Goal: Communication & Community: Answer question/provide support

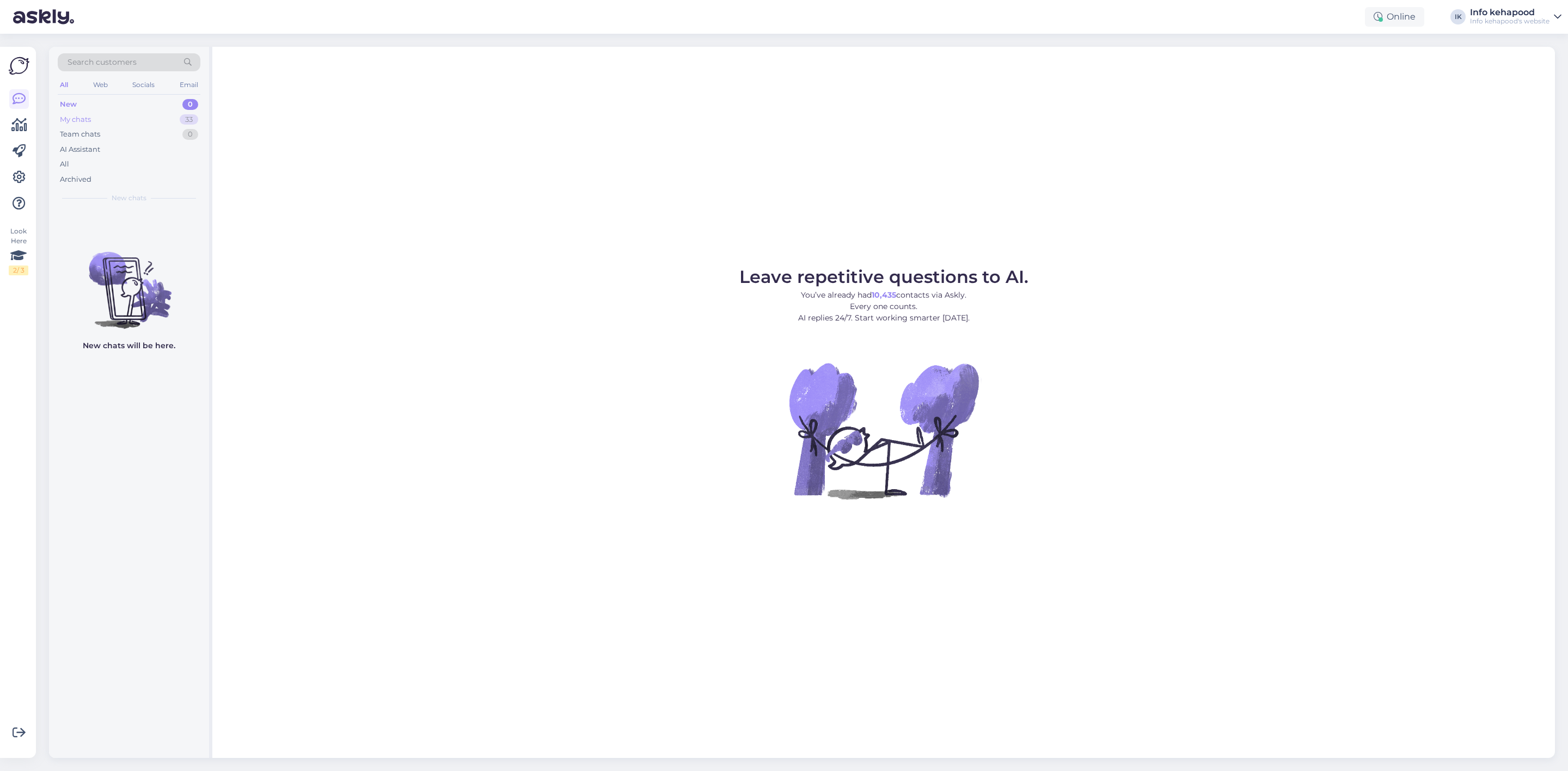
click at [93, 123] on div "My chats 33" at bounding box center [129, 120] width 143 height 16
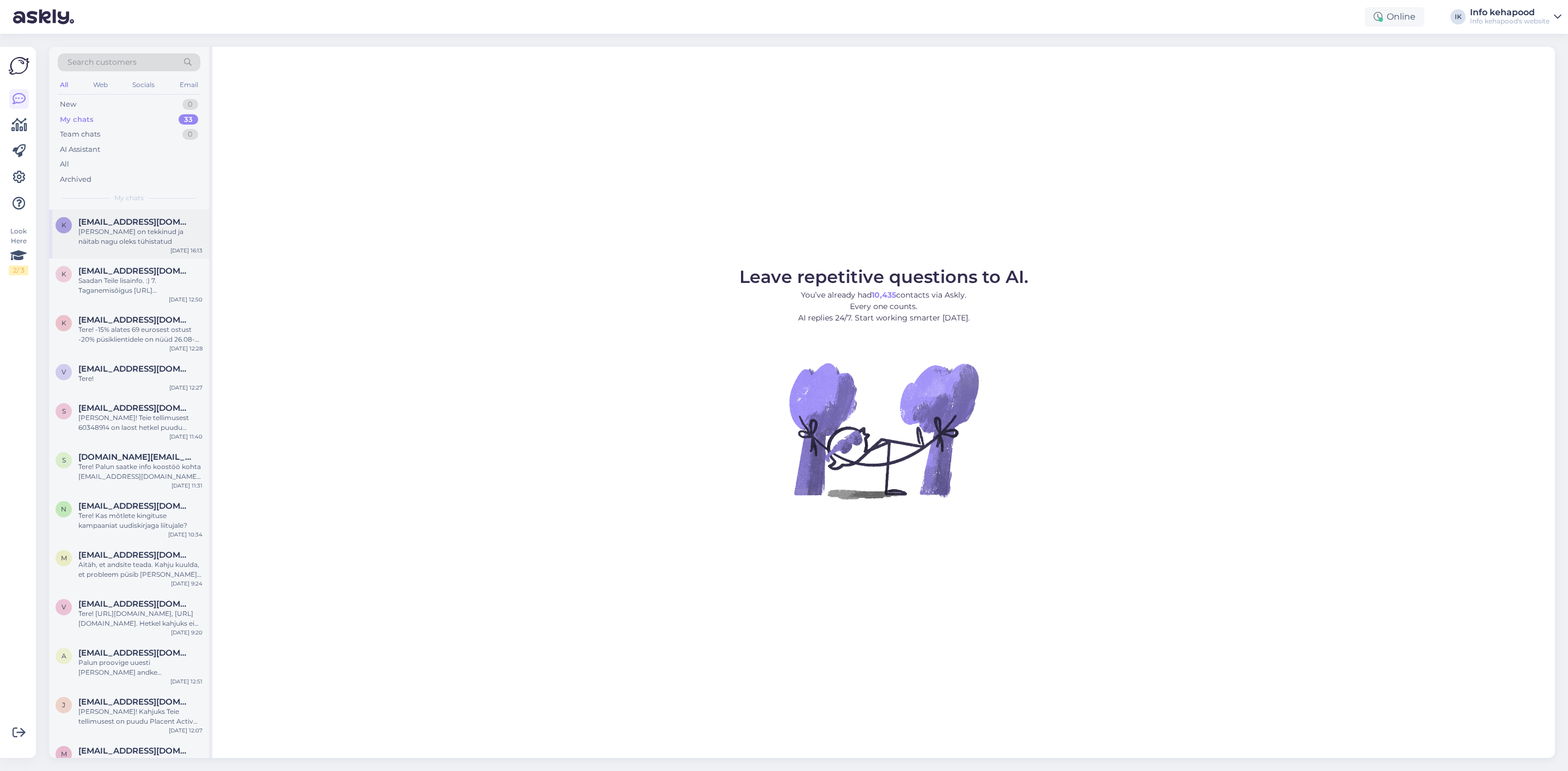
click at [117, 218] on span "[EMAIL_ADDRESS][DOMAIN_NAME]" at bounding box center [134, 222] width 113 height 10
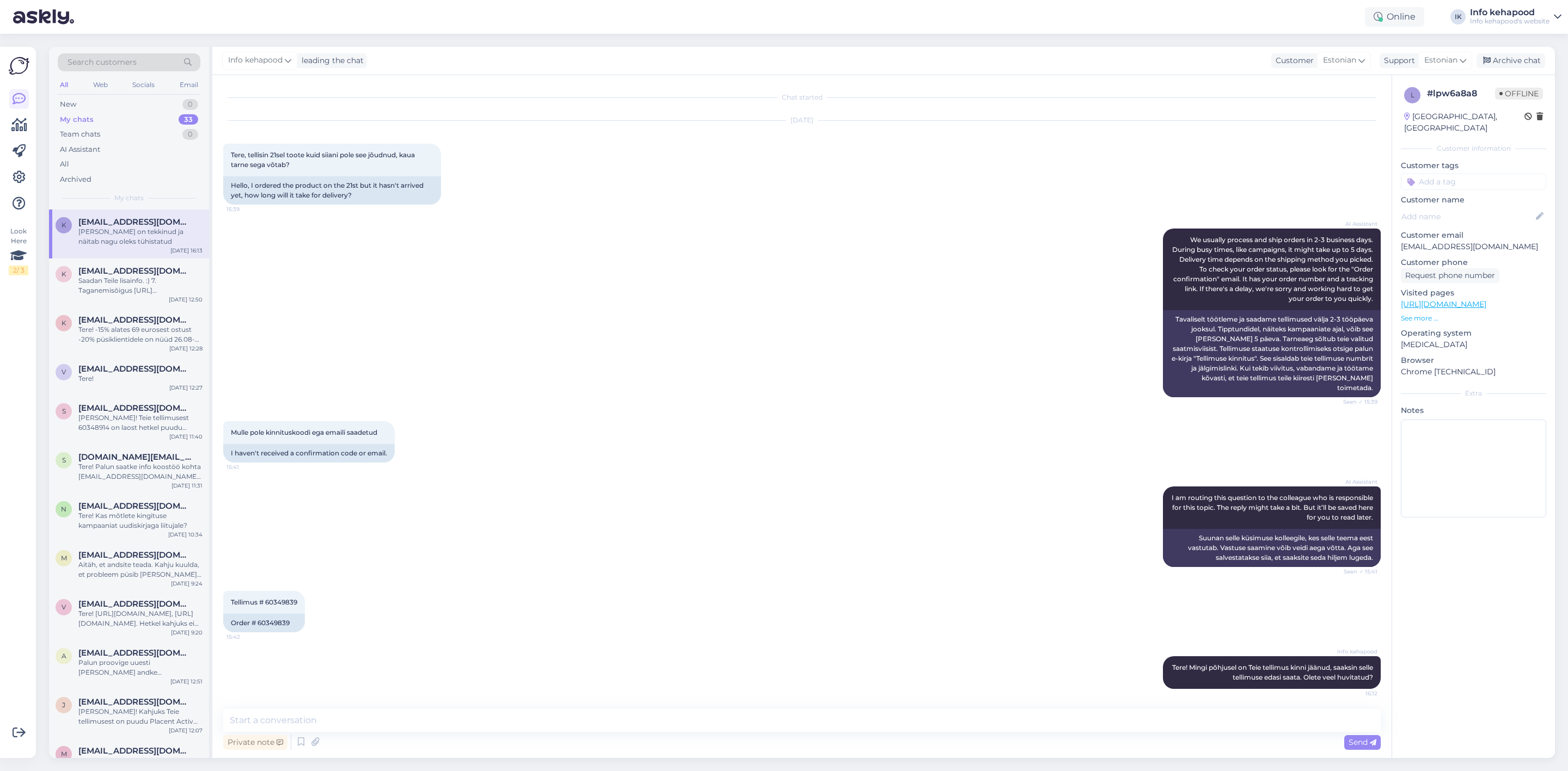
scroll to position [48, 0]
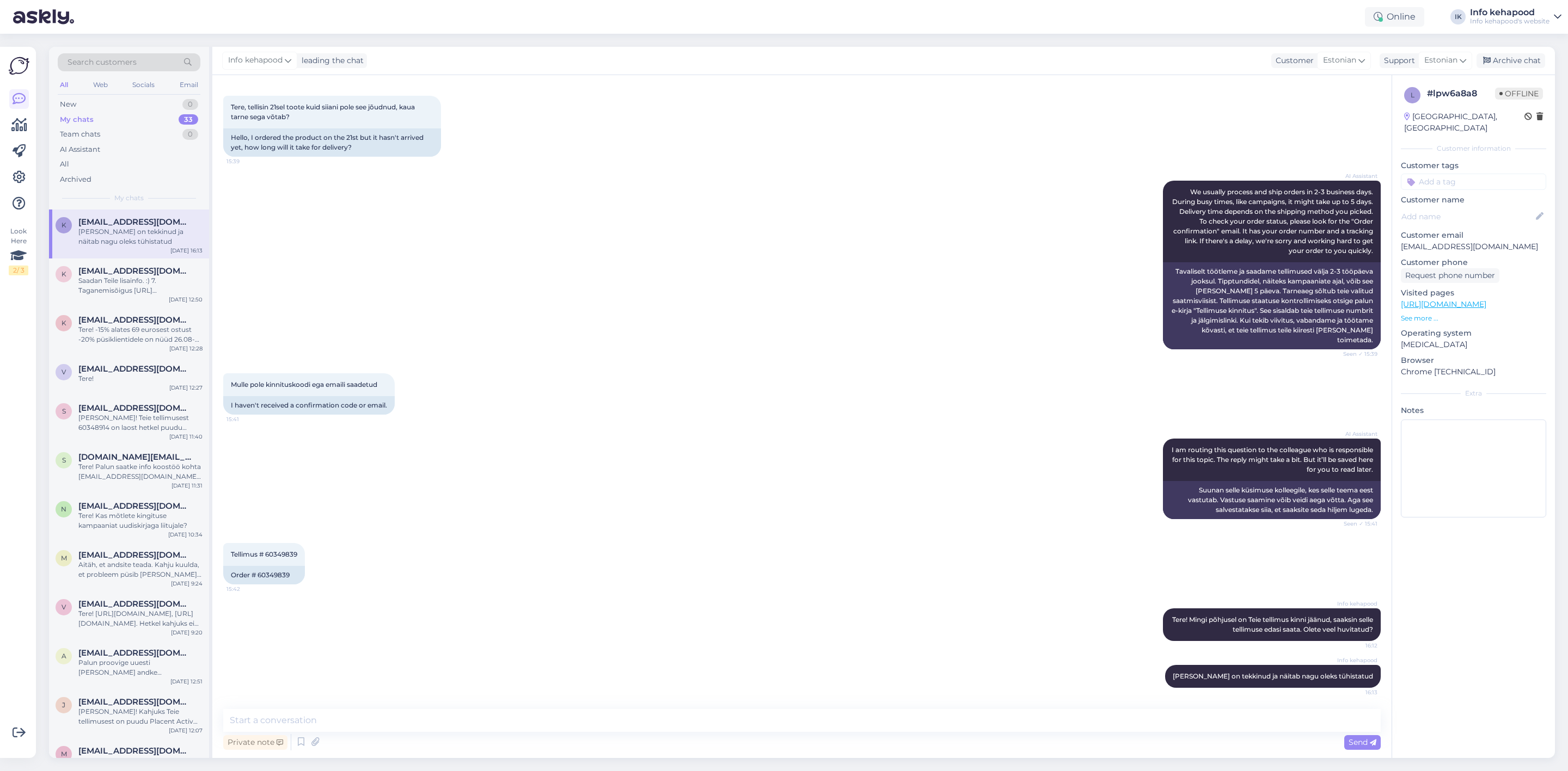
click at [608, 504] on div "Chat started Aug 26 2025 Tere, tellisin 21sel toote kuid siiani pole see jõudnu…" at bounding box center [802, 416] width 1179 height 683
click at [600, 504] on textarea at bounding box center [802, 720] width 1157 height 23
click at [288, 504] on textarea "Saaksin anda täna komplekteerimisse" at bounding box center [802, 720] width 1157 height 23
click at [289, 504] on textarea "Saaksin täna komplekteerimisse" at bounding box center [802, 720] width 1157 height 23
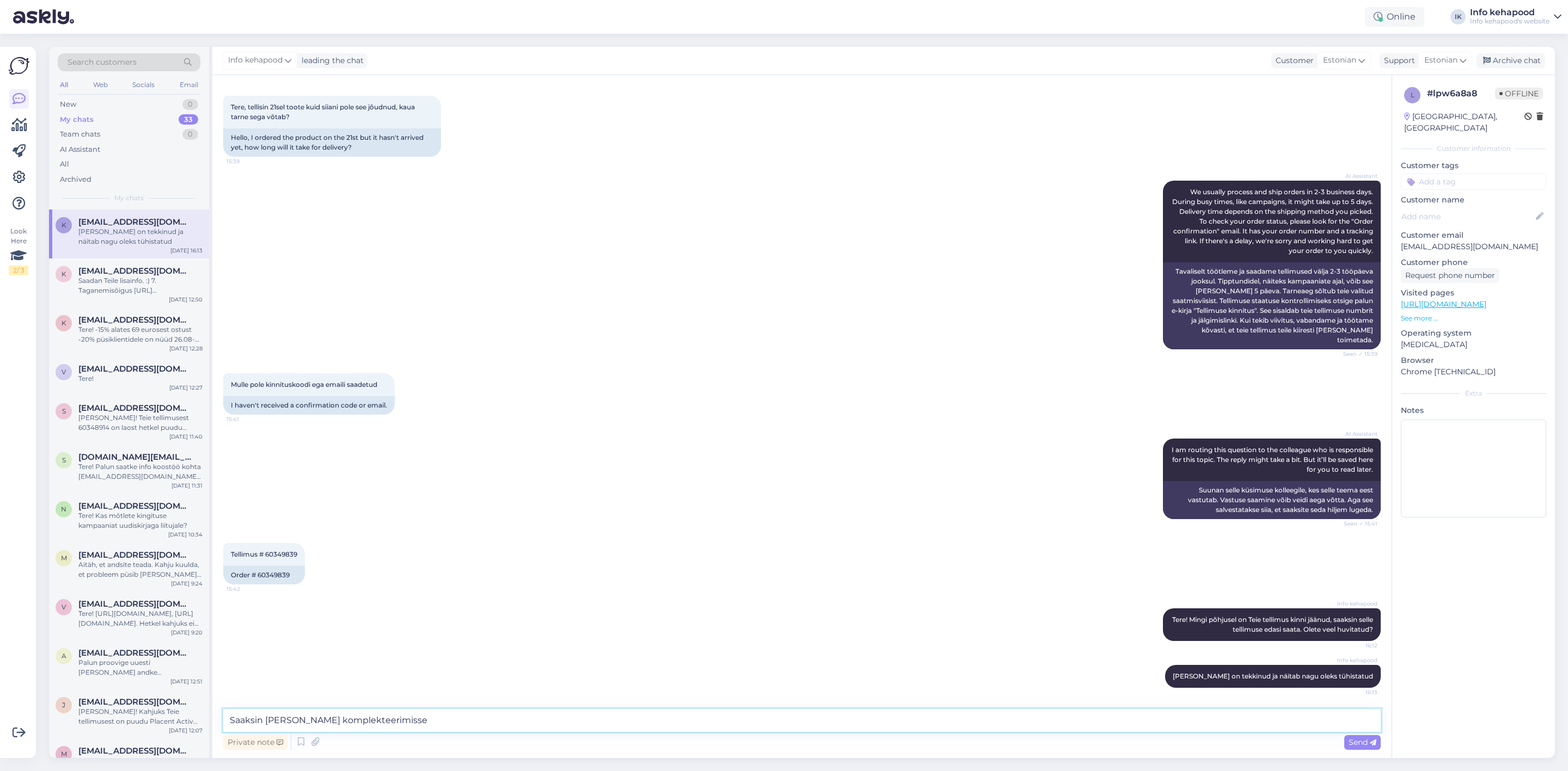
click at [289, 504] on textarea "Saaksin täna komplekteerimisse" at bounding box center [802, 720] width 1157 height 23
type textarea "Saaksin [PERSON_NAME] veel anda komplekteerimisse"
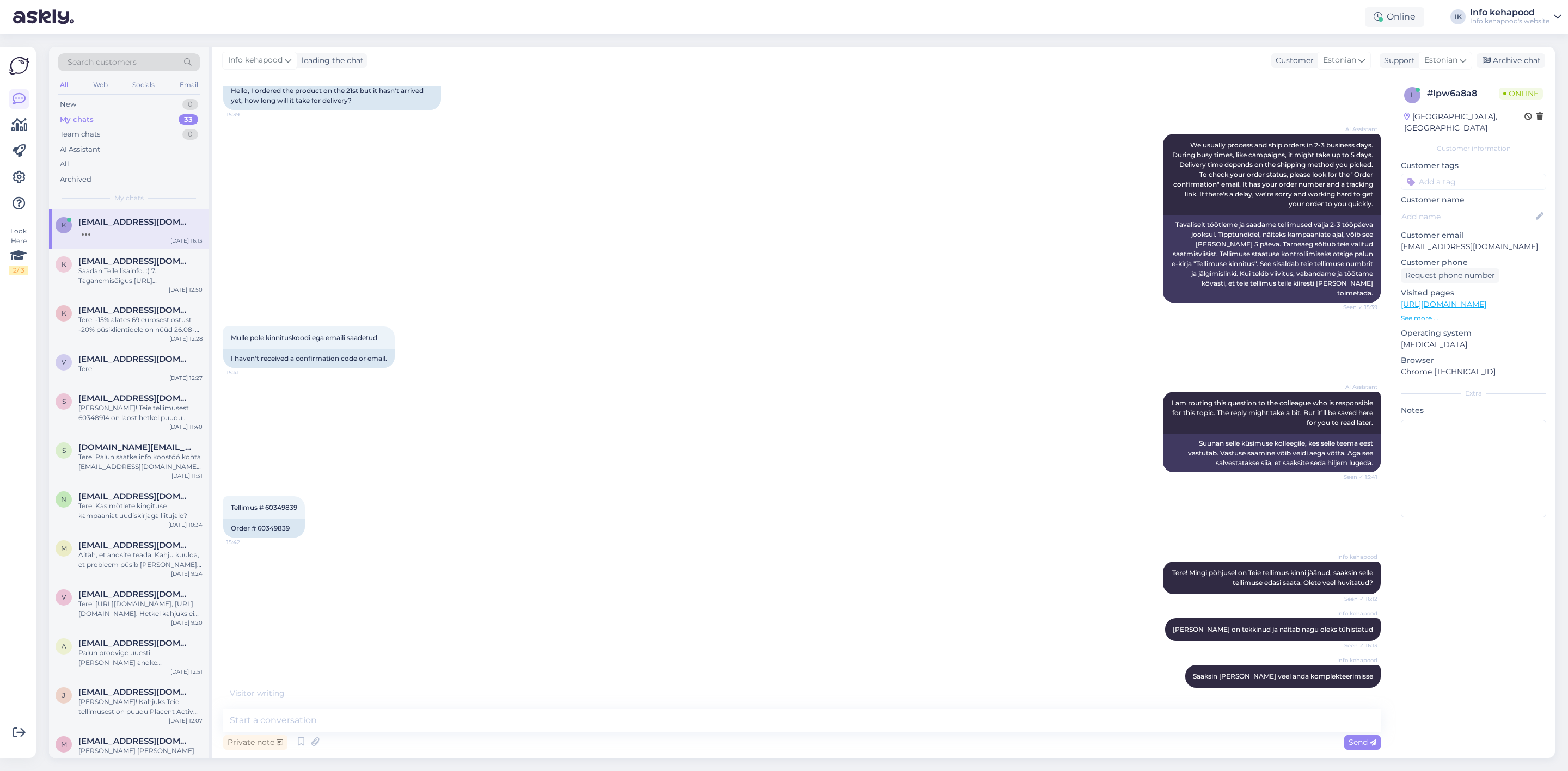
click at [134, 238] on div "k kristikliimann.kk@gmail.com Aug 26 16:13" at bounding box center [129, 229] width 160 height 39
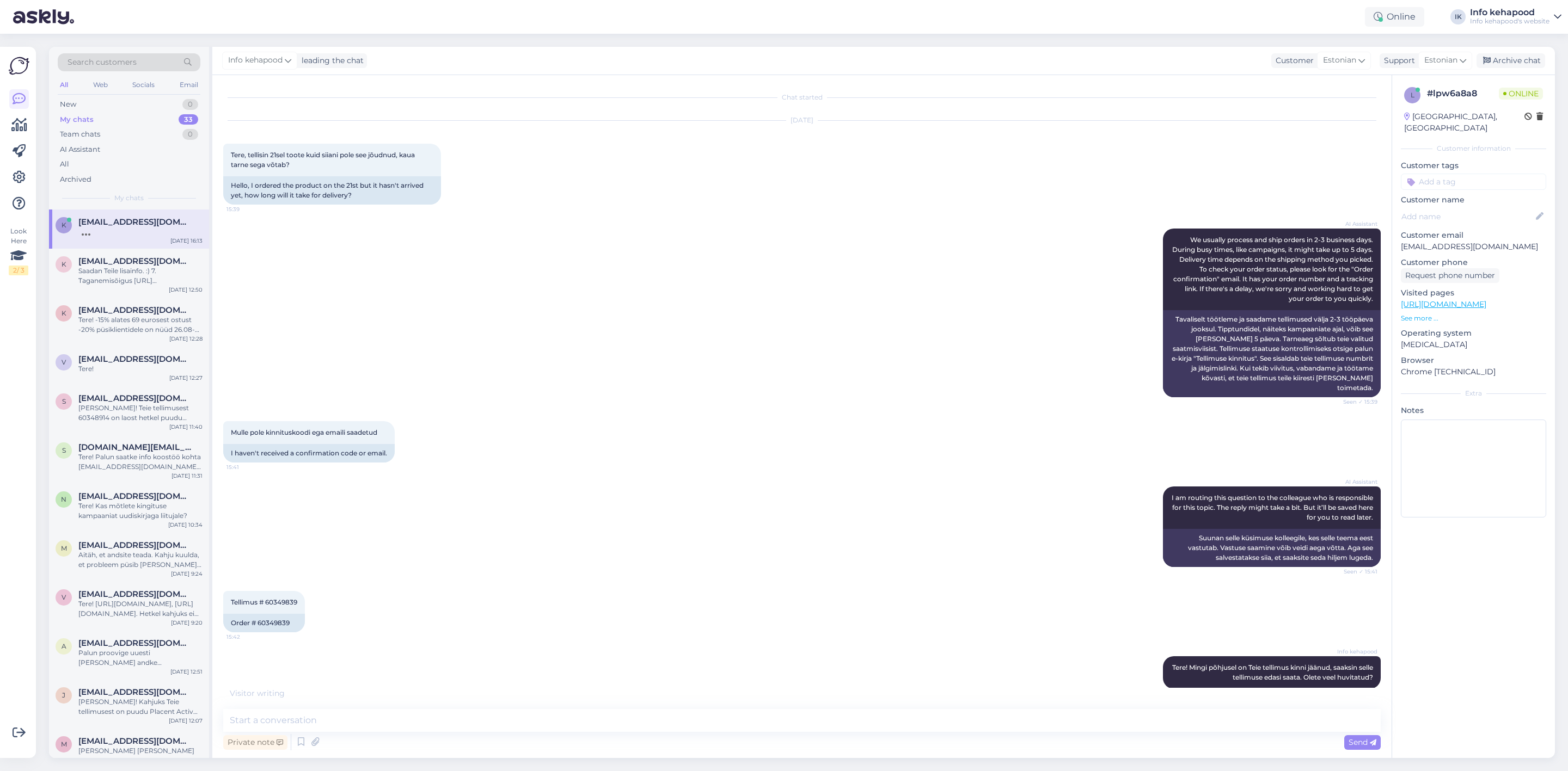
click at [134, 238] on div "k kristikliimann.kk@gmail.com Aug 26 16:13" at bounding box center [129, 229] width 160 height 39
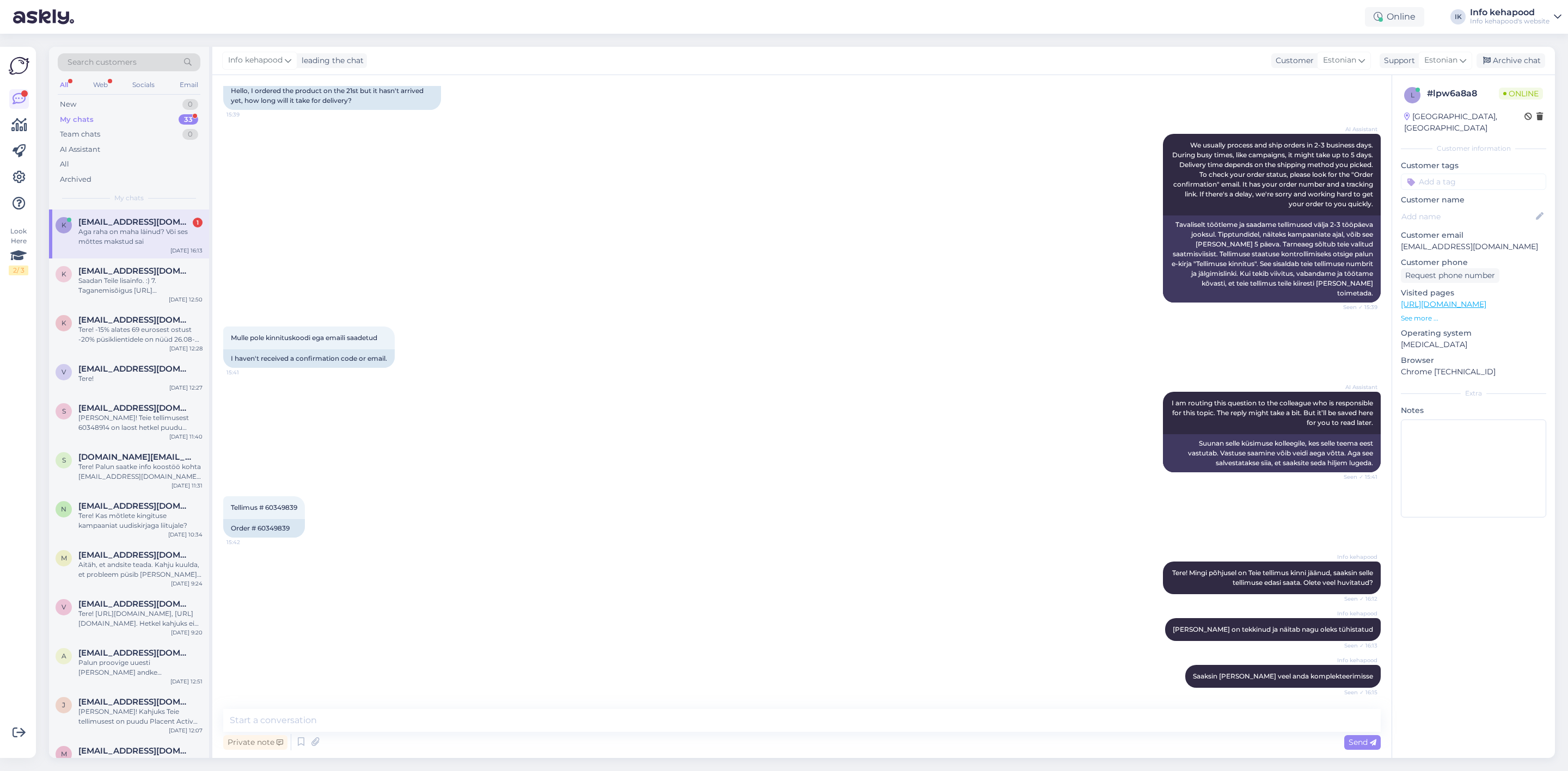
scroll to position [142, 0]
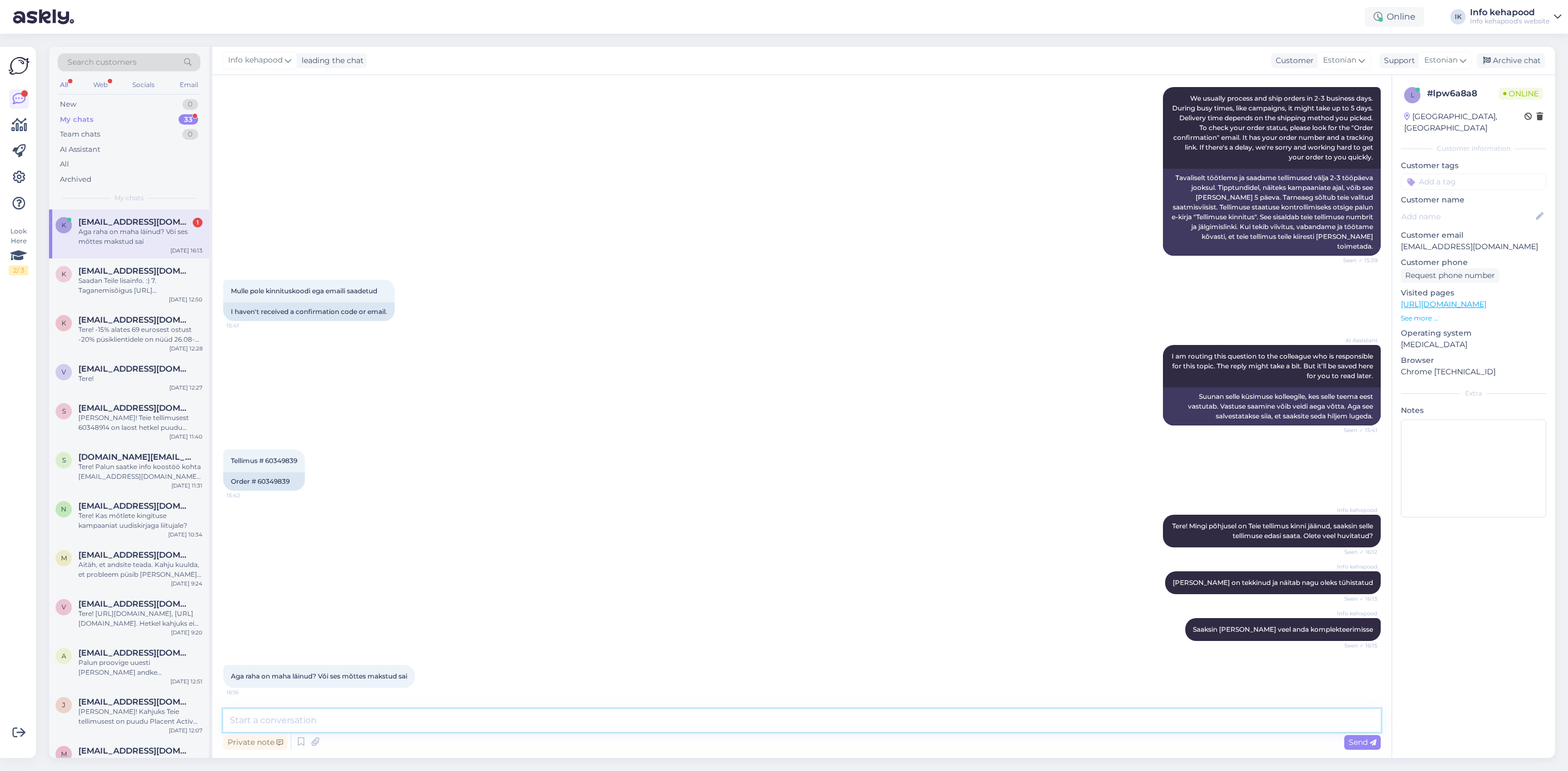
click at [407, 504] on textarea at bounding box center [802, 720] width 1157 height 23
type textarea "K"
type textarea "Kas Teil on arvelt raha maha läinud?"
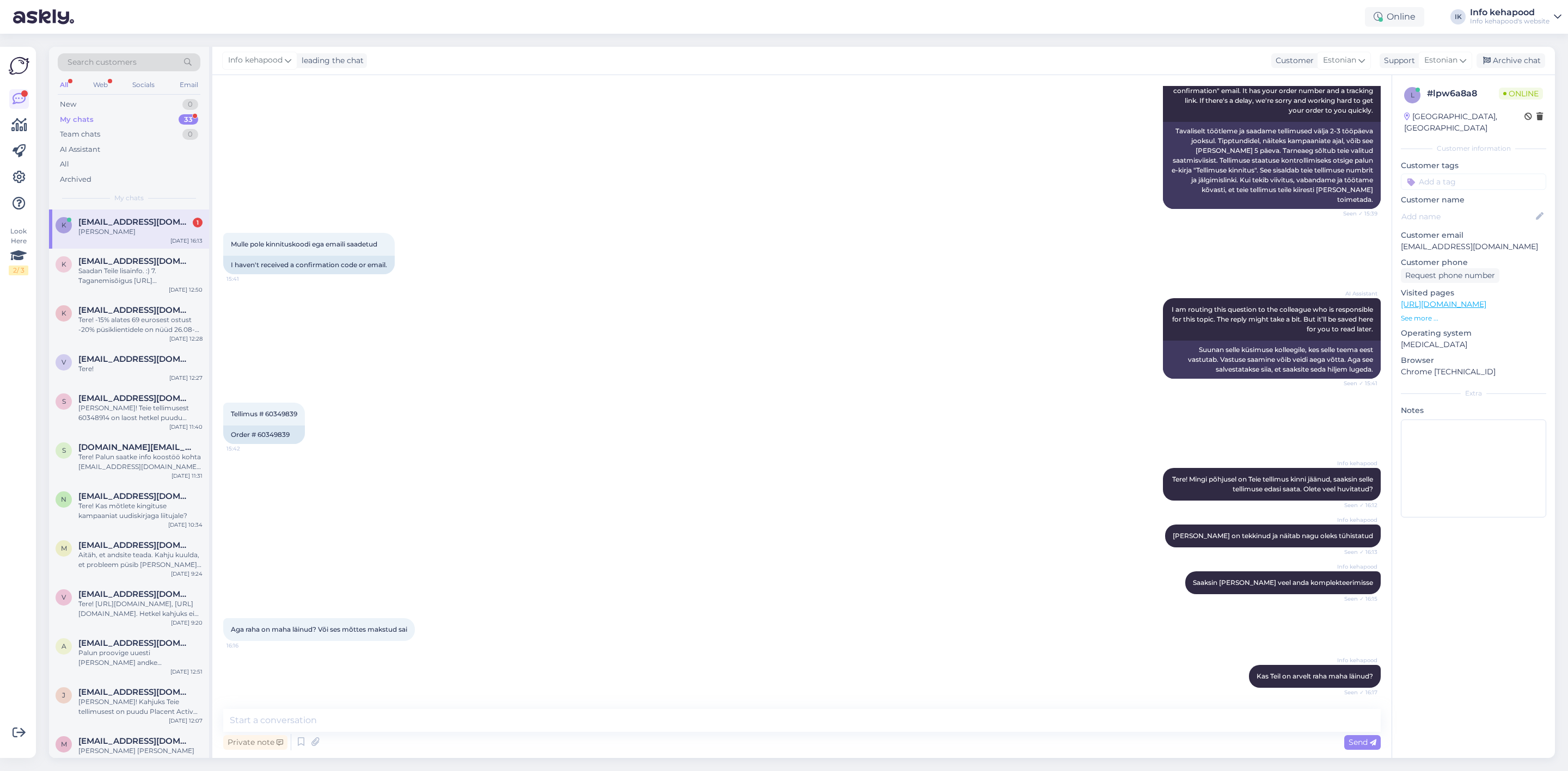
scroll to position [235, 0]
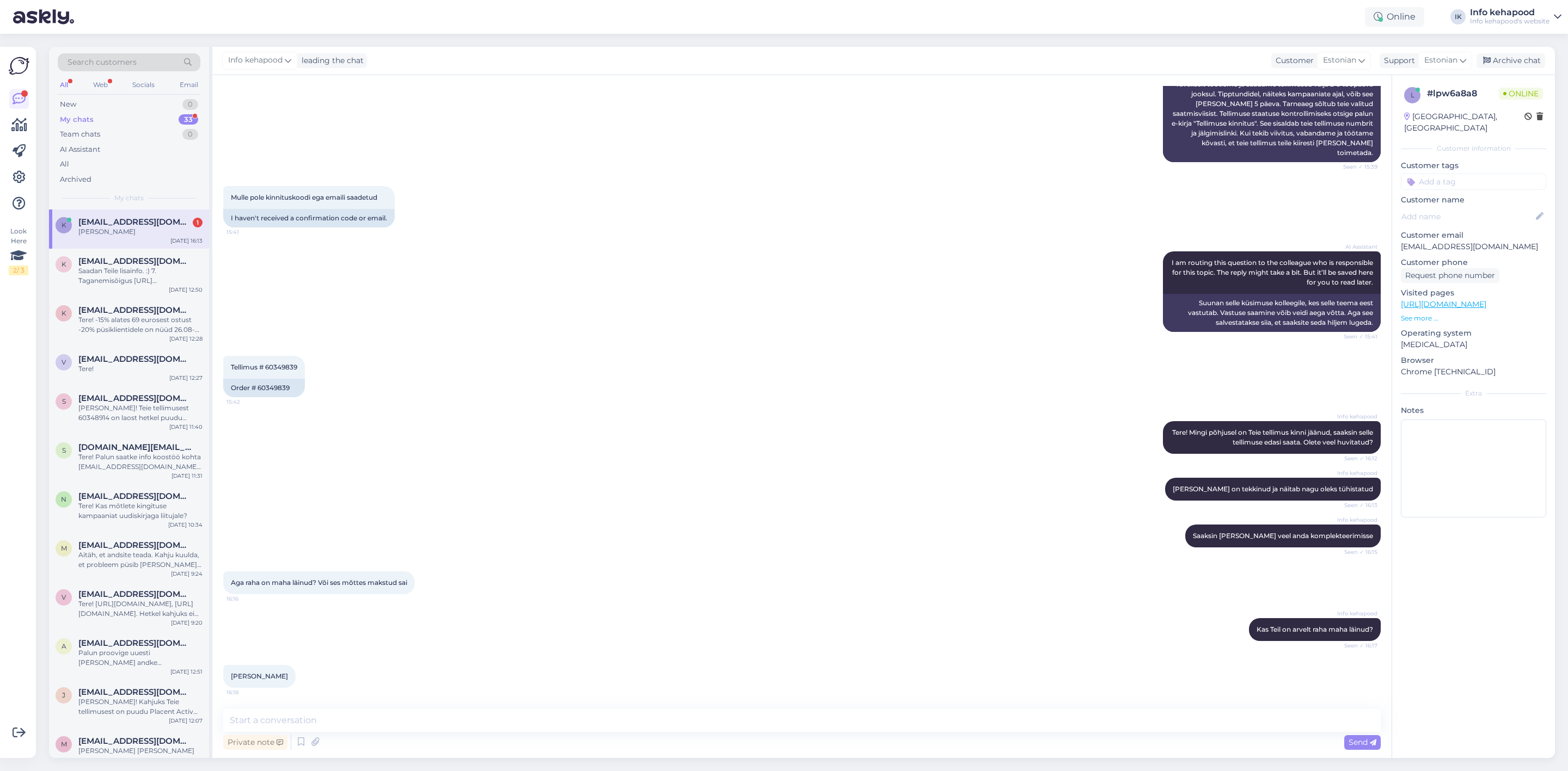
click at [1154, 504] on div "Info kehapood Kas Teil on arvelt raha maha läinud? Seen ✓ 16:17" at bounding box center [802, 629] width 1157 height 47
click at [499, 504] on textarea at bounding box center [802, 720] width 1157 height 23
type textarea "Või on broneeringute all?"
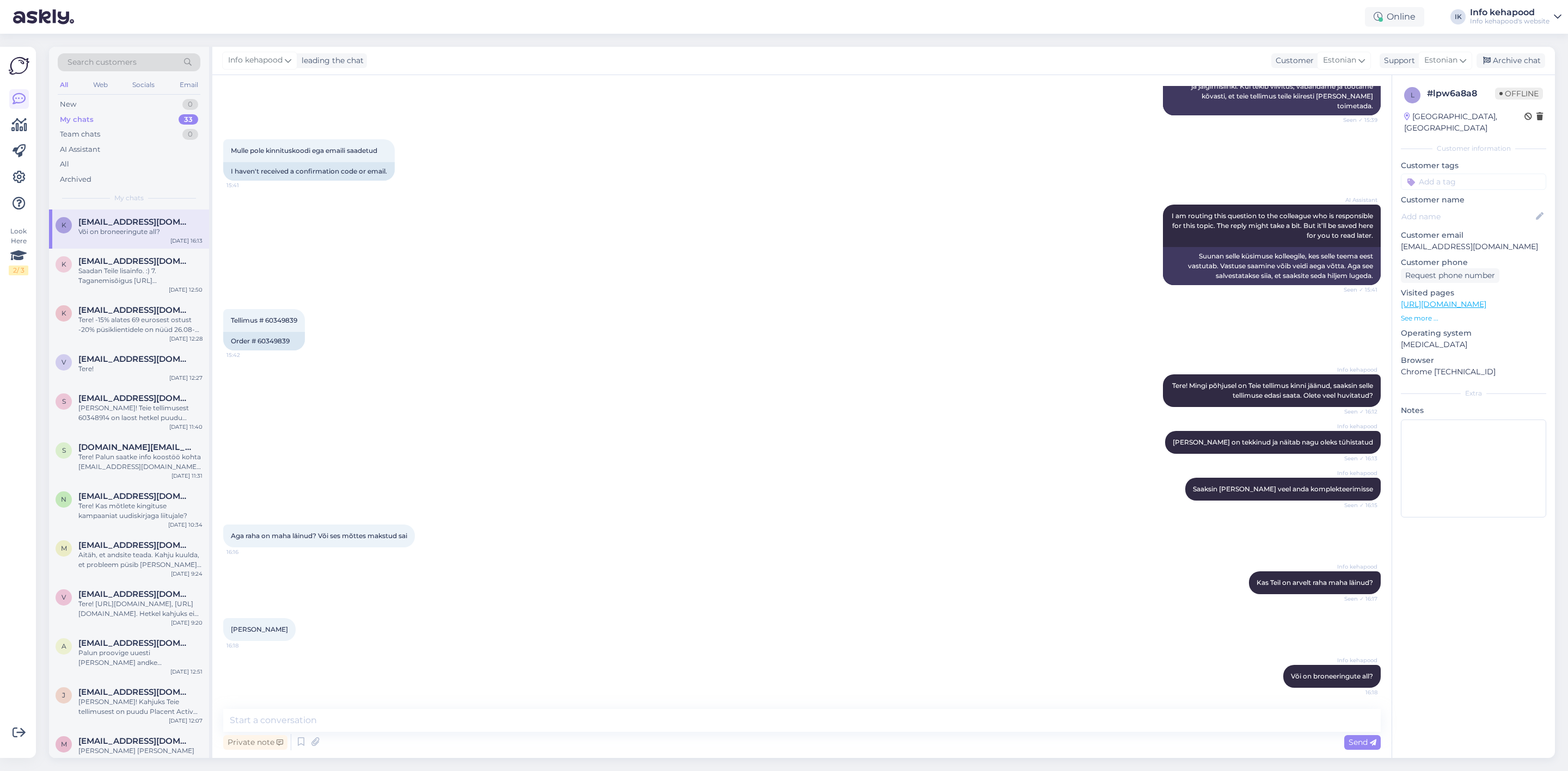
click at [609, 441] on div "Info kehapood Mingi tõrge on tekkinud ja näitab nagu oleks tühistatud Seen ✓ 16…" at bounding box center [802, 442] width 1157 height 47
drag, startPoint x: 1135, startPoint y: 436, endPoint x: 1040, endPoint y: 385, distance: 107.8
click at [1135, 439] on div "Info kehapood Mingi tõrge on tekkinud ja näitab nagu oleks tühistatud Seen ✓ 16…" at bounding box center [802, 442] width 1157 height 47
click at [693, 504] on textarea at bounding box center [802, 720] width 1157 height 23
drag, startPoint x: 520, startPoint y: 725, endPoint x: 415, endPoint y: 708, distance: 106.4
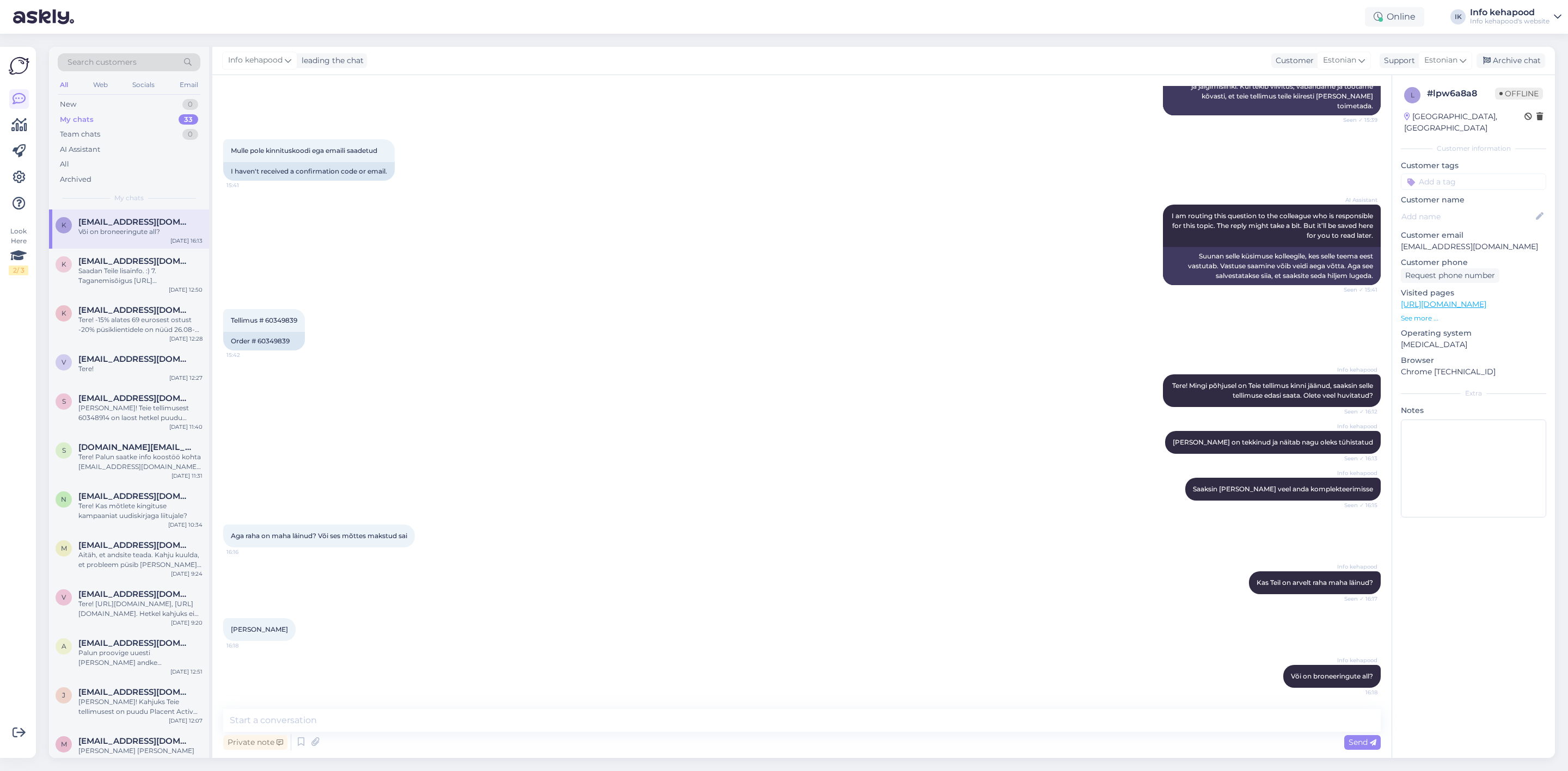
click at [415, 504] on div "Chat started Aug 26 2025 Tere, tellisin 21sel toote kuid siiani pole see jõudnu…" at bounding box center [802, 416] width 1179 height 683
click at [406, 504] on textarea at bounding box center [802, 720] width 1157 height 23
type textarea "S"
click at [469, 502] on div "Info kehapood Saaksin täna veel anda komplekteerimisse Seen ✓ 16:15" at bounding box center [802, 489] width 1157 height 47
click at [178, 103] on div "New 1" at bounding box center [129, 105] width 143 height 16
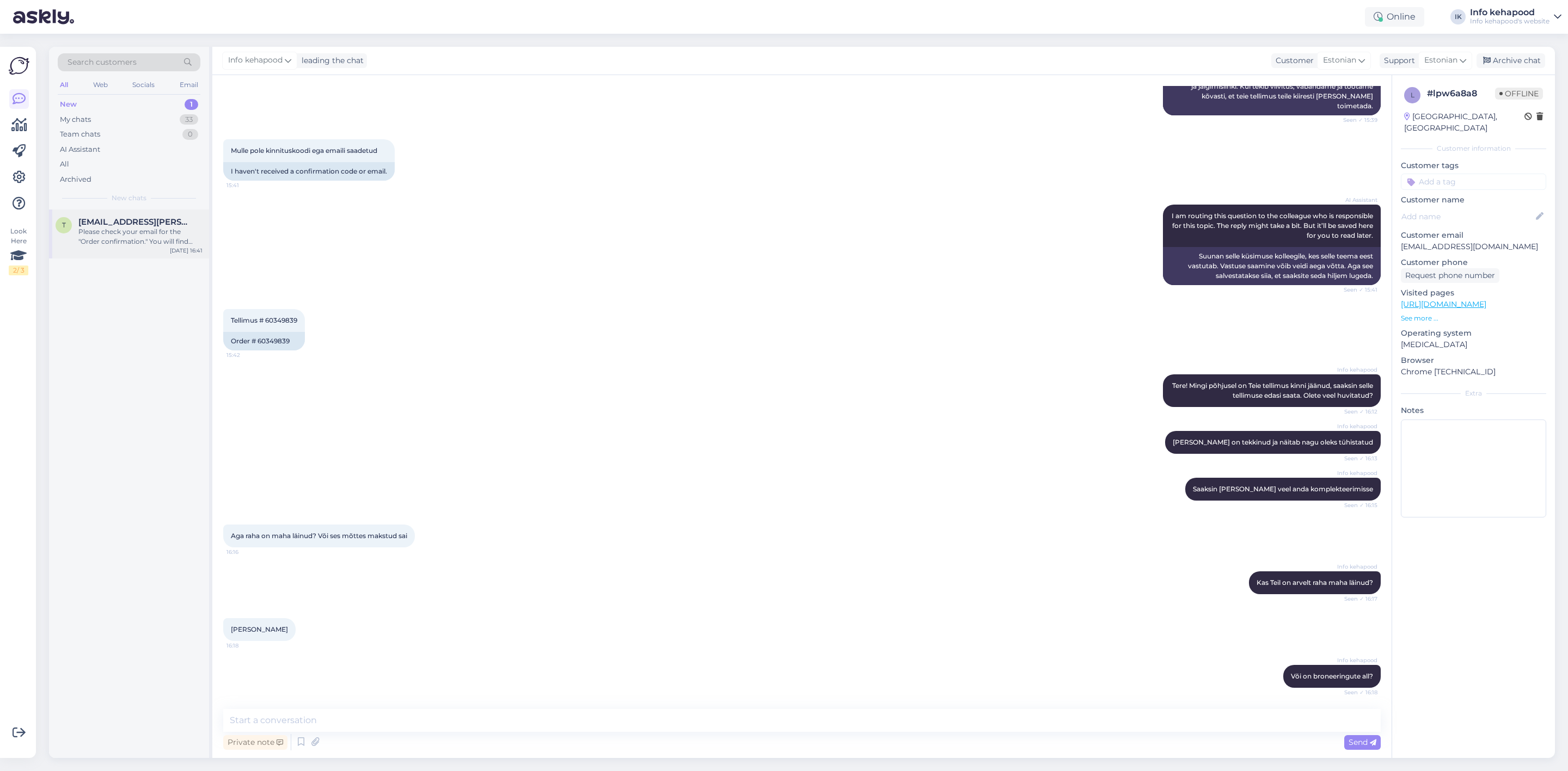
click at [136, 233] on div "Please check your email for the "Order confirmation." You will find your order …" at bounding box center [140, 237] width 124 height 19
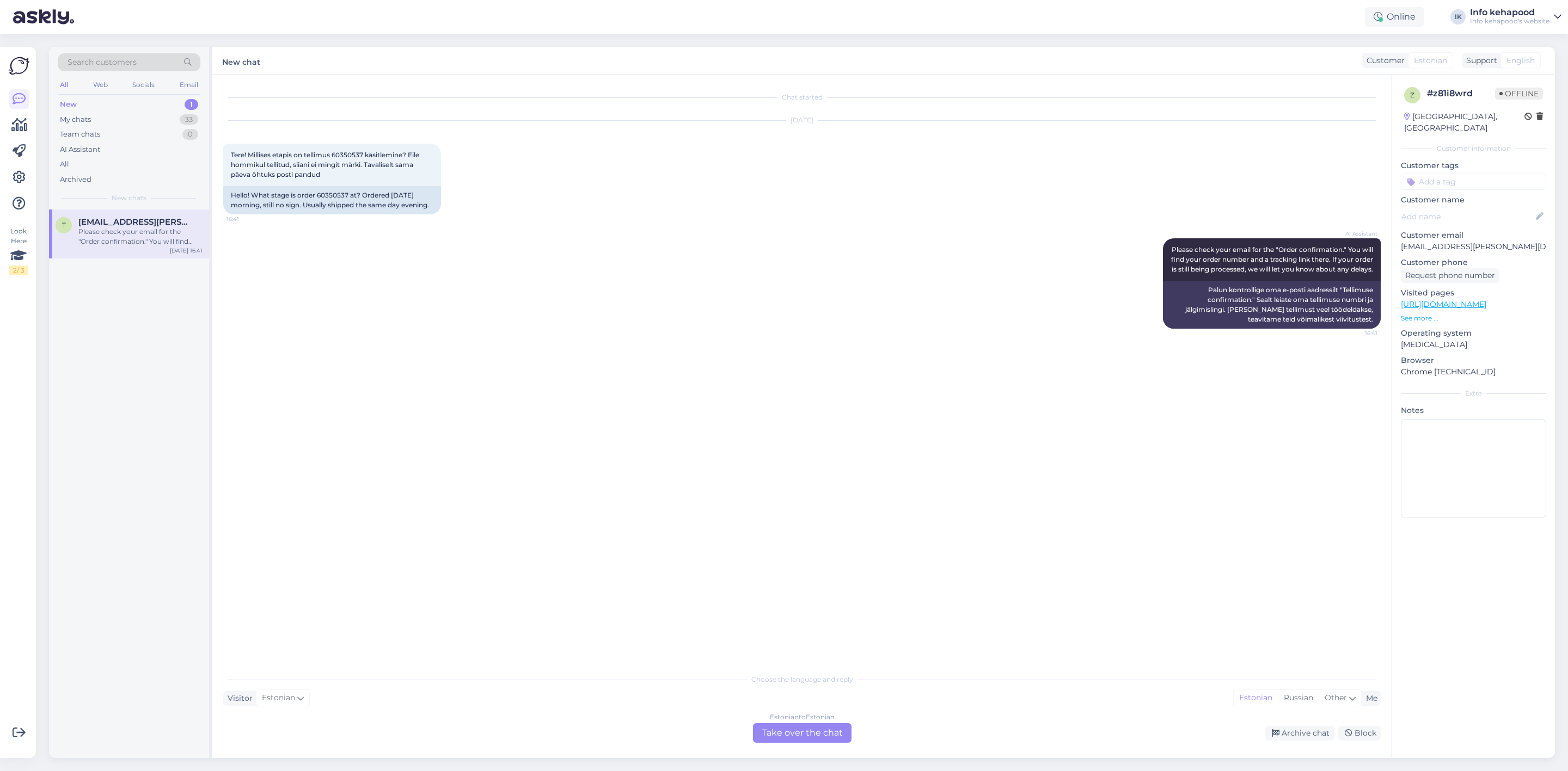
scroll to position [0, 0]
drag, startPoint x: 336, startPoint y: 153, endPoint x: 369, endPoint y: 153, distance: 33.0
click at [369, 153] on span "Tere! Millises etapis on tellimus 60350537 käsitlemine? Eile hommikul tellitud,…" at bounding box center [326, 164] width 190 height 28
copy span "60350537"
click at [381, 159] on div "Tere! Millises etapis on tellimus 60350537 käsitlemine? Eile hommikul tellitud,…" at bounding box center [332, 165] width 218 height 43
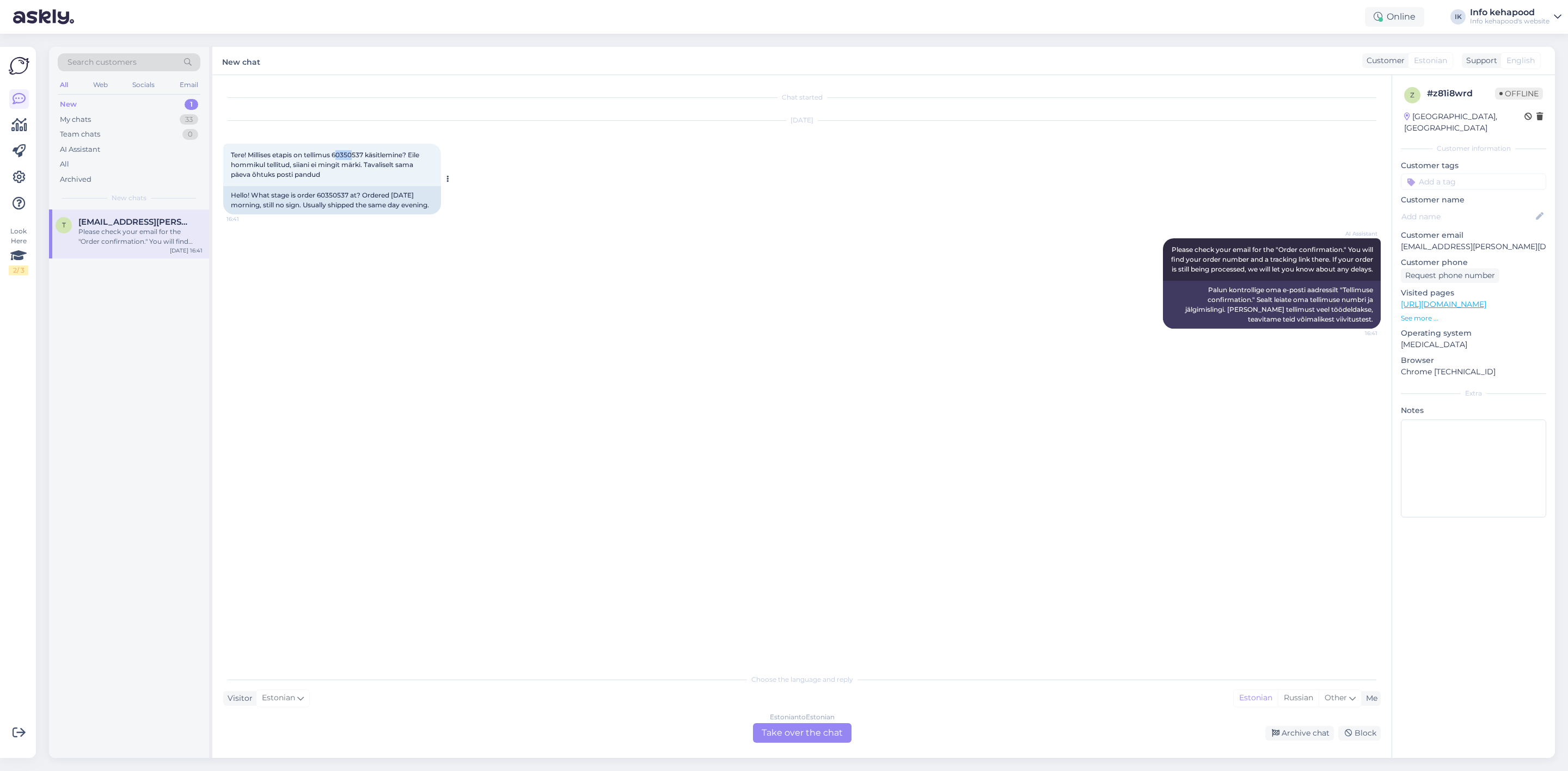
drag, startPoint x: 337, startPoint y: 154, endPoint x: 356, endPoint y: 157, distance: 19.2
click at [356, 157] on span "Tere! Millises etapis on tellimus 60350537 käsitlemine? Eile hommikul tellitud,…" at bounding box center [326, 164] width 190 height 28
drag, startPoint x: 334, startPoint y: 153, endPoint x: 366, endPoint y: 156, distance: 32.1
click at [366, 156] on span "Tere! Millises etapis on tellimus 60350537 käsitlemine? Eile hommikul tellitud,…" at bounding box center [326, 164] width 190 height 28
copy span "60350537"
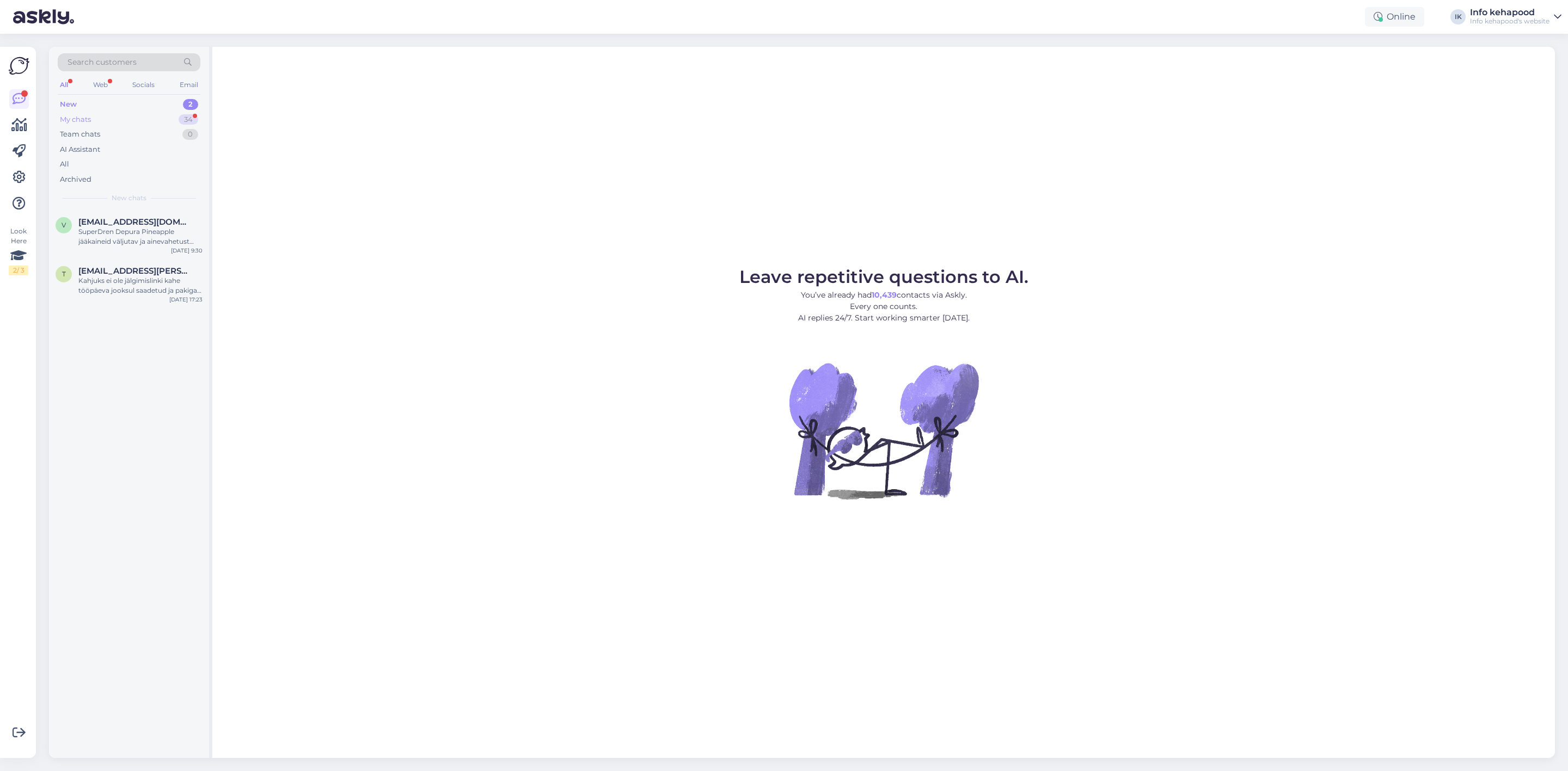
click at [110, 116] on div "My chats 34" at bounding box center [129, 120] width 143 height 16
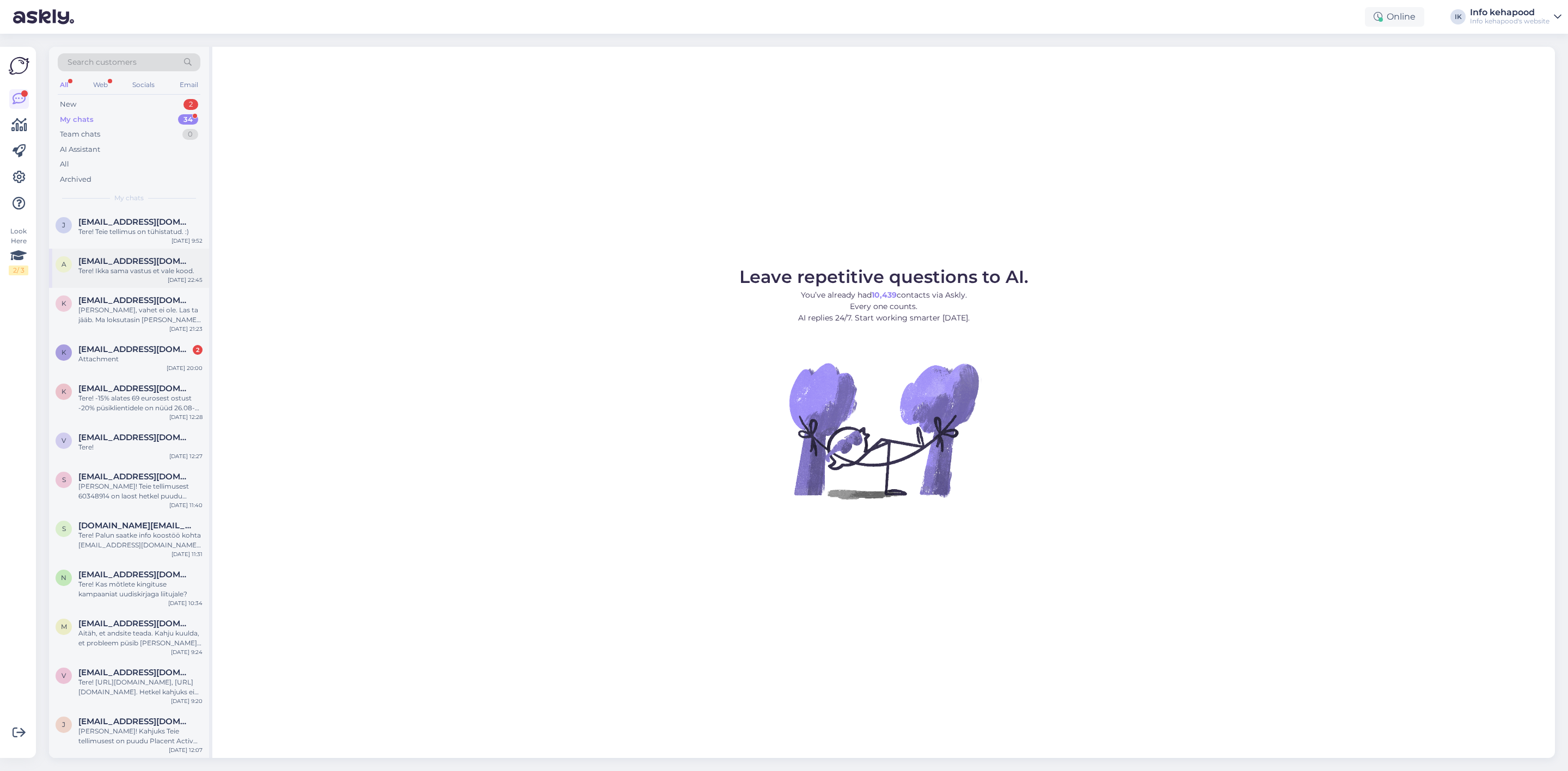
click at [124, 269] on div "Tere! Ikka sama vastus et vale kood." at bounding box center [140, 271] width 124 height 10
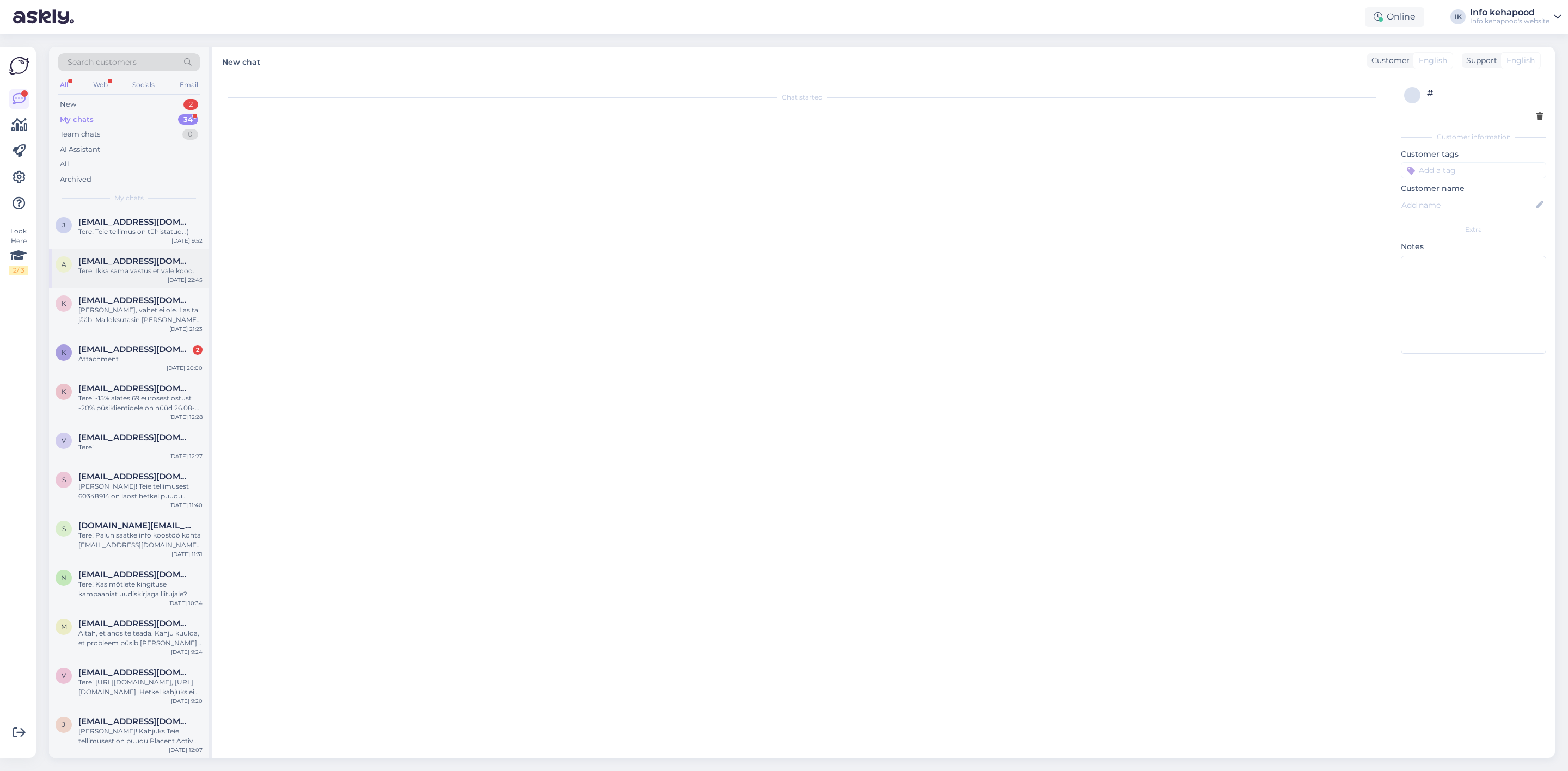
scroll to position [37, 0]
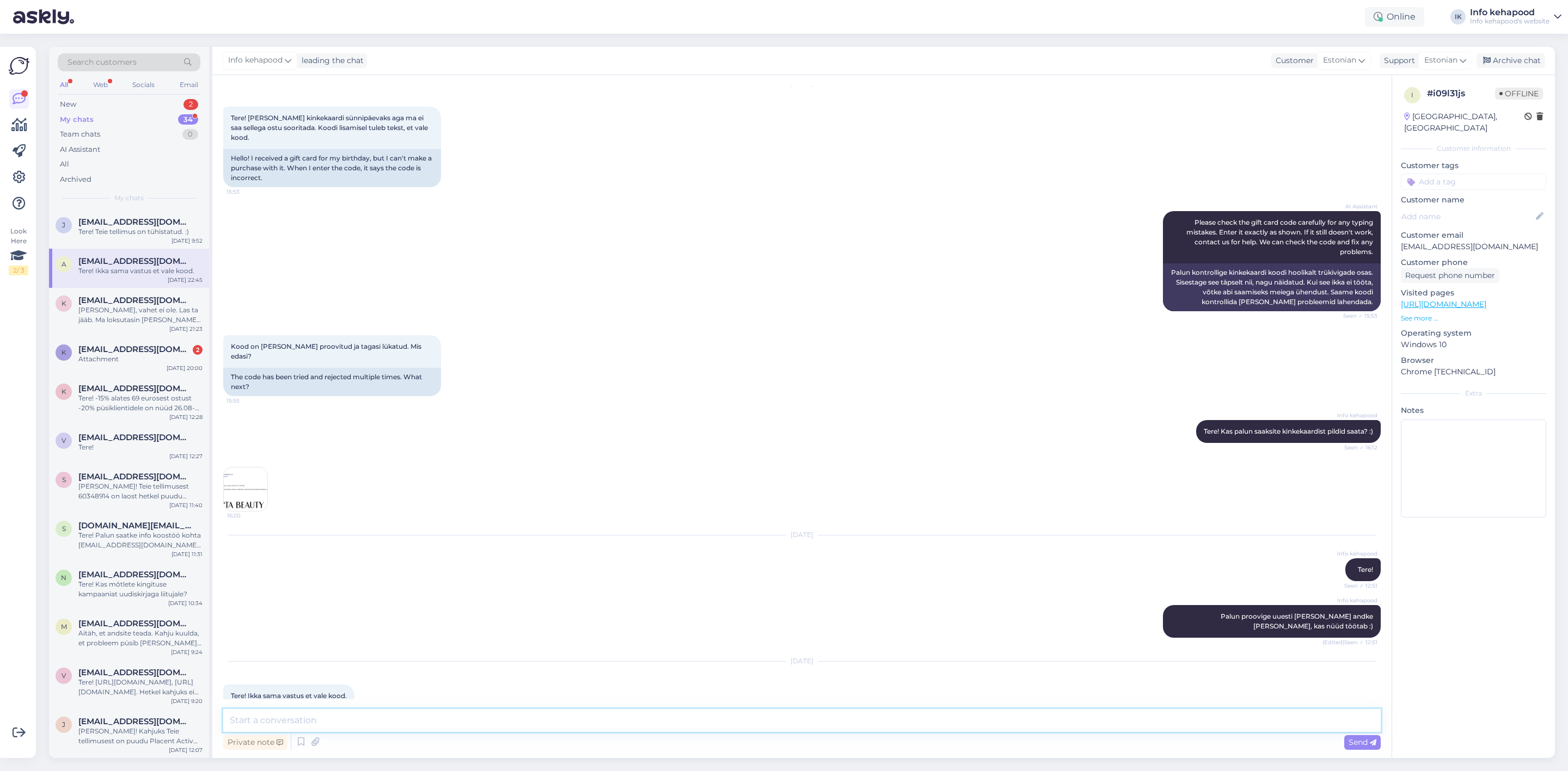
click at [322, 721] on textarea at bounding box center [802, 720] width 1157 height 23
click at [124, 233] on div "Tere! Teie tellimus on tühistatud. :)" at bounding box center [140, 231] width 124 height 10
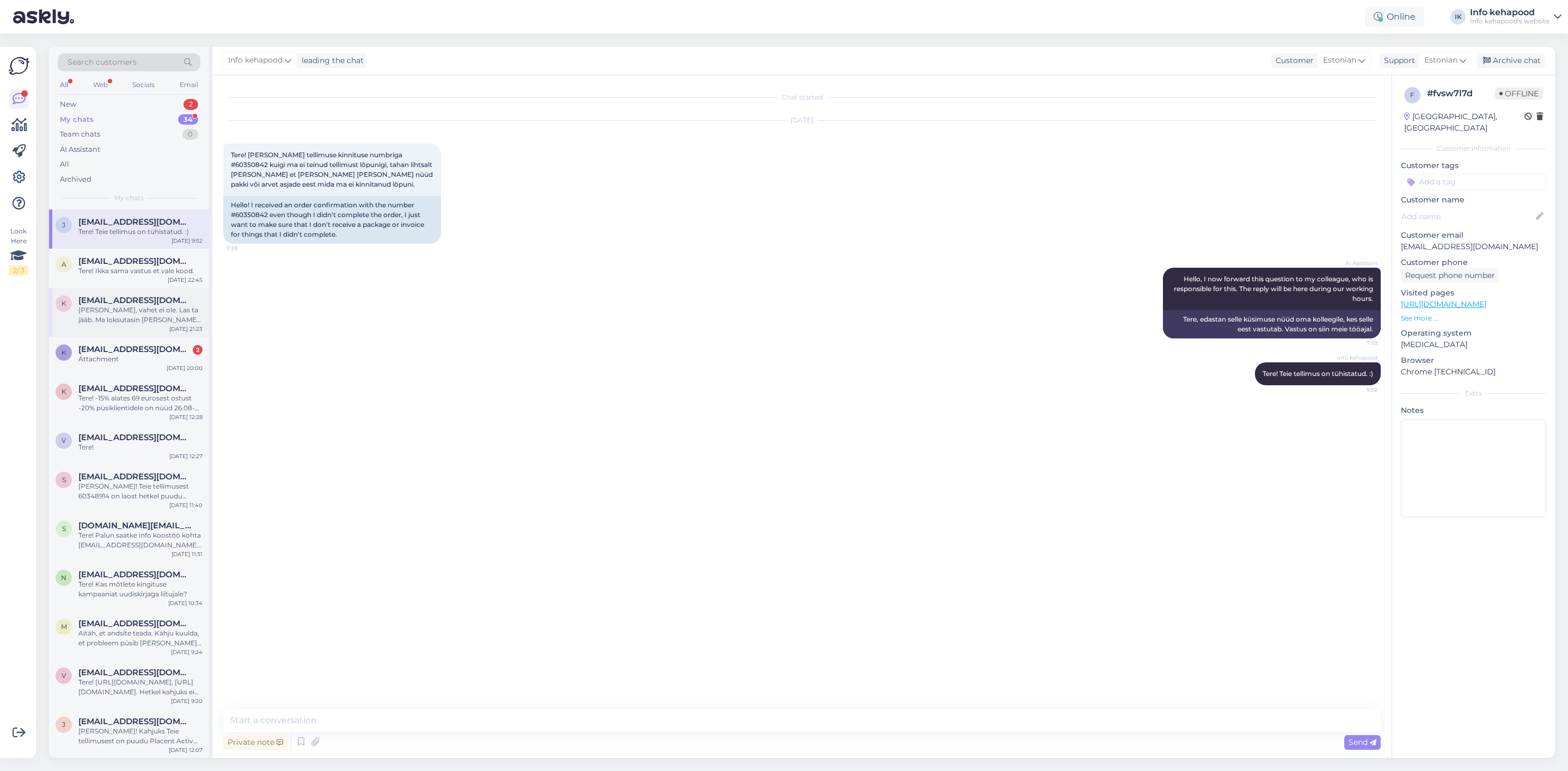
click at [124, 318] on div "[PERSON_NAME], vahet ei ole. Las ta jääb. Ma loksutasin [PERSON_NAME] siiani po…" at bounding box center [140, 315] width 124 height 19
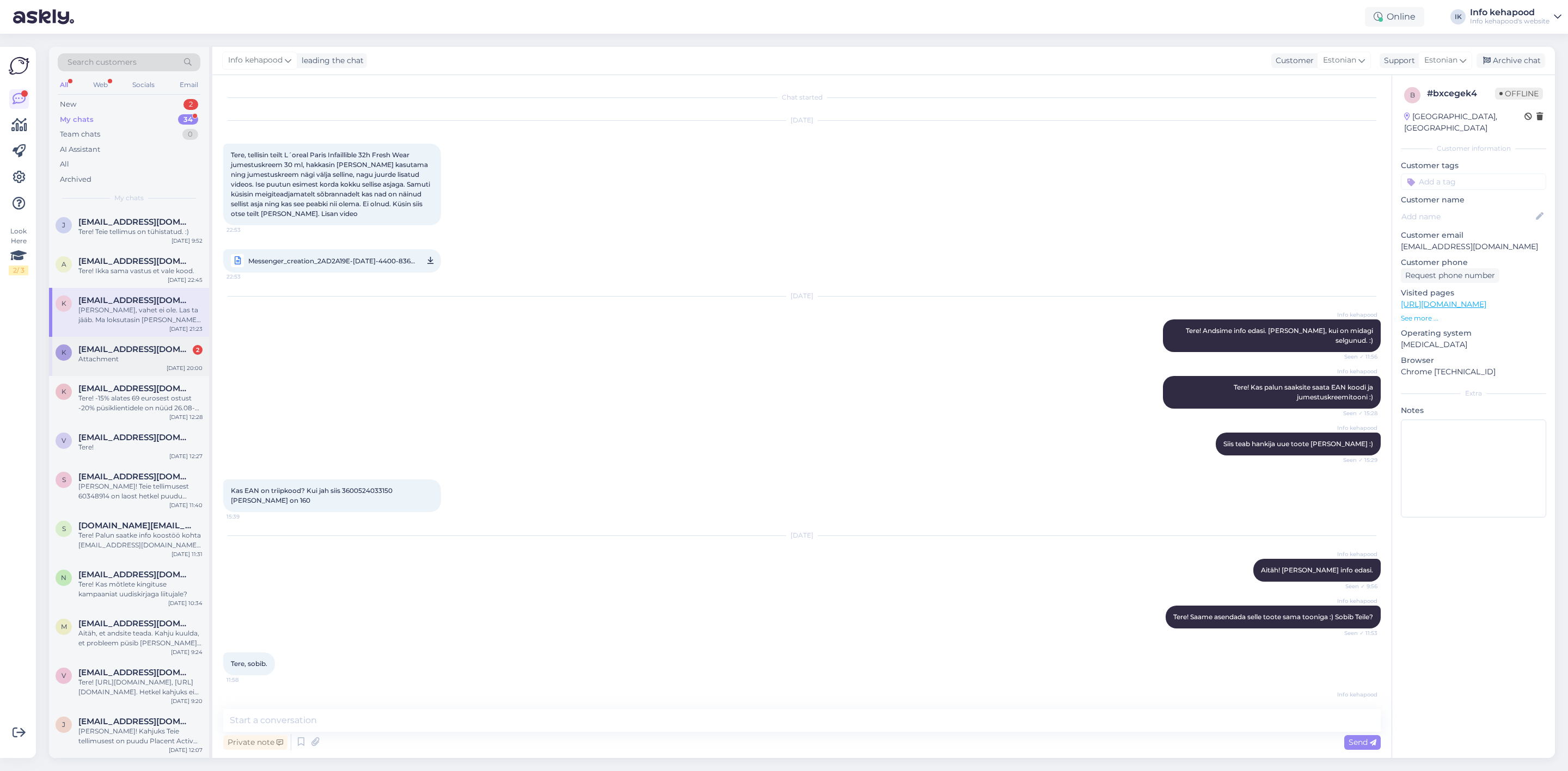
scroll to position [233, 0]
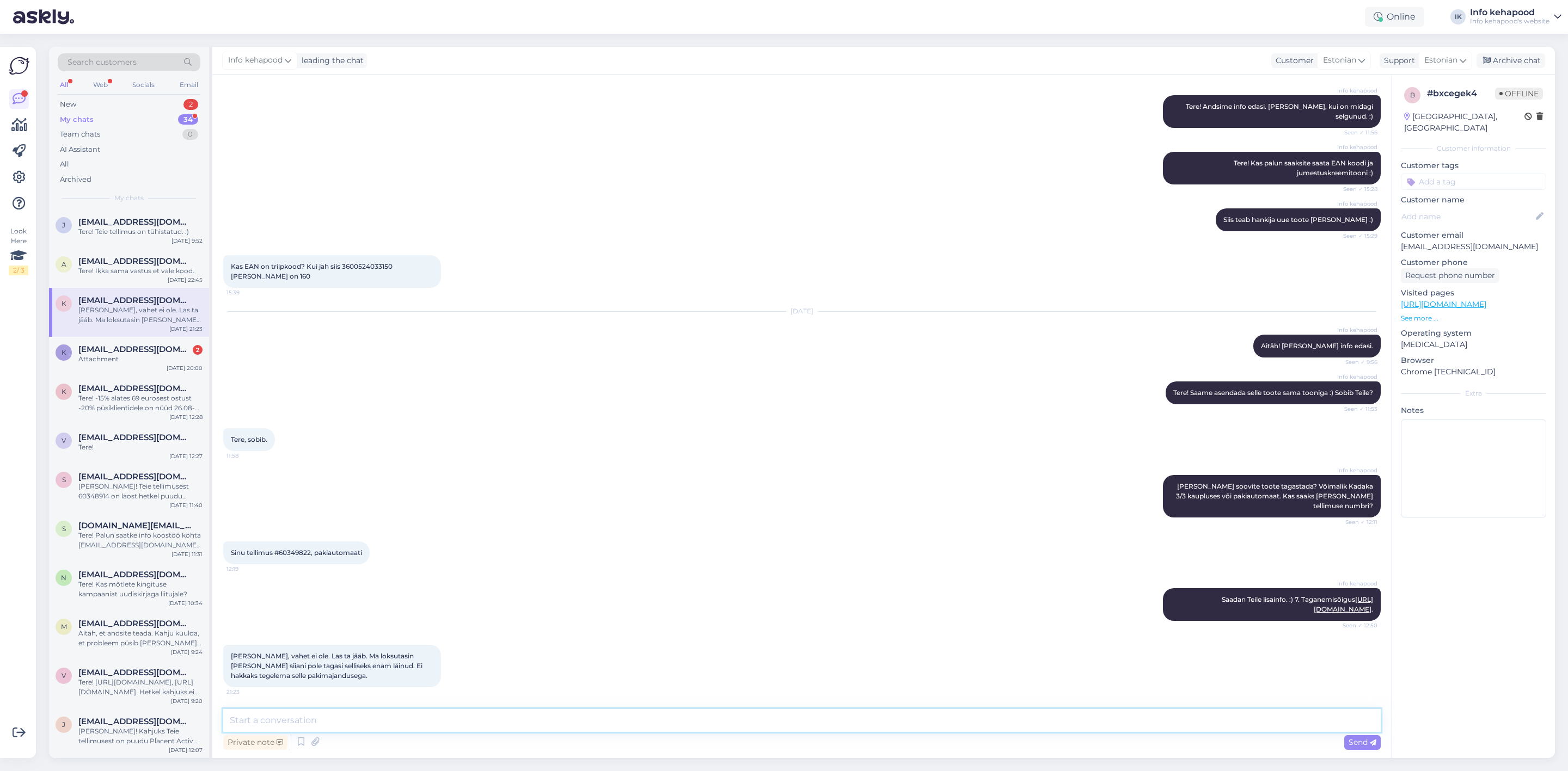
click at [347, 712] on textarea at bounding box center [802, 720] width 1157 height 23
click at [139, 403] on div "Tere! -15% alates 69 eurosest ostust -20% püsiklientidele on nüüd 26.08-28.08 a…" at bounding box center [140, 403] width 124 height 19
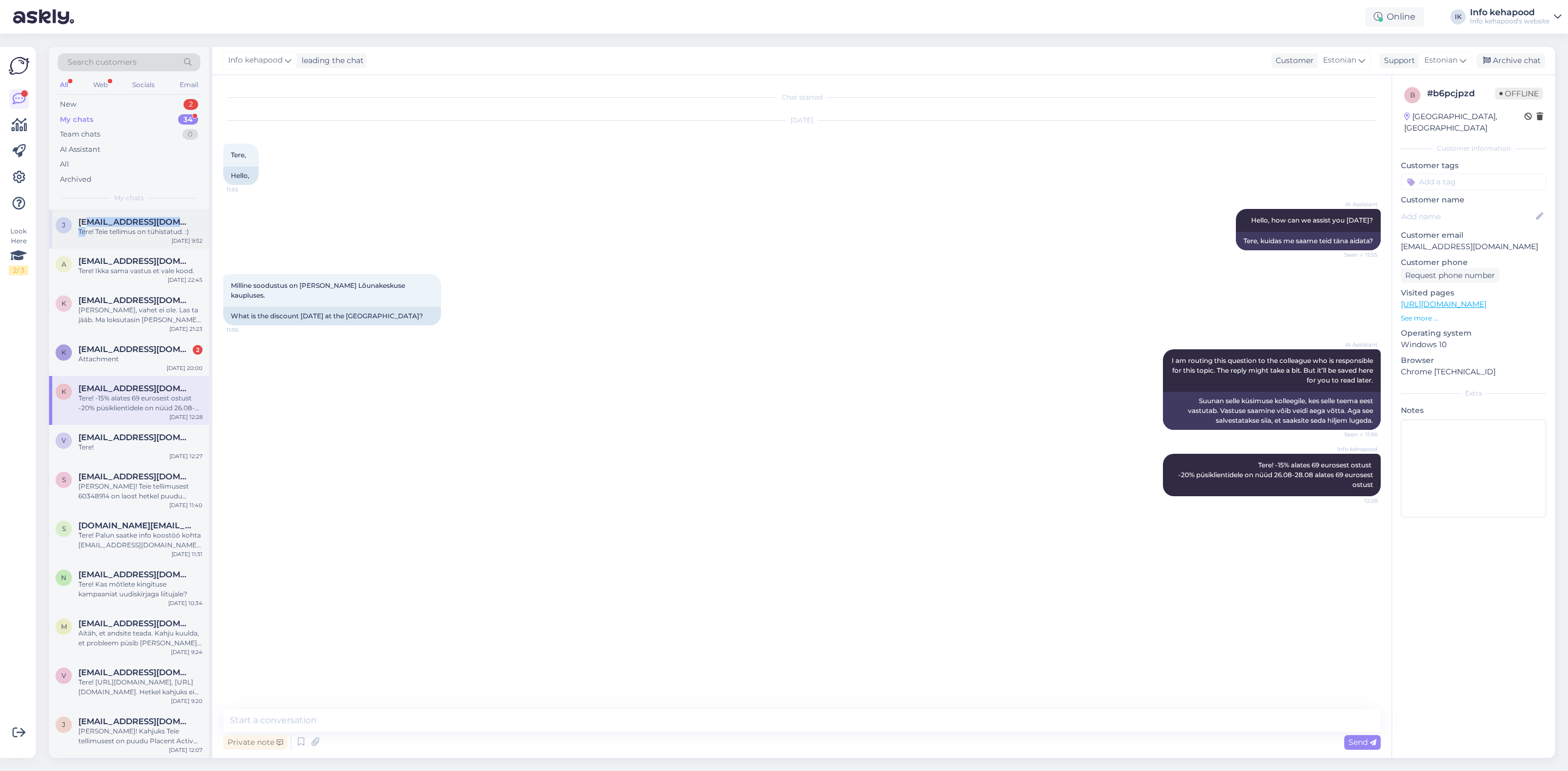
click at [87, 225] on div "[EMAIL_ADDRESS][DOMAIN_NAME] Tere! Teie tellimus on tühistatud. :)" at bounding box center [140, 227] width 124 height 19
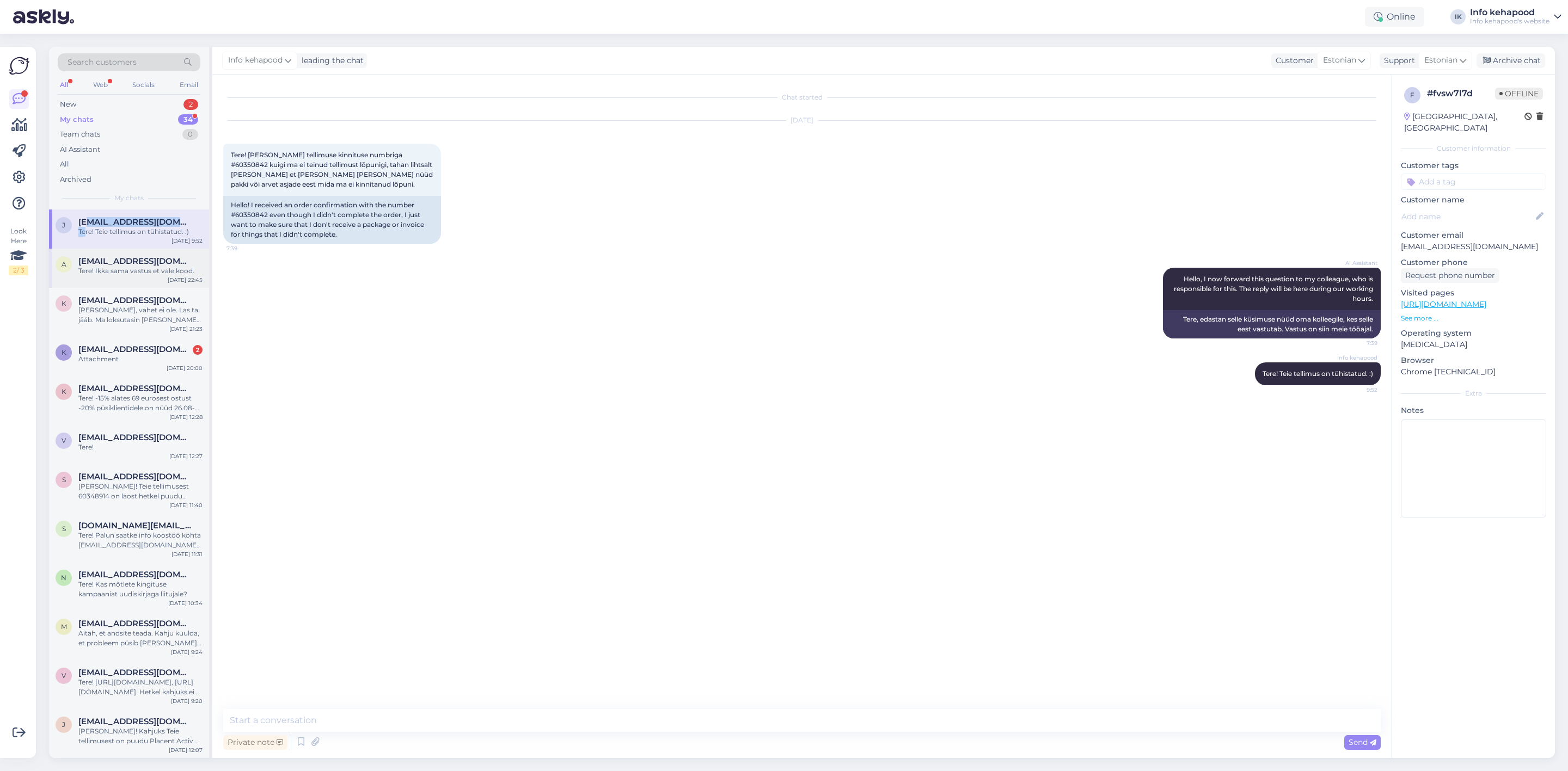
click at [100, 269] on div "Tere! Ikka sama vastus et vale kood." at bounding box center [140, 271] width 124 height 10
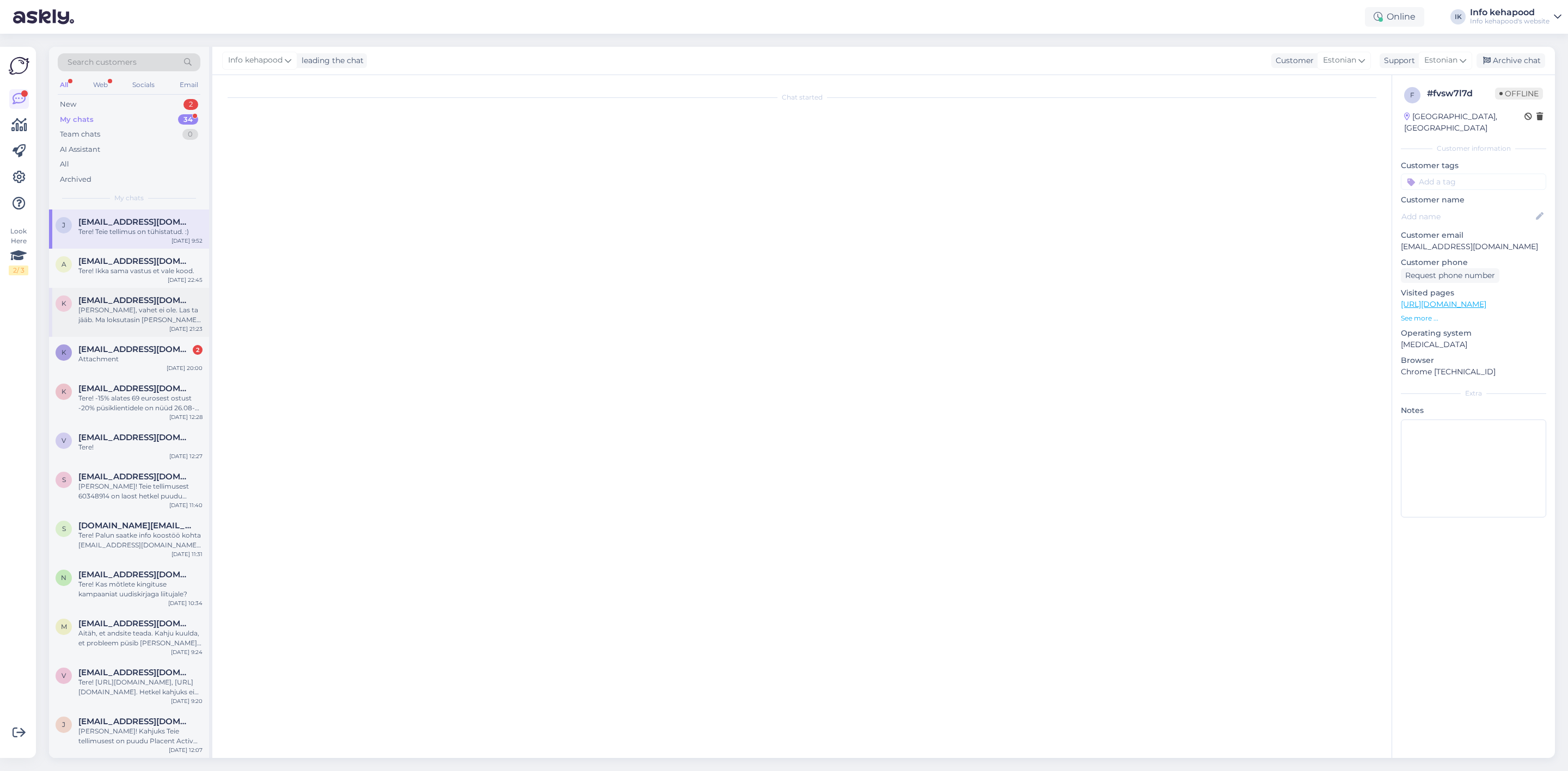
scroll to position [37, 0]
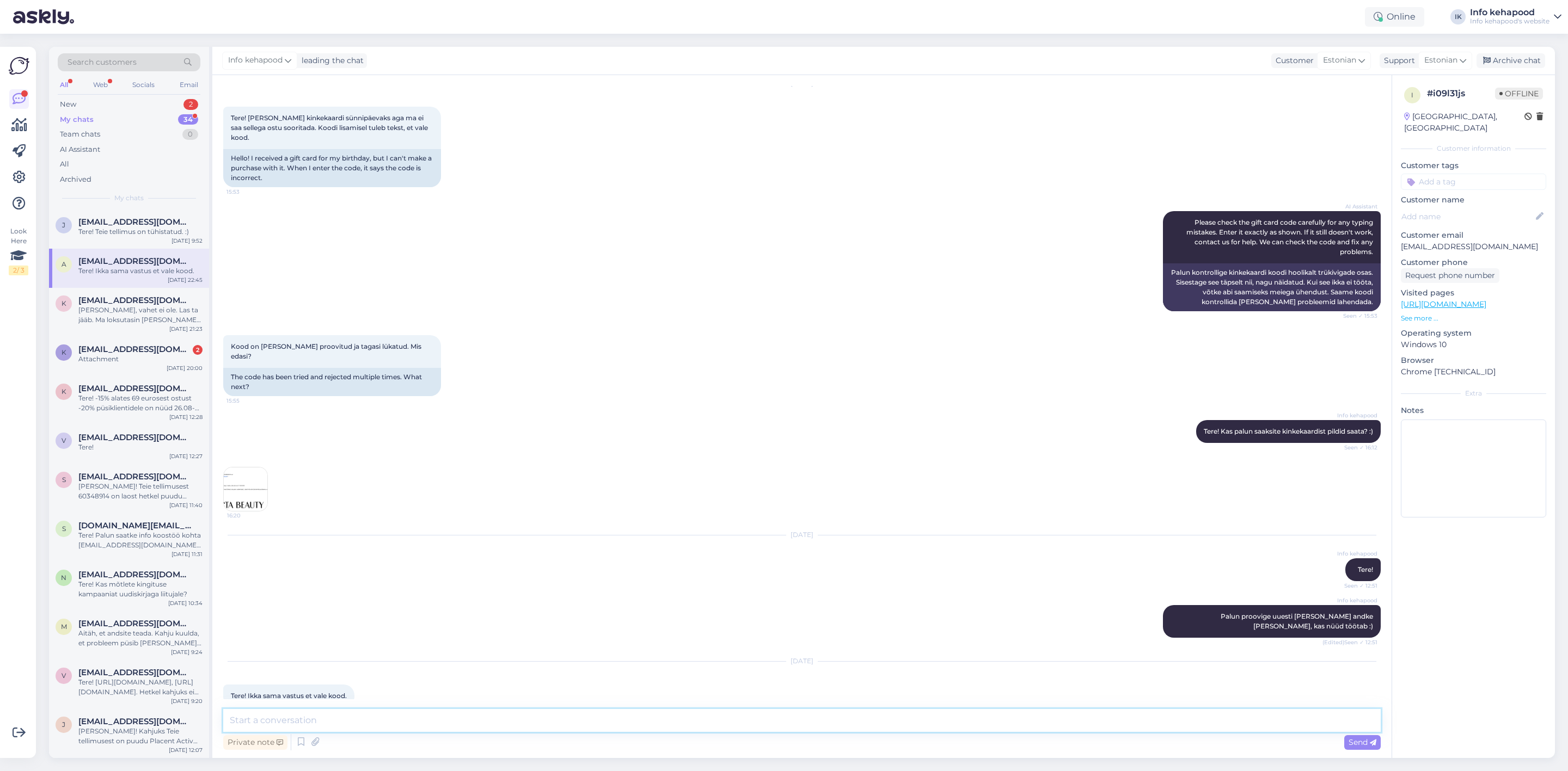
click at [267, 716] on textarea at bounding box center [802, 720] width 1157 height 23
click at [139, 317] on div "[PERSON_NAME], vahet ei ole. Las ta jääb. Ma loksutasin [PERSON_NAME] siiani po…" at bounding box center [140, 315] width 124 height 19
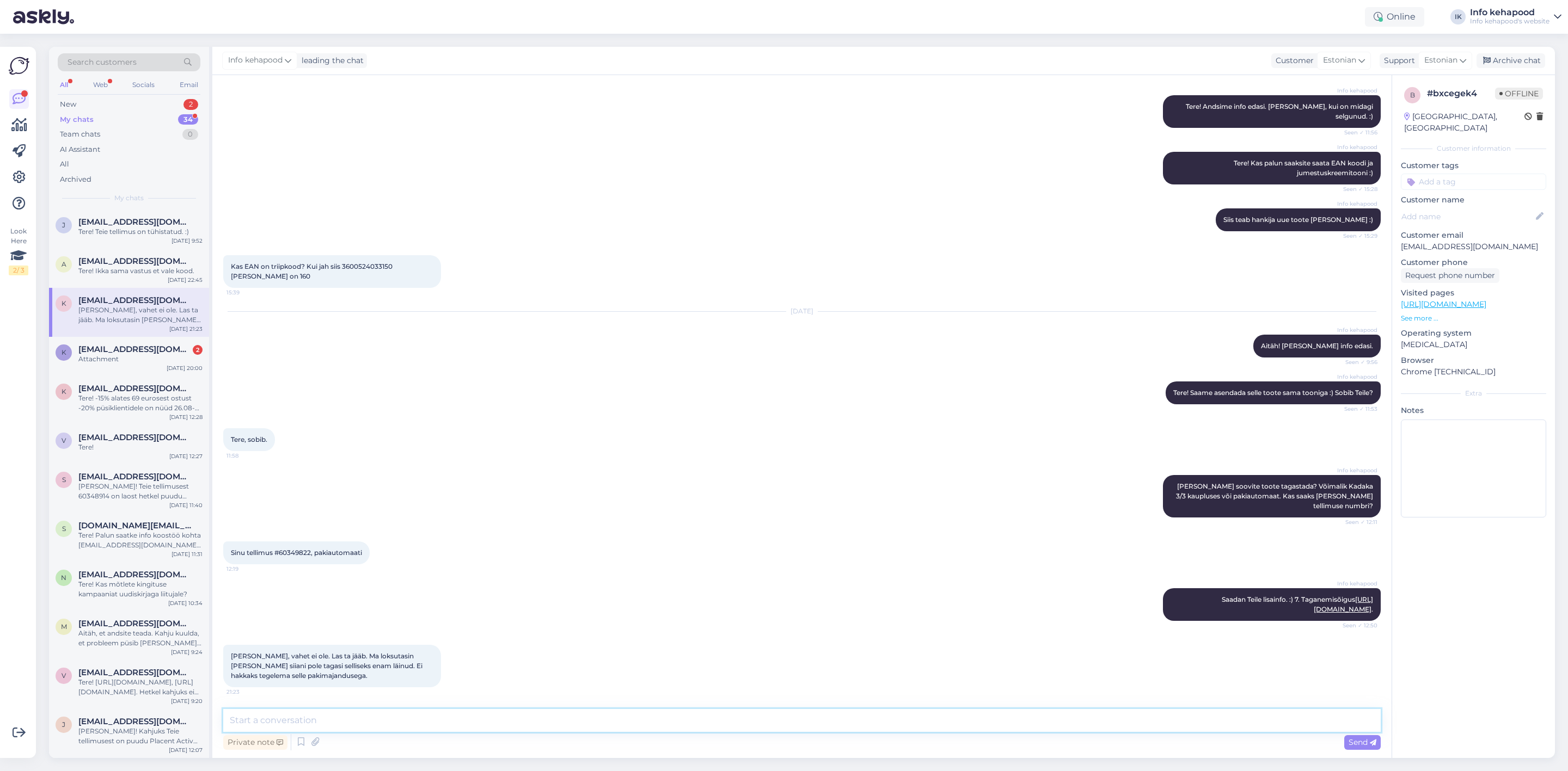
click at [295, 726] on textarea at bounding box center [802, 720] width 1157 height 23
paste textarea "Täname teid tagasiside eest! Mõistame täiesti ja jääb siis nii, nagu soovisite.…"
type textarea "Täname teid tagasiside eest! Mõistame täiesti ja jääb siis nii, nagu soovisite.…"
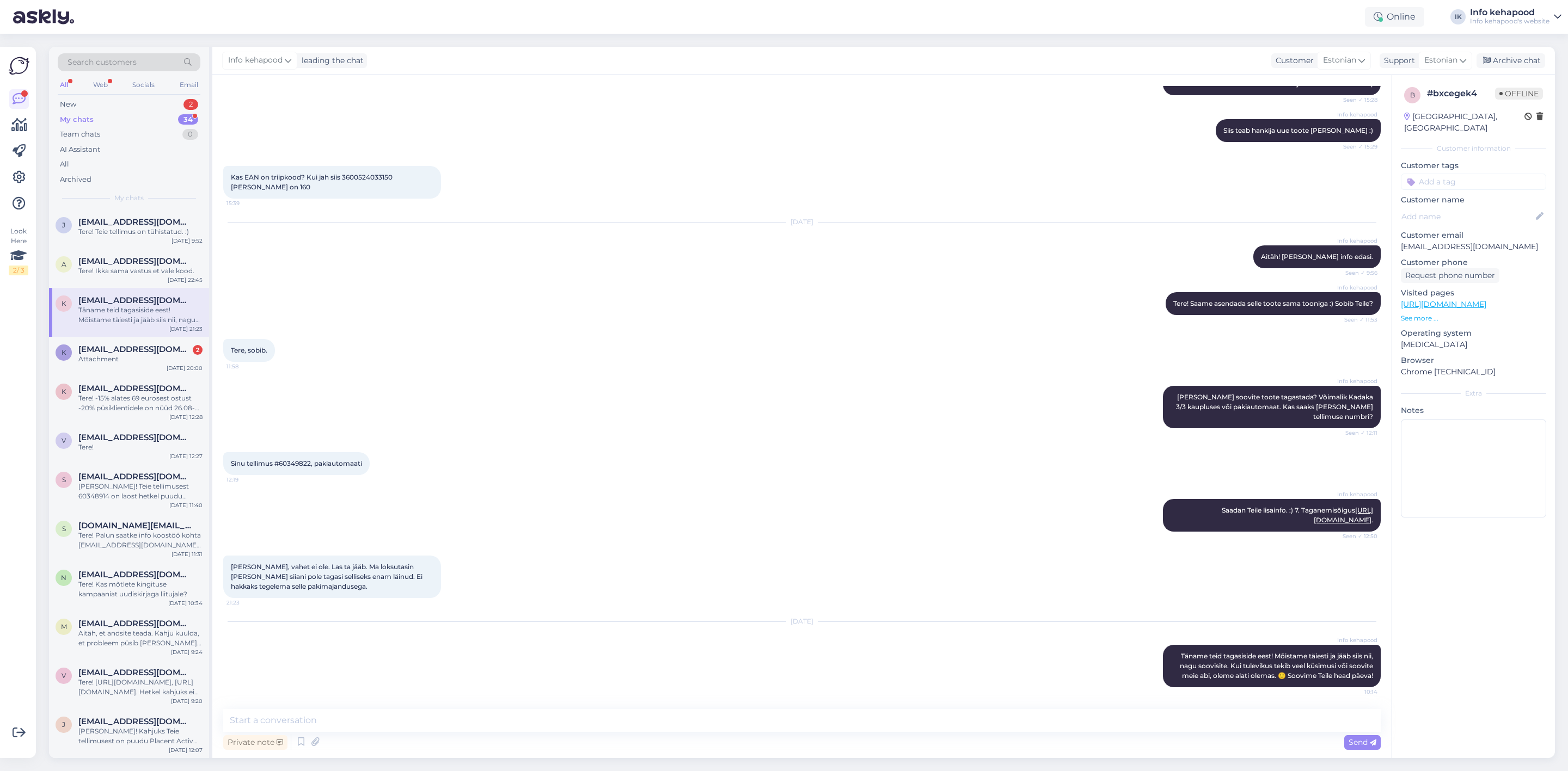
click at [113, 112] on div "My chats 34" at bounding box center [129, 120] width 143 height 16
click at [150, 378] on div "k [EMAIL_ADDRESS][DOMAIN_NAME] Tere! -15% alates 69 eurosest ostust -20% püsikl…" at bounding box center [129, 401] width 160 height 49
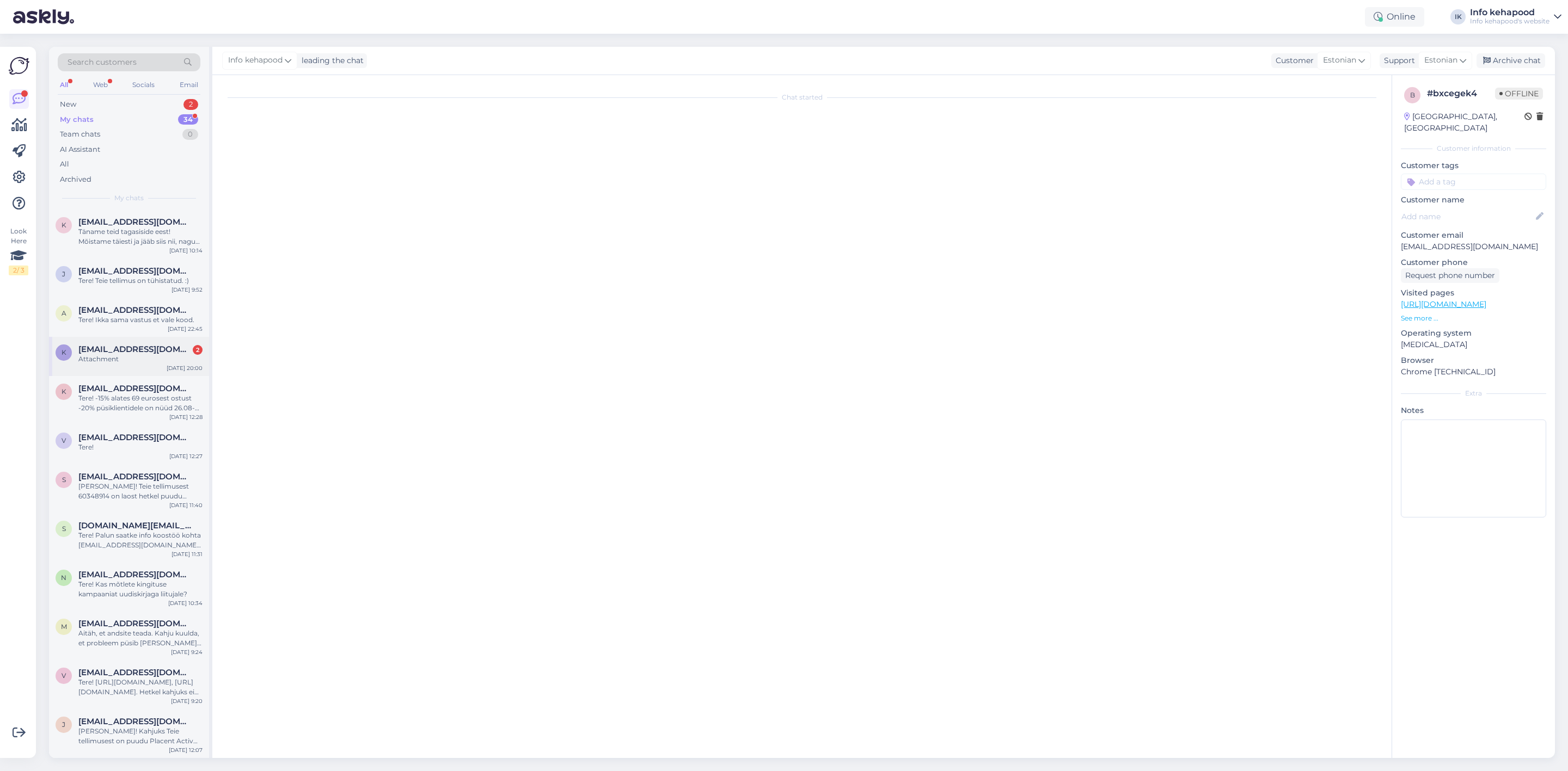
scroll to position [0, 0]
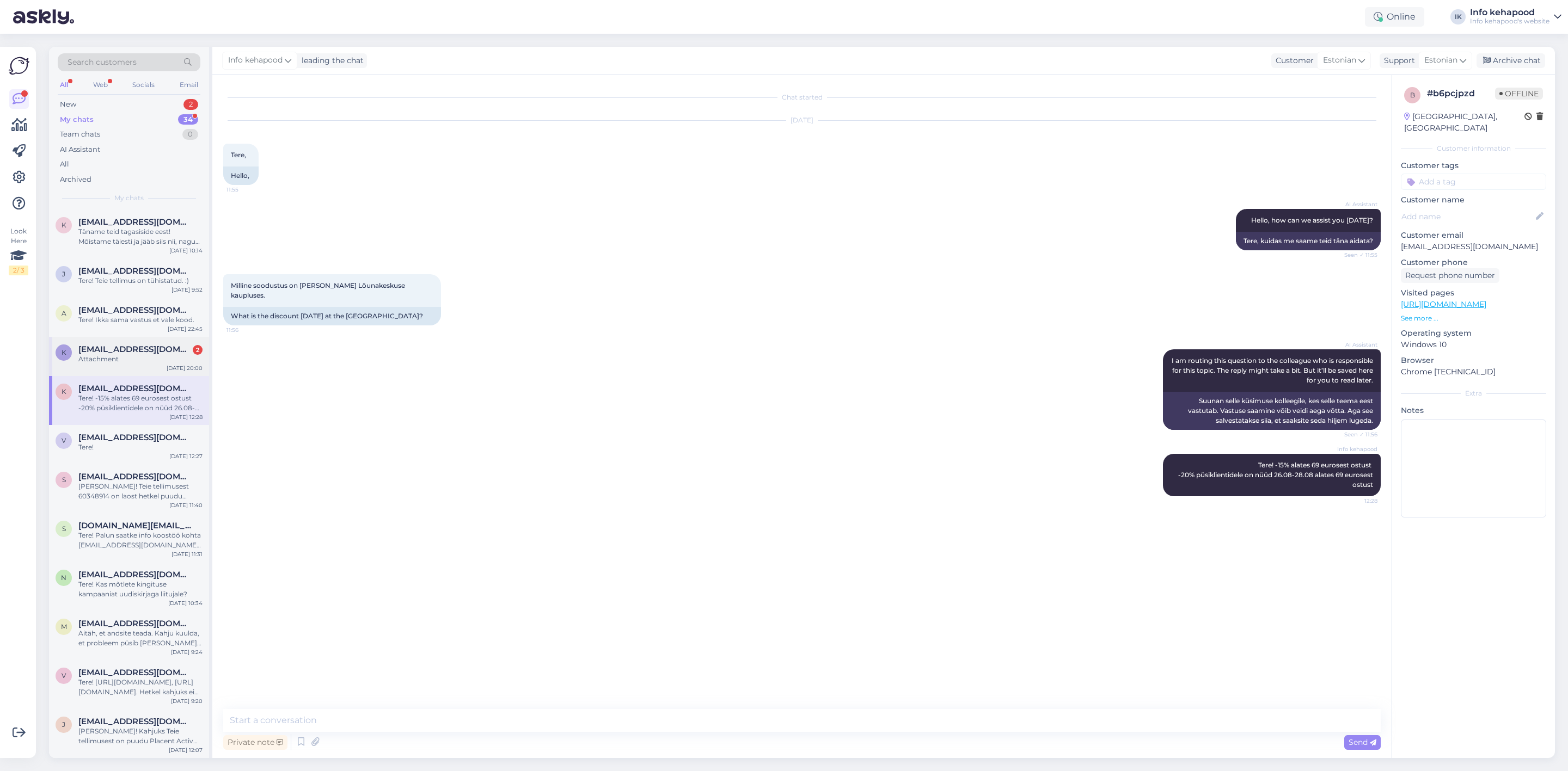
click at [146, 348] on span "[EMAIL_ADDRESS][DOMAIN_NAME]" at bounding box center [134, 349] width 113 height 10
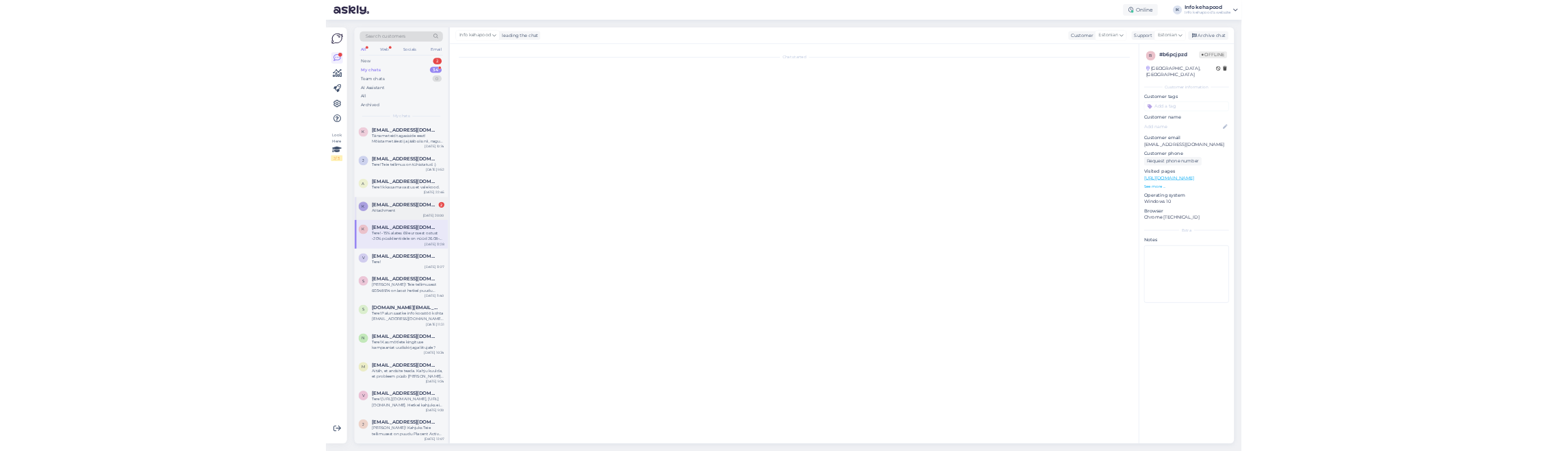
scroll to position [500, 0]
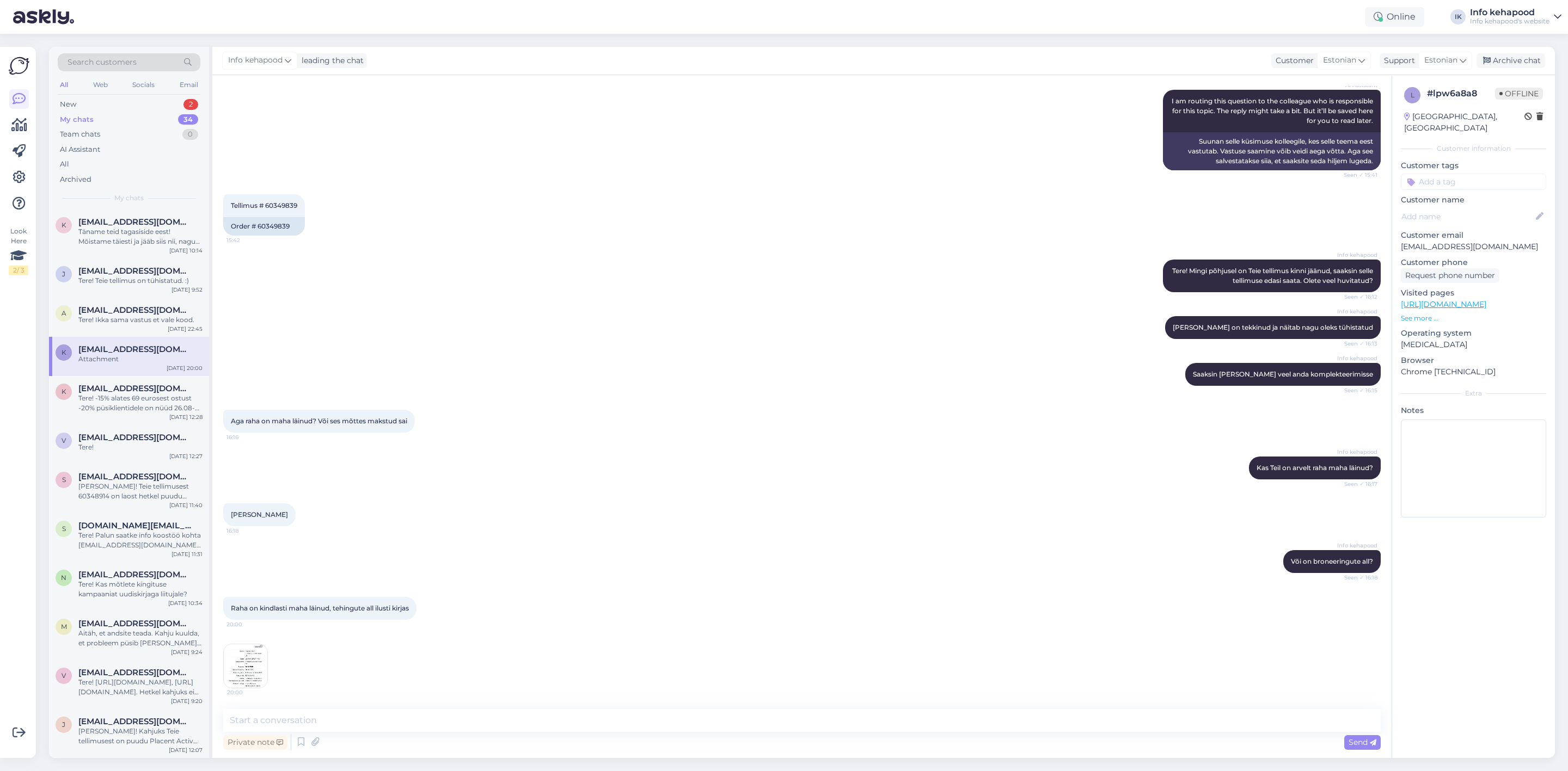
click at [250, 676] on img at bounding box center [245, 666] width 43 height 43
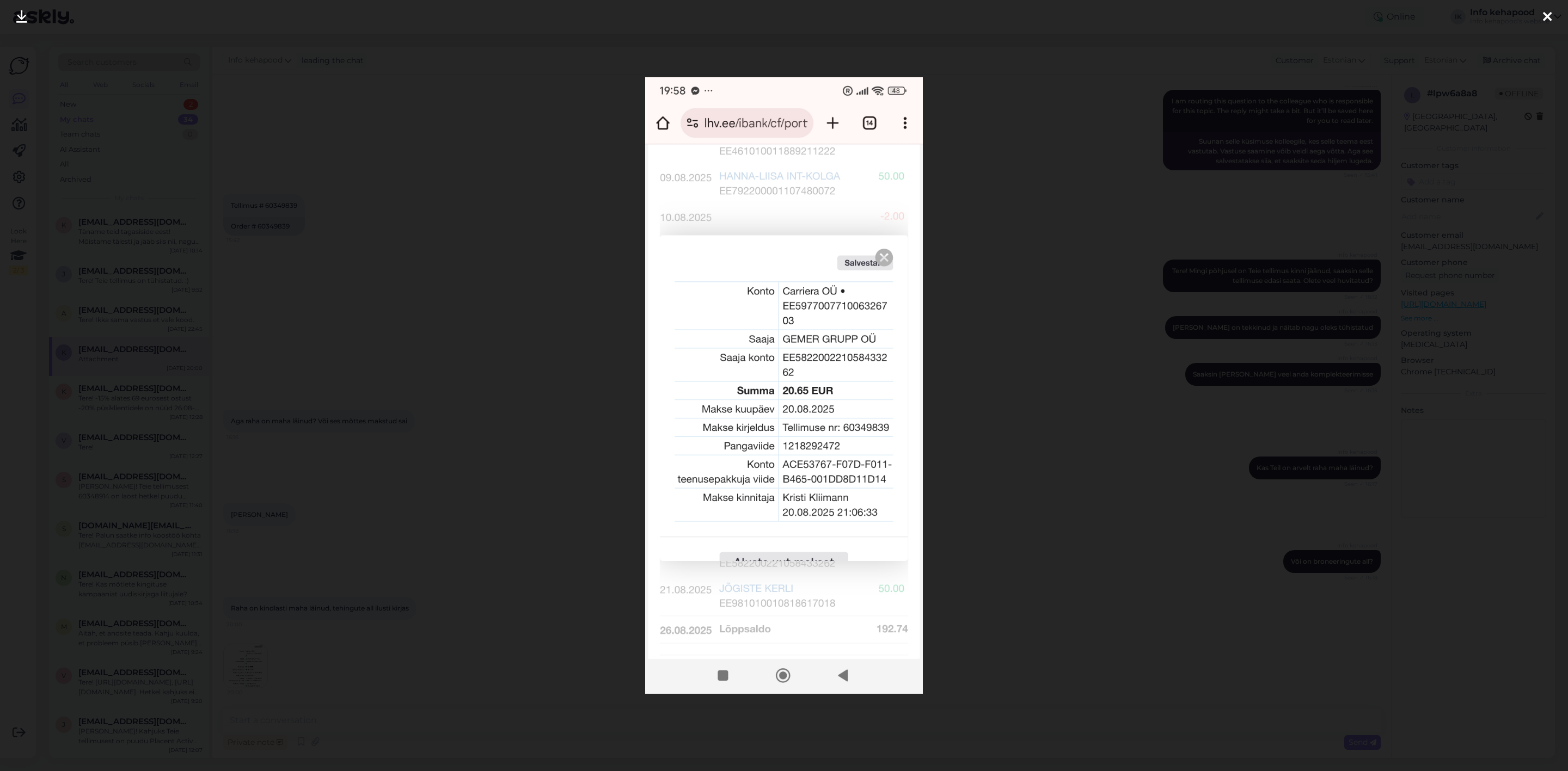
click at [994, 280] on div at bounding box center [784, 385] width 1568 height 771
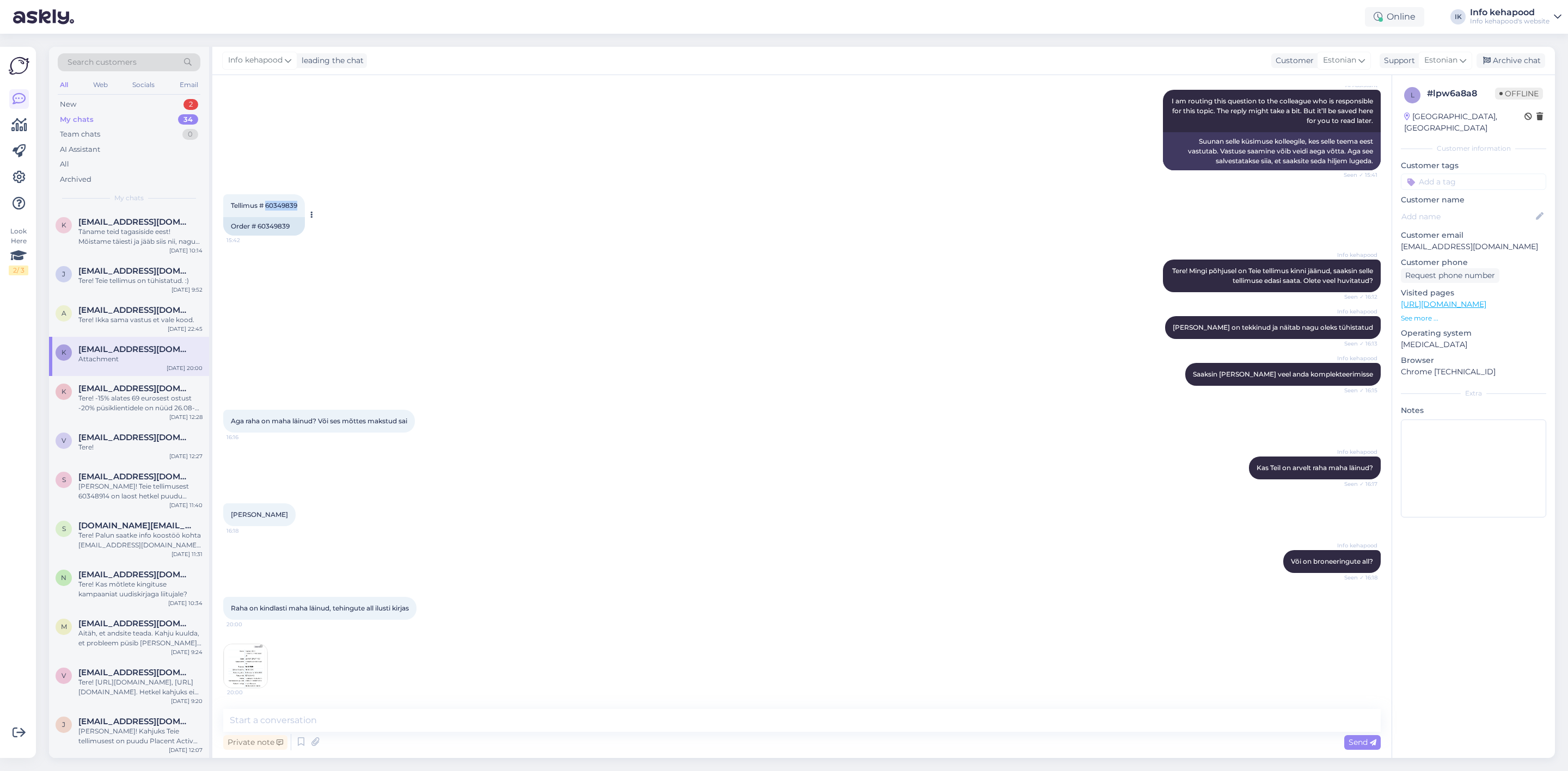
drag, startPoint x: 268, startPoint y: 207, endPoint x: 305, endPoint y: 207, distance: 37.0
click at [305, 207] on div "Tellimus # 60349839 15:42" at bounding box center [264, 206] width 81 height 23
copy span "60349839"
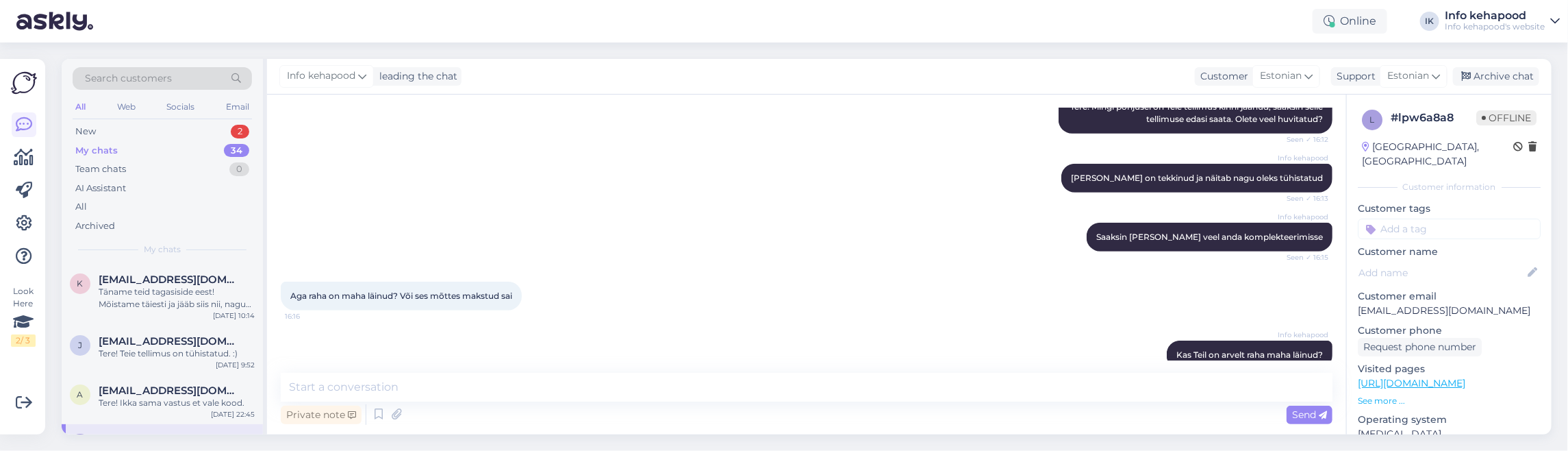
scroll to position [1014, 0]
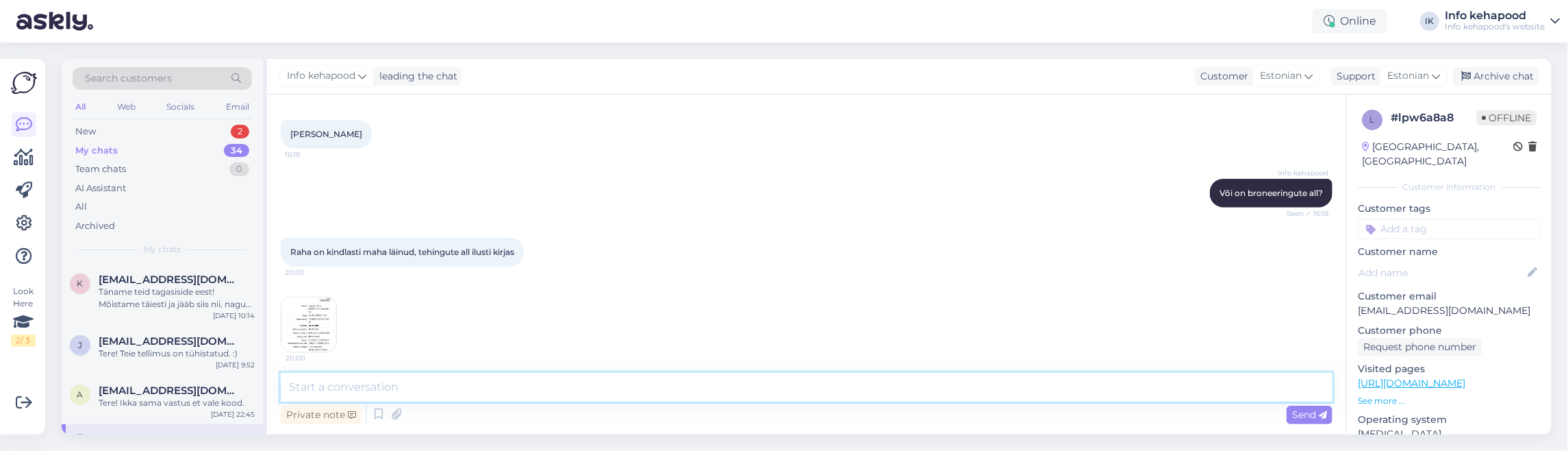
click at [514, 383] on textarea at bounding box center [806, 387] width 1052 height 28
type textarea "v"
click at [356, 384] on textarea "Väga hästi. :) Teie tellimus läks komplekteerimisse." at bounding box center [806, 387] width 1052 height 28
click at [361, 387] on textarea "Väga hästi. :) Teie tellimus läks komplekteerimisse." at bounding box center [806, 387] width 1052 height 28
click at [460, 385] on textarea "Väga hästi. :) Teie tellimus läks komplekteerimisse." at bounding box center [806, 387] width 1052 height 28
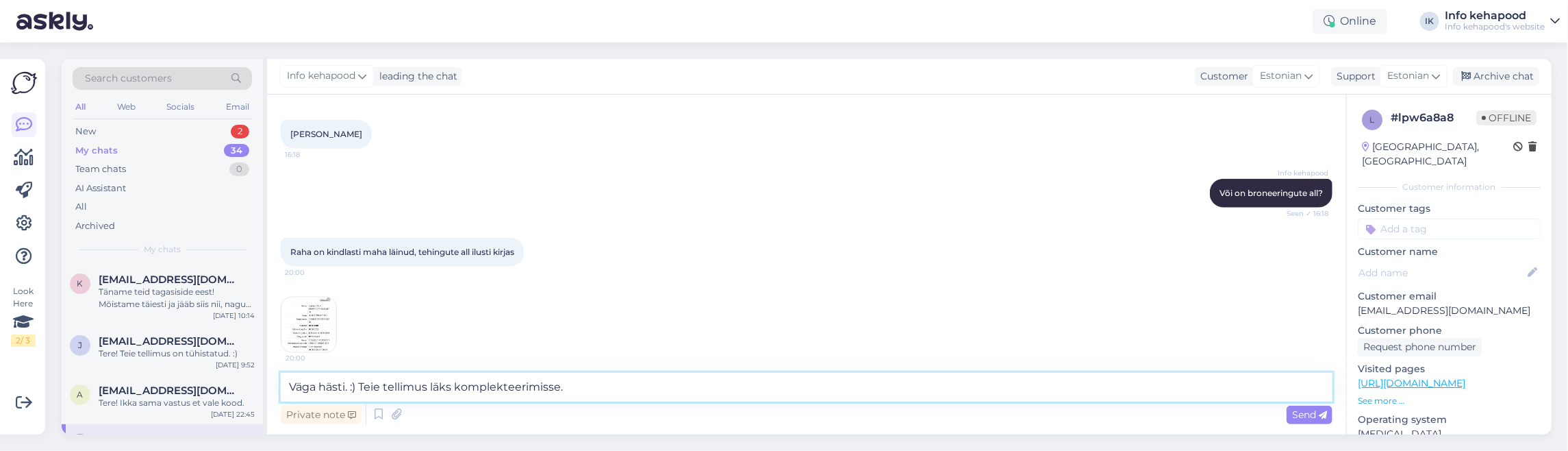
click at [453, 388] on textarea "Väga hästi. :) Teie tellimus läks komplekteerimisse." at bounding box center [806, 387] width 1052 height 28
type textarea "Väga hästi. :) Teie tellimus läks nüüd komplekteerimisse."
click at [1299, 409] on span "Send" at bounding box center [1309, 414] width 35 height 12
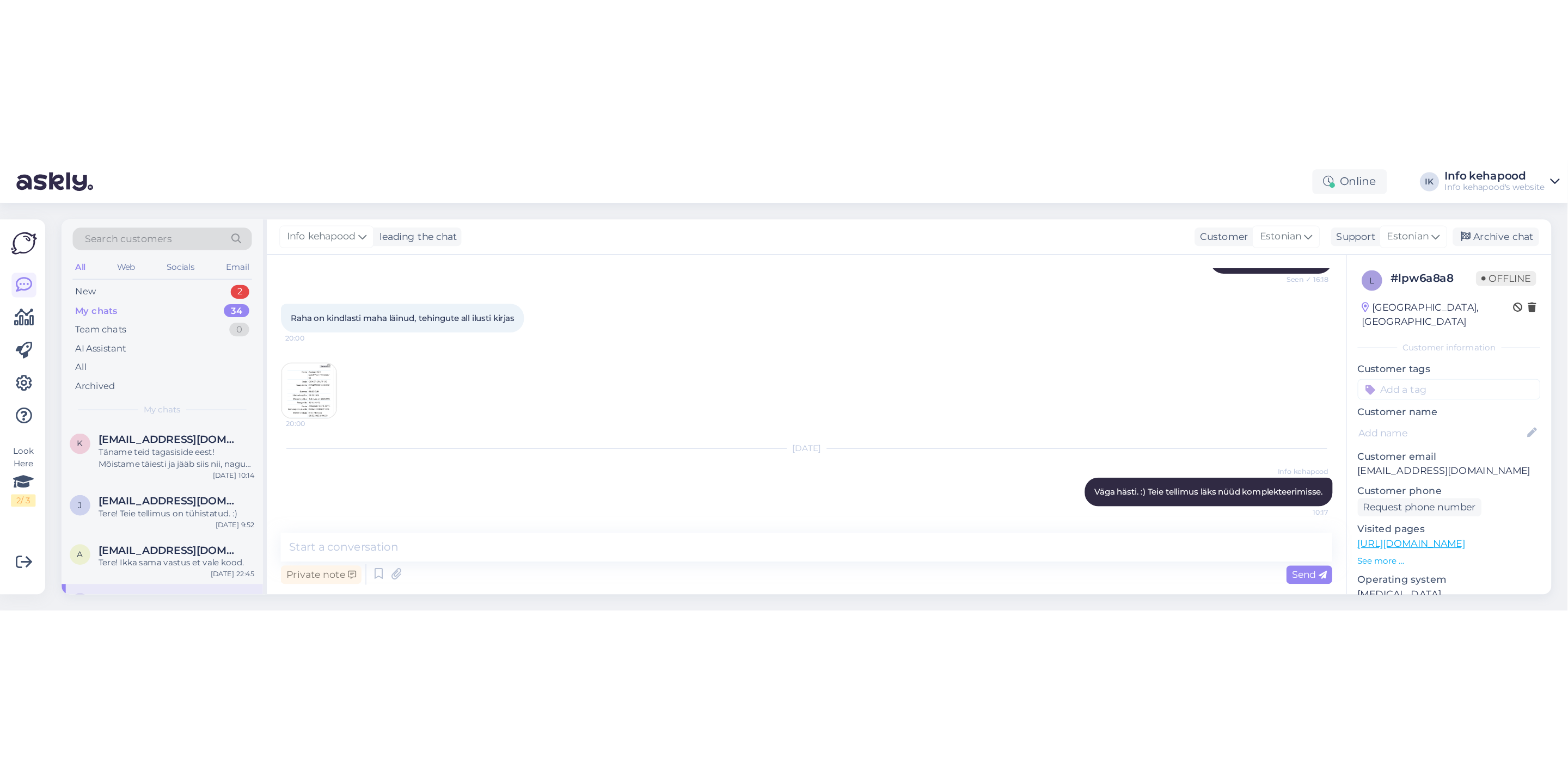
scroll to position [467, 0]
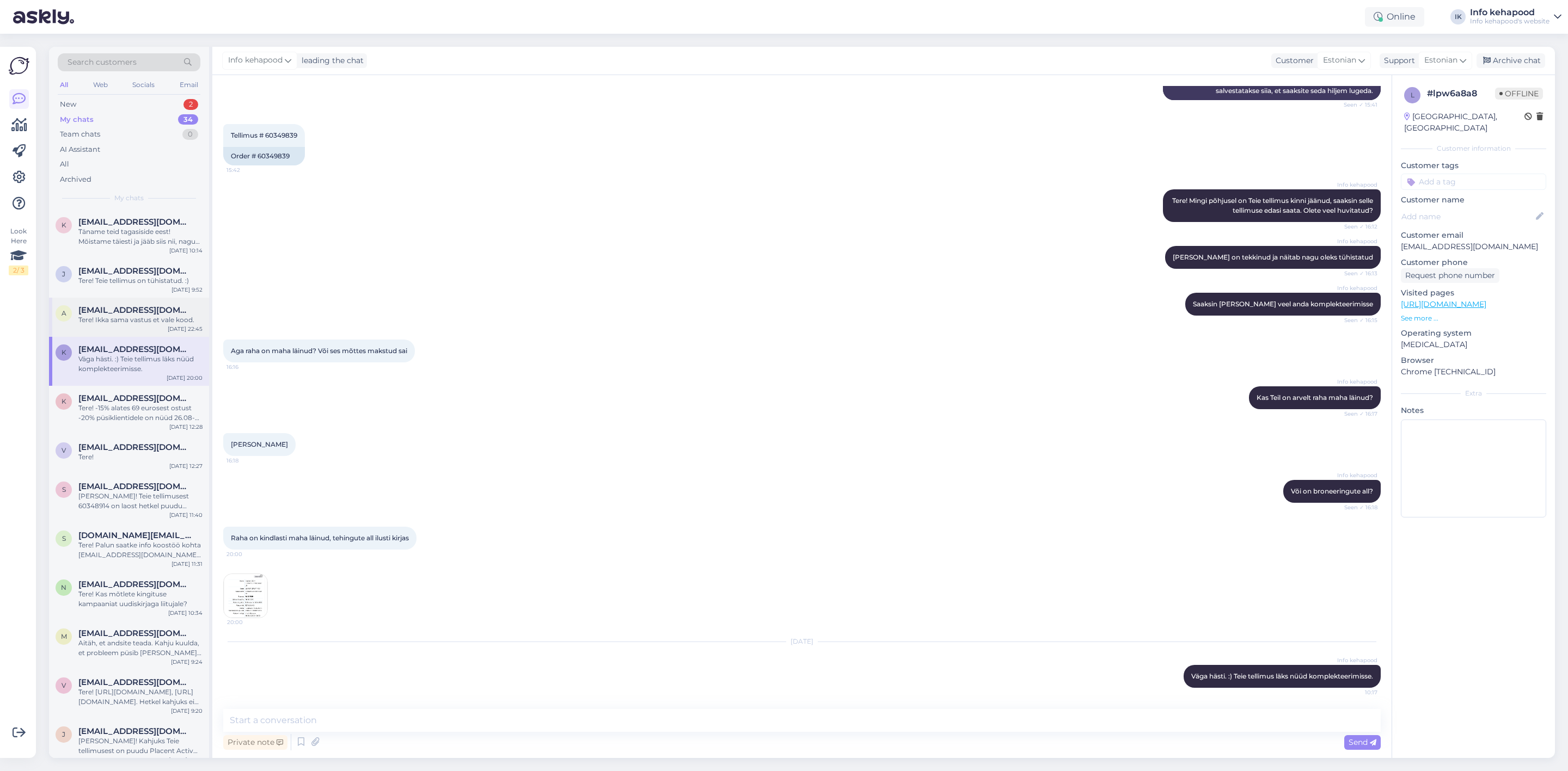
click at [160, 329] on div "a [EMAIL_ADDRESS][DOMAIN_NAME] Tere! Ikka sama vastus et vale kood. [DATE] 22:45" at bounding box center [129, 317] width 160 height 39
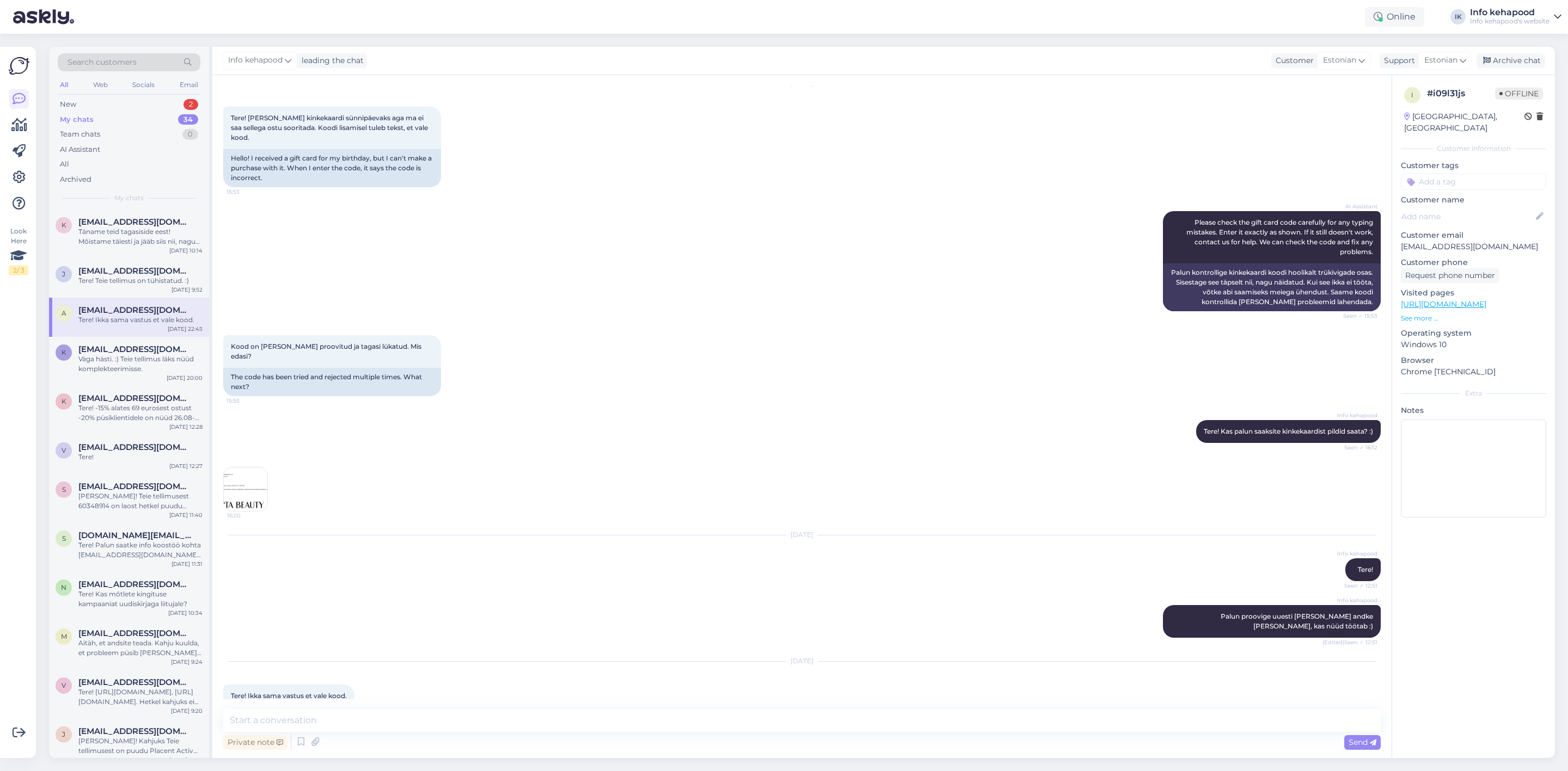
click at [472, 567] on div "[DATE] Info kehapood Tere! Seen ✓ 12:51" at bounding box center [802, 558] width 1157 height 70
click at [1212, 371] on div "Kood on [PERSON_NAME] proovitud ja tagasi lükatud. Mis edasi? 15:55 The code ha…" at bounding box center [802, 365] width 1157 height 85
drag, startPoint x: 1218, startPoint y: 431, endPoint x: 1212, endPoint y: 441, distance: 11.7
click at [1218, 431] on div "Info kehapood Tere! Kas palun saaksite kinkekaardist pildid saata? :) Seen ✓ 16…" at bounding box center [802, 432] width 1157 height 47
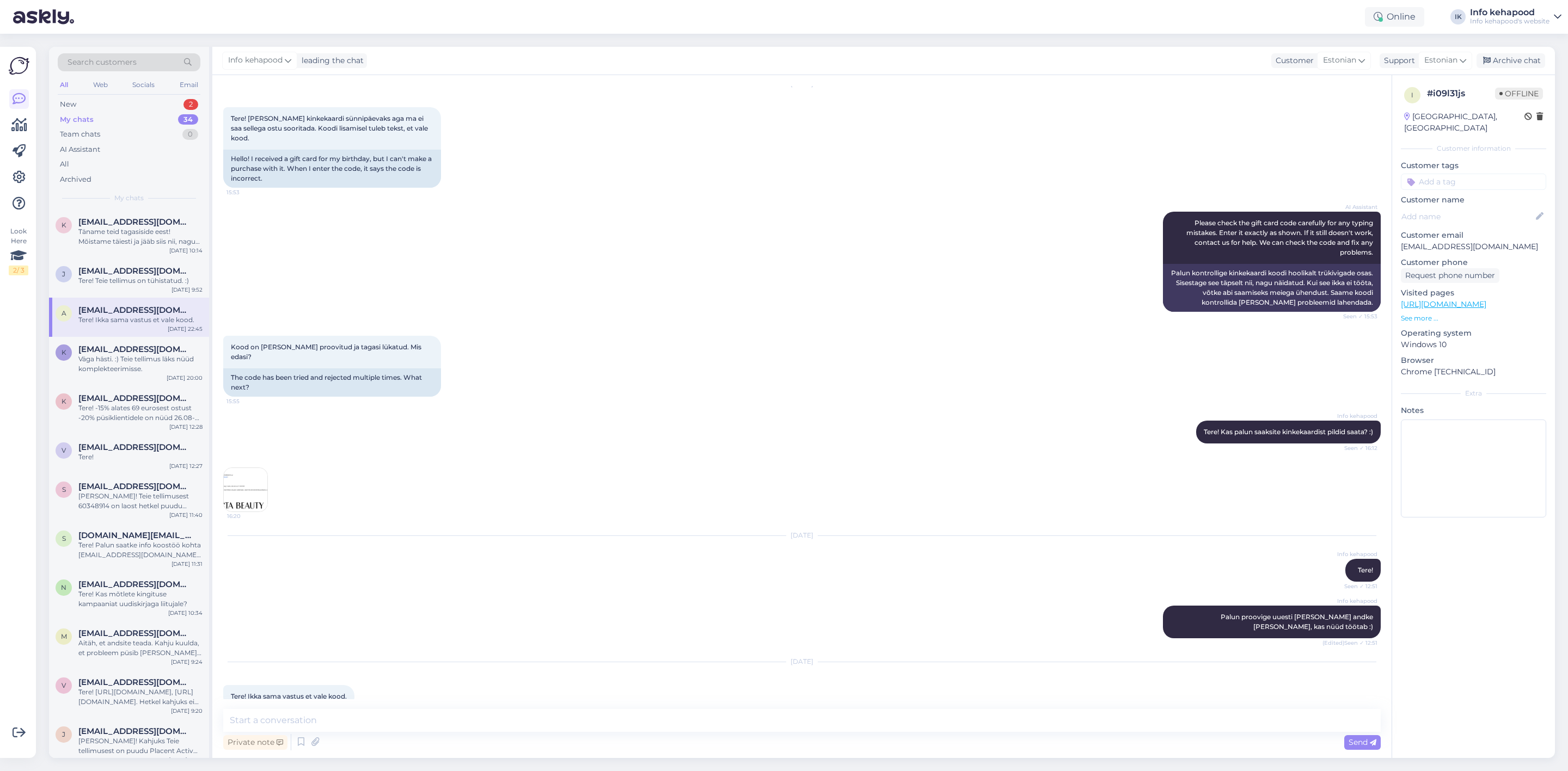
click at [230, 481] on img at bounding box center [245, 489] width 43 height 43
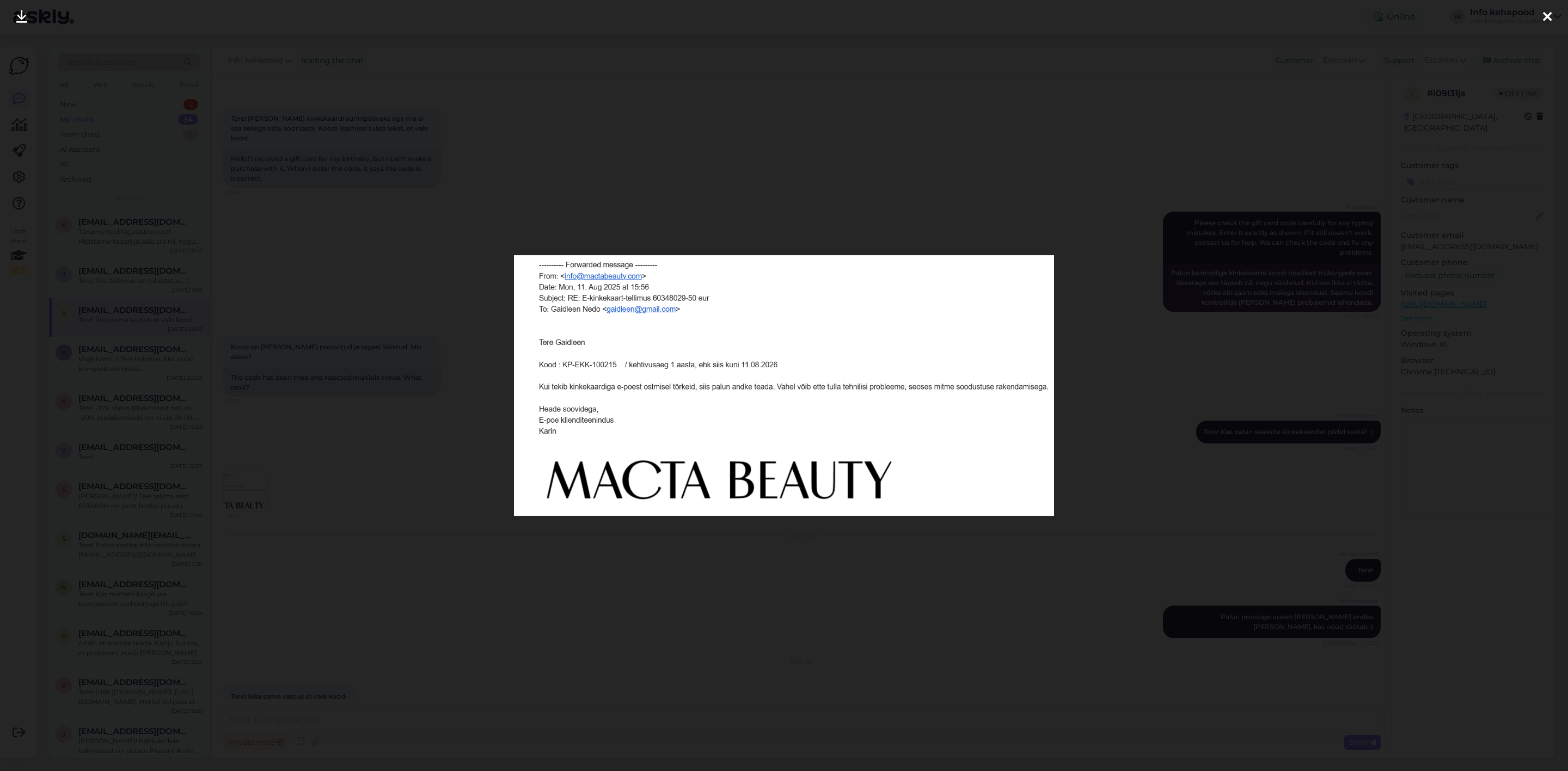
click at [70, 435] on div at bounding box center [784, 385] width 1568 height 771
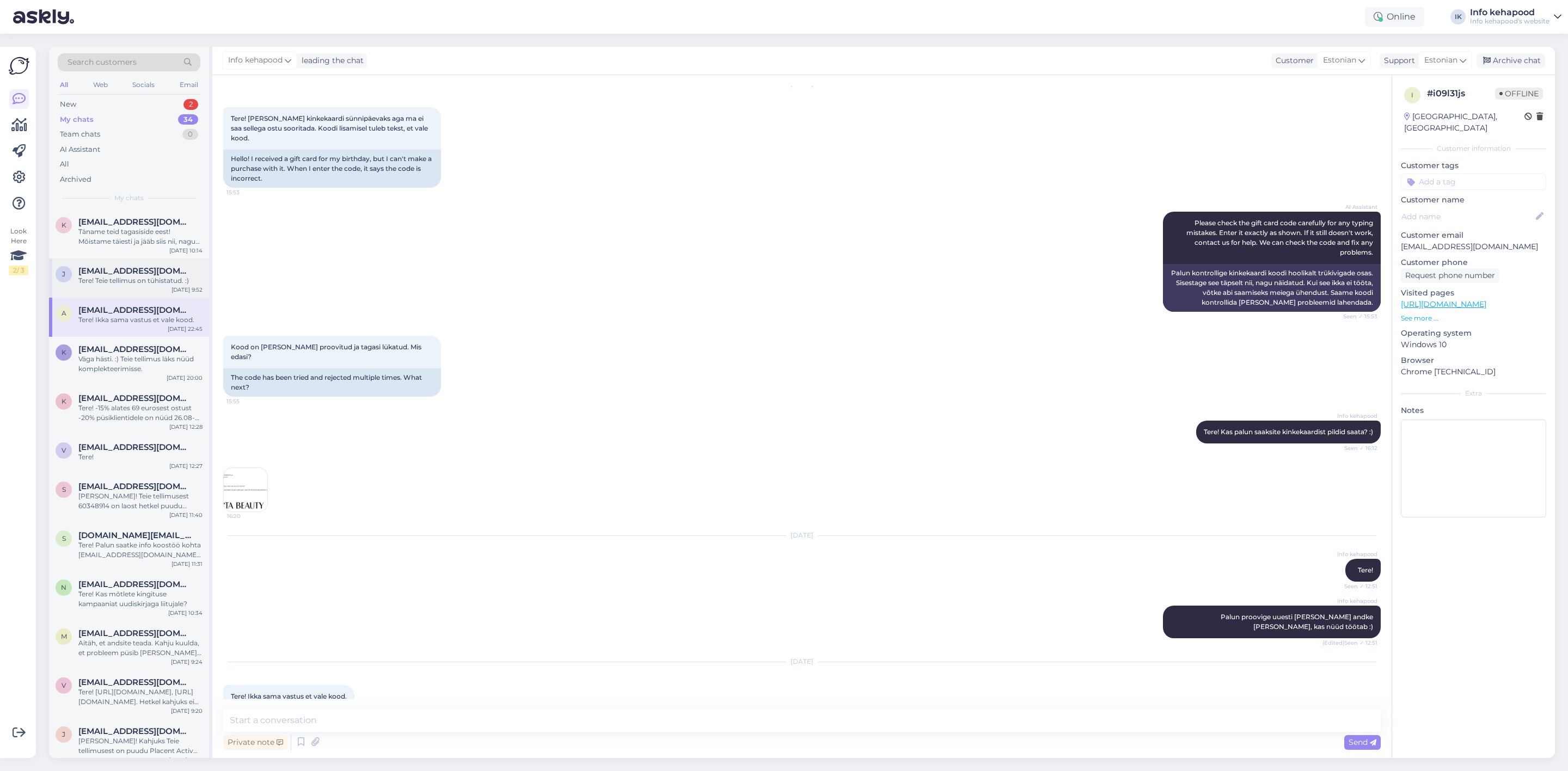
click at [124, 278] on div "Tere! Teie tellimus on tühistatud. :)" at bounding box center [140, 280] width 124 height 10
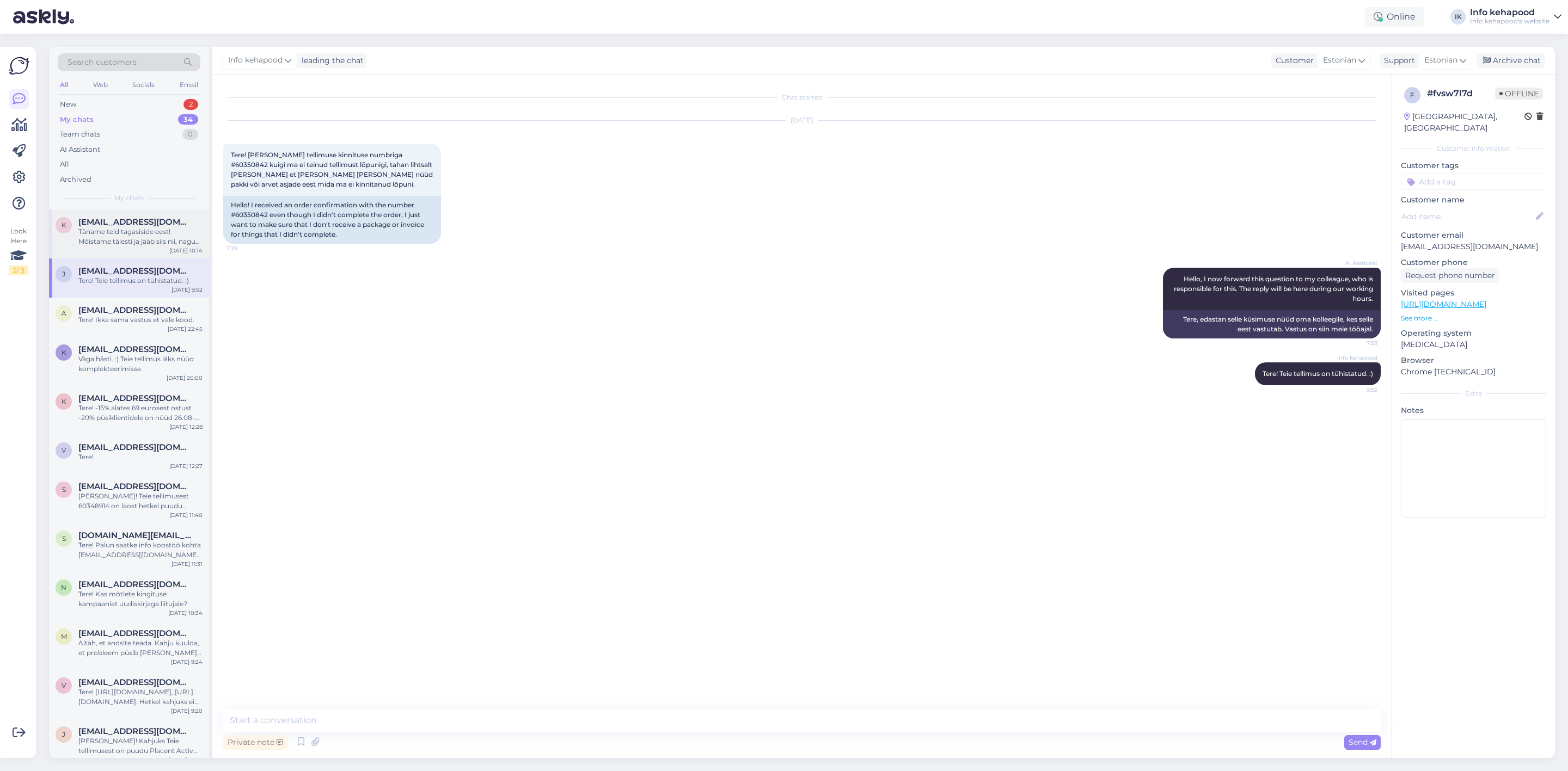
click at [113, 243] on div "Täname teid tagasiside eest! Mõistame täiesti ja jääb siis nii, nagu soovisite.…" at bounding box center [140, 237] width 124 height 19
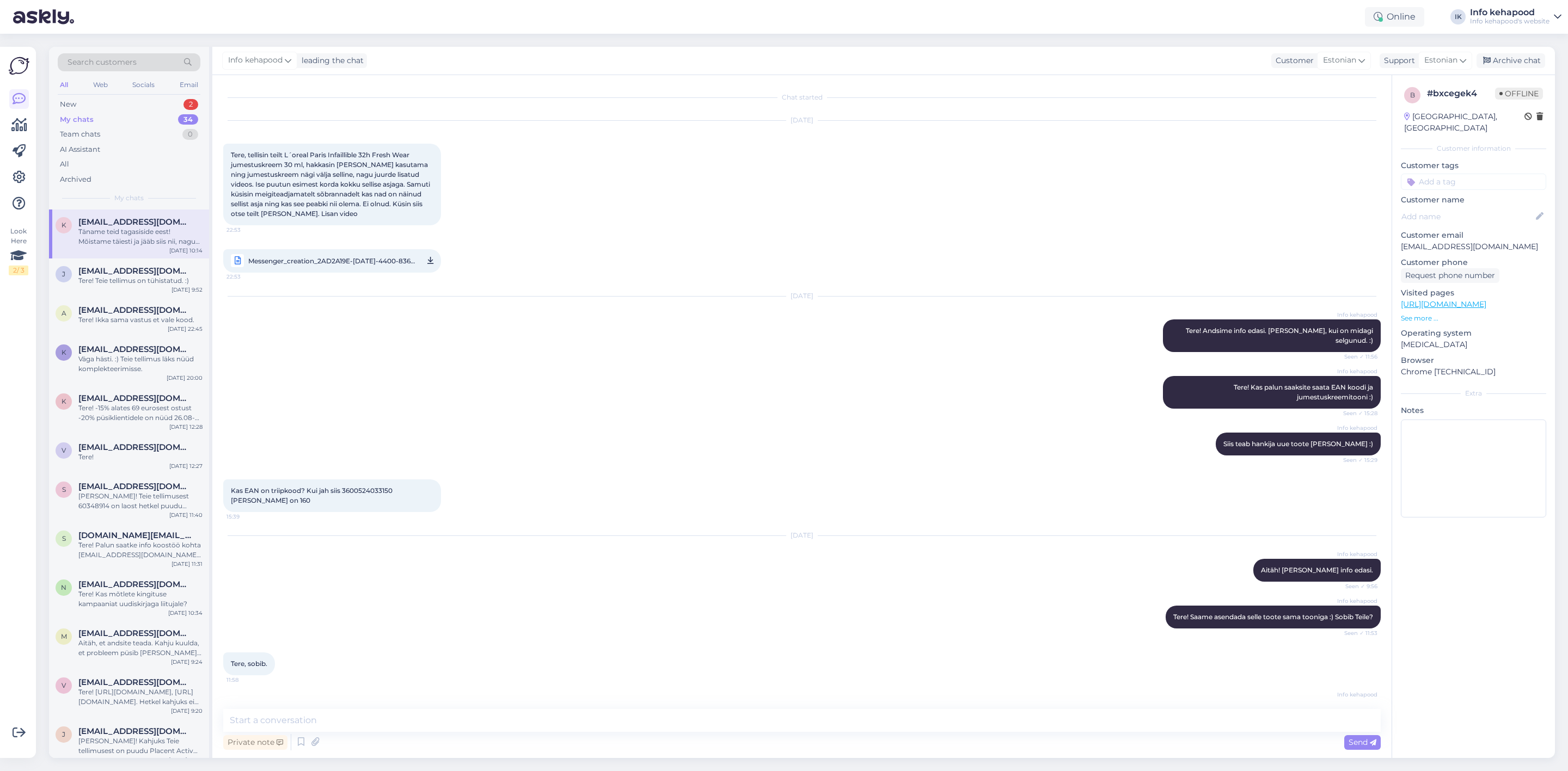
scroll to position [323, 0]
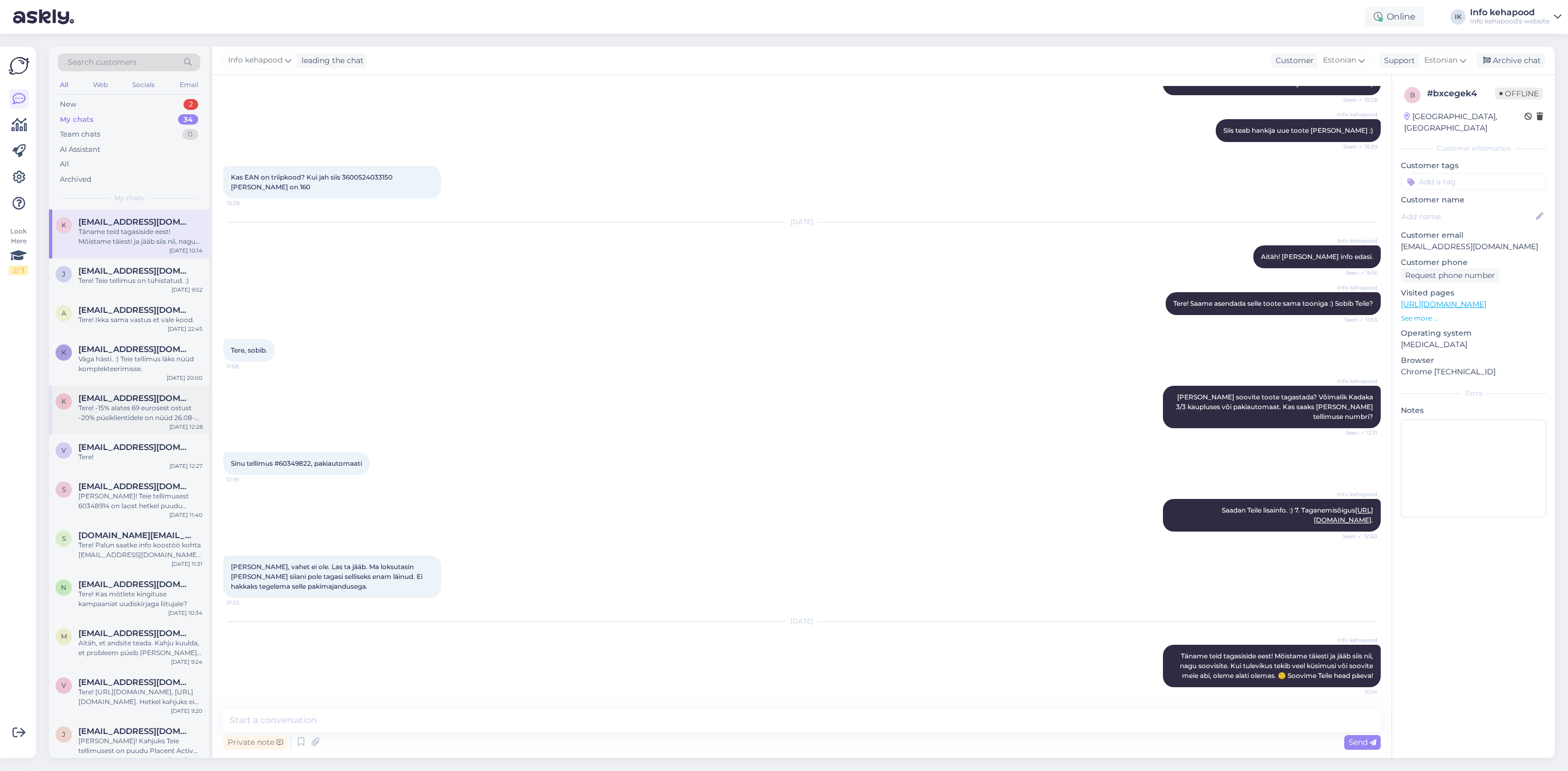
click at [122, 407] on div "Tere! -15% alates 69 eurosest ostust -20% püsiklientidele on nüüd 26.08-28.08 a…" at bounding box center [140, 413] width 124 height 19
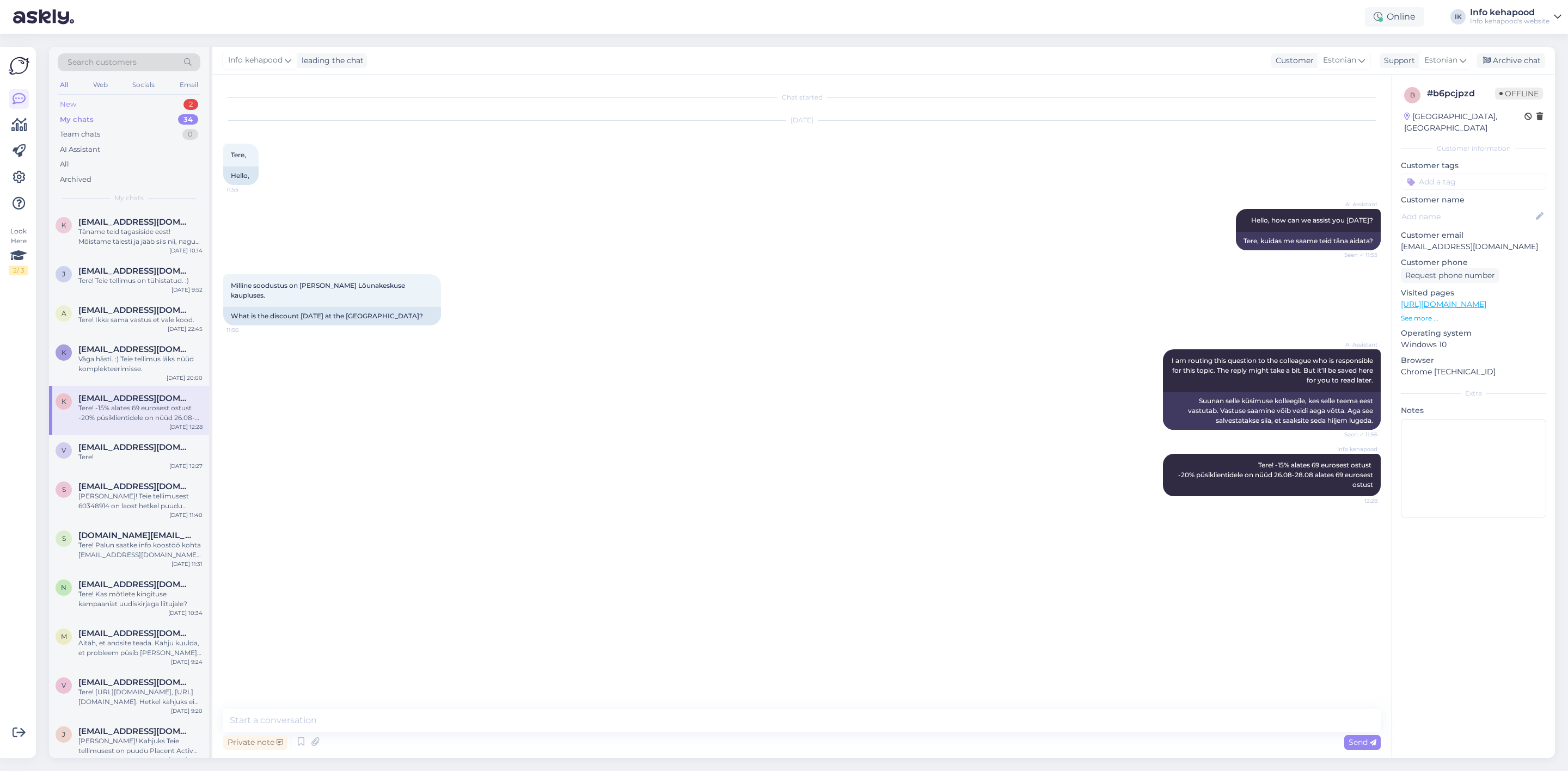
click at [111, 103] on div "New 2" at bounding box center [129, 105] width 143 height 16
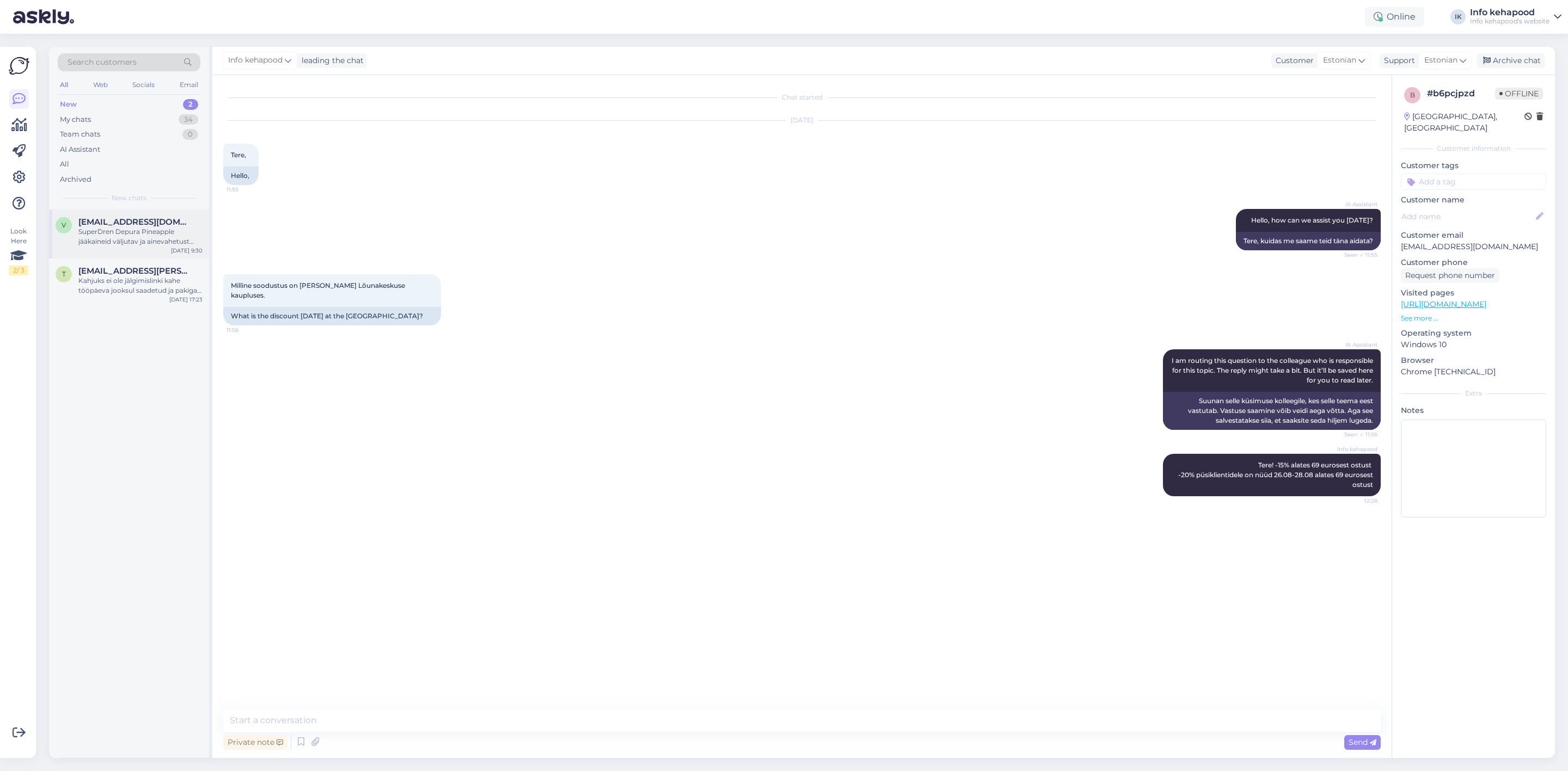
click at [125, 219] on span "[EMAIL_ADDRESS][DOMAIN_NAME]" at bounding box center [134, 222] width 113 height 10
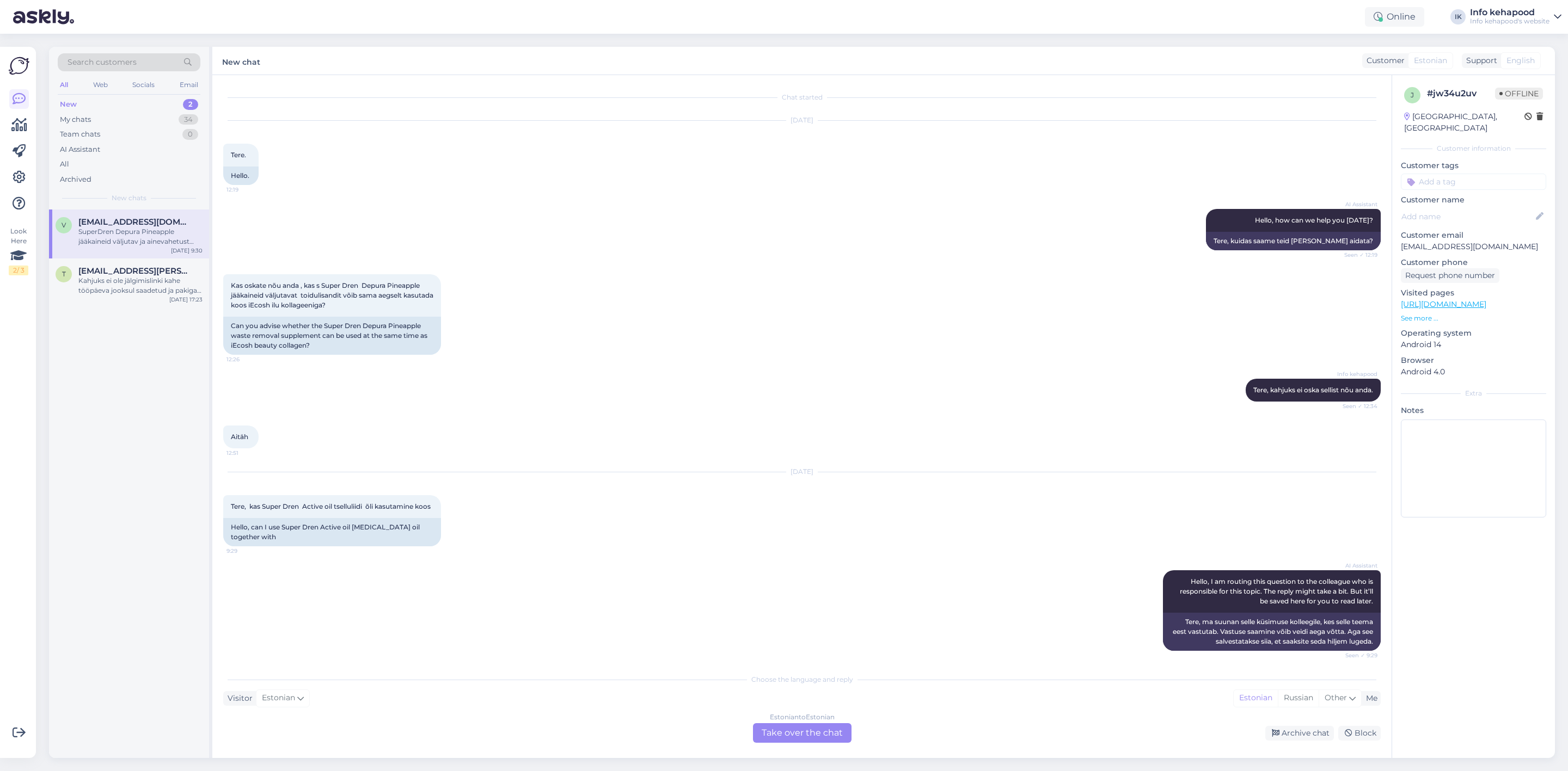
scroll to position [275, 0]
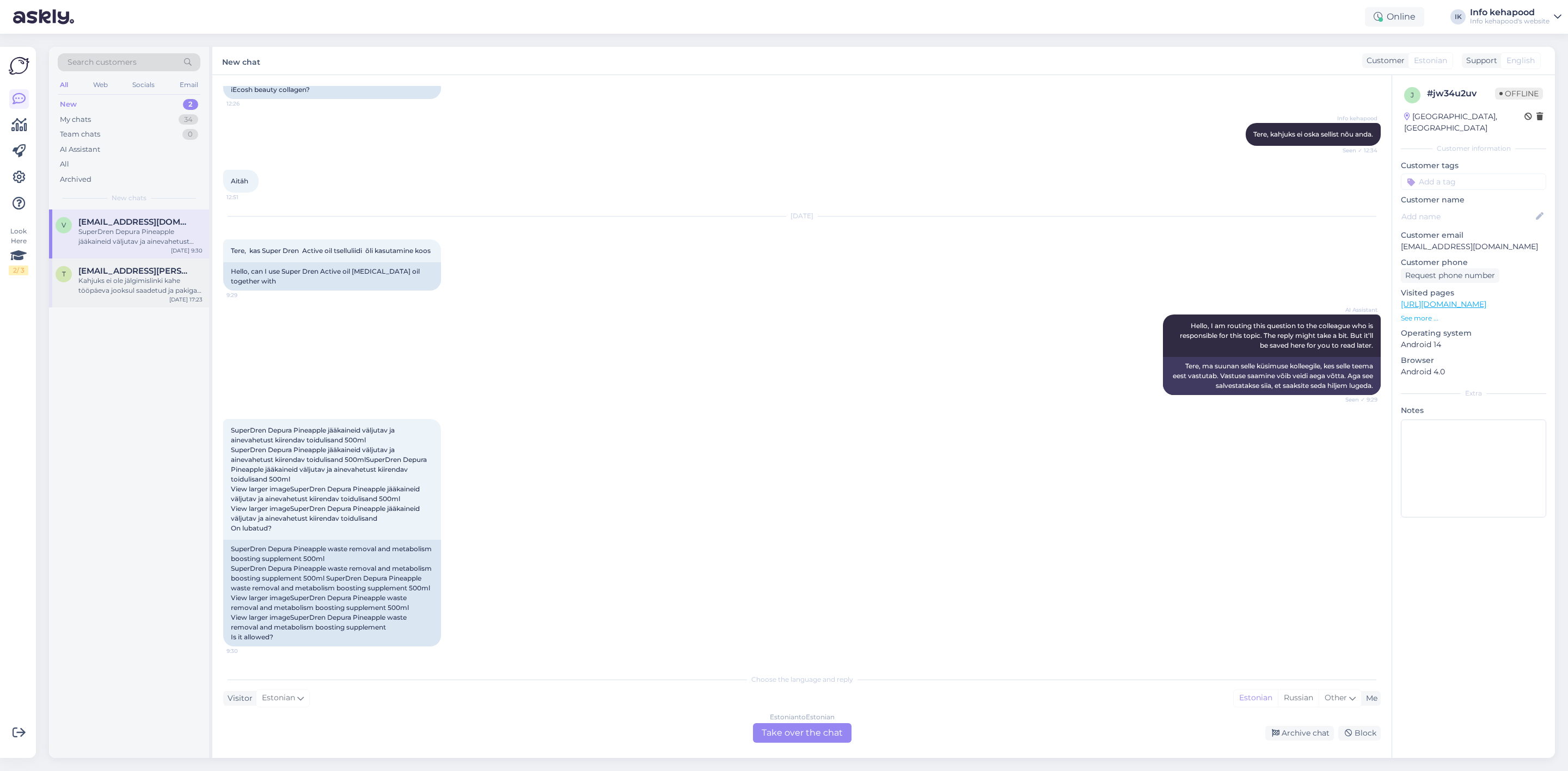
click at [122, 291] on div "Kahjuks ei ole jälgimislinki kahe tööpäeva jooksul saadetud ja pakiga seotud vi…" at bounding box center [140, 286] width 124 height 19
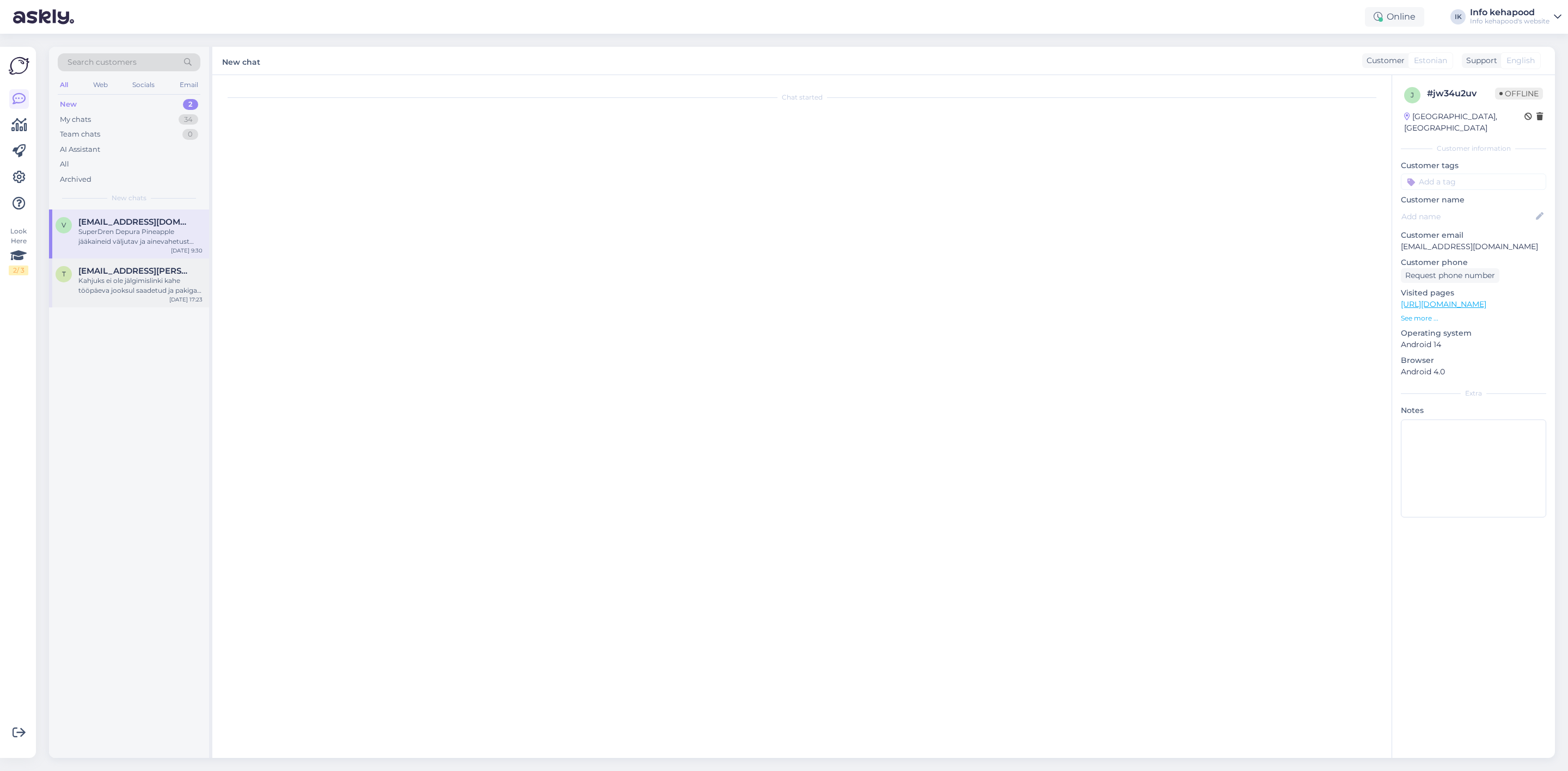
scroll to position [0, 0]
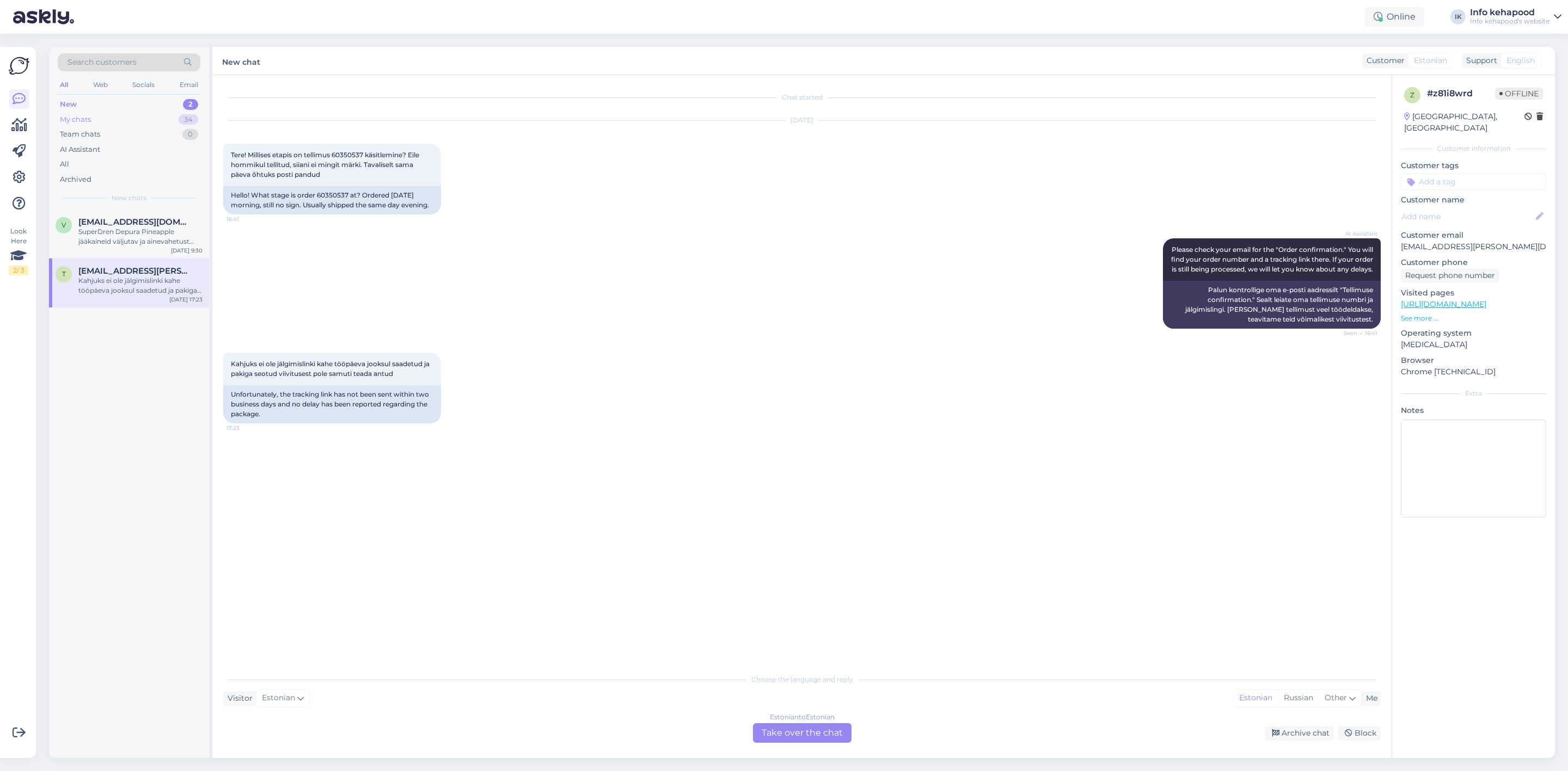
click at [94, 114] on div "My chats 34" at bounding box center [129, 120] width 143 height 16
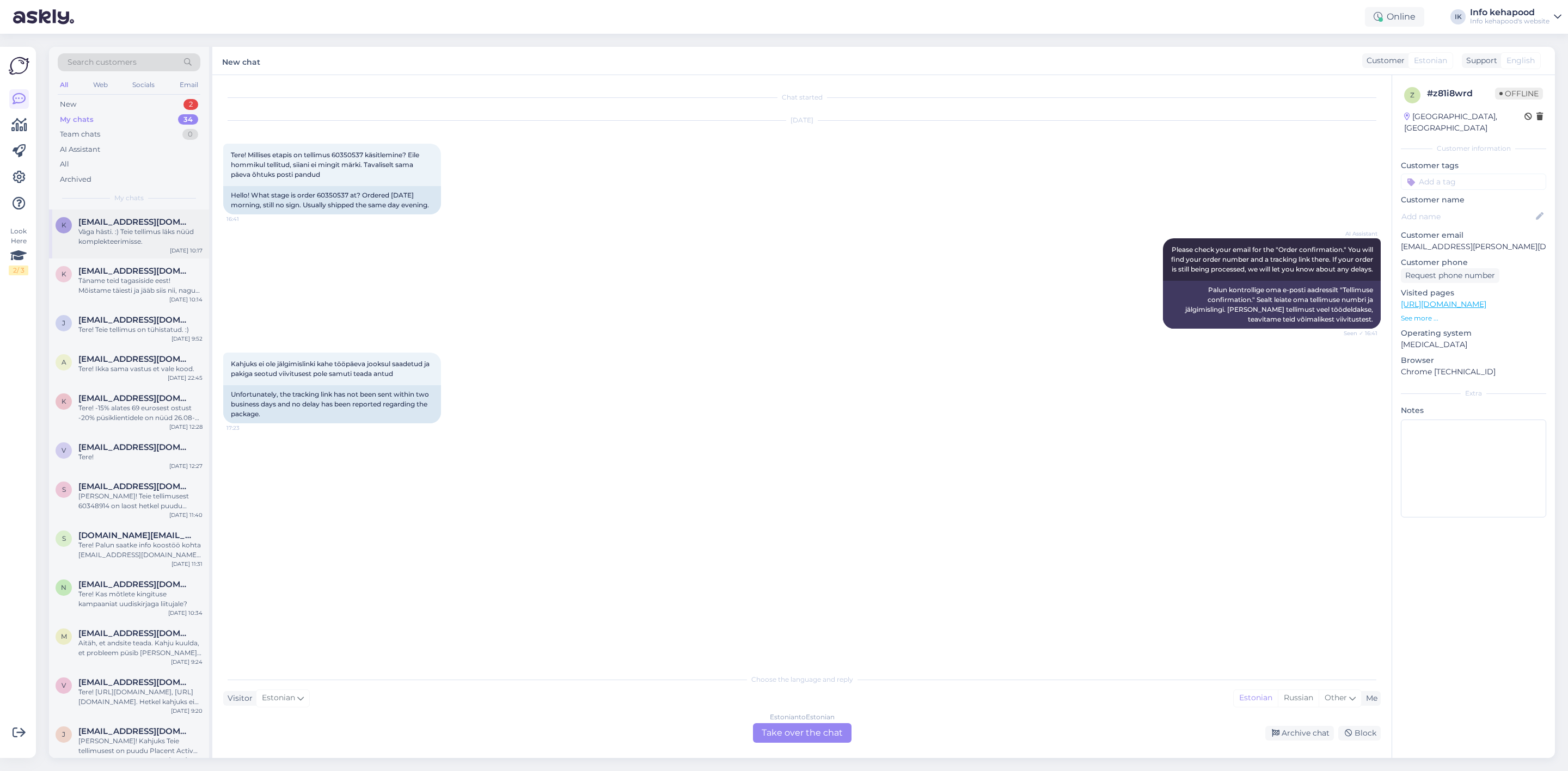
click at [102, 246] on div "k [EMAIL_ADDRESS][DOMAIN_NAME] Väga hästi. :) Teie tellimus läks nüüd komplekte…" at bounding box center [129, 234] width 160 height 49
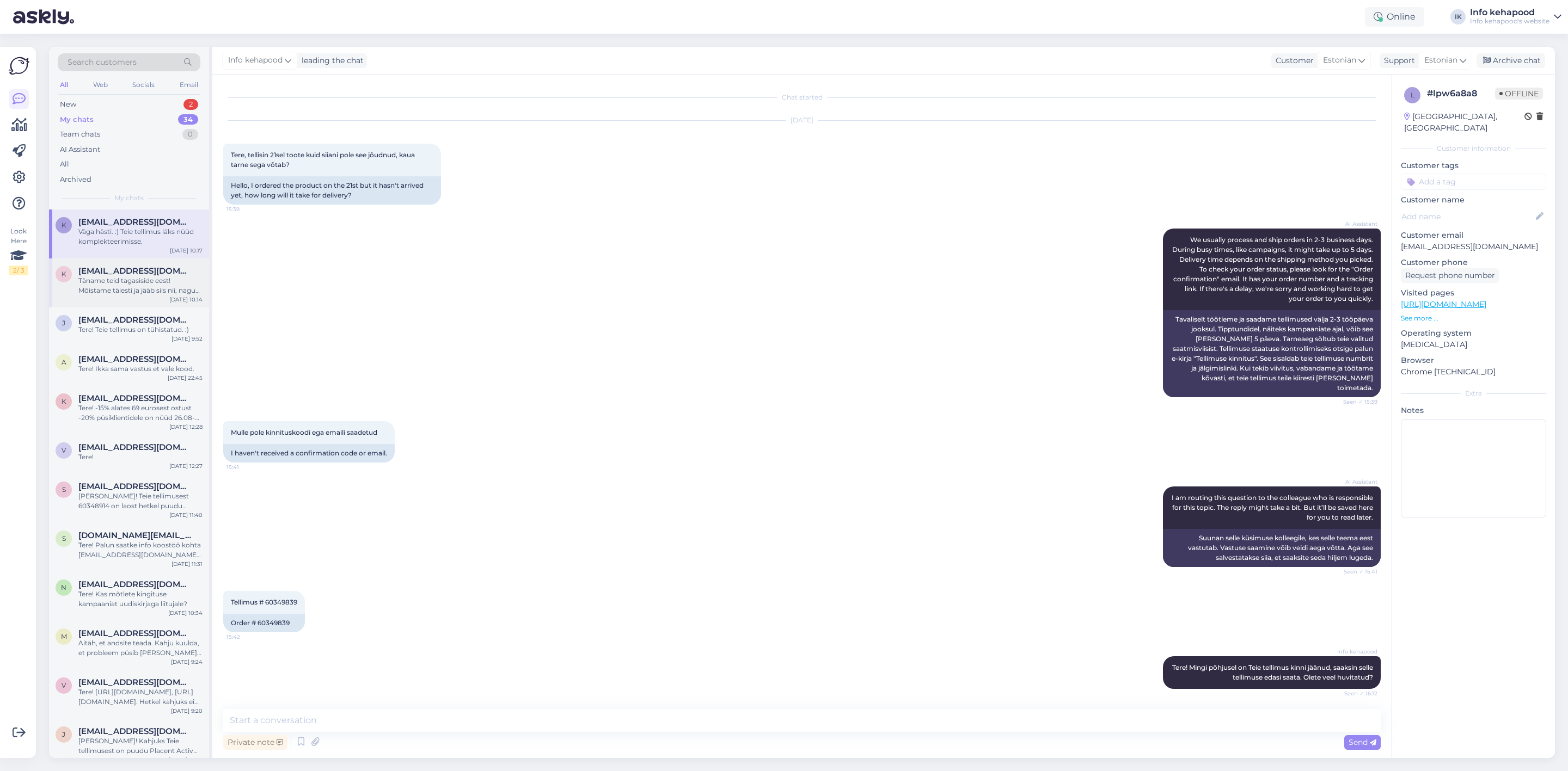
scroll to position [467, 0]
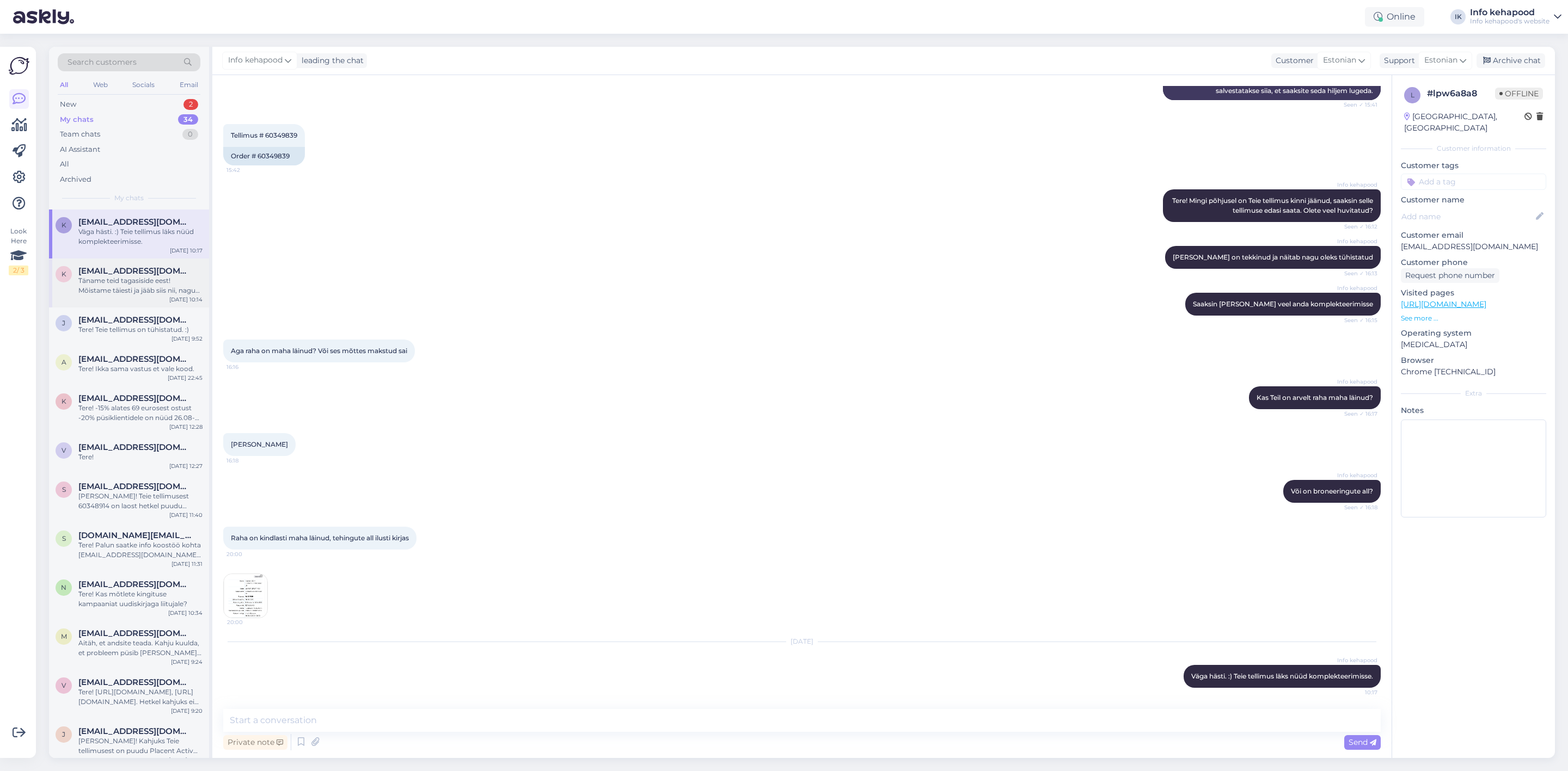
click at [109, 298] on div "k [EMAIL_ADDRESS][DOMAIN_NAME] Täname teid tagasiside eest! Mõistame täiesti ja…" at bounding box center [129, 283] width 160 height 49
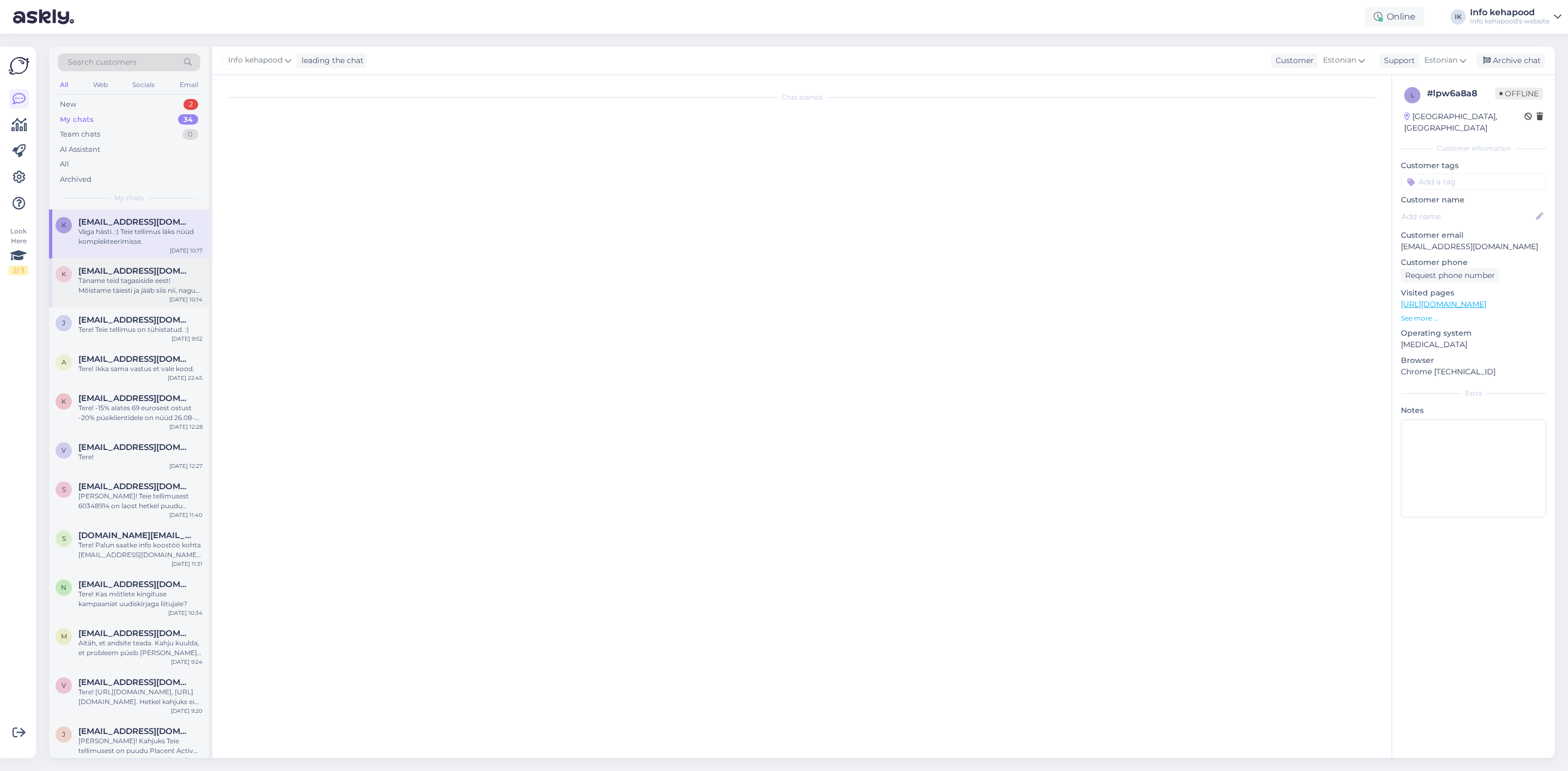
scroll to position [323, 0]
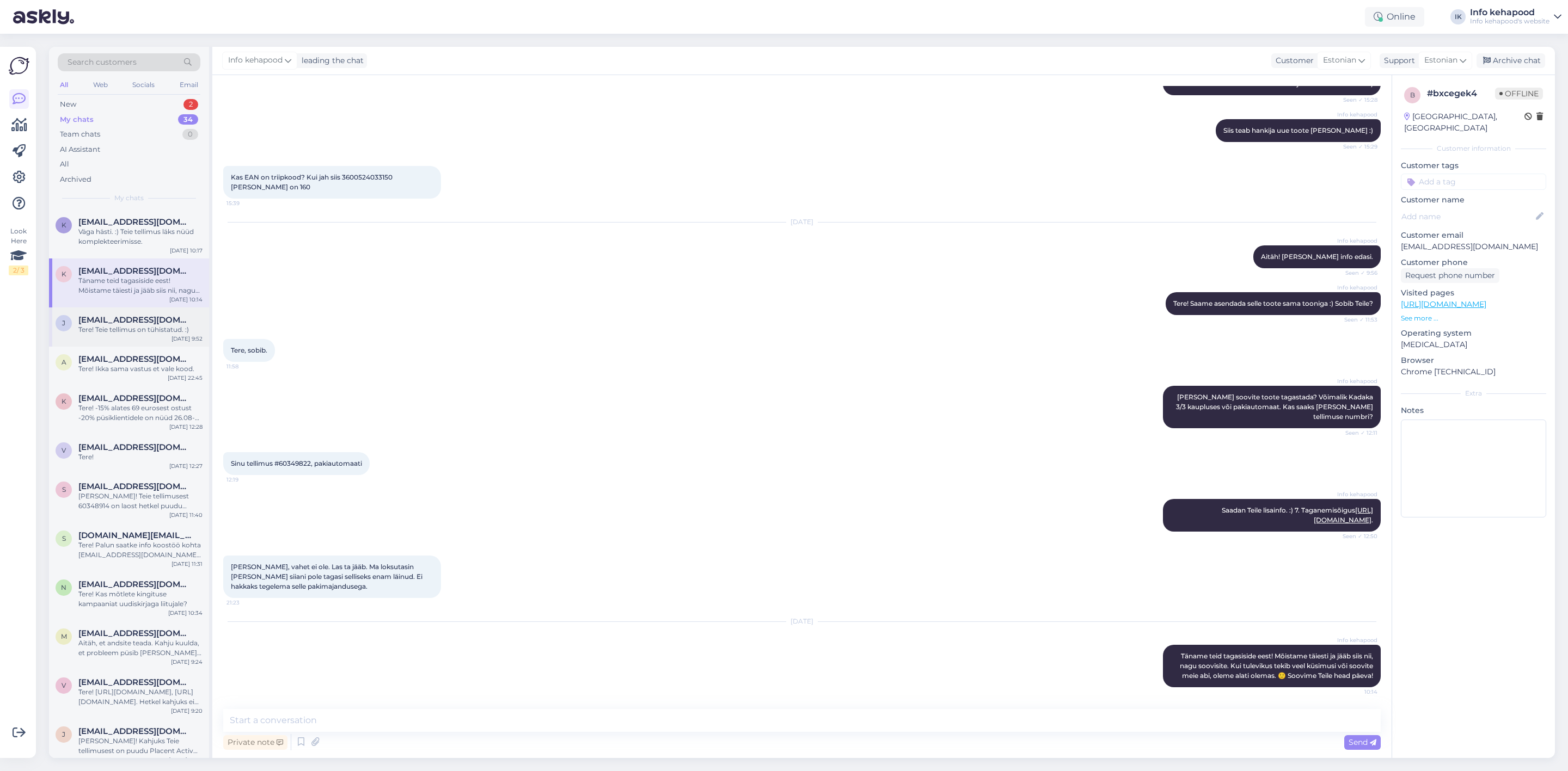
click at [112, 327] on div "Tere! Teie tellimus on tühistatud. :)" at bounding box center [140, 330] width 124 height 10
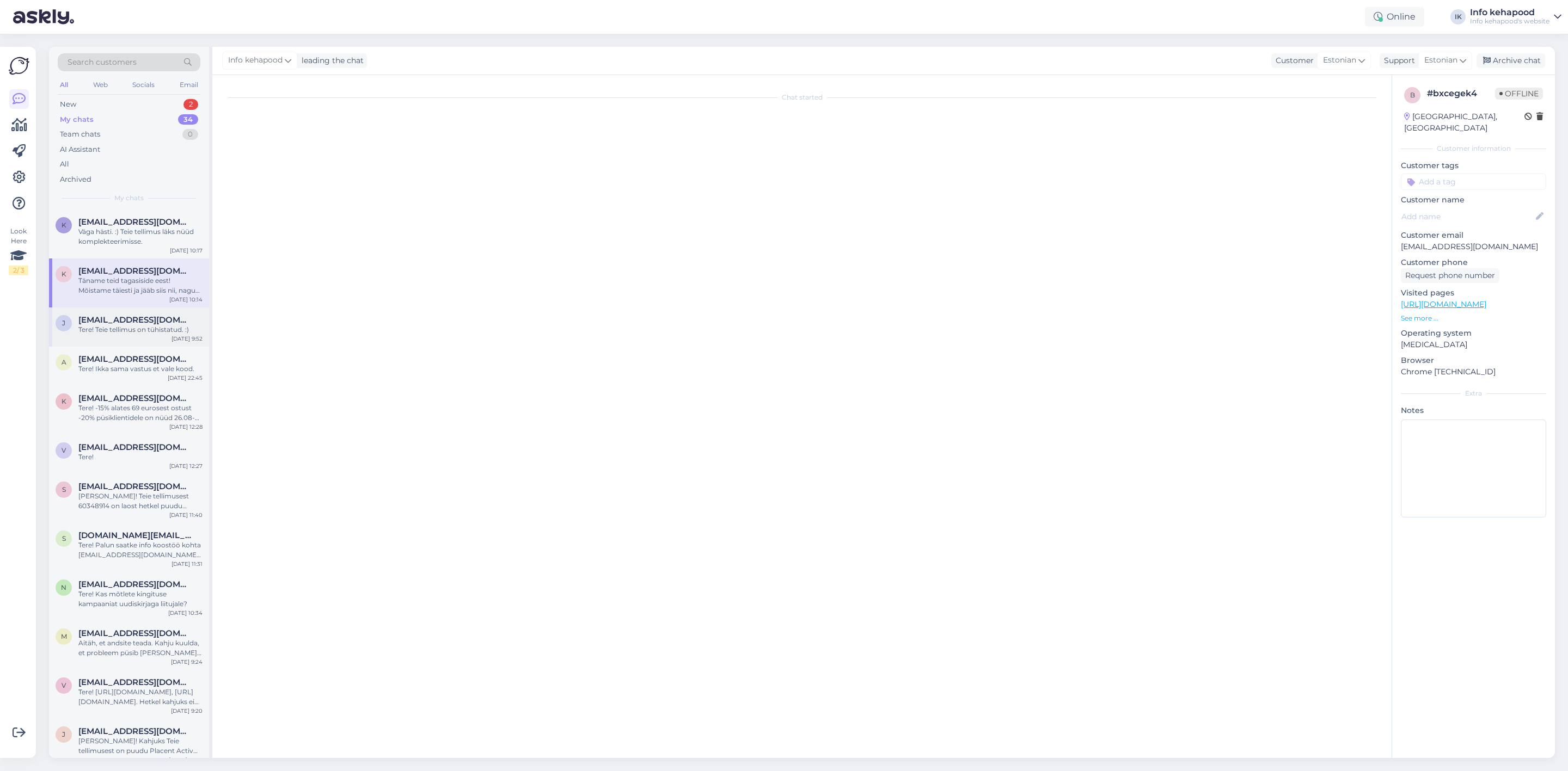
scroll to position [0, 0]
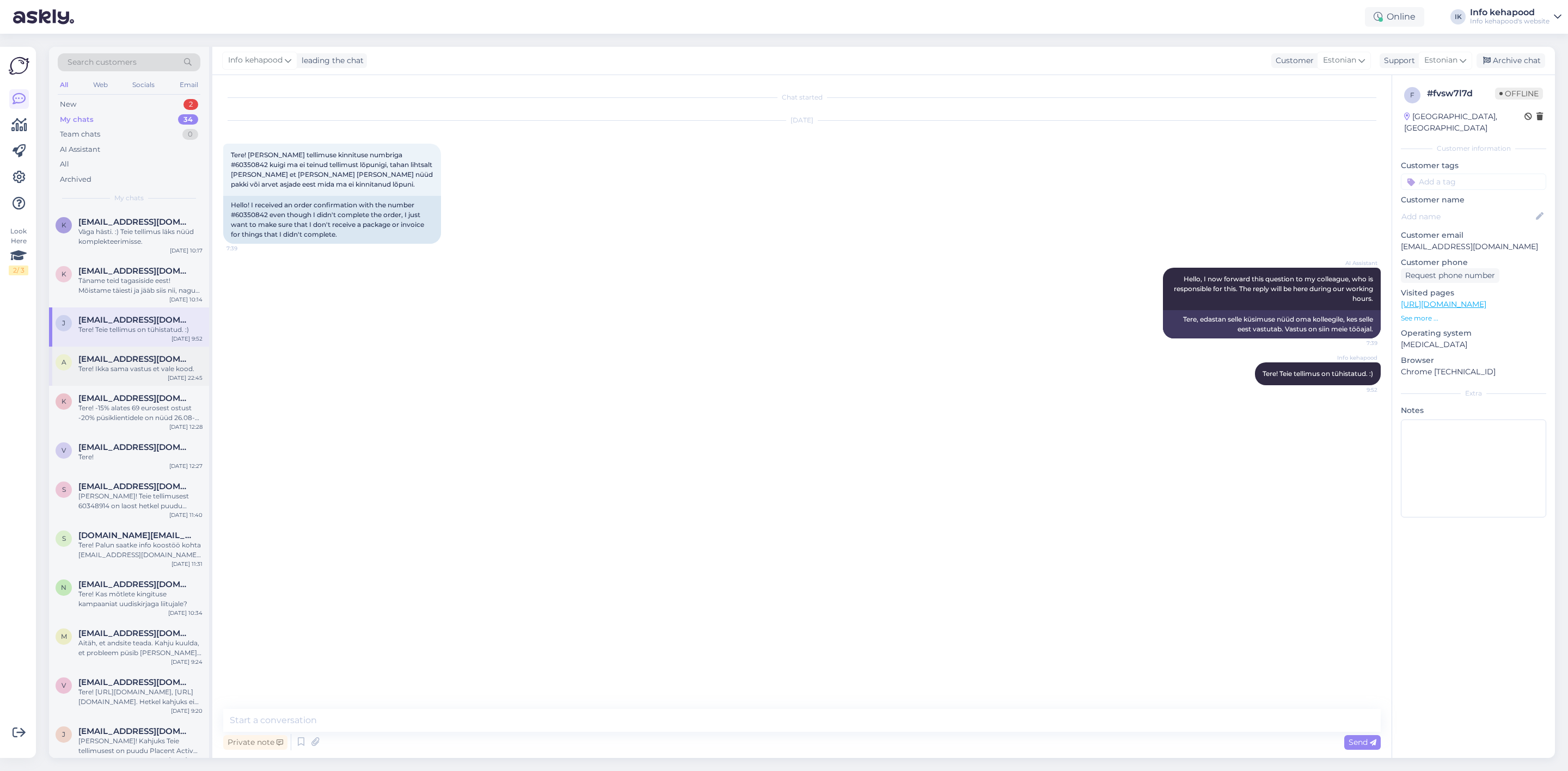
click at [116, 364] on div "Tere! Ikka sama vastus et vale kood." at bounding box center [140, 368] width 124 height 10
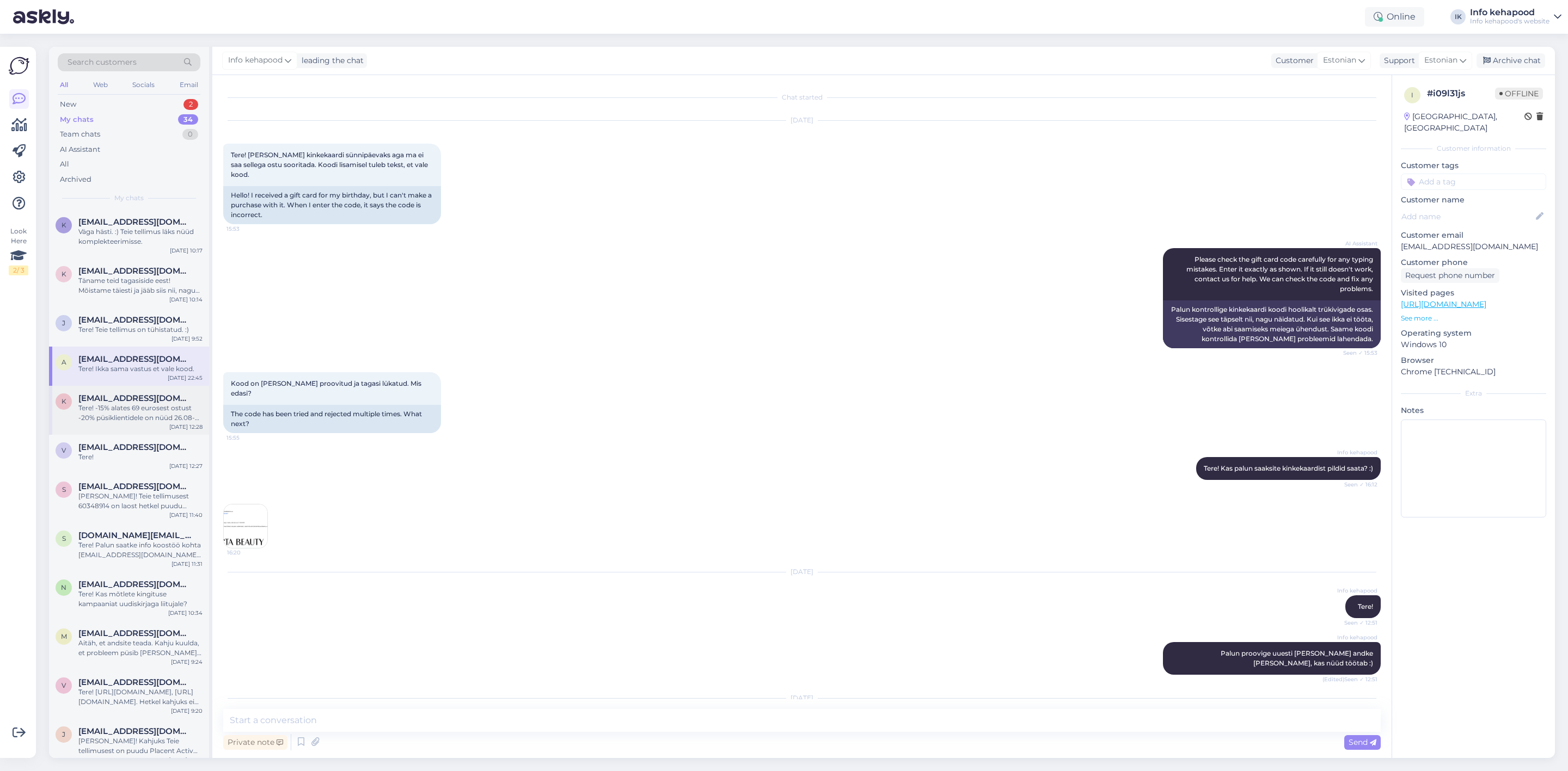
scroll to position [37, 0]
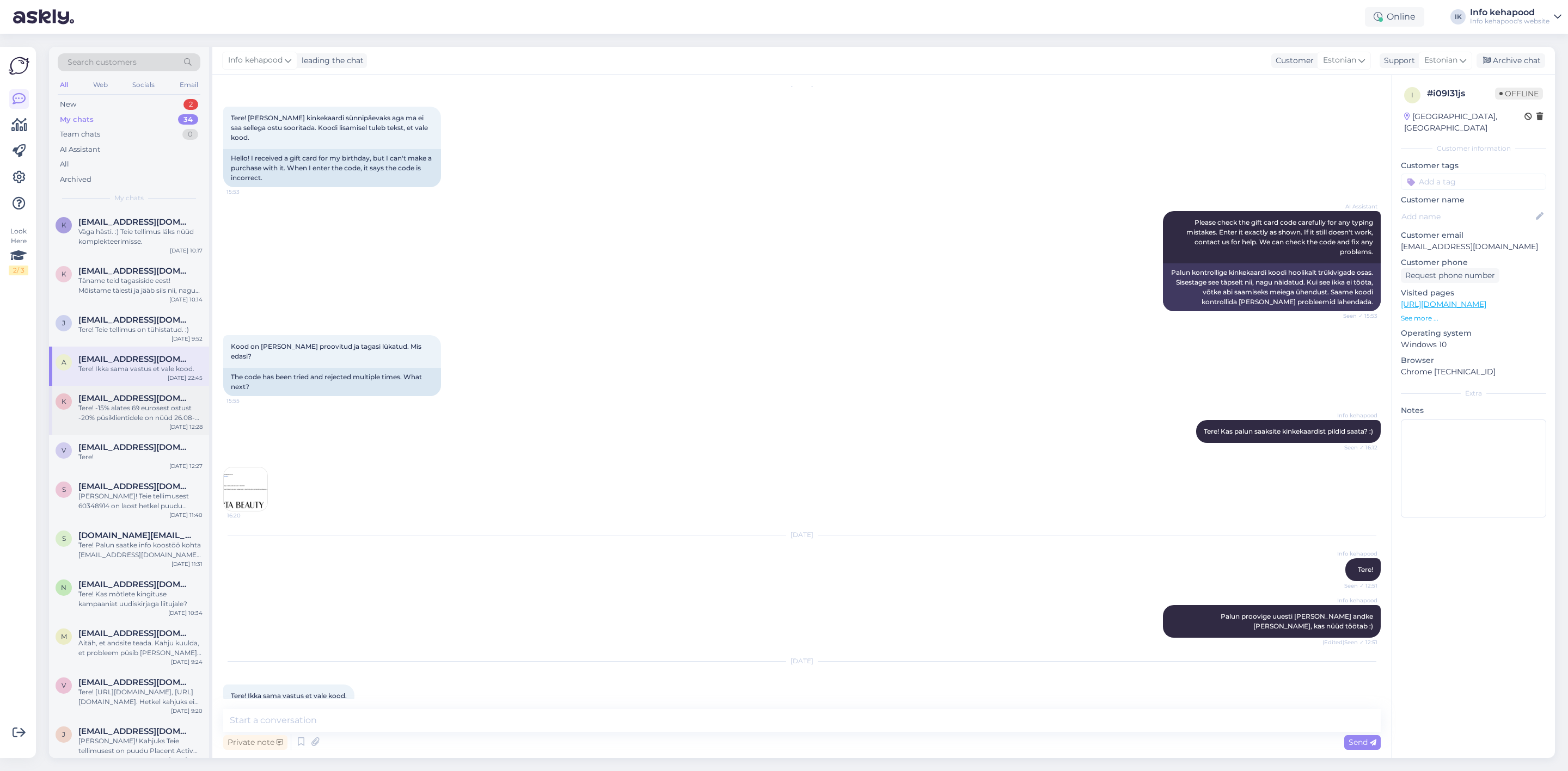
click at [116, 407] on div "Tere! -15% alates 69 eurosest ostust -20% püsiklientidele on nüüd 26.08-28.08 a…" at bounding box center [140, 413] width 124 height 19
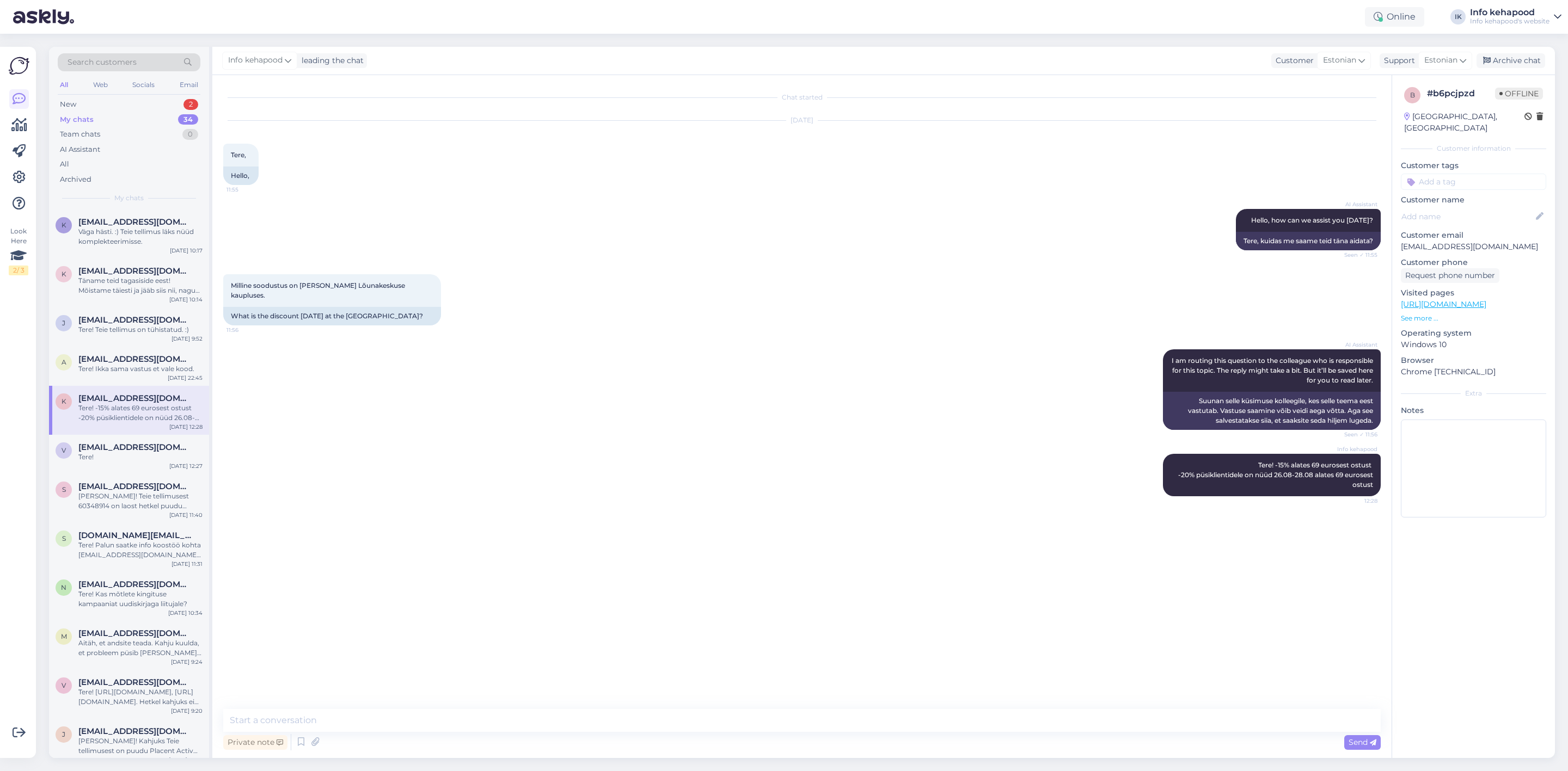
scroll to position [0, 0]
click at [114, 465] on div "v [EMAIL_ADDRESS][DOMAIN_NAME] Tere! [DATE] 12:27" at bounding box center [129, 454] width 160 height 39
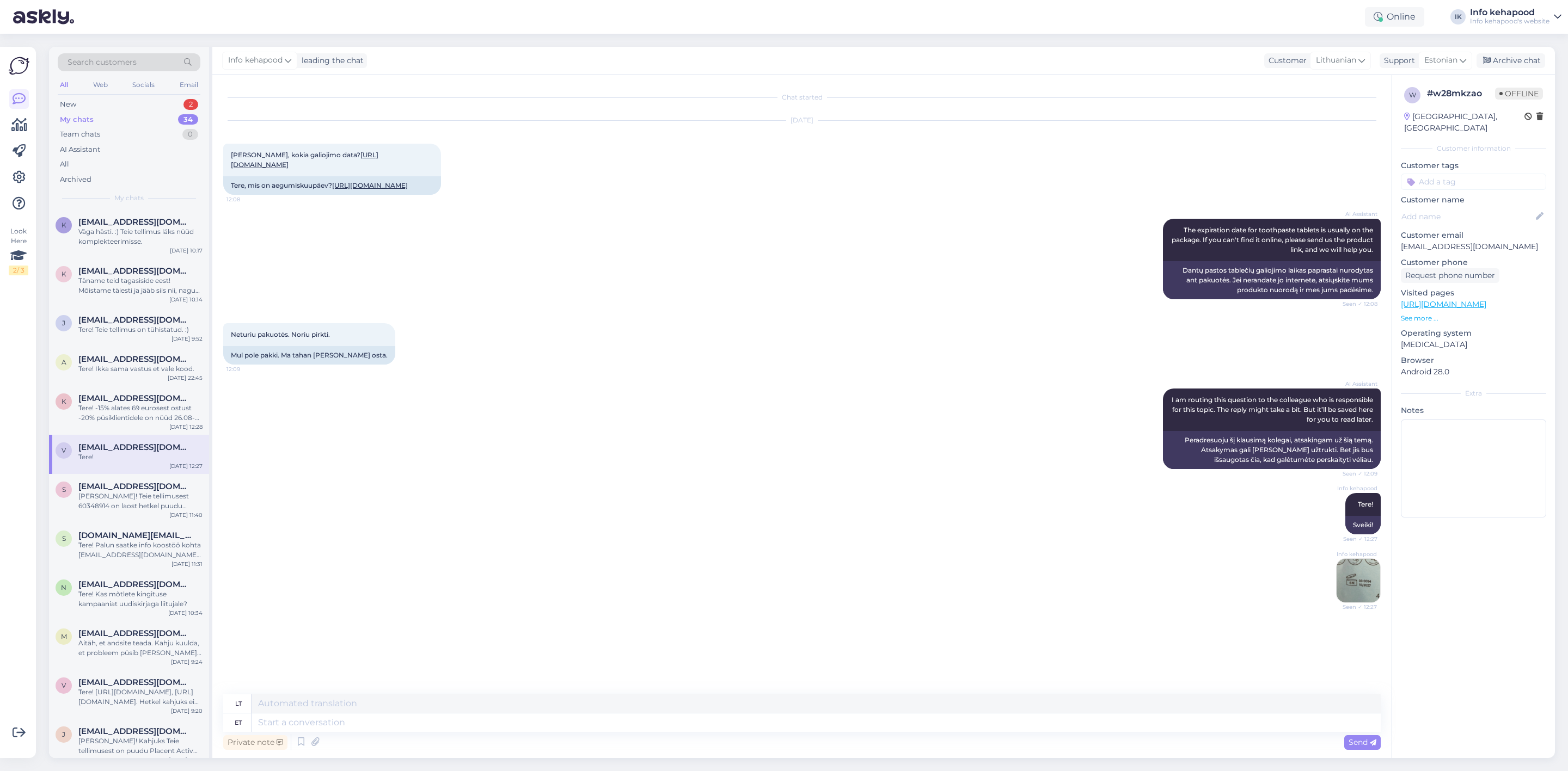
click at [86, 112] on div "My chats 34" at bounding box center [129, 120] width 143 height 16
click at [87, 99] on div "New 2" at bounding box center [129, 105] width 143 height 16
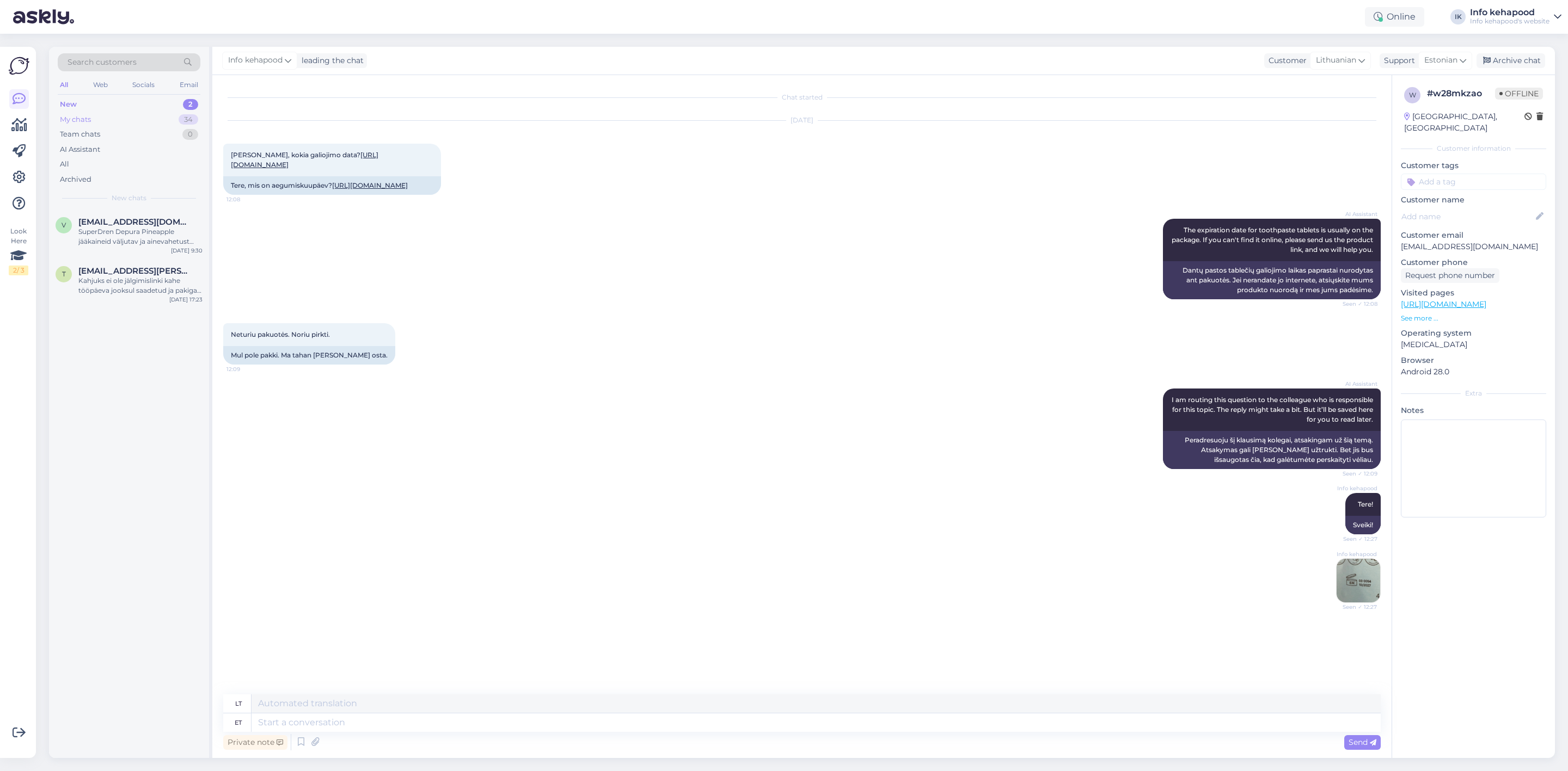
click at [95, 112] on div "My chats 34" at bounding box center [129, 120] width 143 height 16
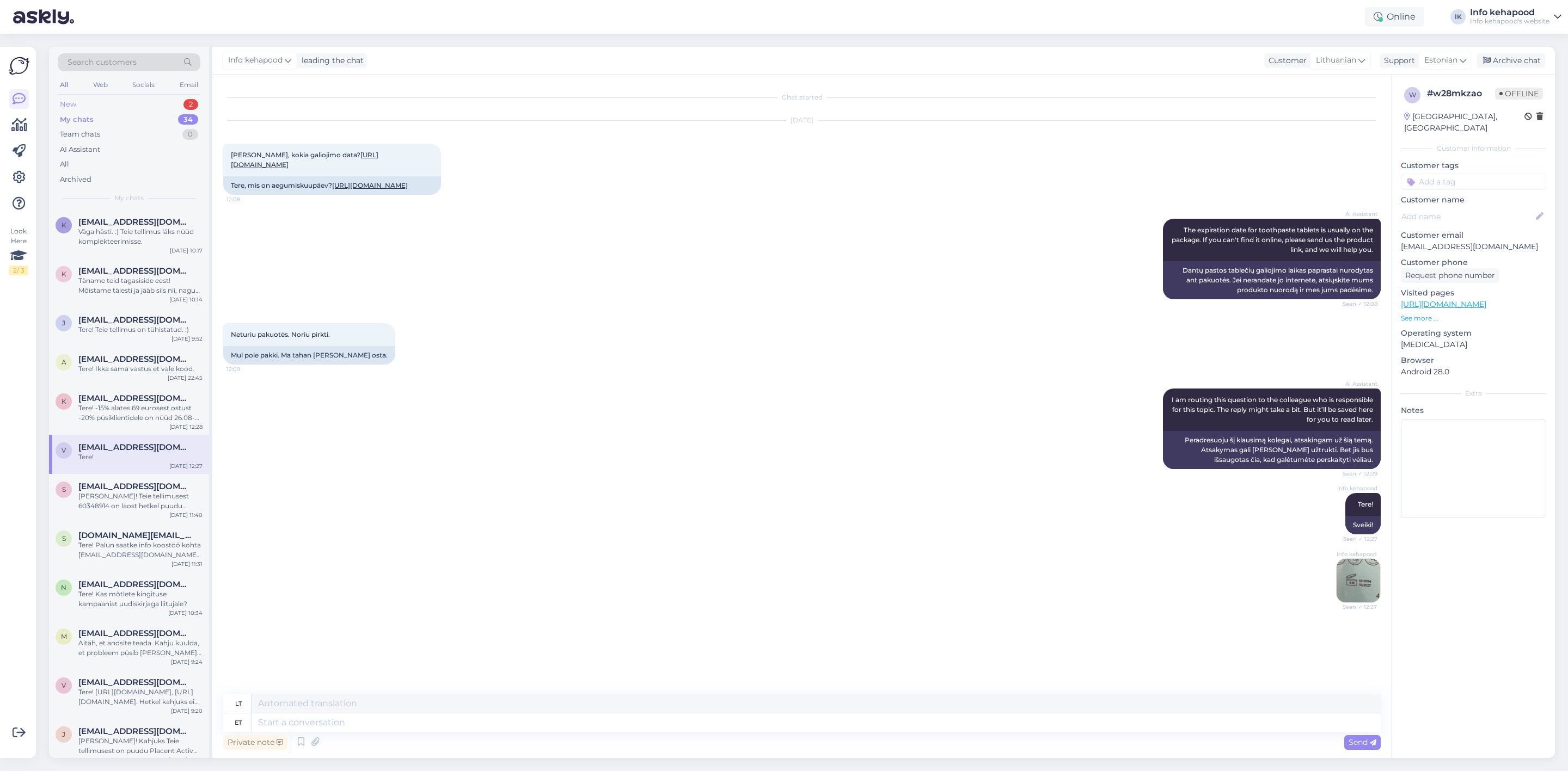
click at [155, 101] on div "New 2" at bounding box center [129, 105] width 143 height 16
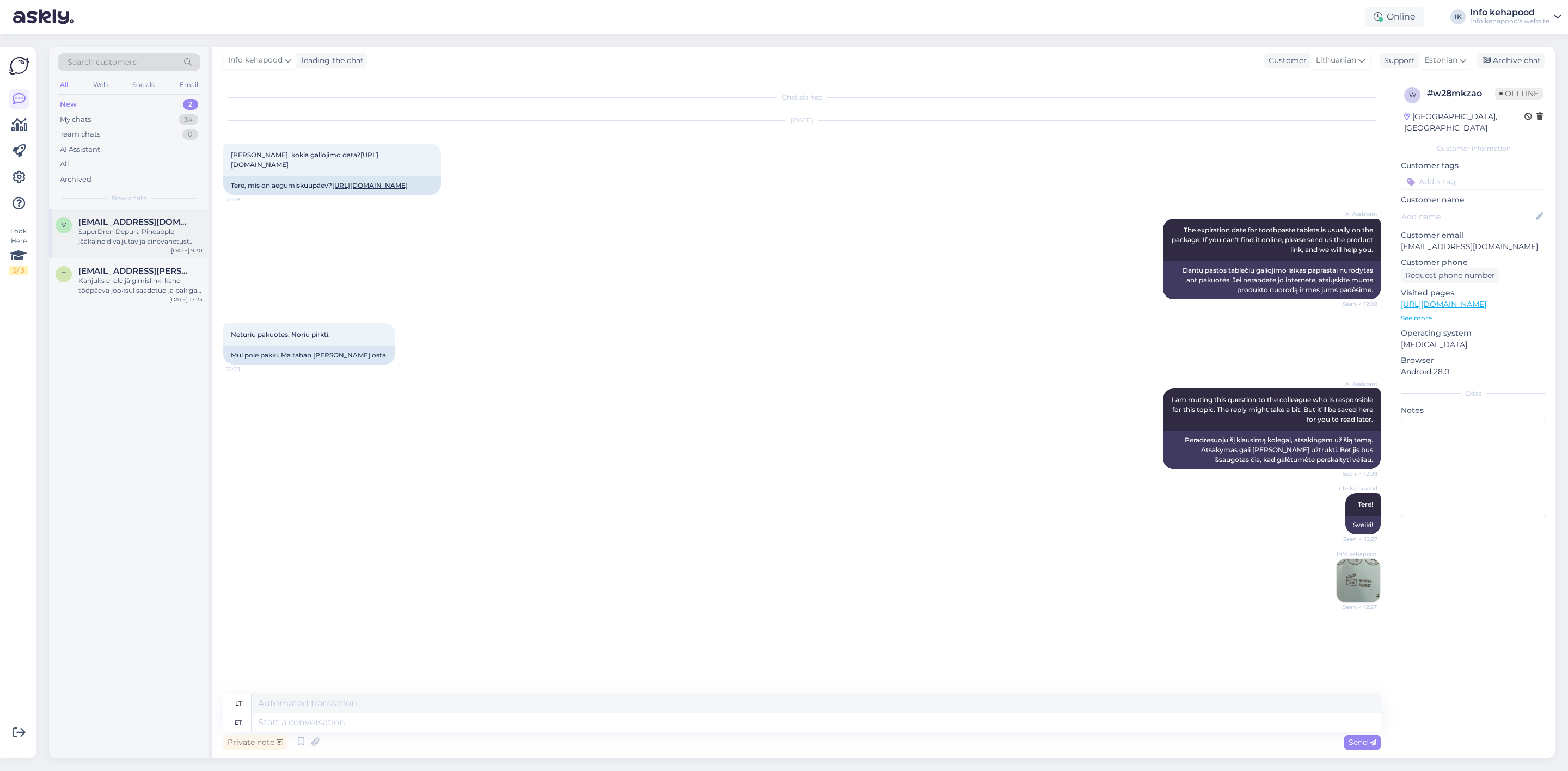
click at [114, 242] on div "SuperDren Depura Pineapple jääkaineid väljutav ja ainevahetust kiirendav toidul…" at bounding box center [140, 237] width 124 height 19
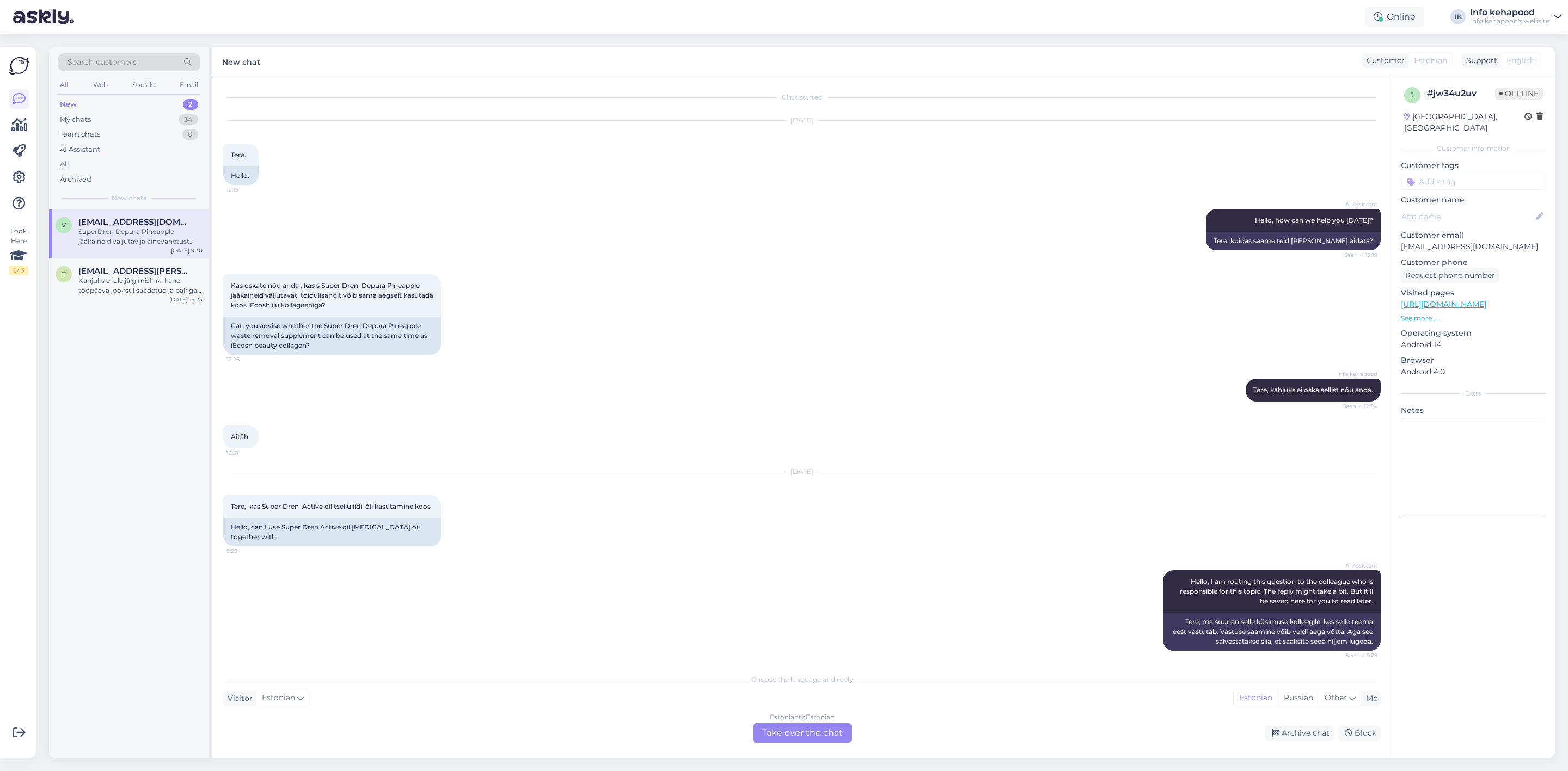
scroll to position [275, 0]
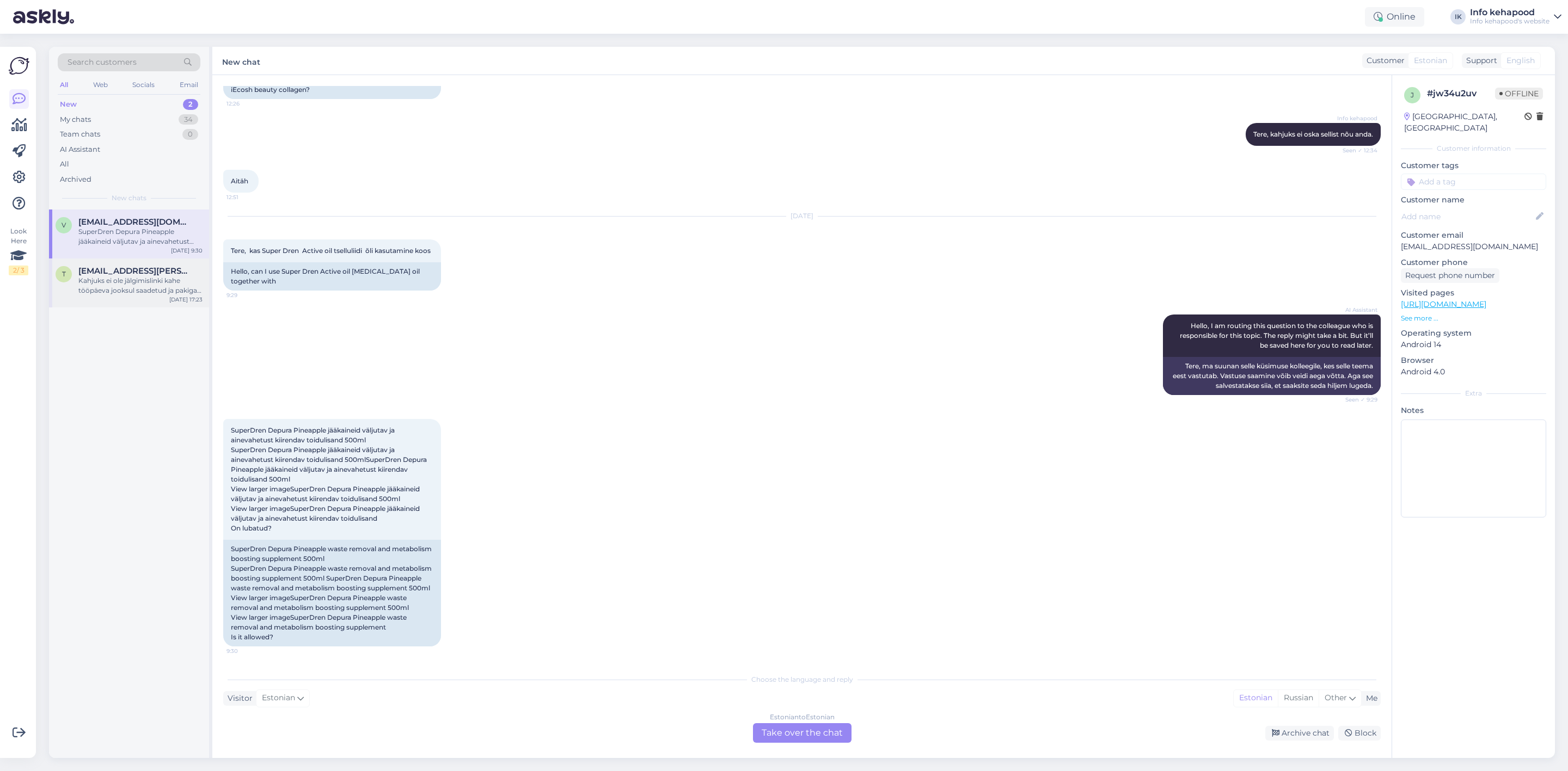
click at [127, 288] on div "Kahjuks ei ole jälgimislinki kahe tööpäeva jooksul saadetud ja pakiga seotud vi…" at bounding box center [140, 286] width 124 height 19
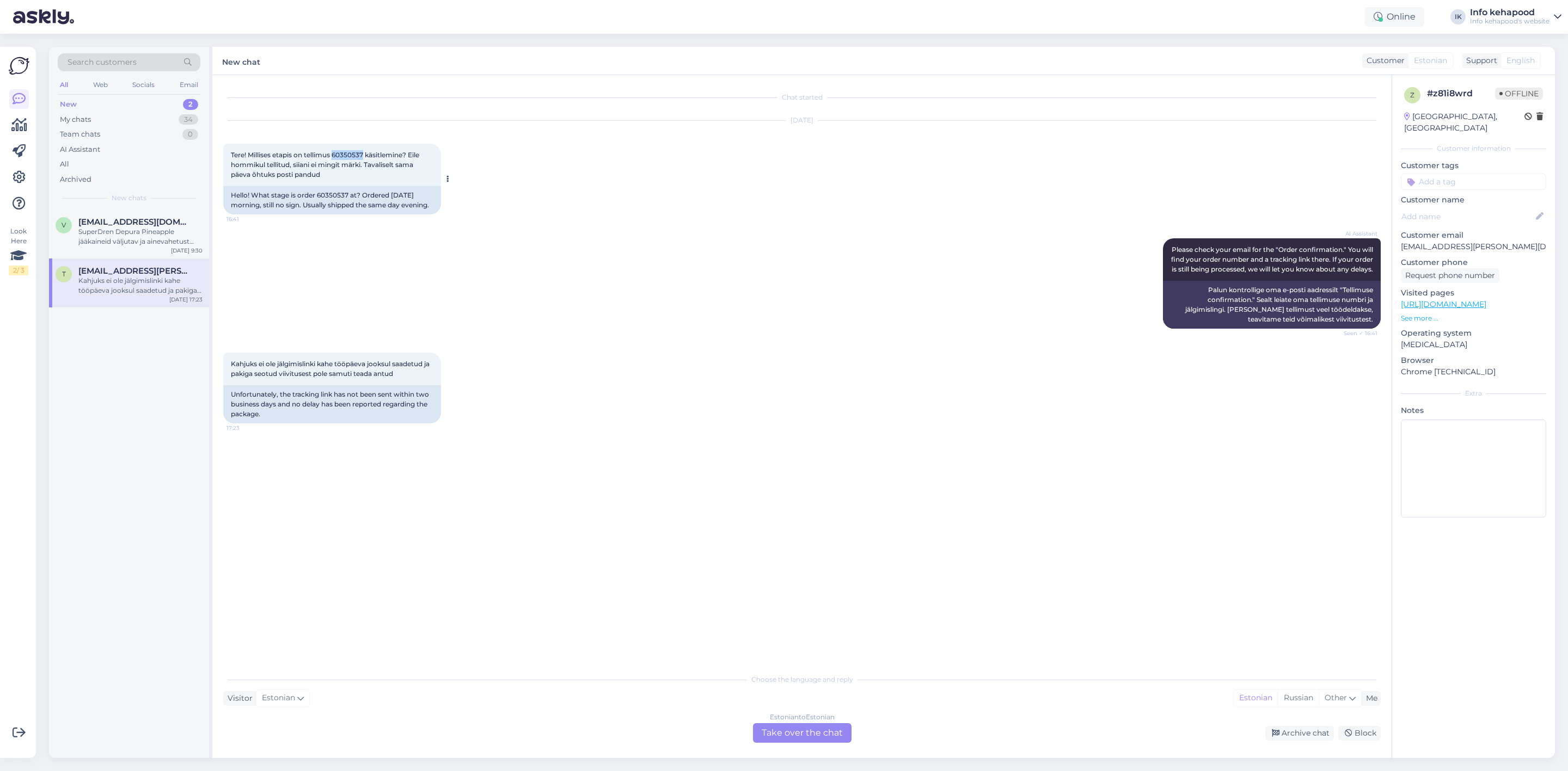
drag, startPoint x: 335, startPoint y: 153, endPoint x: 364, endPoint y: 158, distance: 29.4
click at [364, 158] on span "Tere! Millises etapis on tellimus 60350537 käsitlemine? Eile hommikul tellitud,…" at bounding box center [326, 164] width 190 height 28
copy span "60350537"
click at [770, 730] on div "Estonian to Estonian Take over the chat" at bounding box center [802, 733] width 98 height 19
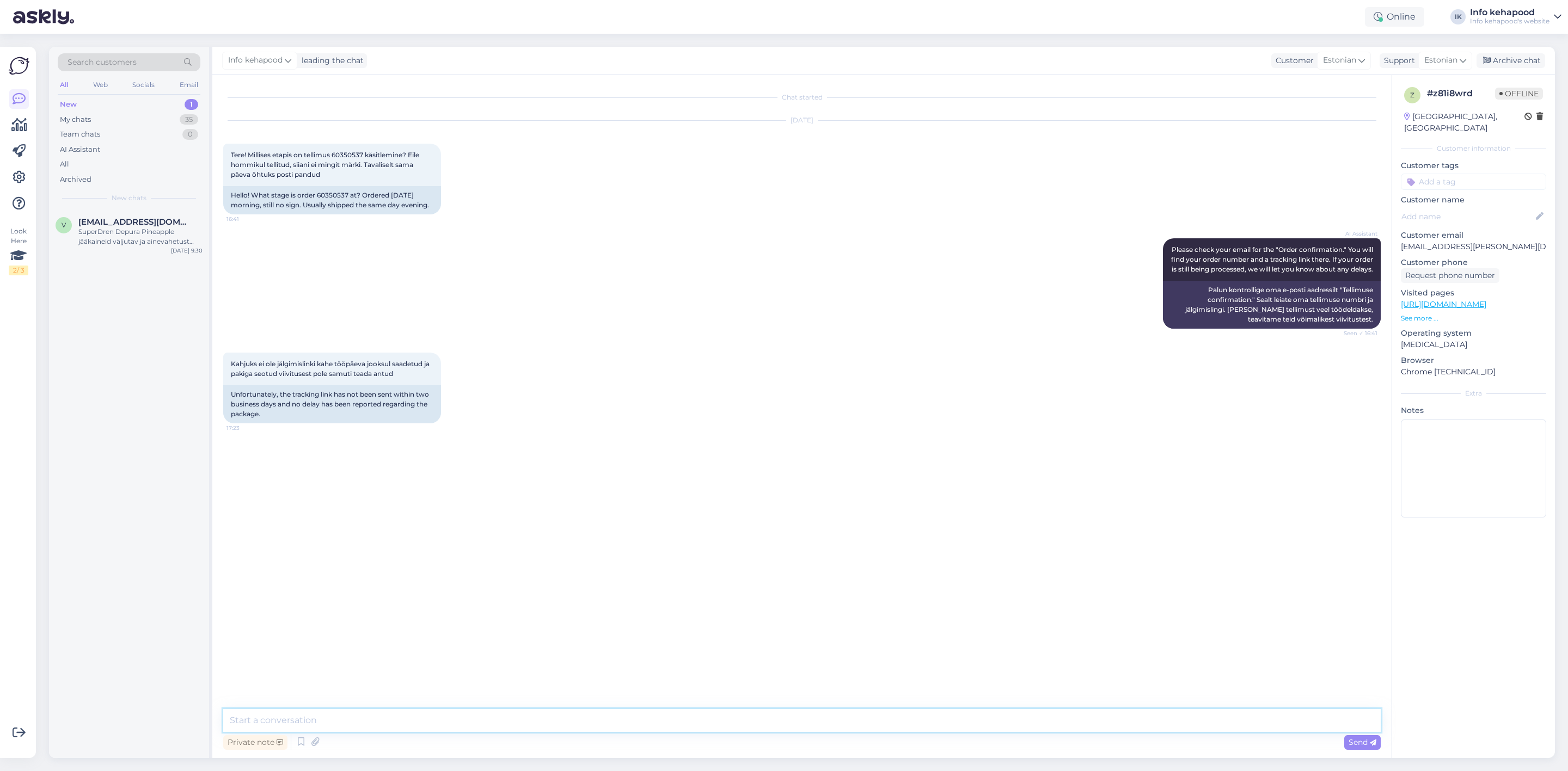
click at [367, 717] on textarea at bounding box center [802, 720] width 1157 height 23
click at [246, 719] on textarea "Tere! Teie tellimus läks komplekteerimisse," at bounding box center [802, 720] width 1157 height 23
click at [457, 707] on div "Chat started [DATE] Tere! Millises etapis on tellimus 60350537 käsitlemine? Eil…" at bounding box center [802, 416] width 1179 height 683
click at [458, 709] on textarea "Tere Tiiu! Teie tellimus läks komplekteerimisse," at bounding box center [802, 720] width 1157 height 23
type textarea "Tere Tiiu! Teie tellimus läks komplekteerimisse. :)"
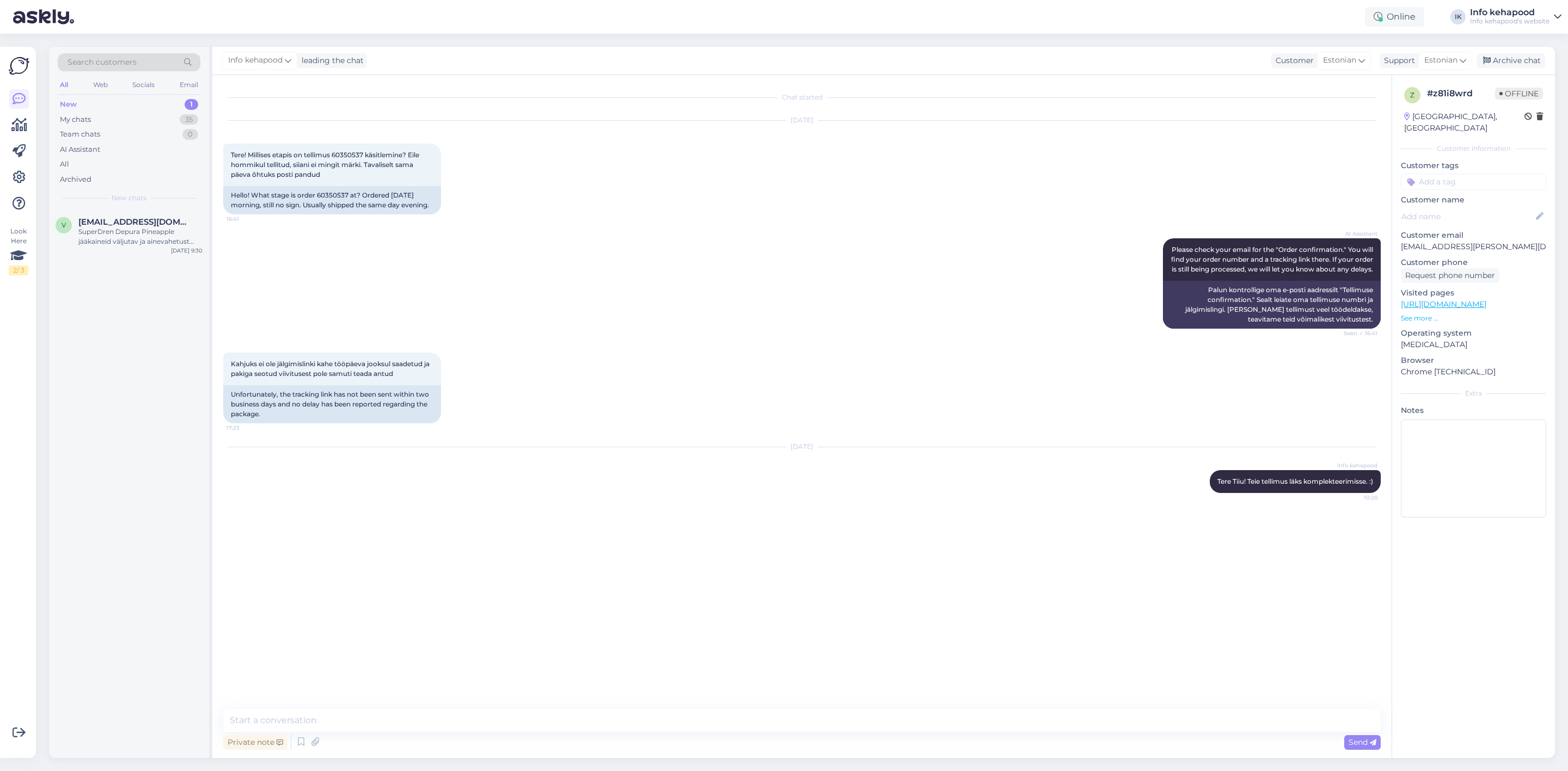
click at [126, 91] on div "All Web Socials Email" at bounding box center [129, 86] width 143 height 17
click at [127, 98] on div "New 1" at bounding box center [129, 105] width 143 height 16
click at [140, 271] on div "v [EMAIL_ADDRESS][DOMAIN_NAME] SuperDren Depura Pineapple jääkaineid väljutav j…" at bounding box center [129, 483] width 160 height 549
click at [137, 233] on div "SuperDren Depura Pineapple jääkaineid väljutav ja ainevahetust kiirendav toidul…" at bounding box center [140, 237] width 124 height 19
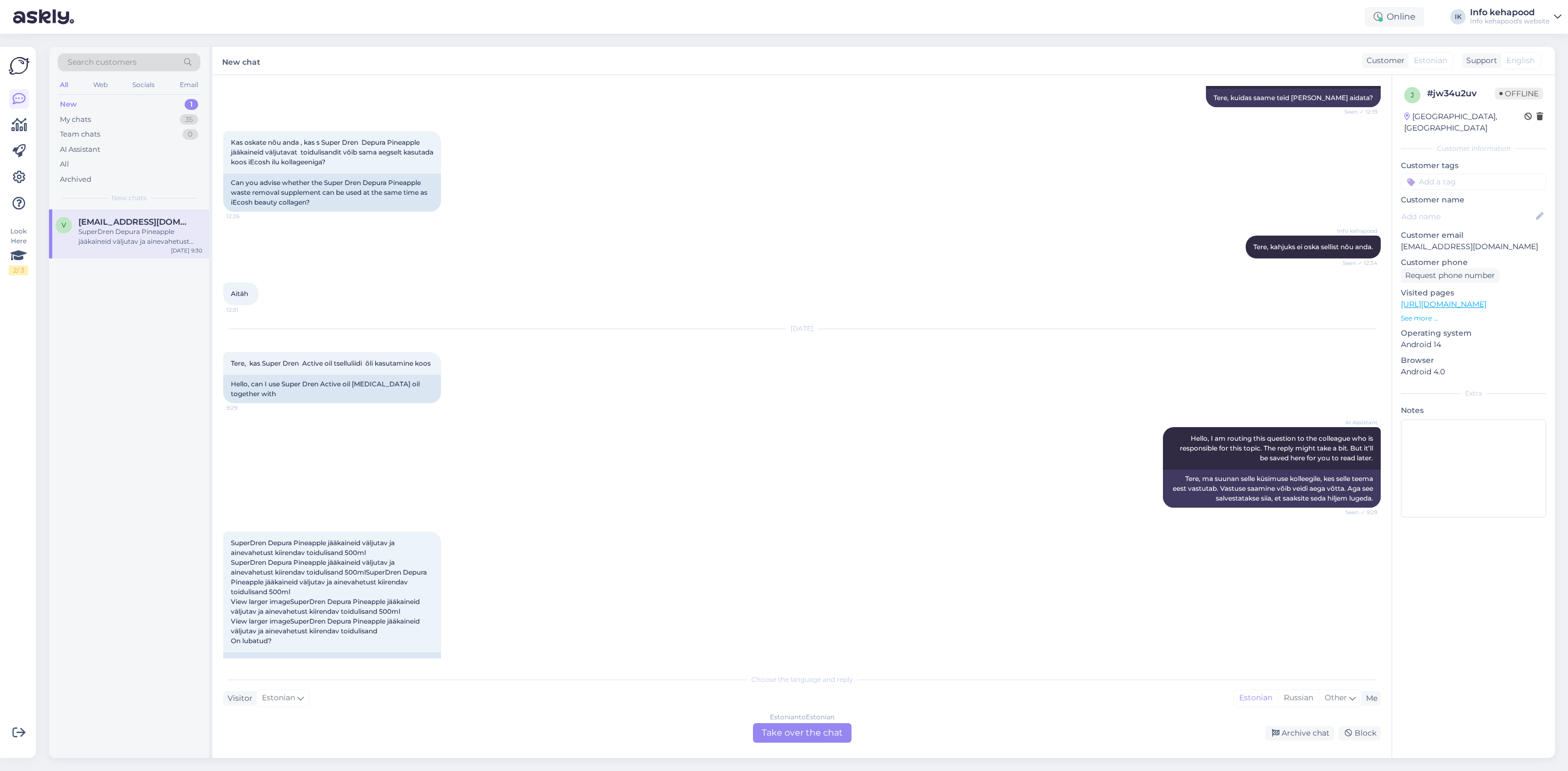
scroll to position [112, 0]
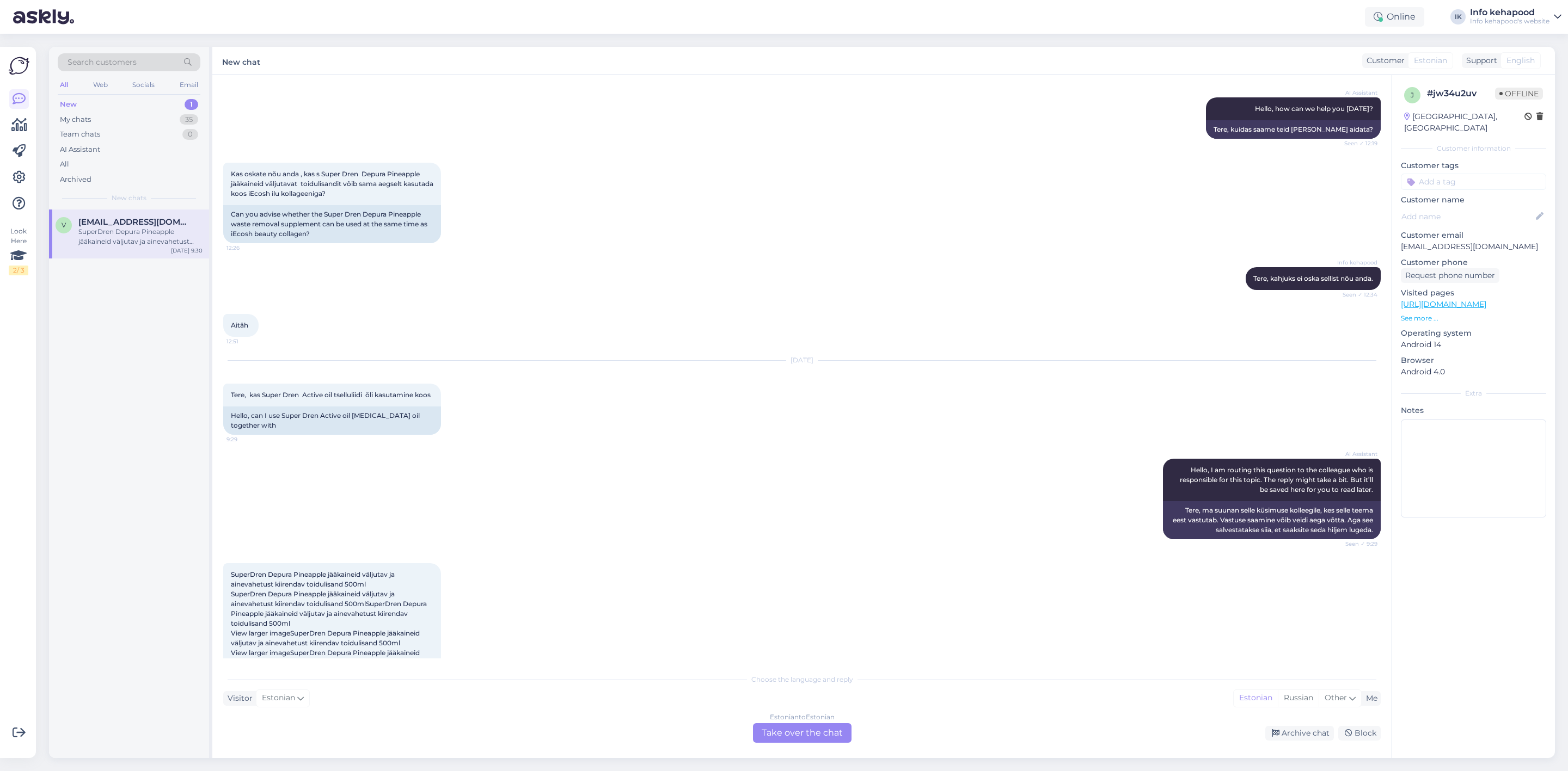
click at [593, 343] on div "Aitäh 12:51" at bounding box center [802, 325] width 1157 height 47
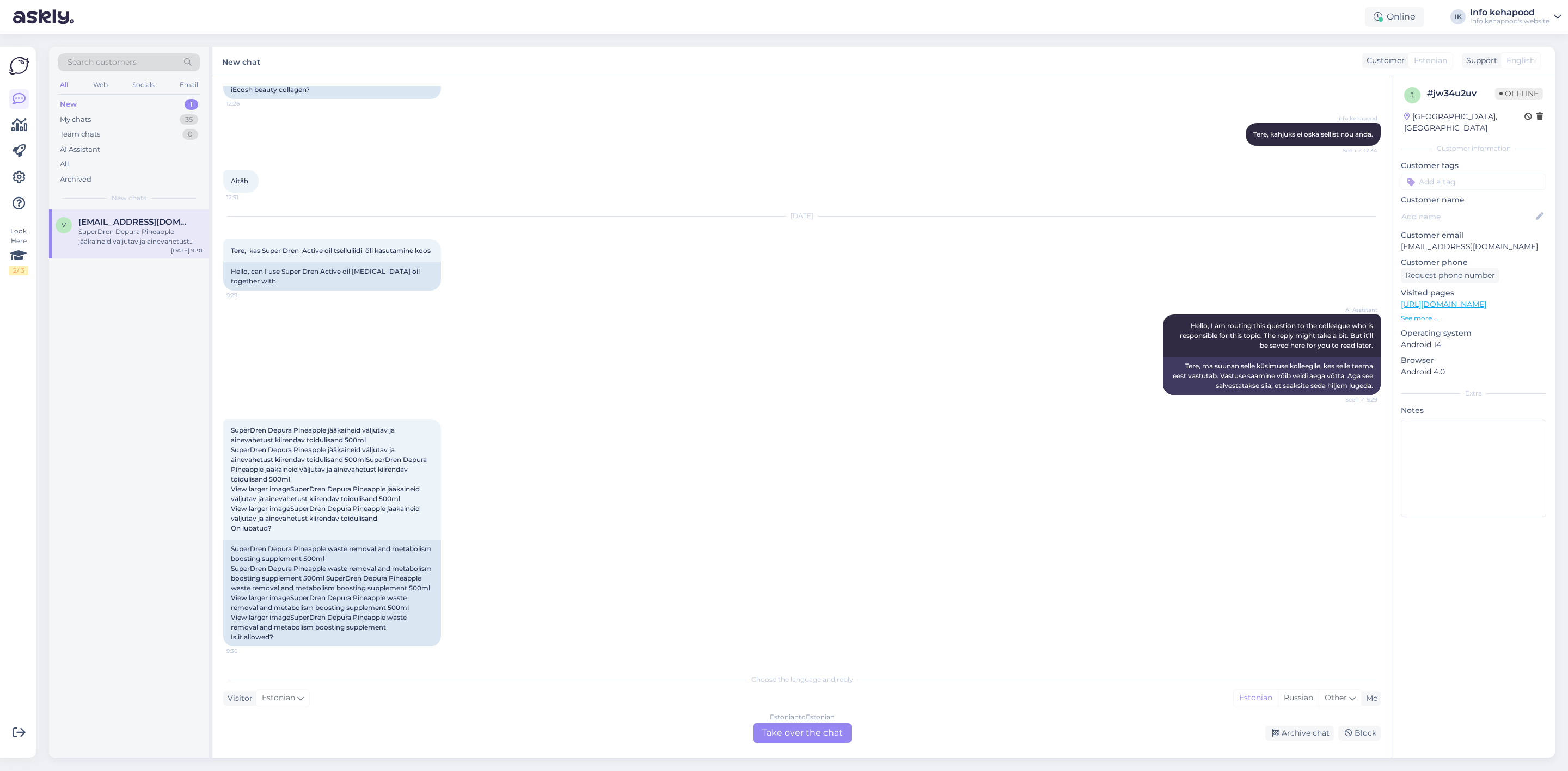
scroll to position [275, 0]
click at [841, 738] on div "Estonian to Estonian Take over the chat" at bounding box center [802, 733] width 98 height 19
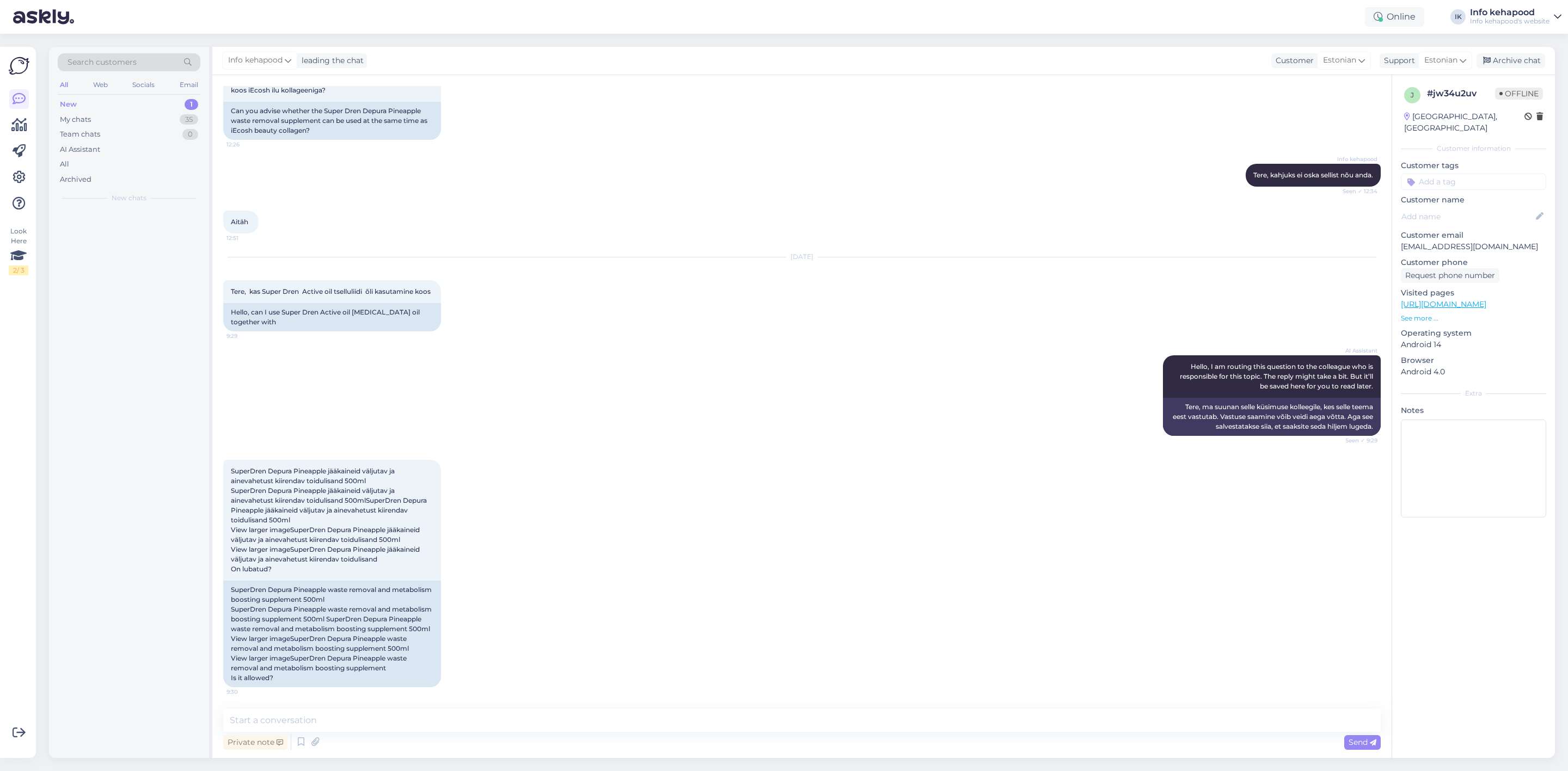
scroll to position [234, 0]
click at [747, 706] on div "Chat started [DATE] Tere. 12:19 Hello. AI Assistant Hello, how can we help you …" at bounding box center [802, 416] width 1179 height 683
click at [555, 735] on div "Private note Send" at bounding box center [802, 743] width 1157 height 21
click at [550, 711] on textarea at bounding box center [802, 720] width 1157 height 23
type textarea "Tere!"
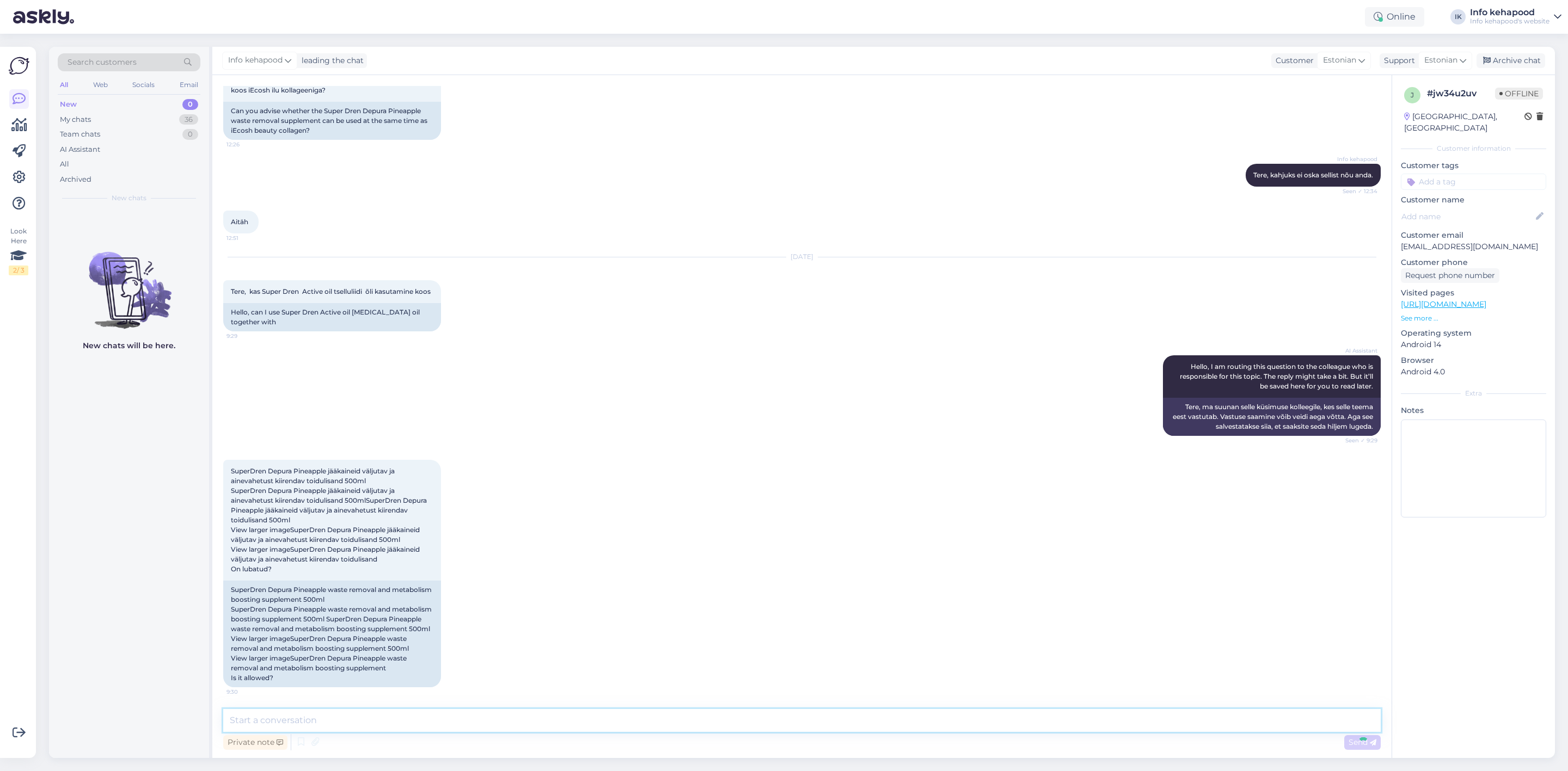
scroll to position [281, 0]
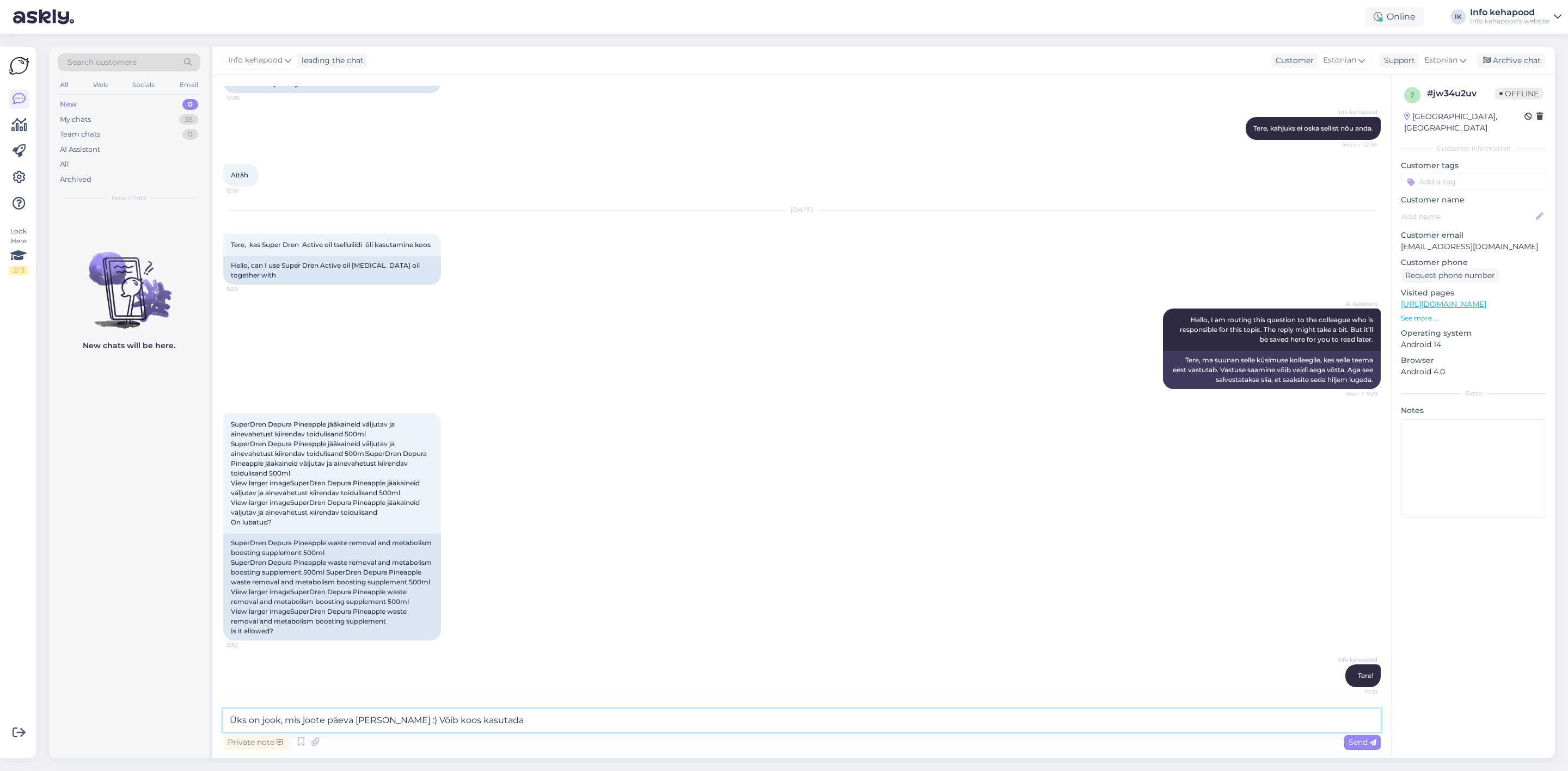
click at [400, 721] on textarea "Üks on jook, mis joote päeva [PERSON_NAME] :) Võib koos kasutada" at bounding box center [802, 720] width 1157 height 23
type textarea "Üks on jook, mis joote päeva [PERSON_NAME] :) Võib koos kasutada"
drag, startPoint x: 230, startPoint y: 412, endPoint x: 372, endPoint y: 428, distance: 142.9
click at [372, 428] on div "SuperDren Depura Pineapple jääkaineid väljutav ja ainevahetust kiirendav toidul…" at bounding box center [332, 473] width 218 height 121
copy span "SuperDren Depura Pineapple jääkaineid väljutav ja ainevahetust kiirendav toidul…"
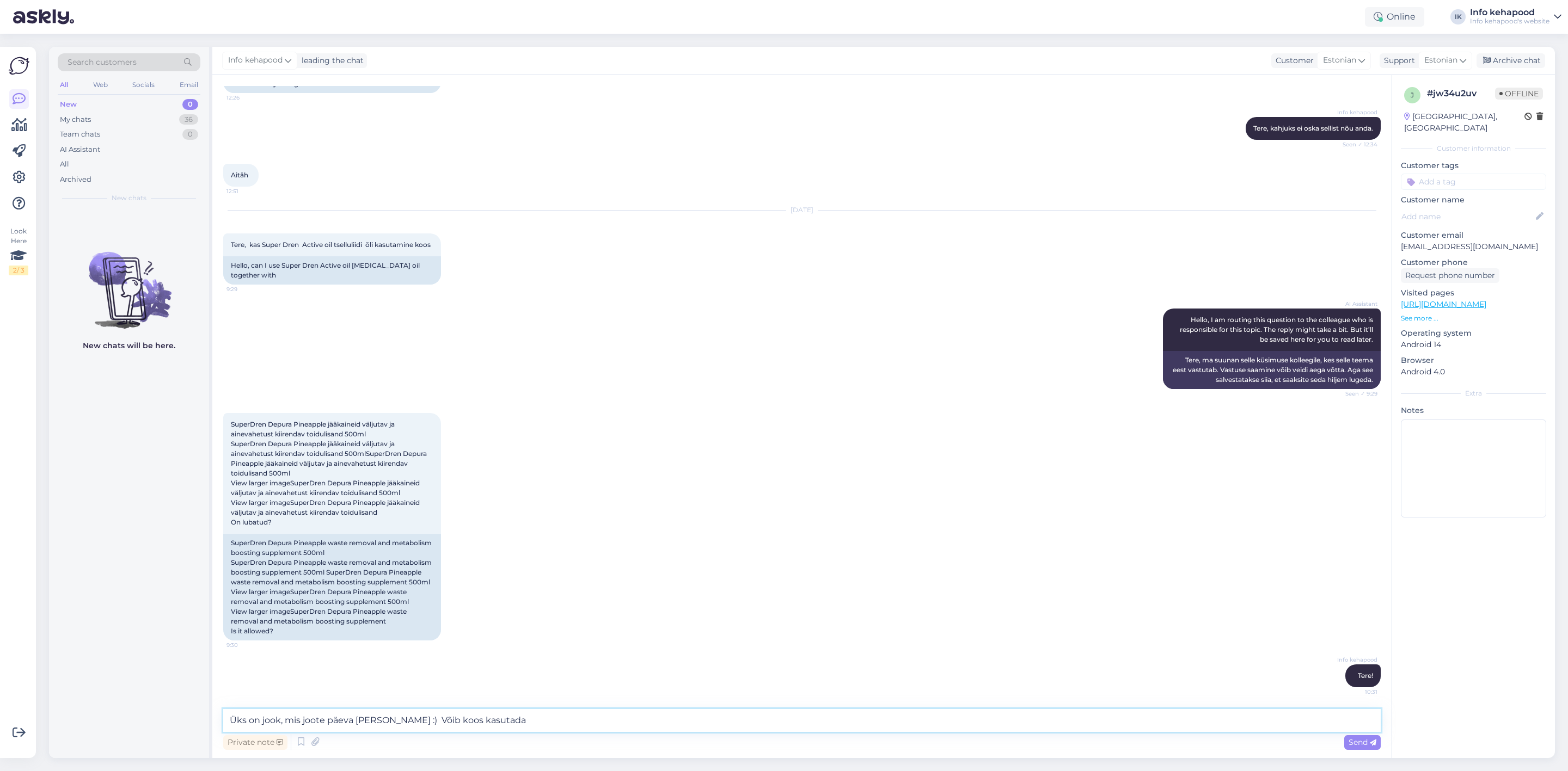
click at [529, 716] on textarea "Üks on jook, mis joote päeva [PERSON_NAME] :) Võib koos kasutada" at bounding box center [802, 720] width 1157 height 23
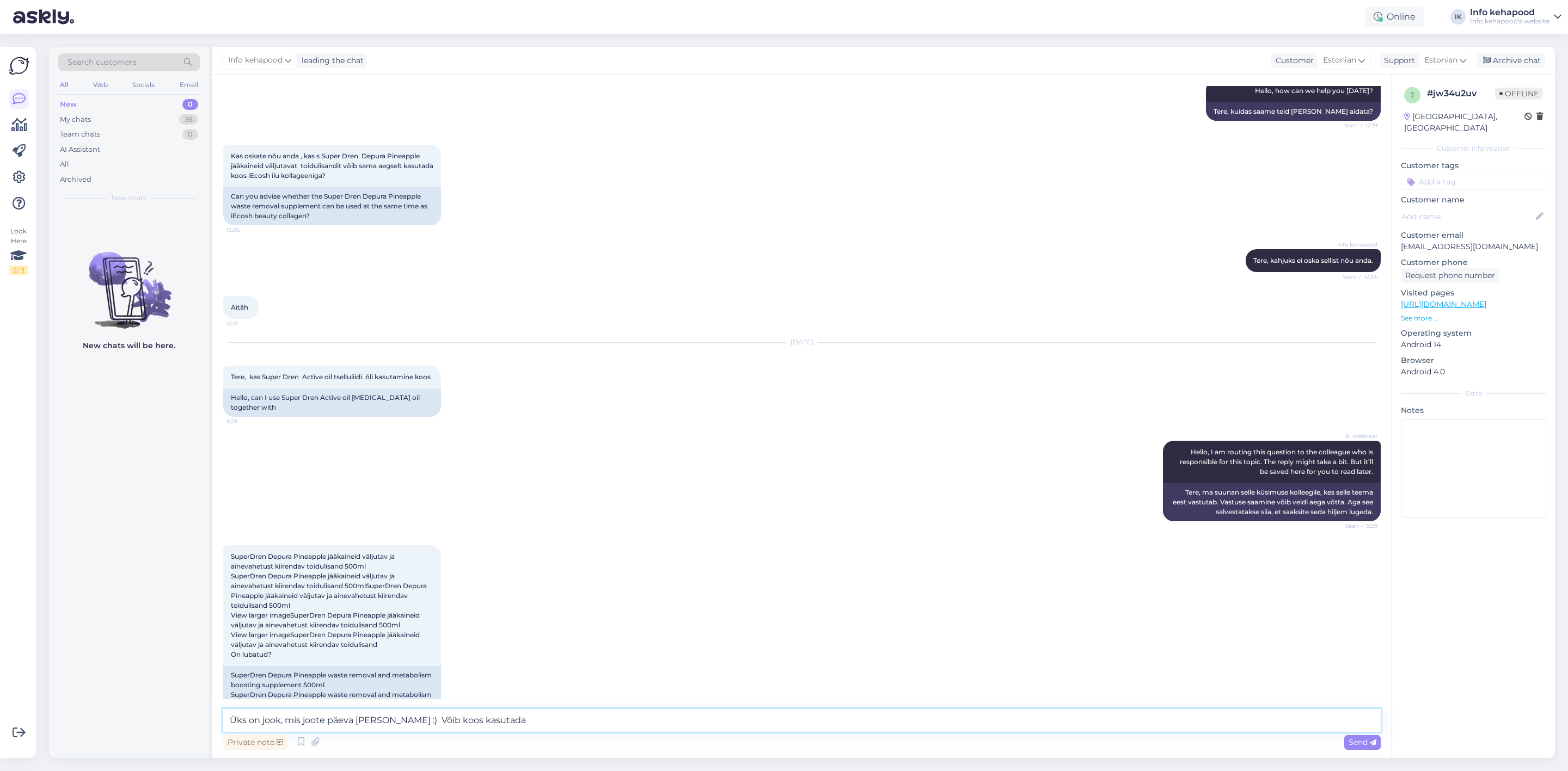
scroll to position [118, 0]
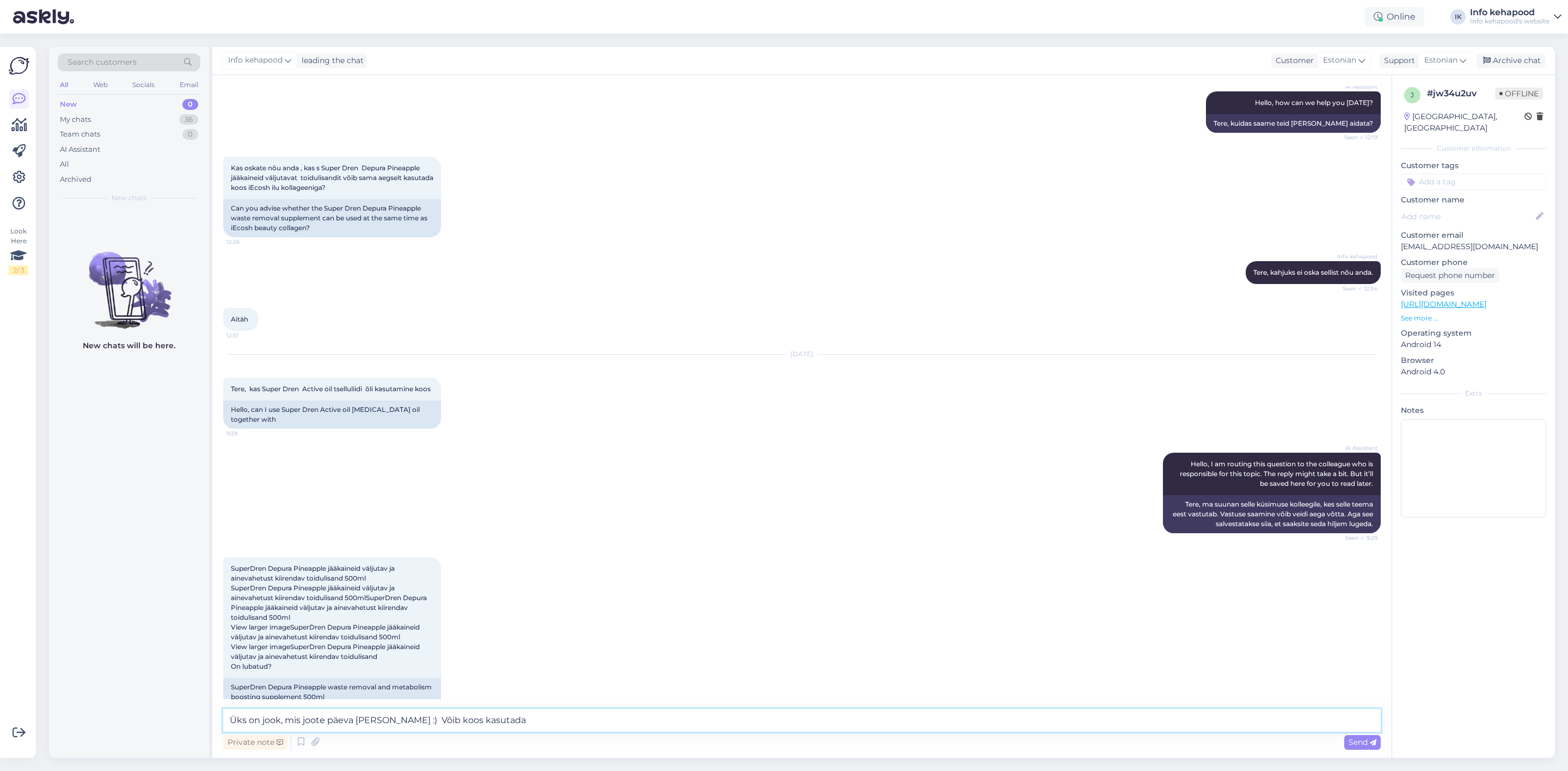
click at [395, 725] on textarea "Üks on jook, mis joote päeva [PERSON_NAME] :) Võib koos kasutada" at bounding box center [802, 720] width 1157 height 23
click at [610, 729] on textarea "Üks on jook, mis joote päeva [PERSON_NAME] :) Võib koos kasutada" at bounding box center [802, 720] width 1157 height 23
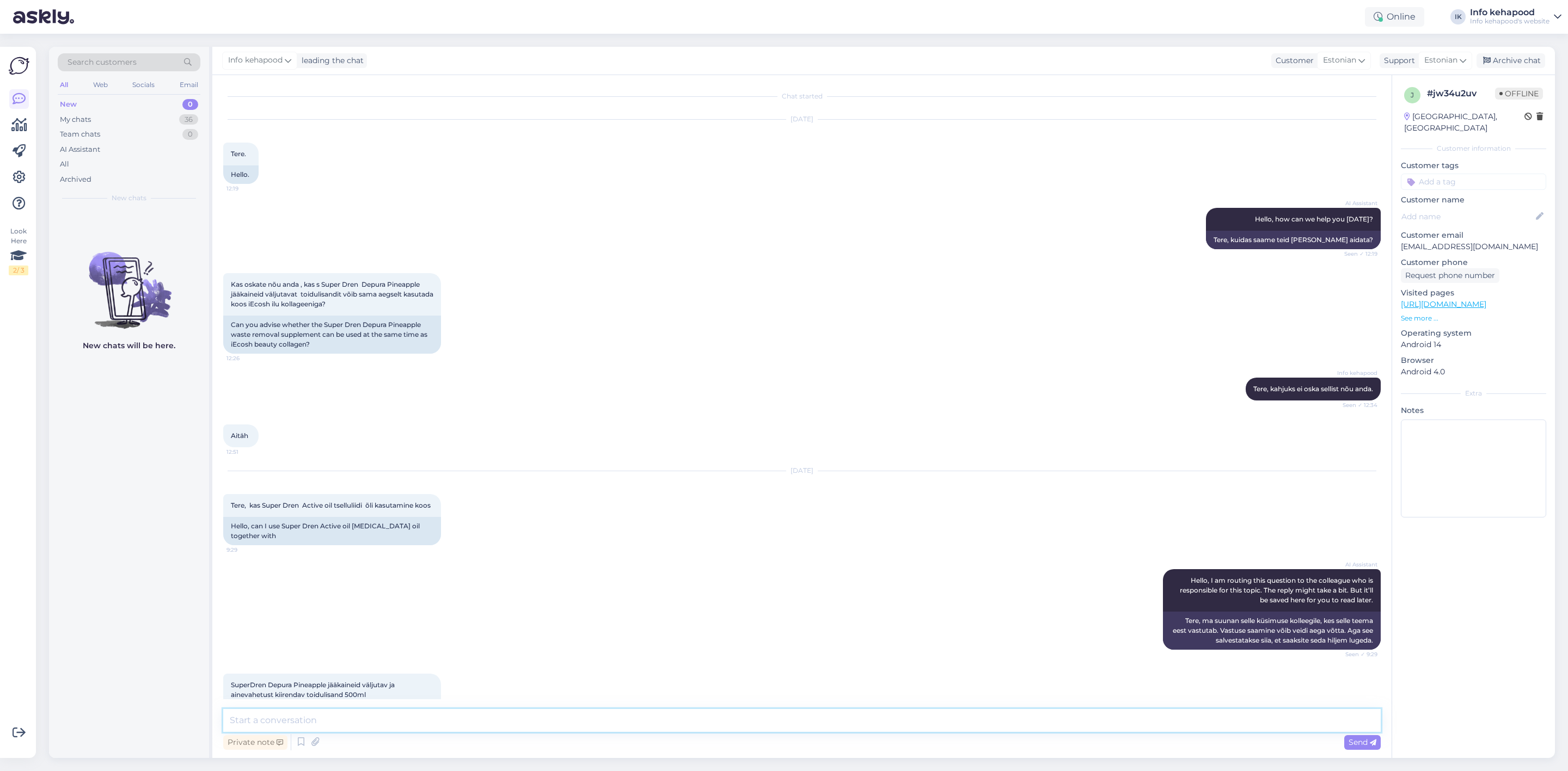
scroll to position [0, 0]
click at [129, 121] on div "My chats 36" at bounding box center [129, 120] width 143 height 16
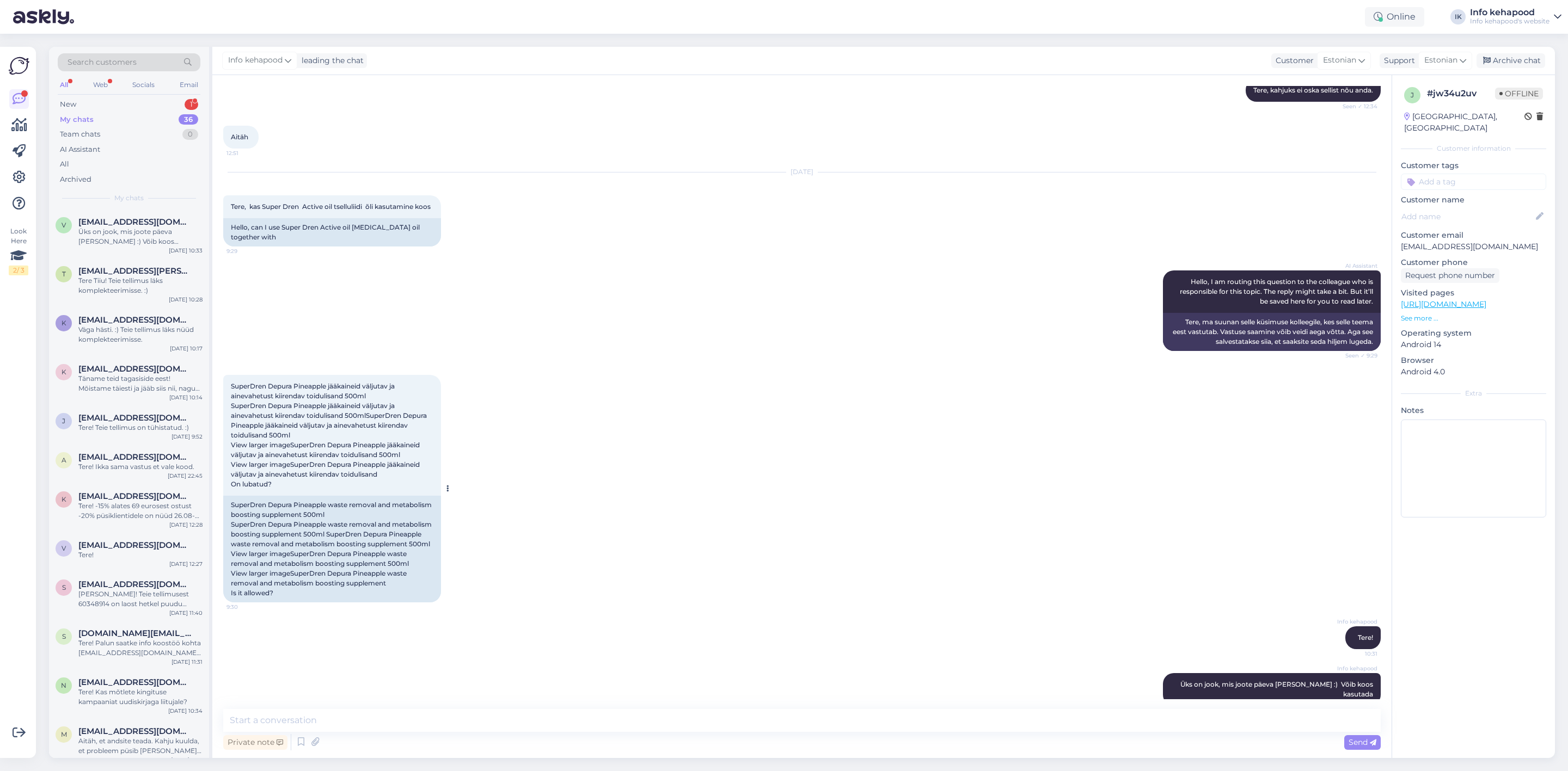
scroll to position [328, 0]
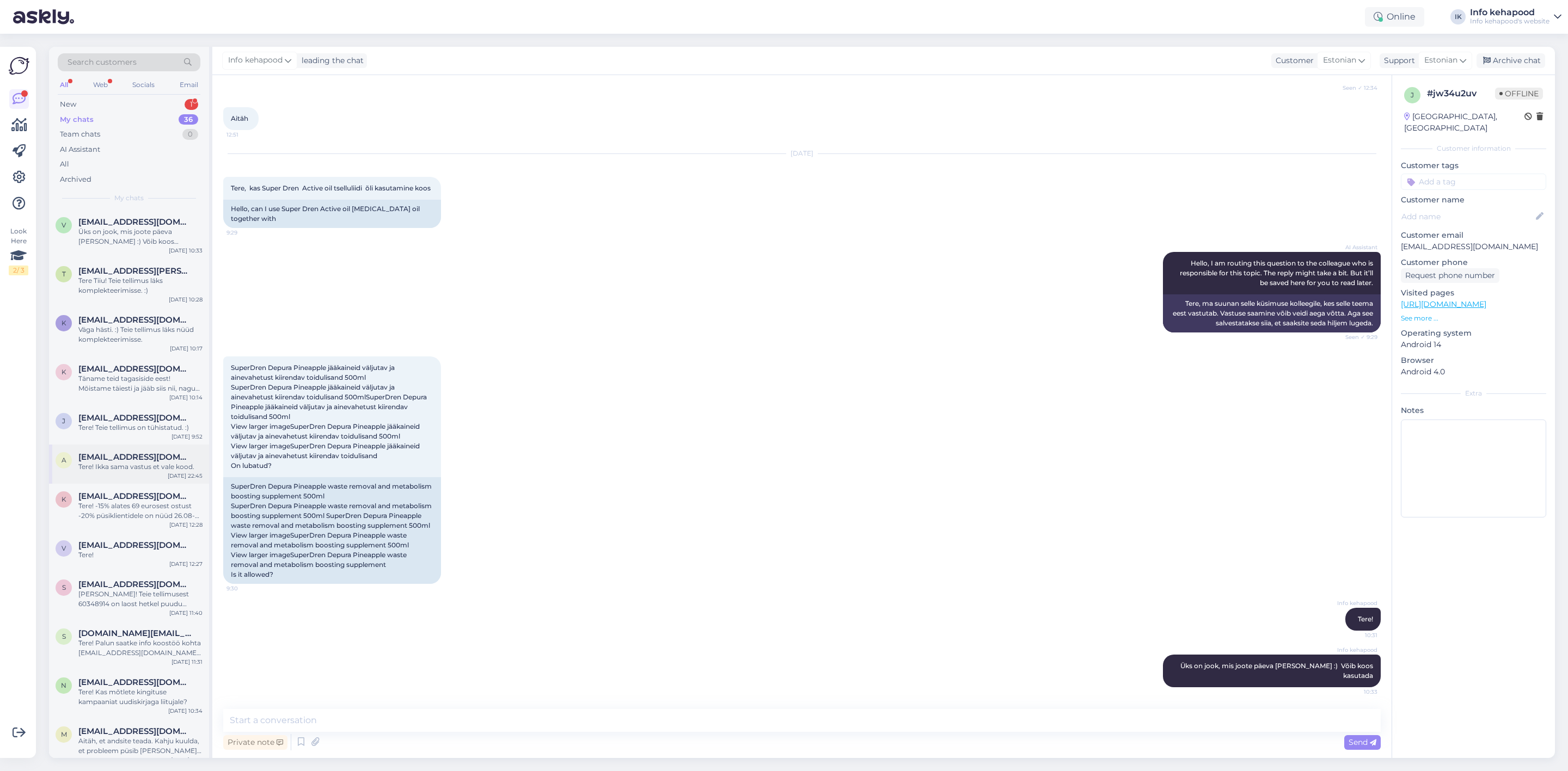
click at [158, 476] on div "a [EMAIL_ADDRESS][DOMAIN_NAME] Tere! Ikka sama vastus et vale kood. [DATE] 22:45" at bounding box center [129, 464] width 160 height 39
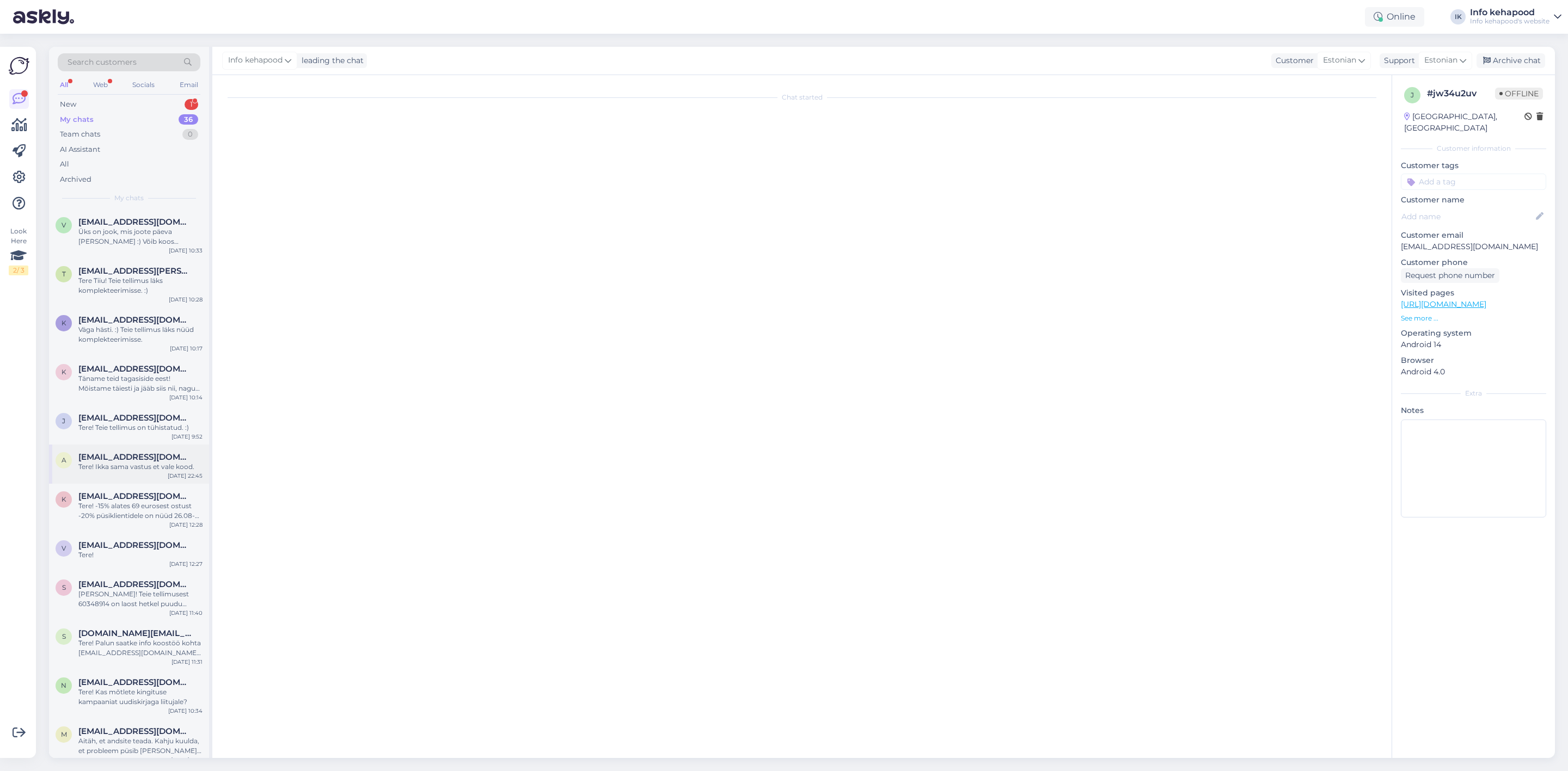
scroll to position [37, 0]
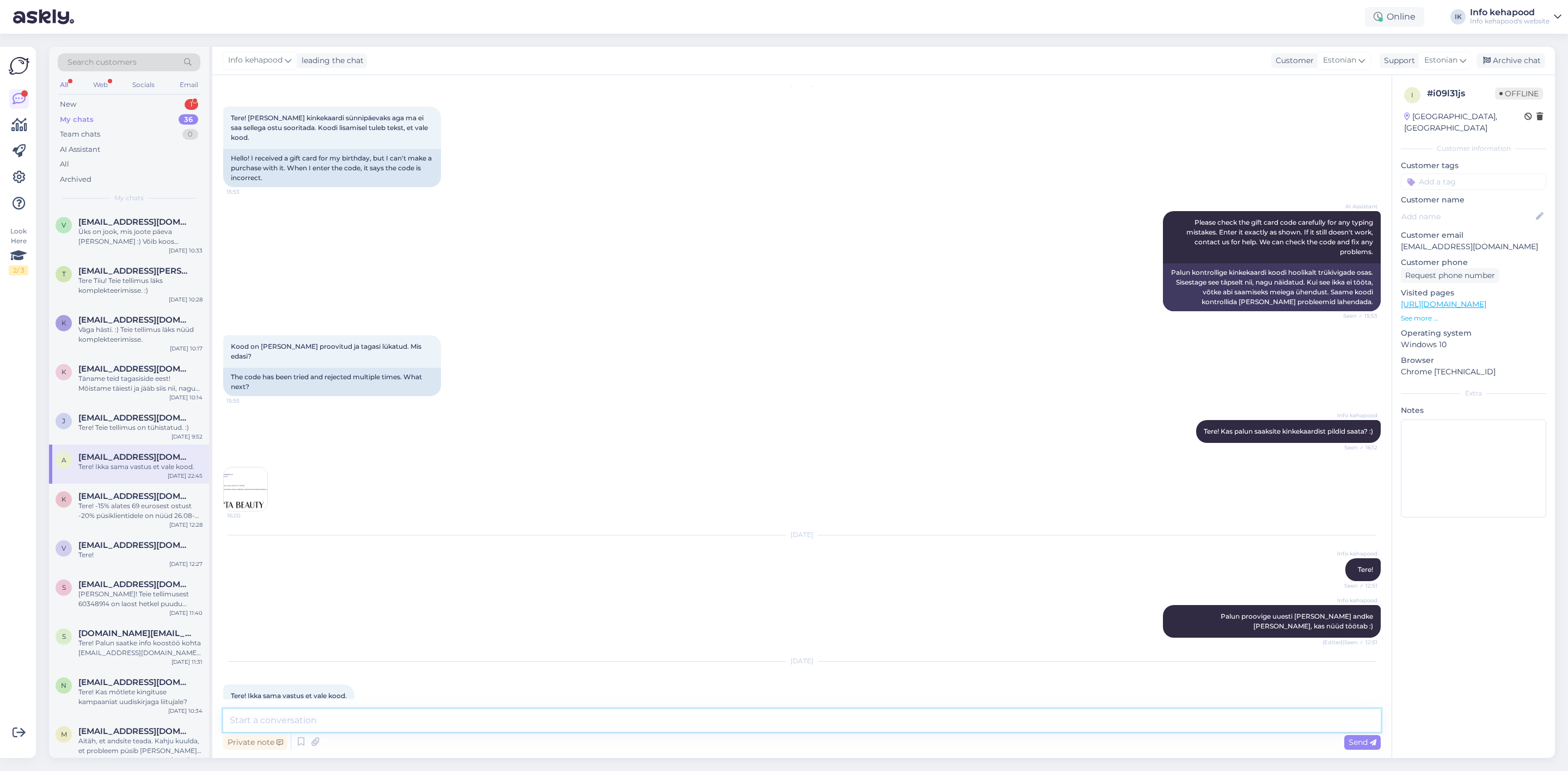
click at [283, 723] on textarea at bounding box center [802, 720] width 1157 height 23
click at [480, 725] on textarea "Tere! Palun proovige nüüd uuesti, nüüd peaks toimim" at bounding box center [802, 720] width 1157 height 23
type textarea "Tere! Palun proovige nüüd uuesti, nüüd peaks toimima. Väga vabandame segaduse p…"
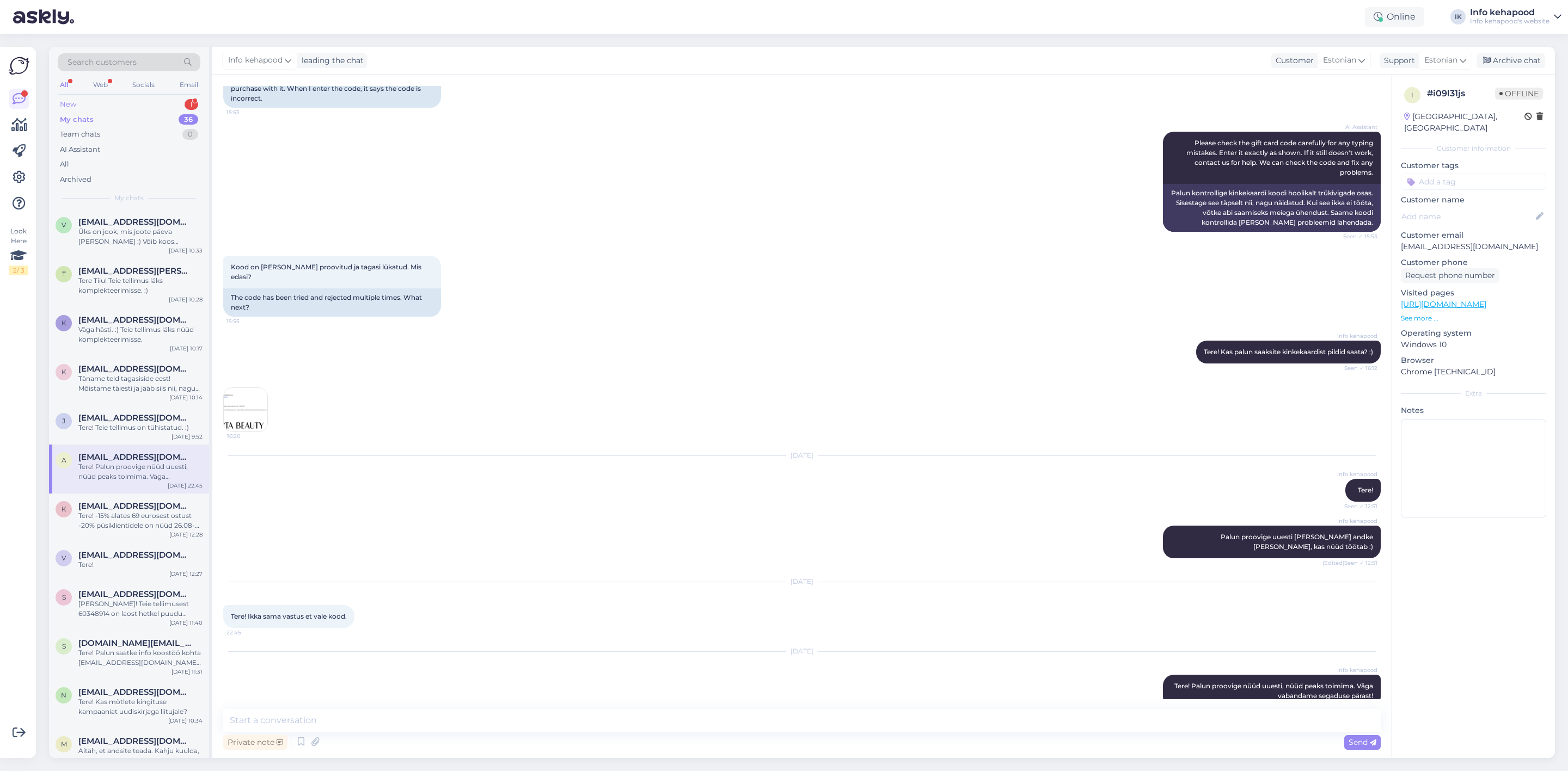
click at [118, 111] on div "New 1" at bounding box center [129, 105] width 143 height 16
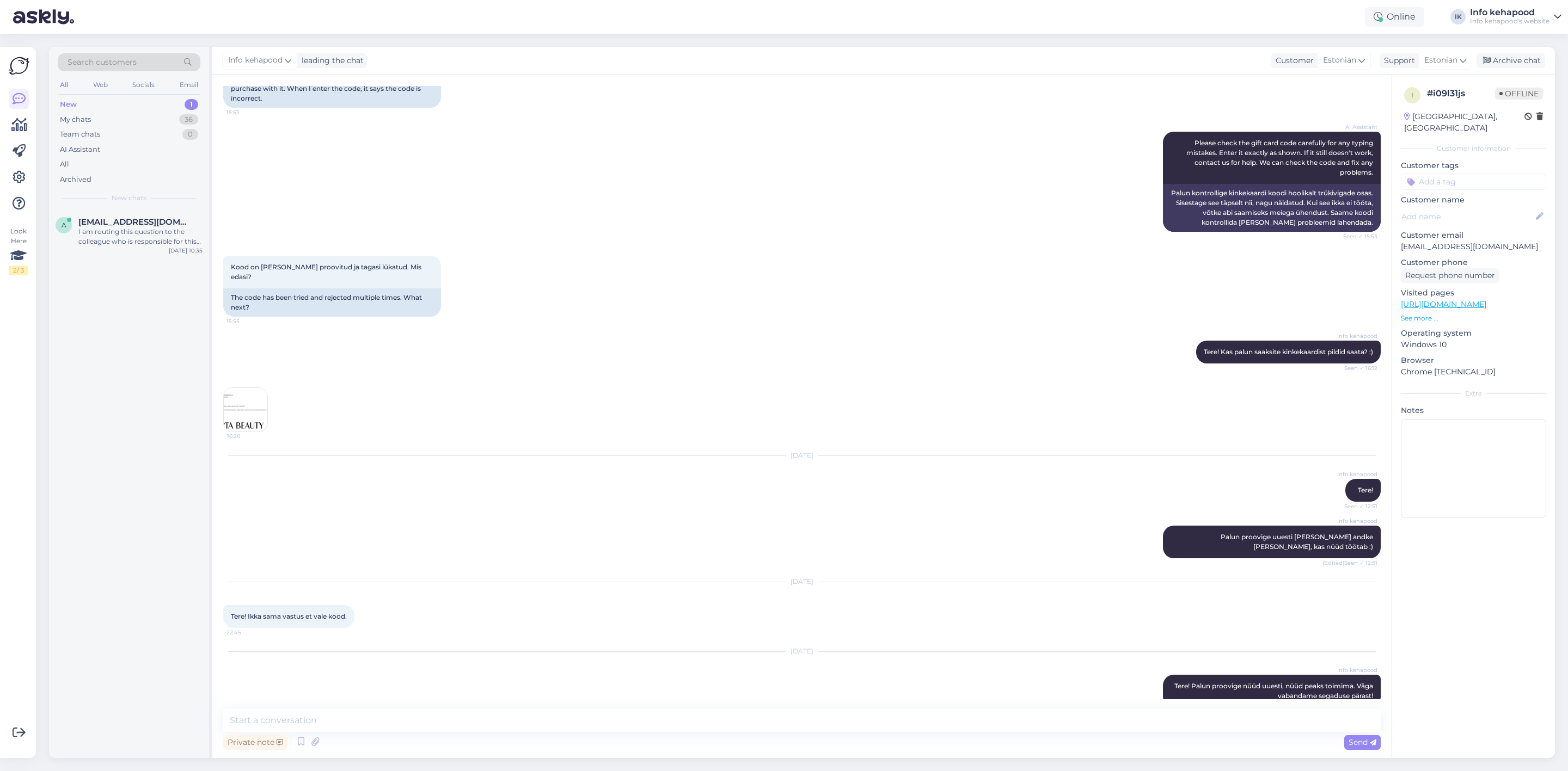
click at [112, 261] on div "a [EMAIL_ADDRESS][DOMAIN_NAME] I am routing this question to the colleague who …" at bounding box center [129, 483] width 160 height 549
click at [109, 241] on div "I am routing this question to the colleague who is responsible for this topic. …" at bounding box center [140, 237] width 124 height 19
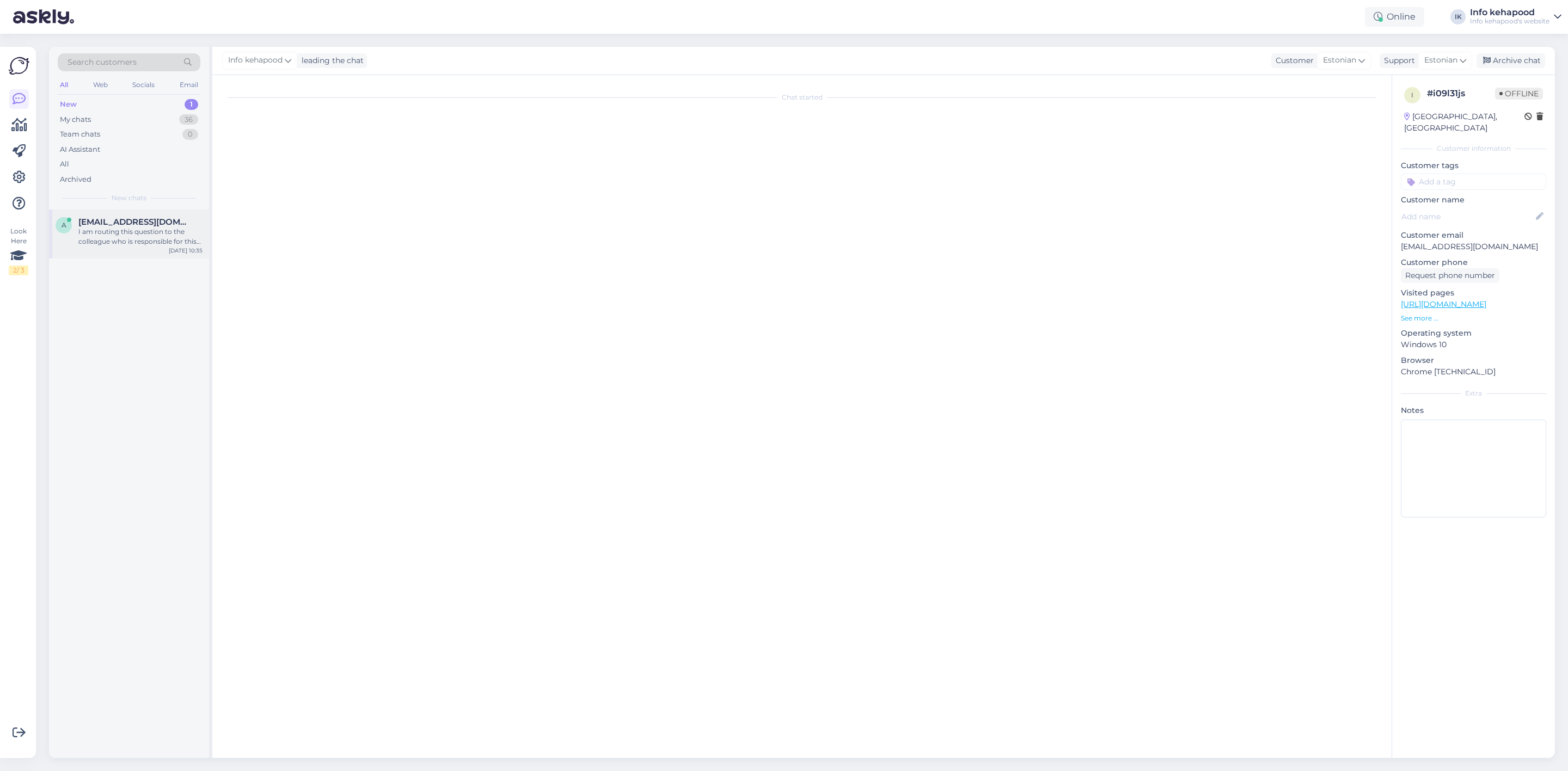
scroll to position [0, 0]
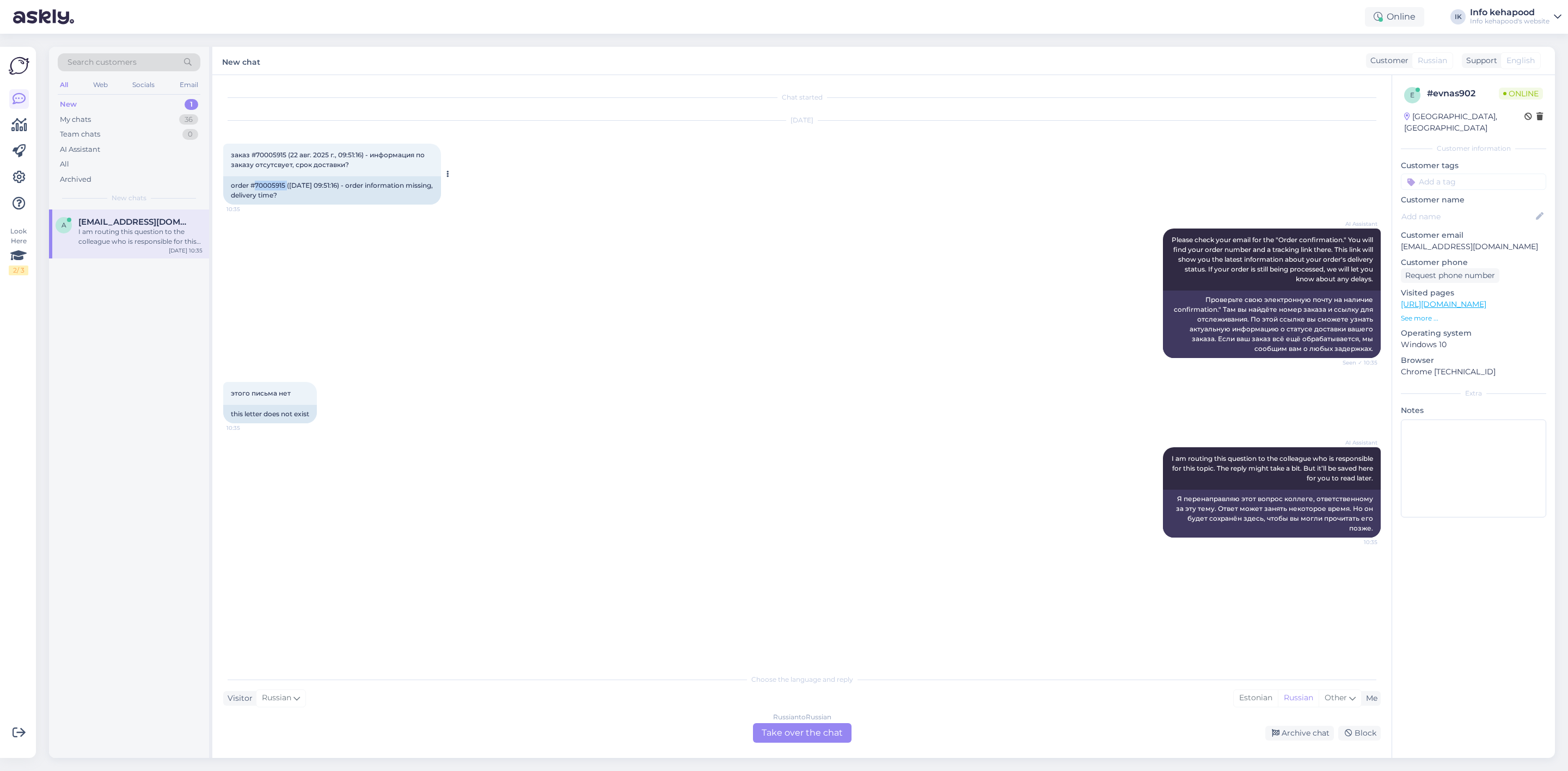
drag, startPoint x: 253, startPoint y: 188, endPoint x: 288, endPoint y: 186, distance: 35.1
click at [288, 186] on div "order #70005915 ([DATE] 09:51:16) - order information missing, delivery time?" at bounding box center [332, 191] width 218 height 28
copy div "70005915"
click at [813, 739] on div "Russian to Russian Take over the chat" at bounding box center [802, 733] width 98 height 19
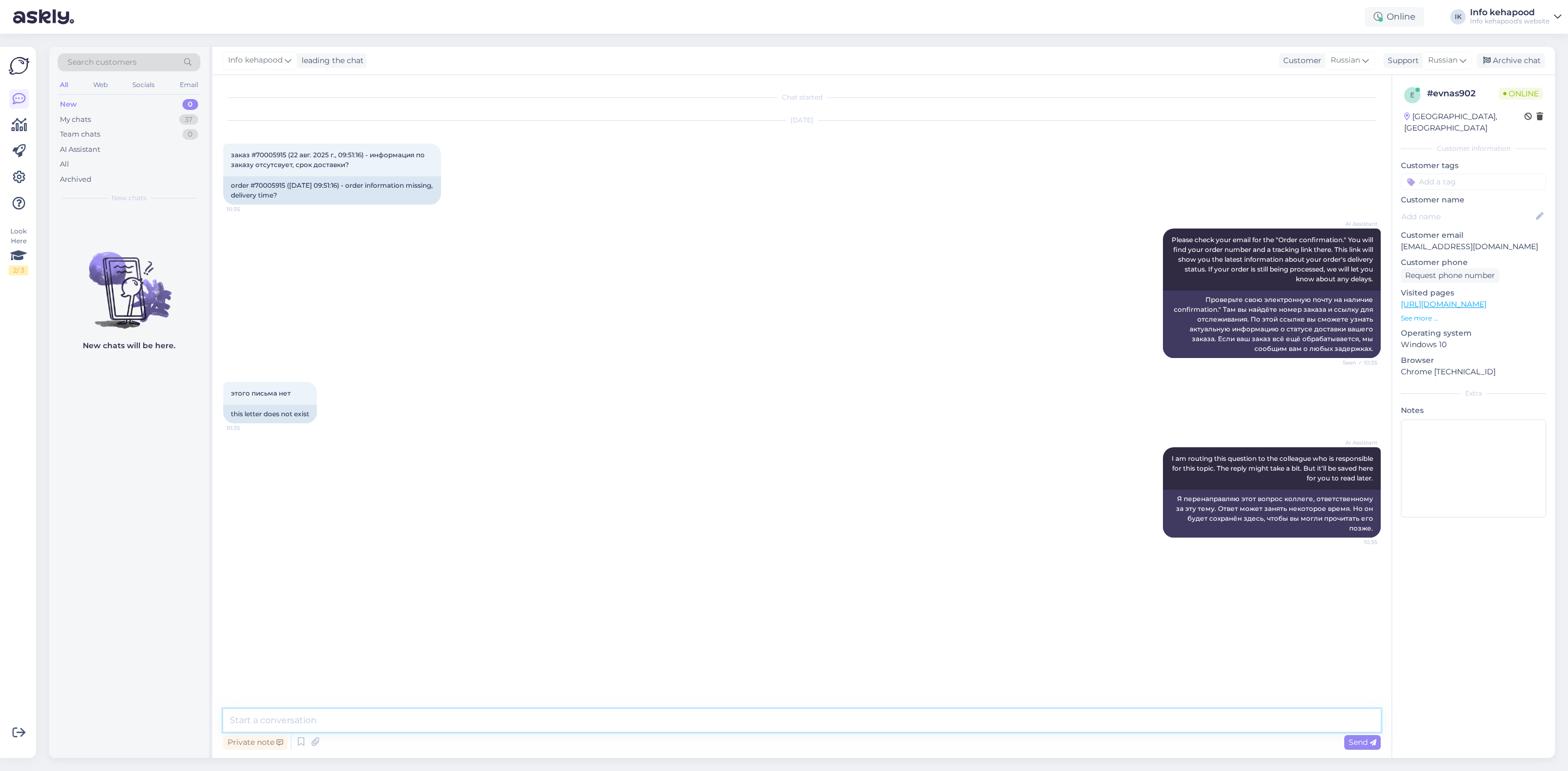
click at [758, 720] on textarea at bounding box center [802, 720] width 1157 height 23
paste textarea "Tere, Anar! Täname Teid tellimuse 70005915 eest. Kahjuks on üks [PERSON_NAME] t…"
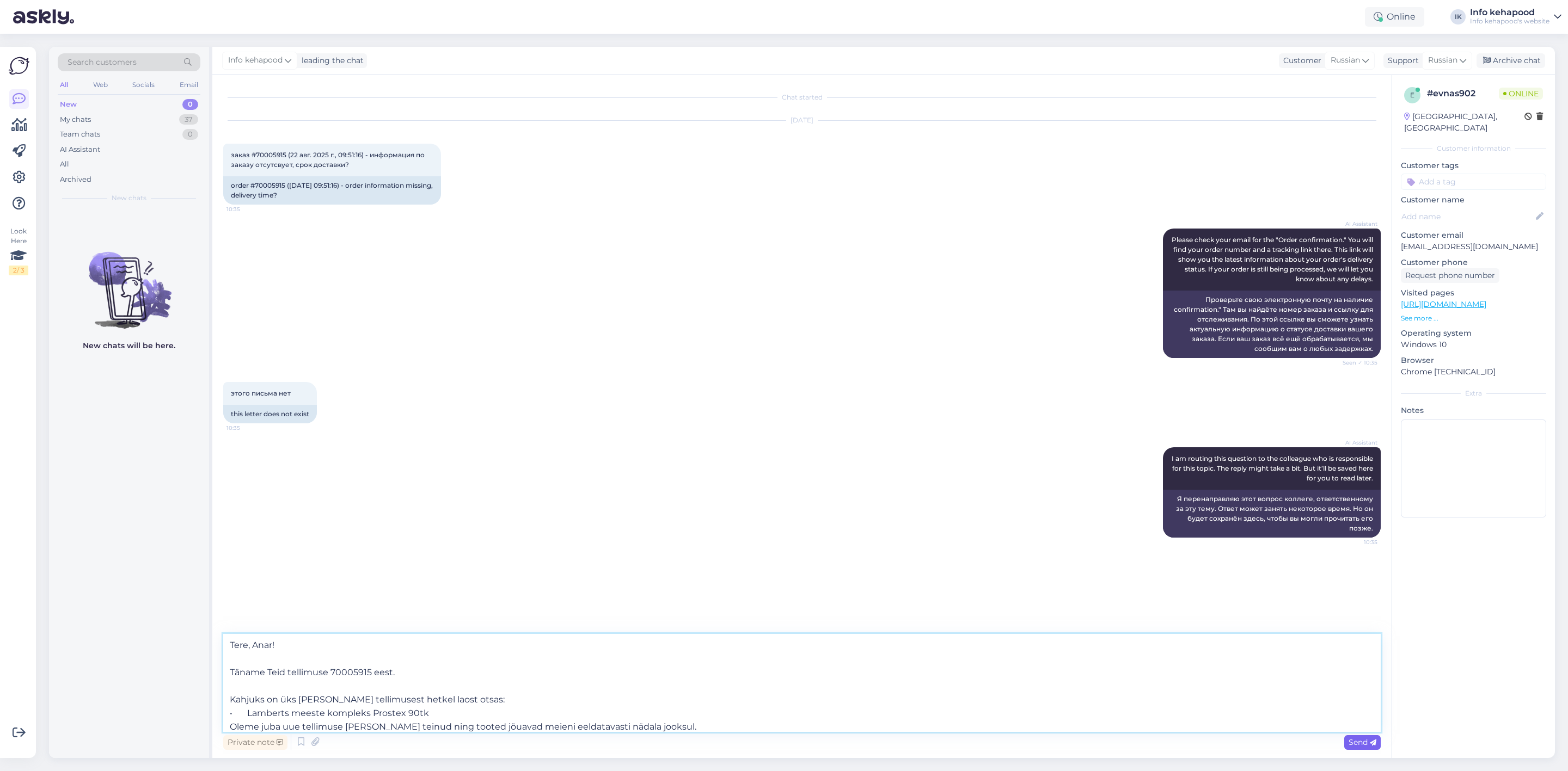
type textarea "Tere, Anar! Täname Teid tellimuse 70005915 eest. Kahjuks on üks [PERSON_NAME] t…"
click at [1360, 743] on span "Send" at bounding box center [1362, 742] width 28 height 10
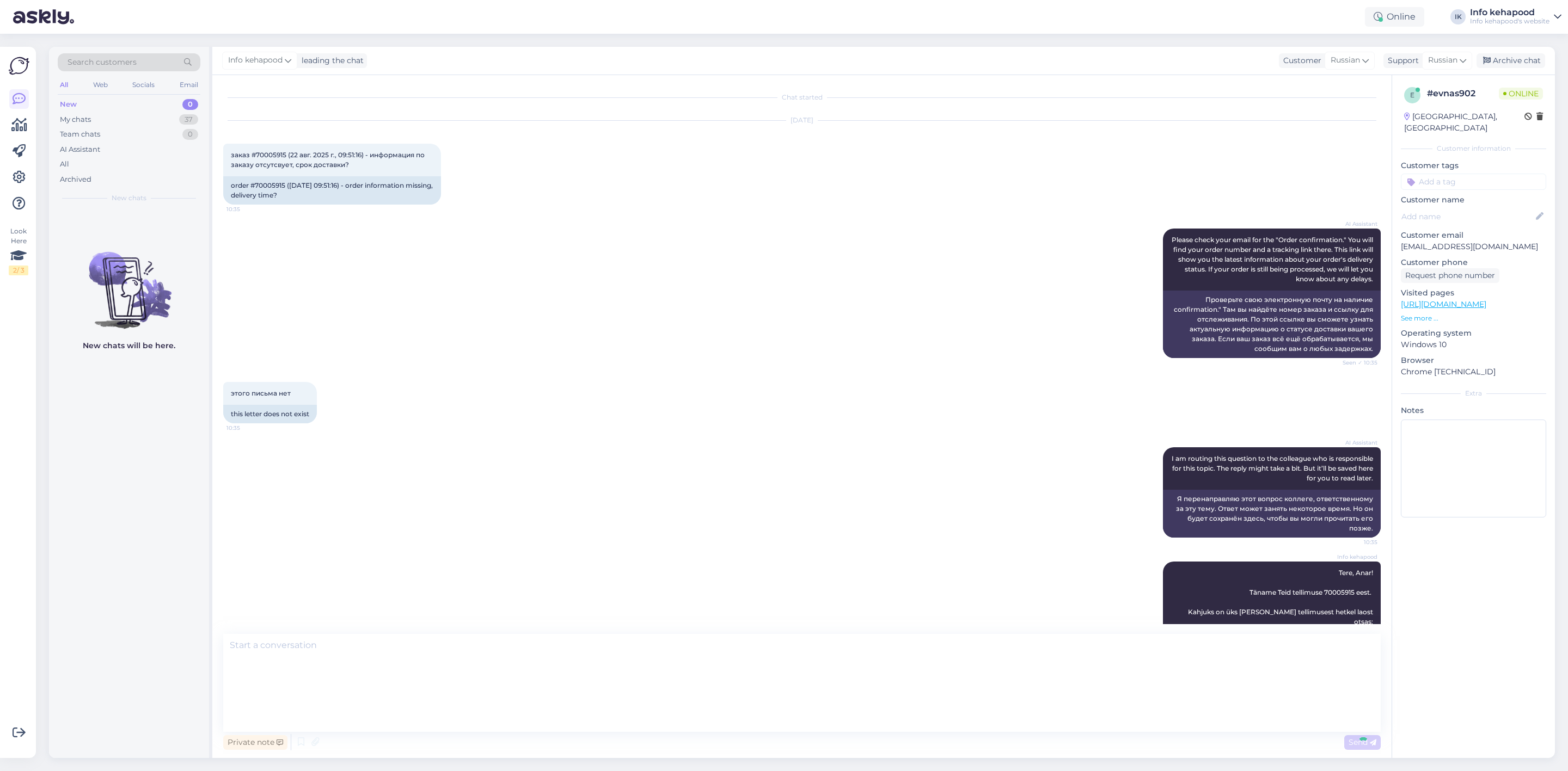
scroll to position [64, 0]
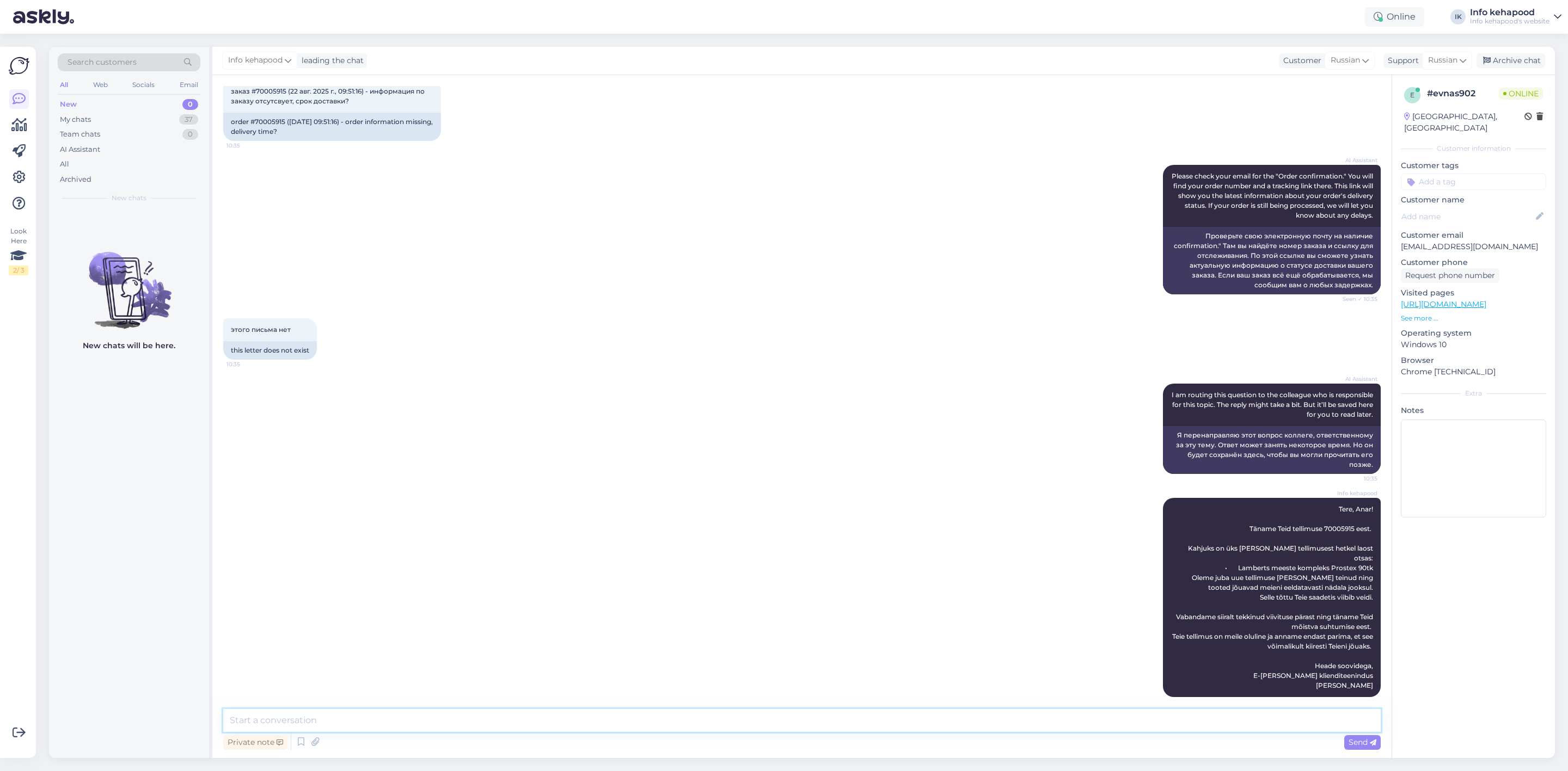
click at [1229, 730] on textarea at bounding box center [802, 720] width 1157 height 23
click at [392, 722] on textarea at bounding box center [802, 720] width 1157 height 23
paste textarea "Tere, Anar! Täname Teid tellimuse 70005915 eest. Kahjuks on üks [PERSON_NAME] t…"
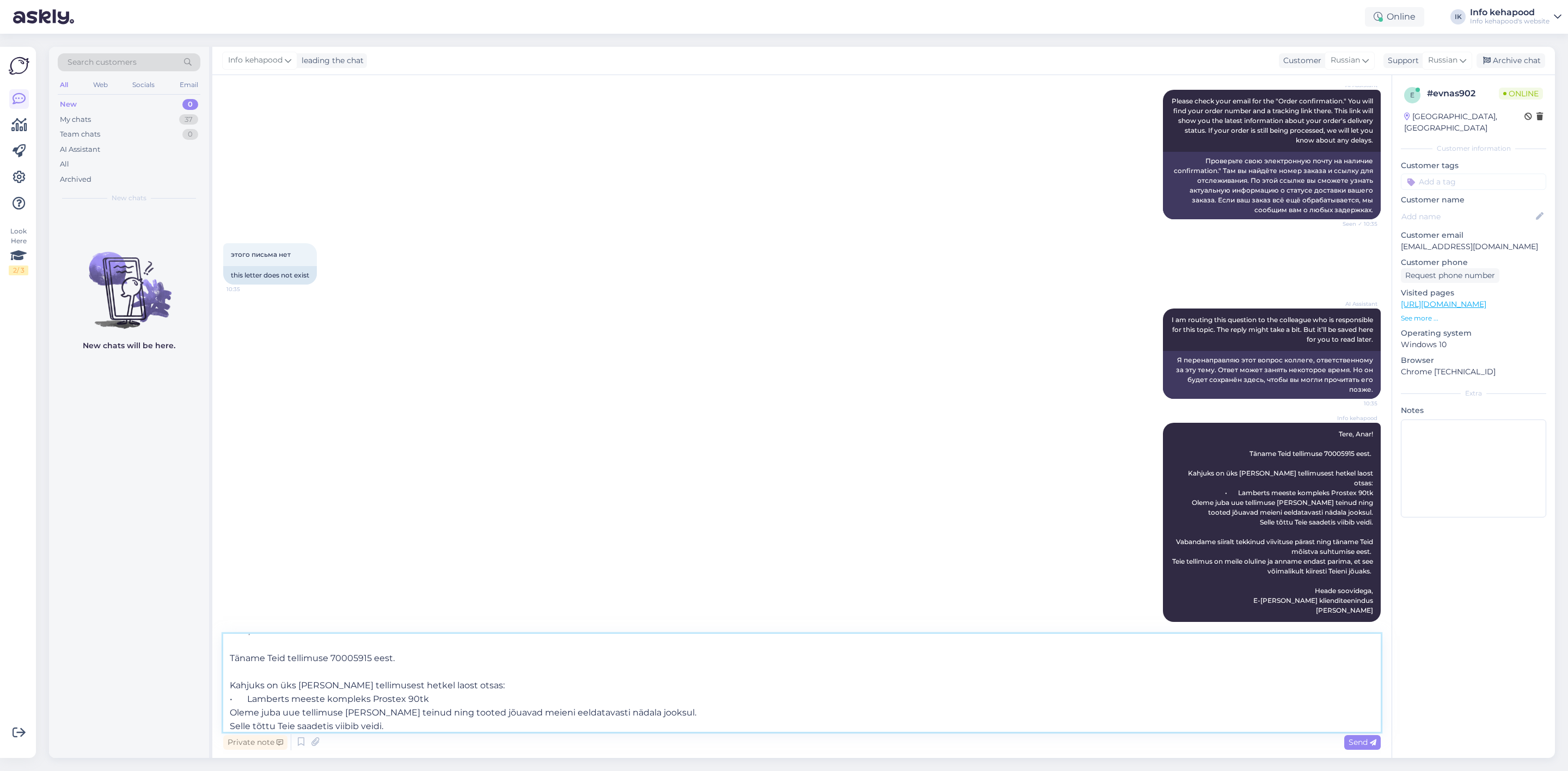
scroll to position [0, 0]
type textarea "Tere, Anar! Täname Teid tellimuse 70005915 eest. Kahjuks on üks [PERSON_NAME] t…"
click at [1413, 56] on div "Support" at bounding box center [1401, 61] width 36 height 12
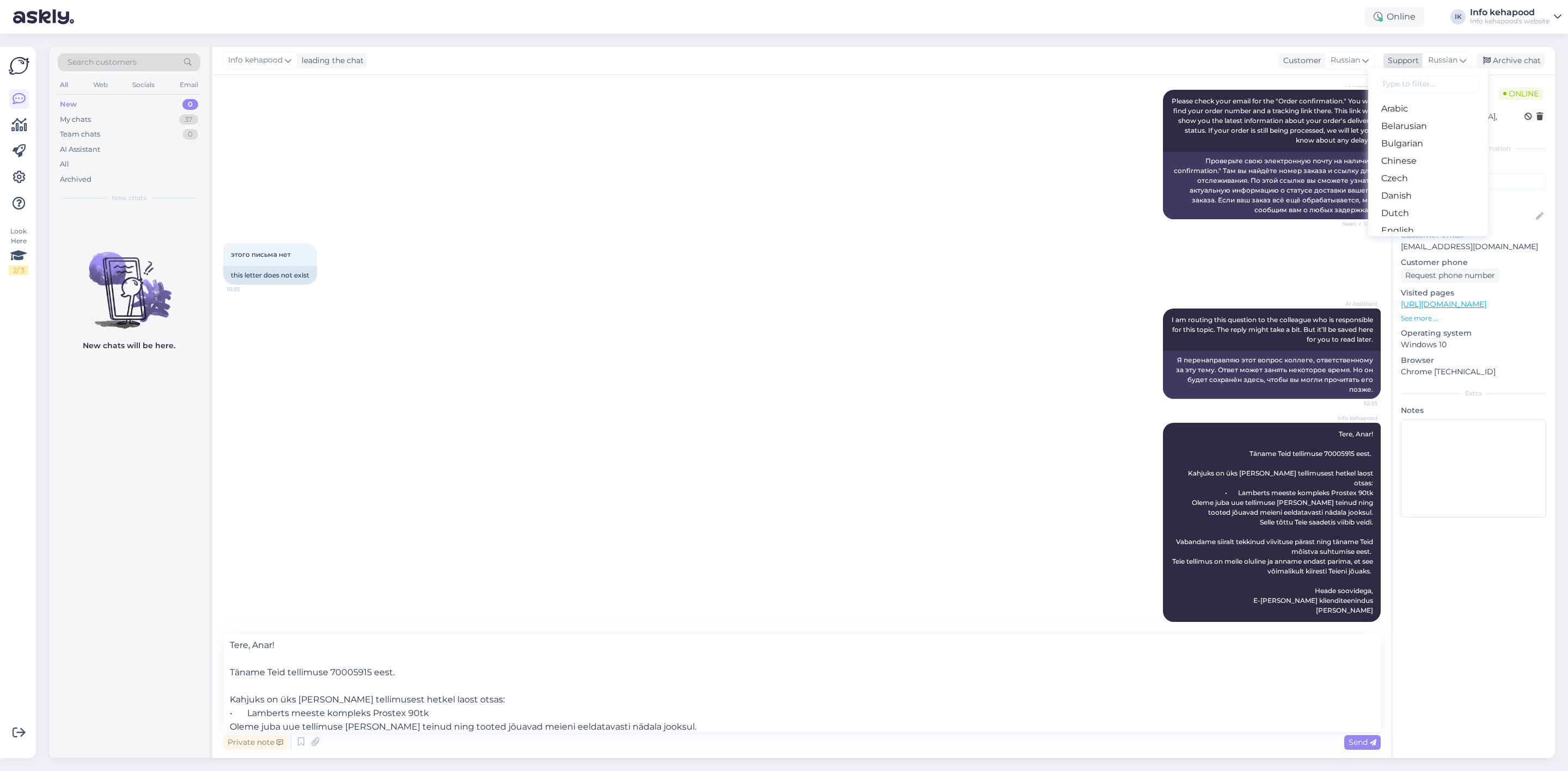
click at [1431, 63] on span "Russian" at bounding box center [1443, 60] width 29 height 12
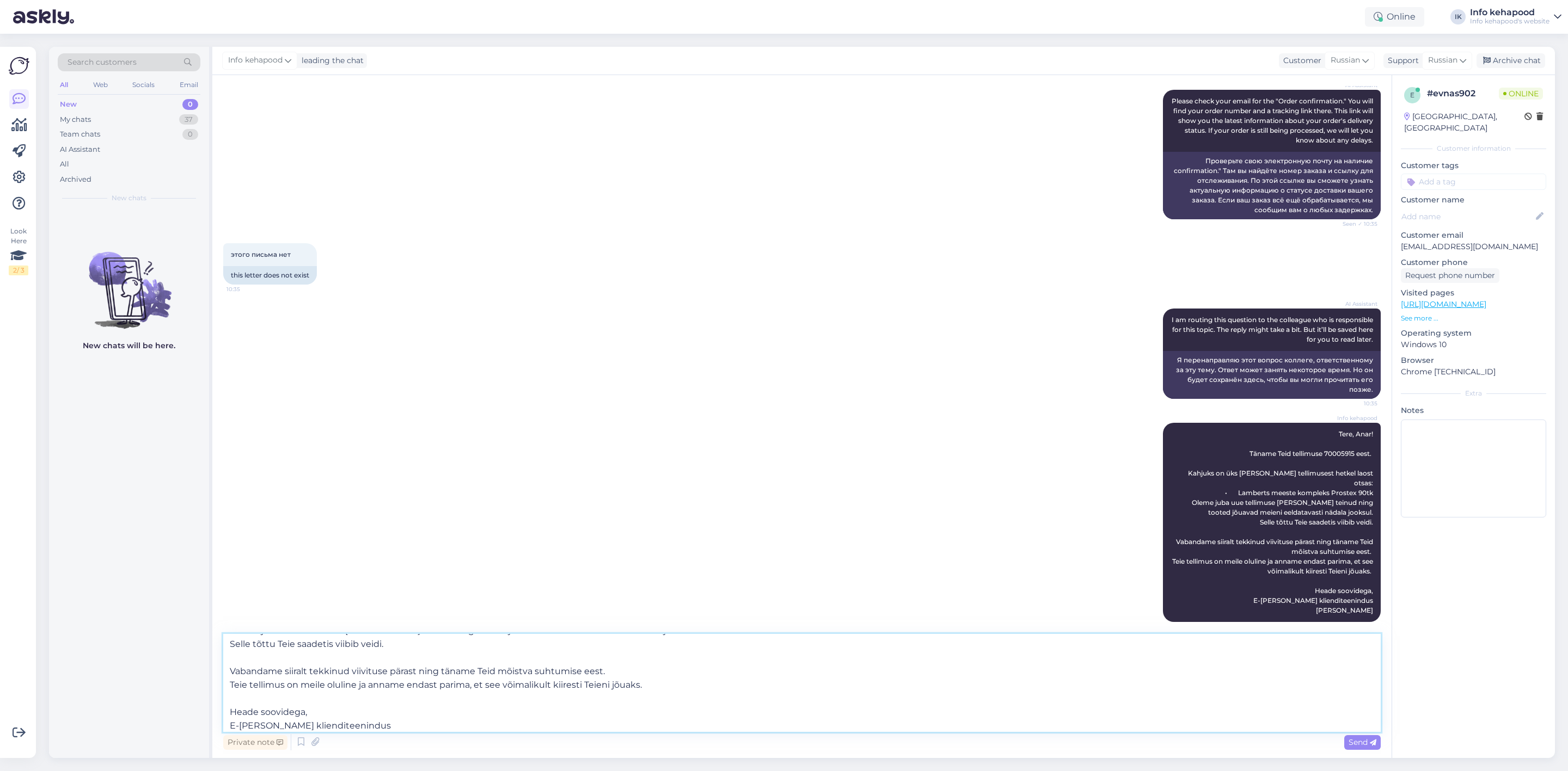
scroll to position [129, 0]
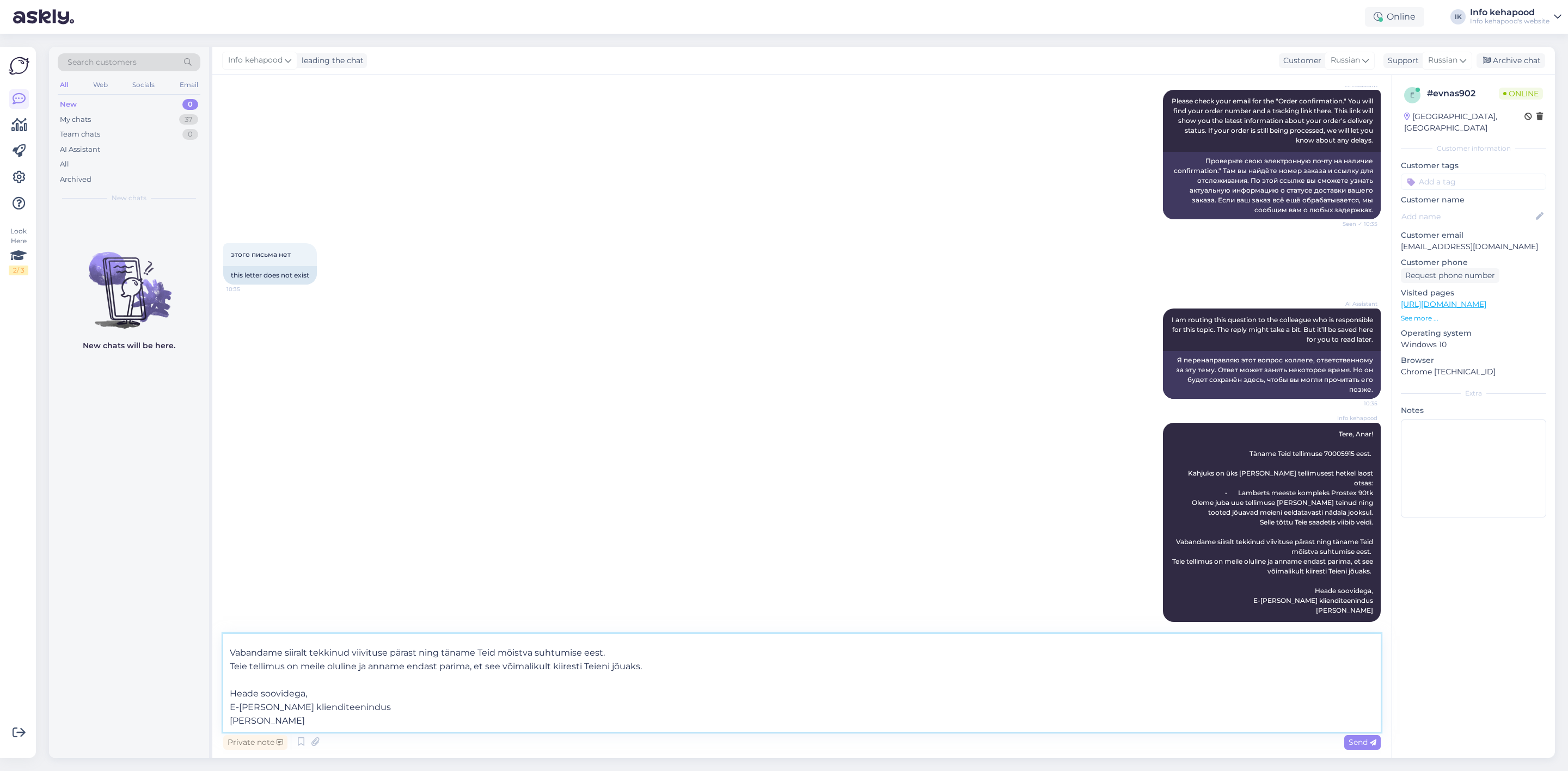
drag, startPoint x: 226, startPoint y: 644, endPoint x: 864, endPoint y: 781, distance: 652.5
click at [864, 743] on html "Online IK Info kehapood Info kehapood's website Look Here 2 / 3 Get more Your c…" at bounding box center [784, 385] width 1568 height 771
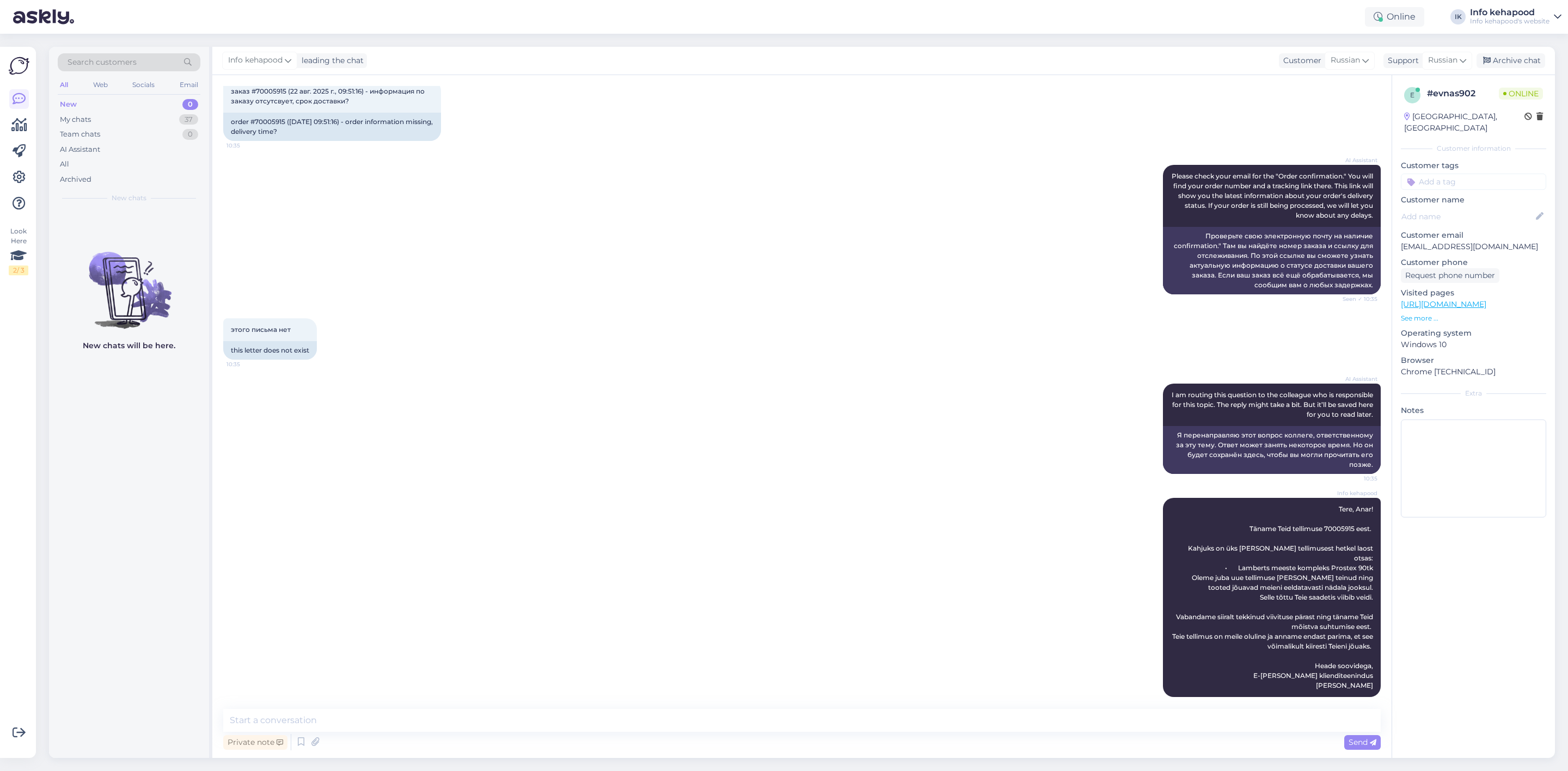
click at [719, 553] on div "Info kehapood Tere, Anar! Täname Teid tellimuse 70005915 eest. Kahjuks on üks […" at bounding box center [802, 597] width 1157 height 223
click at [851, 624] on div "Info kehapood Tere, Anar! Täname Teid tellimuse 70005915 eest. Kahjuks on üks […" at bounding box center [802, 597] width 1157 height 223
click at [133, 241] on div "I am routing this question to the colleague who is responsible for this topic. …" at bounding box center [140, 237] width 124 height 19
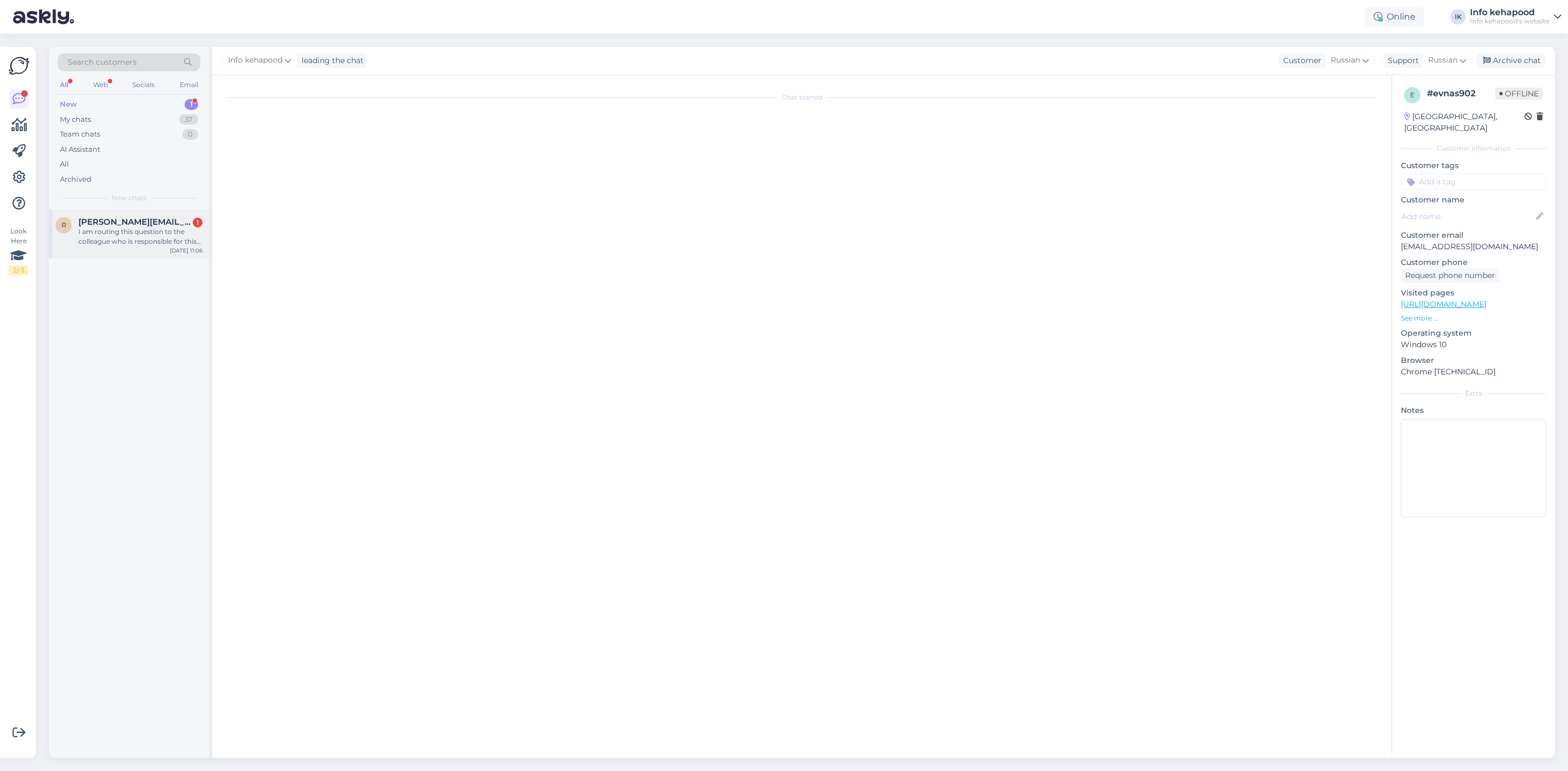
scroll to position [0, 0]
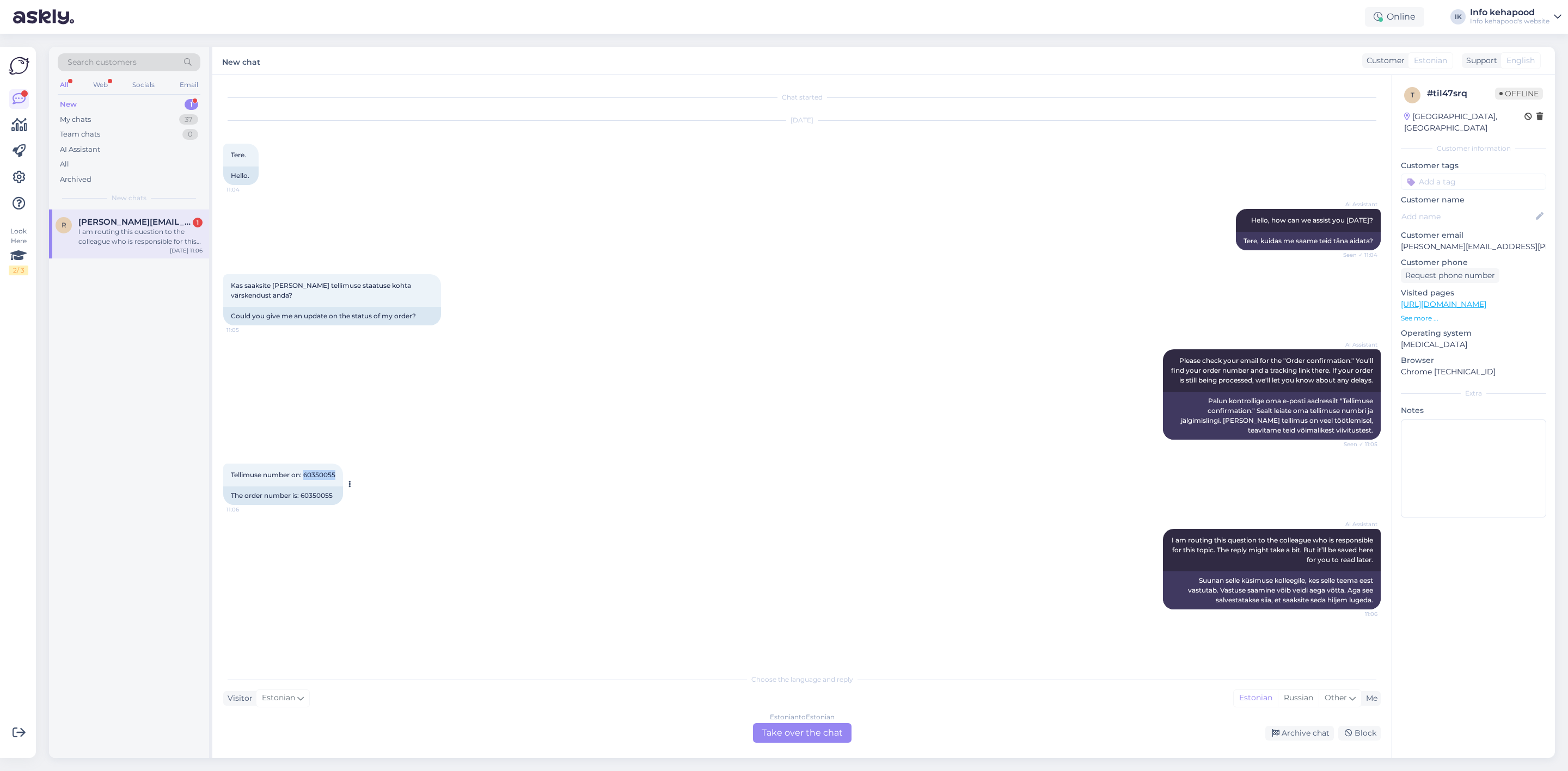
drag, startPoint x: 304, startPoint y: 485, endPoint x: 336, endPoint y: 488, distance: 32.1
click at [336, 479] on span "Tellimuse number on: 60350055" at bounding box center [283, 474] width 105 height 8
copy span "60350055"
click at [807, 728] on div "Estonian to Estonian Take over the chat" at bounding box center [802, 733] width 98 height 19
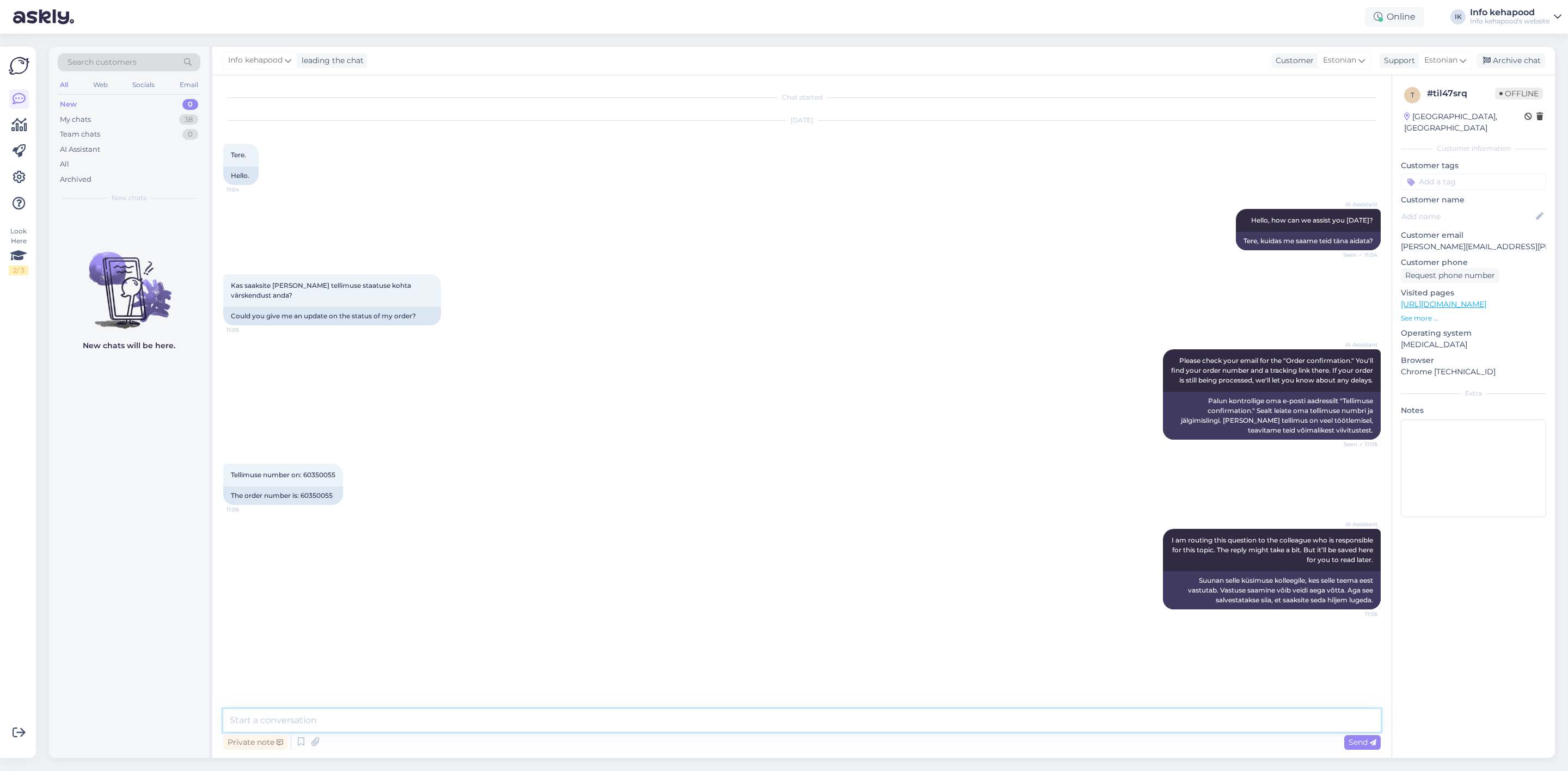
click at [688, 725] on textarea at bounding box center [802, 720] width 1157 height 23
paste textarea "Tere, [PERSON_NAME]! Täname Teid tellimuse 60350089 eest. Kahjuks on üks [PERSO…"
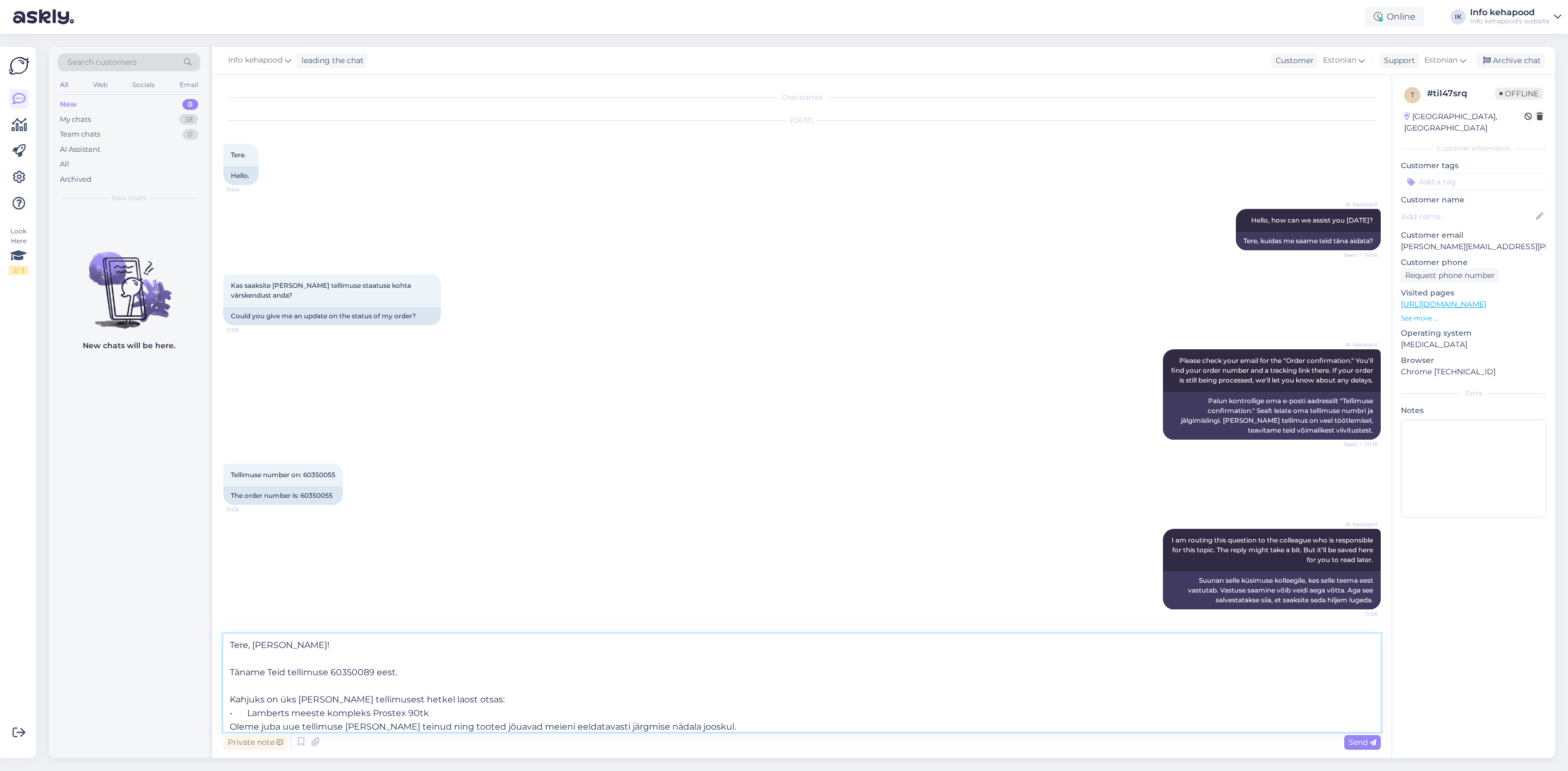
click at [323, 651] on textarea "Tere, [PERSON_NAME]! Täname Teid tellimuse 60350089 eest. Kahjuks on üks [PERSO…" at bounding box center [802, 683] width 1157 height 98
click at [266, 643] on textarea "Tere, Täname Teid tellimuse 60350089 eest. Kahjuks on üks [PERSON_NAME] tellimu…" at bounding box center [802, 683] width 1157 height 98
click at [370, 672] on textarea "Tere, [PERSON_NAME]! Täname Teid tellimuse 60350089 eest. Kahjuks on üks [PERSO…" at bounding box center [802, 683] width 1157 height 98
drag, startPoint x: 422, startPoint y: 713, endPoint x: 248, endPoint y: 690, distance: 175.5
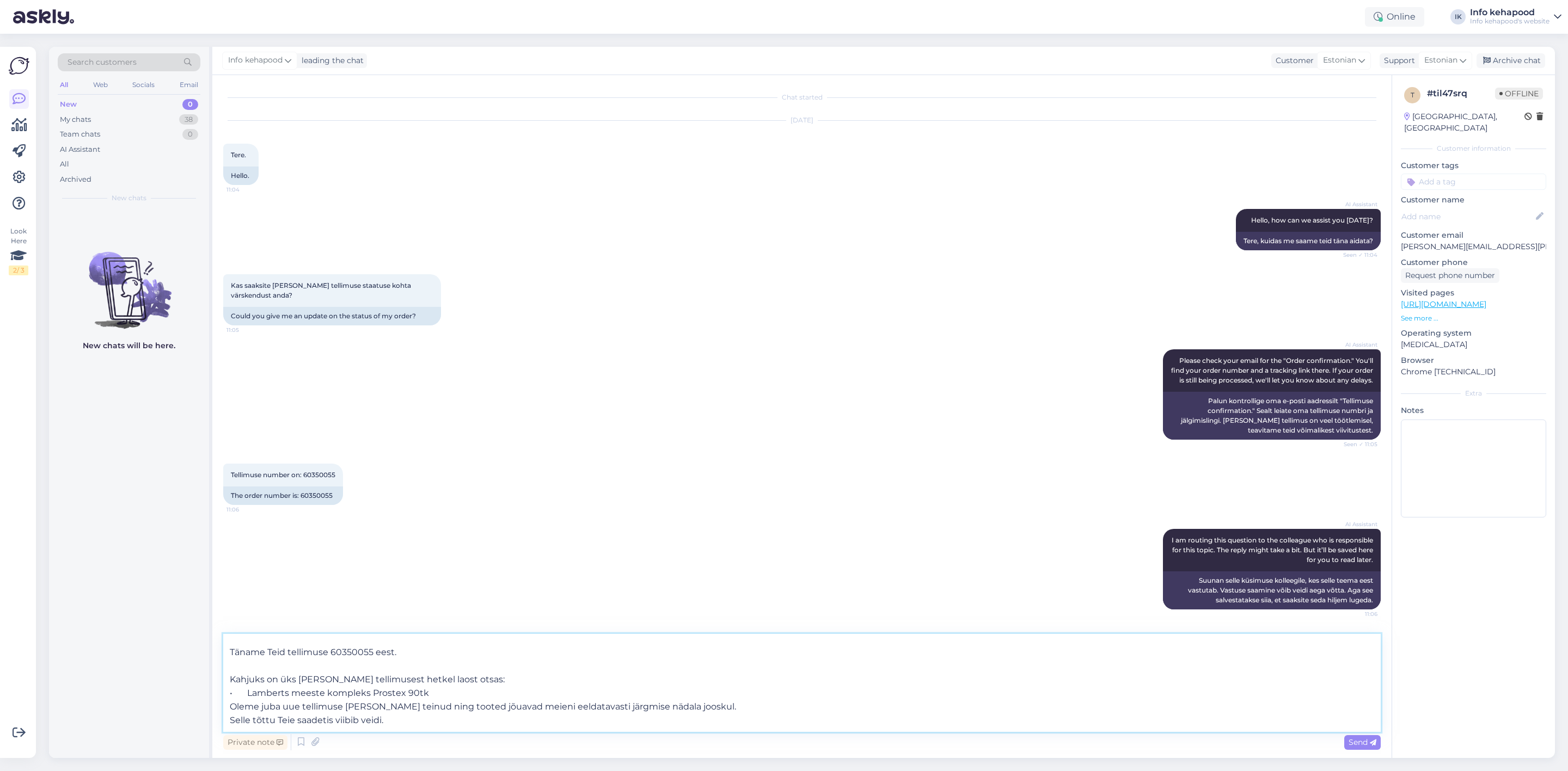
click at [248, 690] on textarea "Tere, [PERSON_NAME]! Täname Teid tellimuse 60350055 eest. Kahjuks on üks [PERSO…" at bounding box center [802, 683] width 1157 height 98
drag, startPoint x: 336, startPoint y: 732, endPoint x: 345, endPoint y: 724, distance: 12.0
click at [336, 732] on textarea "Tere, [PERSON_NAME]! Täname Teid tellimuse 60350055 eest. Kahjuks on üks [PERSO…" at bounding box center [802, 683] width 1157 height 98
click at [293, 701] on textarea "Tere, [PERSON_NAME]! Täname Teid tellimuse 60350055 eest. Kahjuks on üks [PERSO…" at bounding box center [802, 683] width 1157 height 98
click at [288, 692] on textarea "Tere, [PERSON_NAME]! Täname Teid tellimuse 60350055 eest. Kahjuks on üks [PERSO…" at bounding box center [802, 683] width 1157 height 98
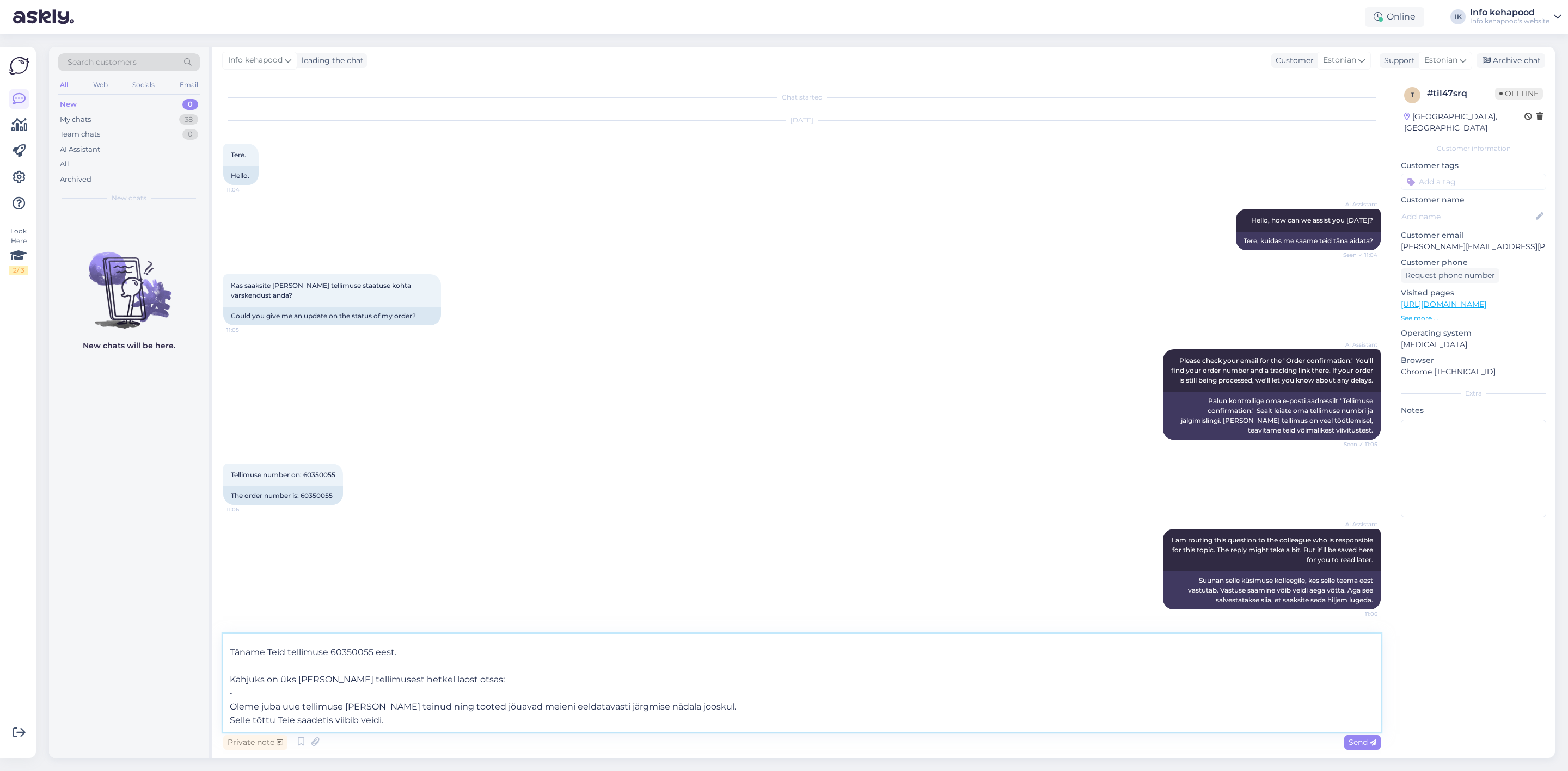
paste textarea "Glowberry Press On Nails Left On Red"
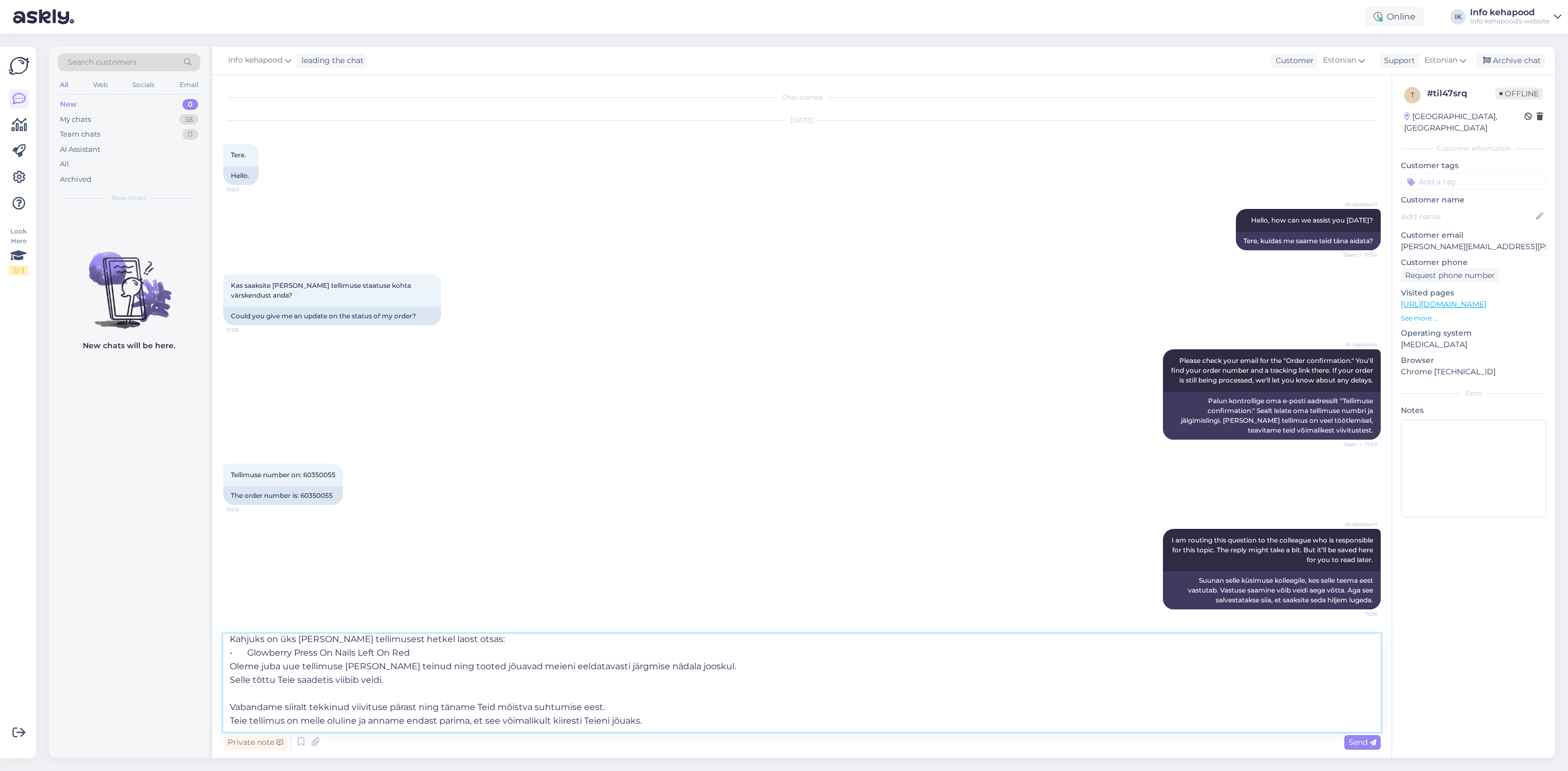
scroll to position [88, 0]
type textarea "Tere, [PERSON_NAME]! Täname Teid tellimuse 60350055 eest. Kahjuks on üks [PERSO…"
drag, startPoint x: 339, startPoint y: 670, endPoint x: 364, endPoint y: 690, distance: 32.0
click at [339, 670] on textarea "Tere, [PERSON_NAME]! Täname Teid tellimuse 60350055 eest. Kahjuks on üks [PERSO…" at bounding box center [802, 683] width 1157 height 98
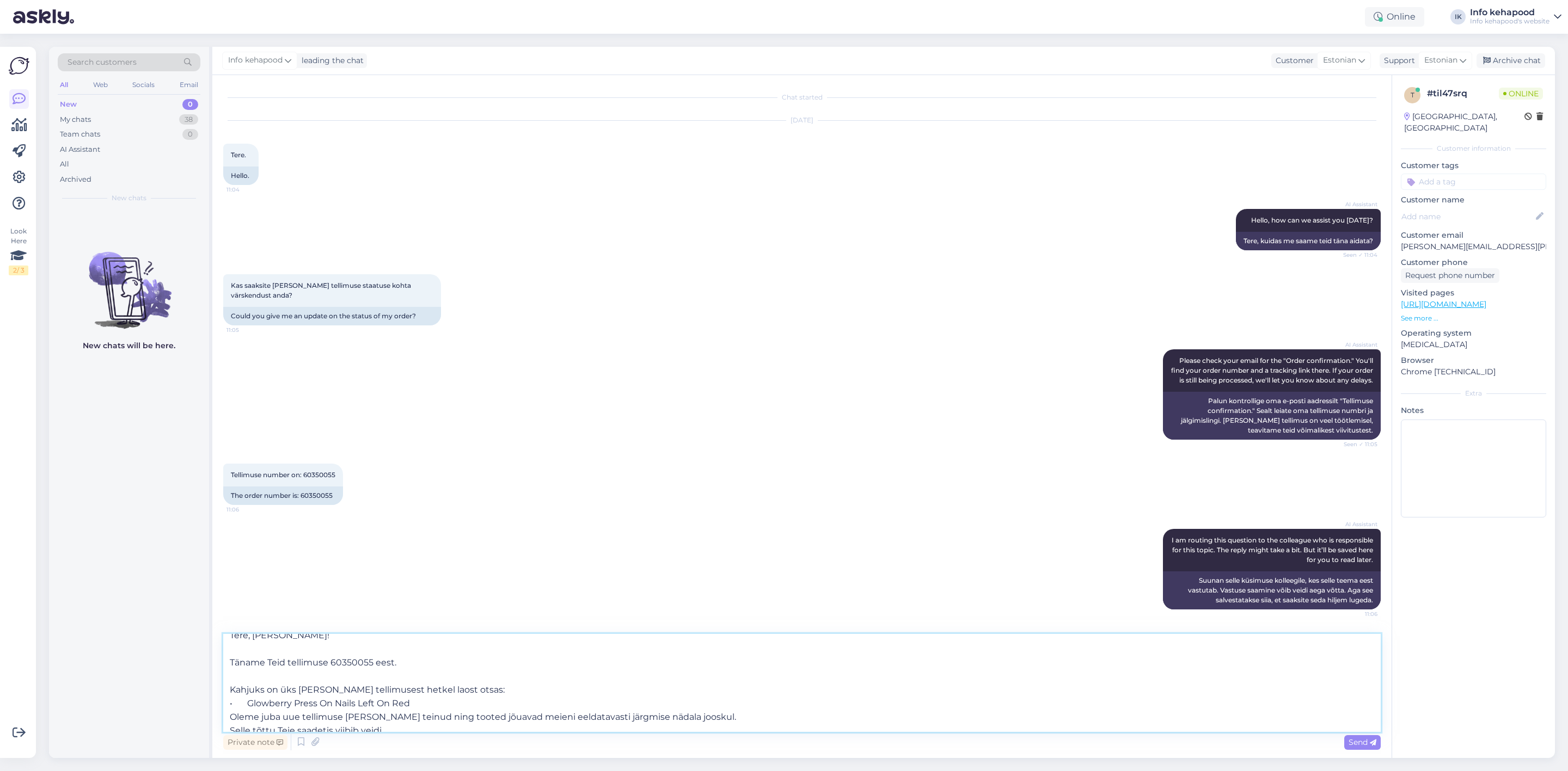
scroll to position [0, 0]
click at [1359, 743] on span "Send" at bounding box center [1362, 742] width 28 height 10
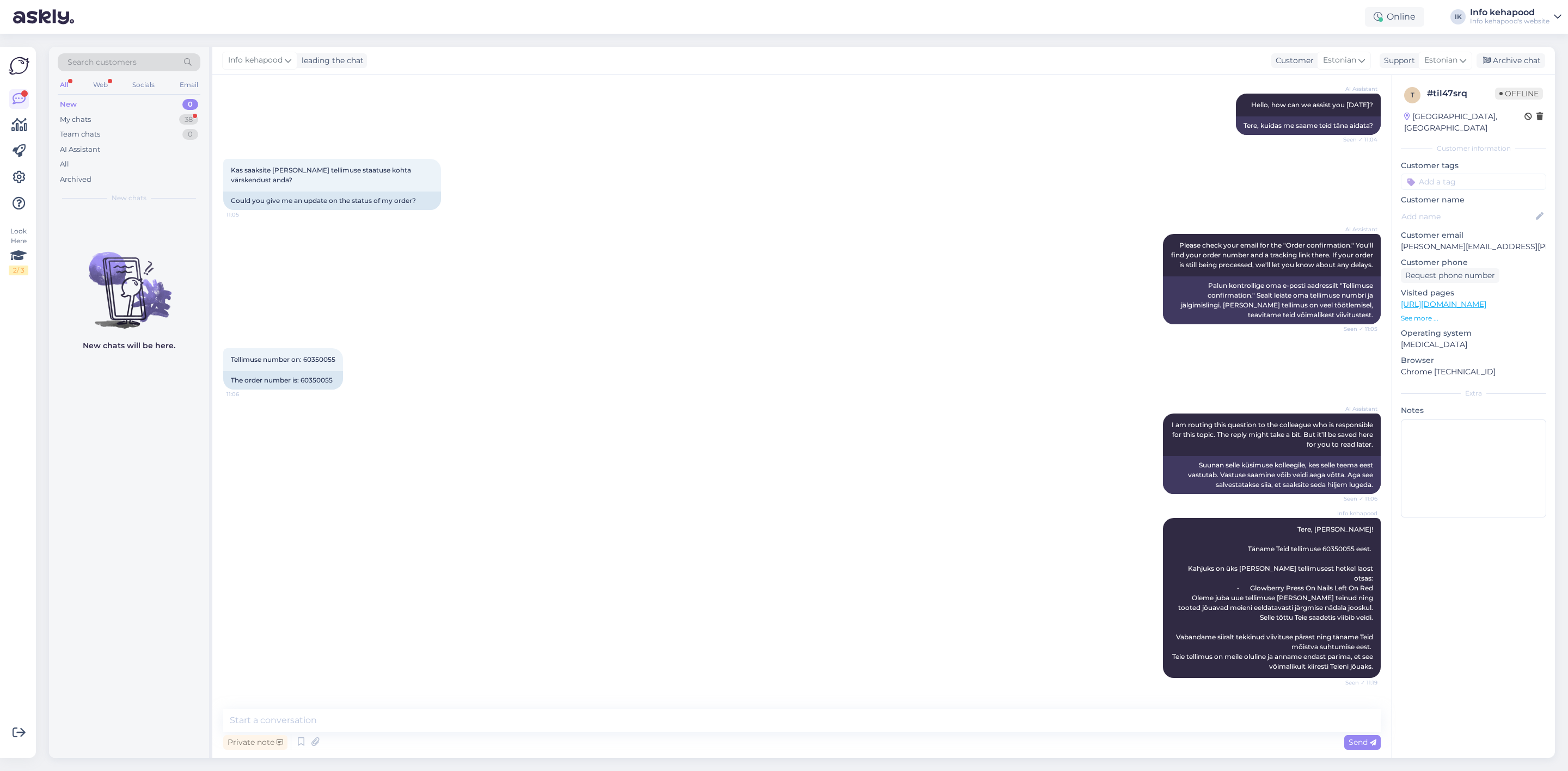
scroll to position [209, 0]
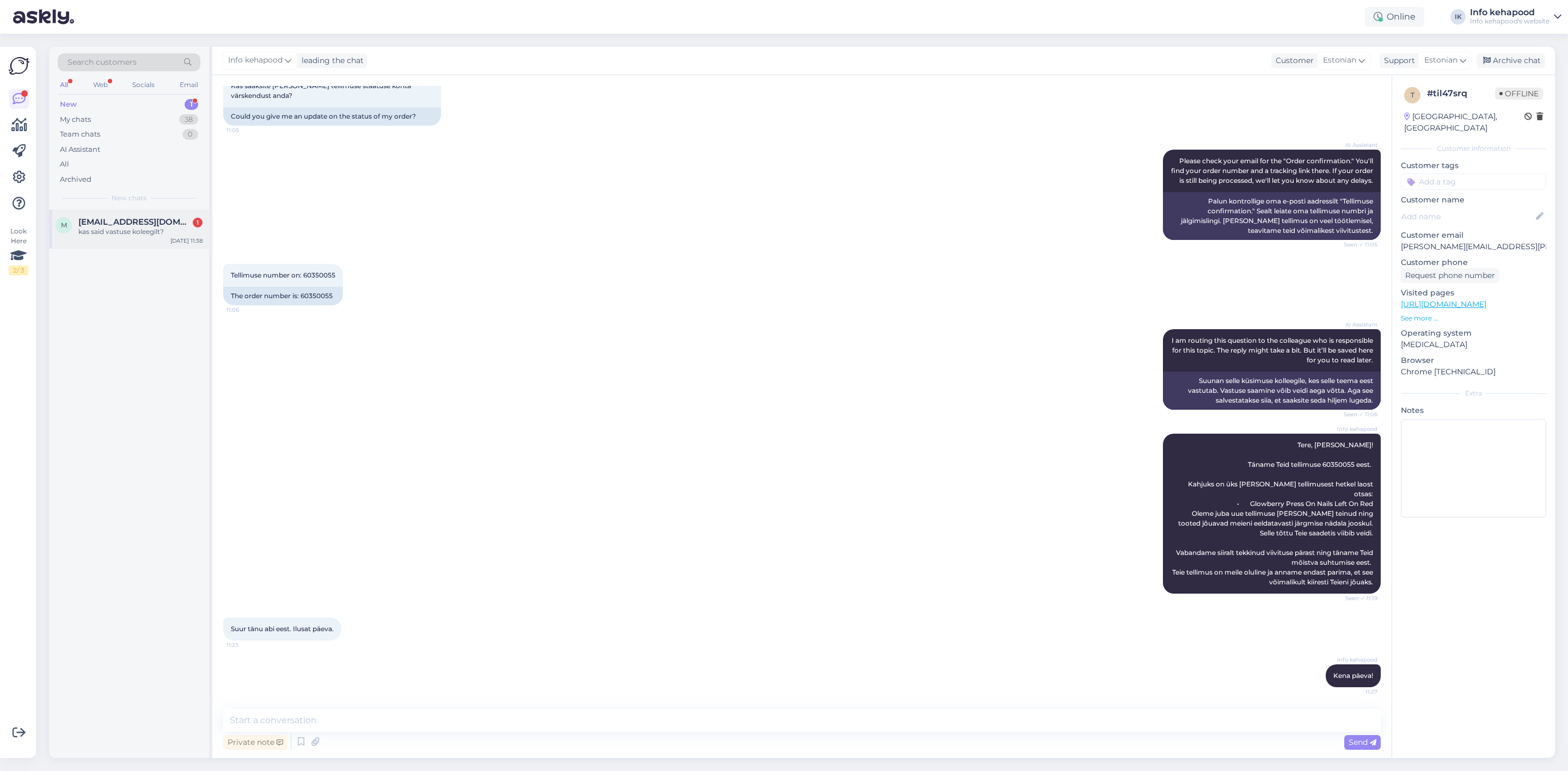
click at [92, 209] on div "m [EMAIL_ADDRESS][DOMAIN_NAME] 1 kas said vastuse koleegilt? [DATE] 11:38" at bounding box center [129, 229] width 160 height 39
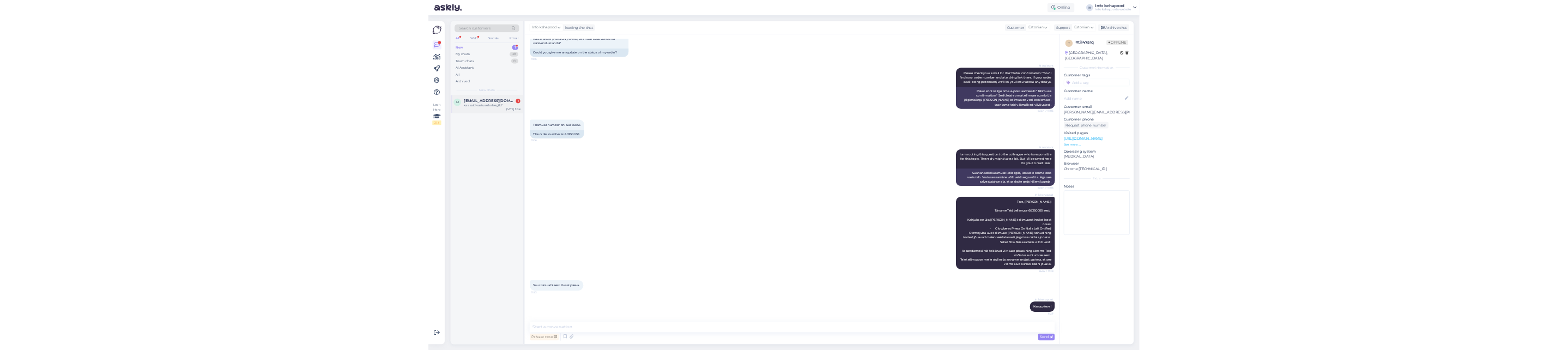
scroll to position [0, 0]
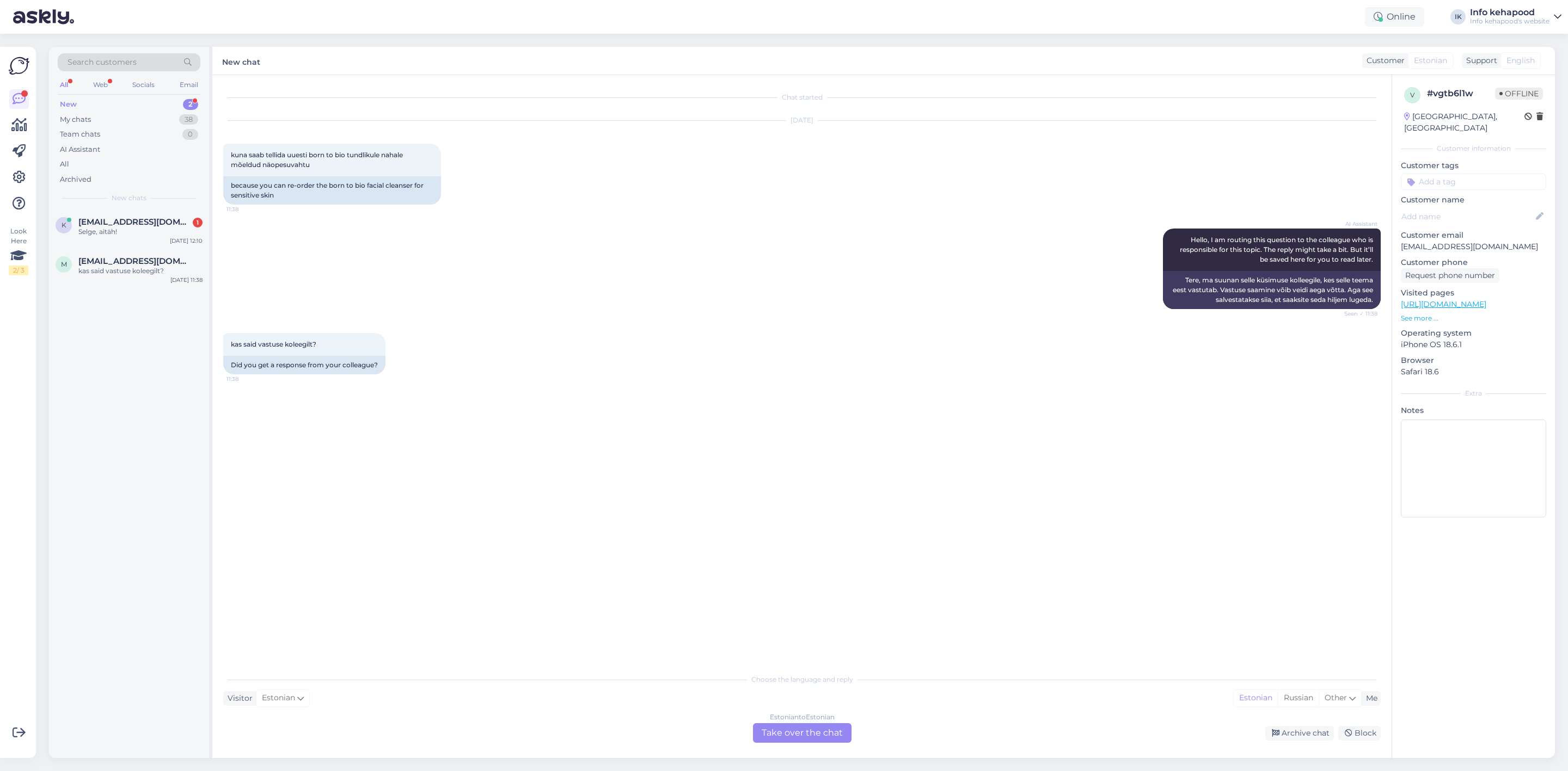
click at [815, 725] on div "Estonian to Estonian Take over the chat" at bounding box center [802, 733] width 98 height 19
drag, startPoint x: 363, startPoint y: 183, endPoint x: 380, endPoint y: 184, distance: 17.0
click at [380, 184] on div "because you can re-order the born to bio facial cleanser for sensitive skin" at bounding box center [332, 191] width 218 height 28
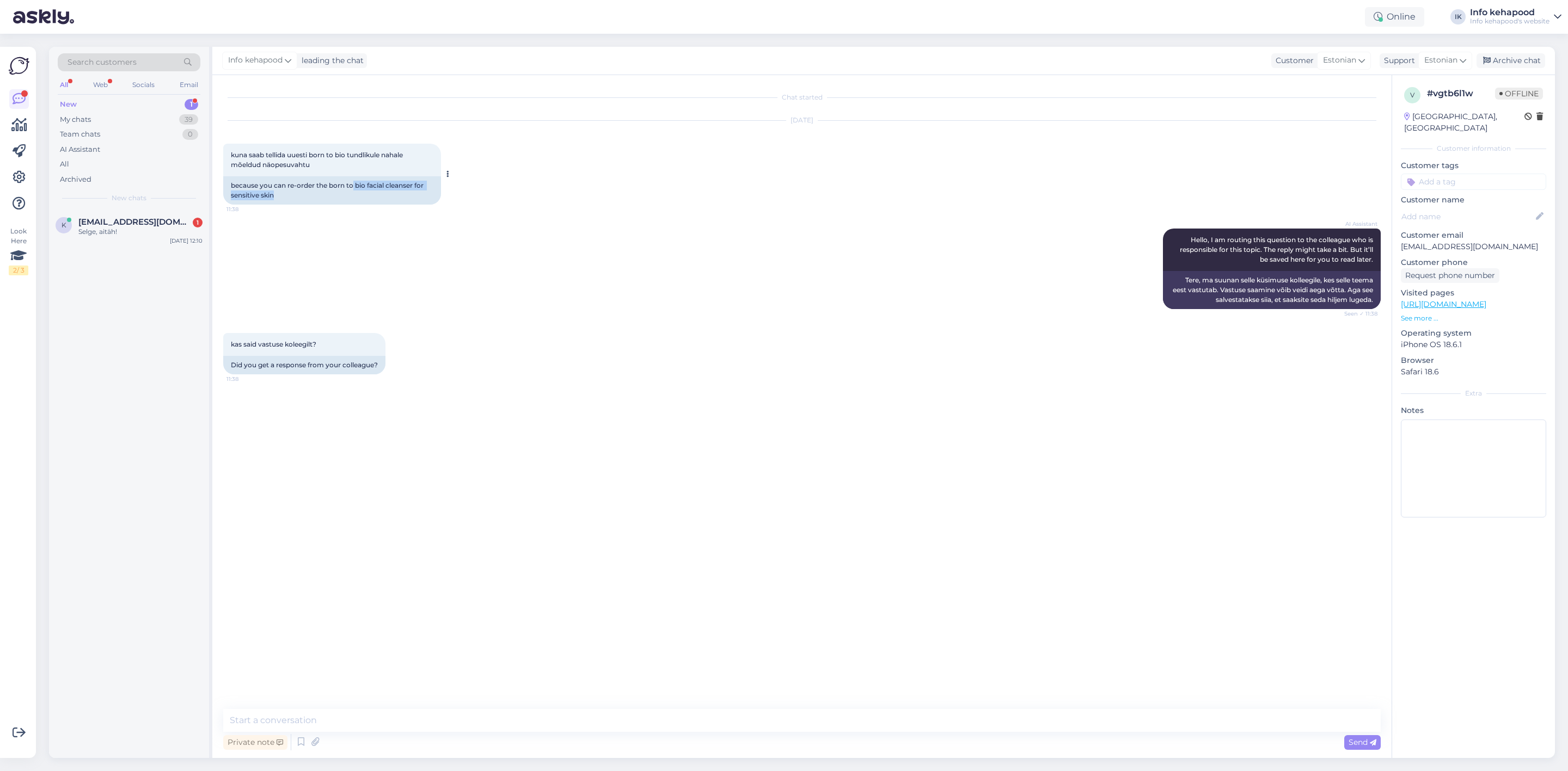
drag, startPoint x: 354, startPoint y: 189, endPoint x: 398, endPoint y: 191, distance: 44.0
click at [398, 191] on div "because you can re-order the born to bio facial cleanser for sensitive skin" at bounding box center [332, 191] width 218 height 28
copy div "bio facial cleanser [MEDICAL_DATA]"
click at [1487, 299] on link "[URL][DOMAIN_NAME]" at bounding box center [1444, 304] width 85 height 10
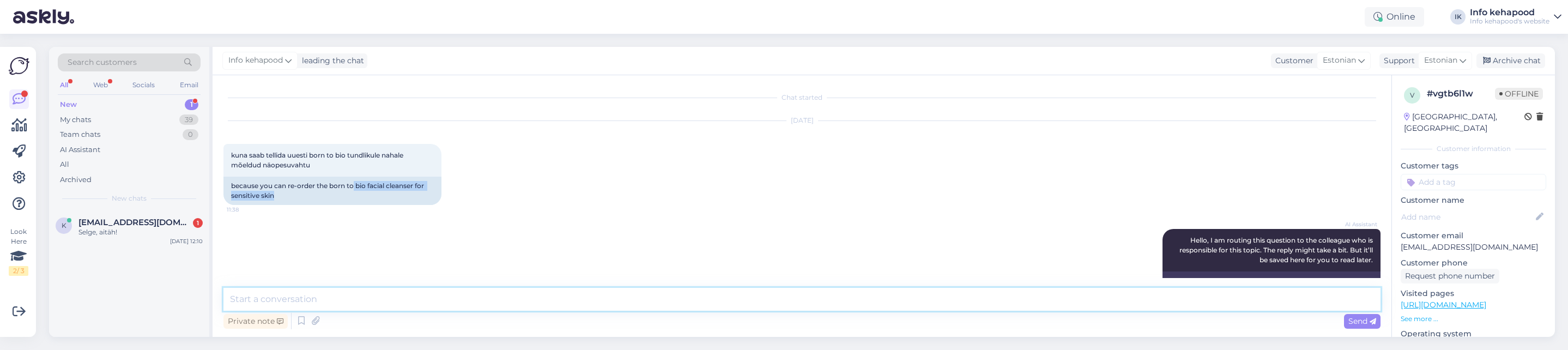
click at [613, 292] on textarea at bounding box center [802, 299] width 1157 height 23
type textarea "Tere! Ootan ostuosakonnast vastust, tegin tellimuse, aga ootan kinnitust :)"
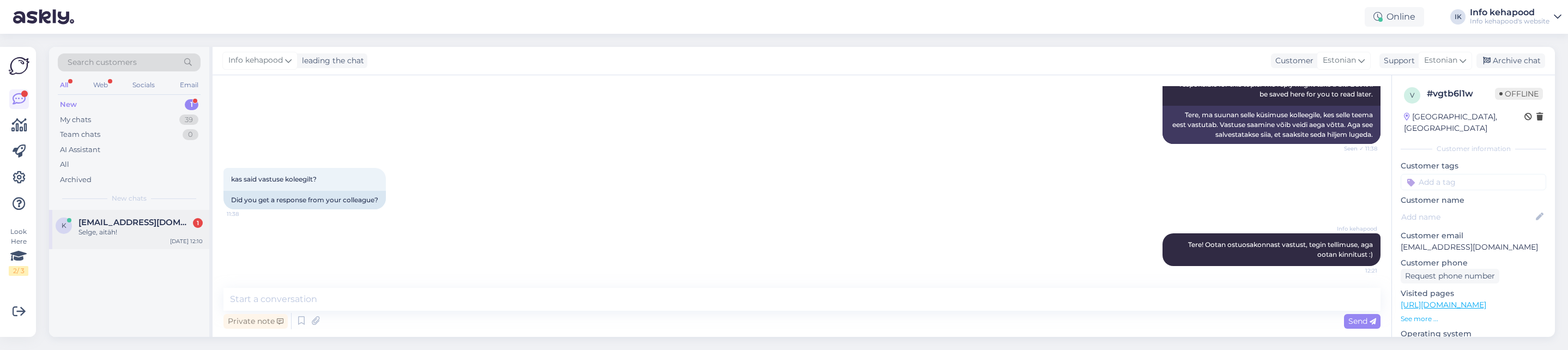
click at [118, 219] on span "[EMAIL_ADDRESS][DOMAIN_NAME]" at bounding box center [135, 222] width 113 height 10
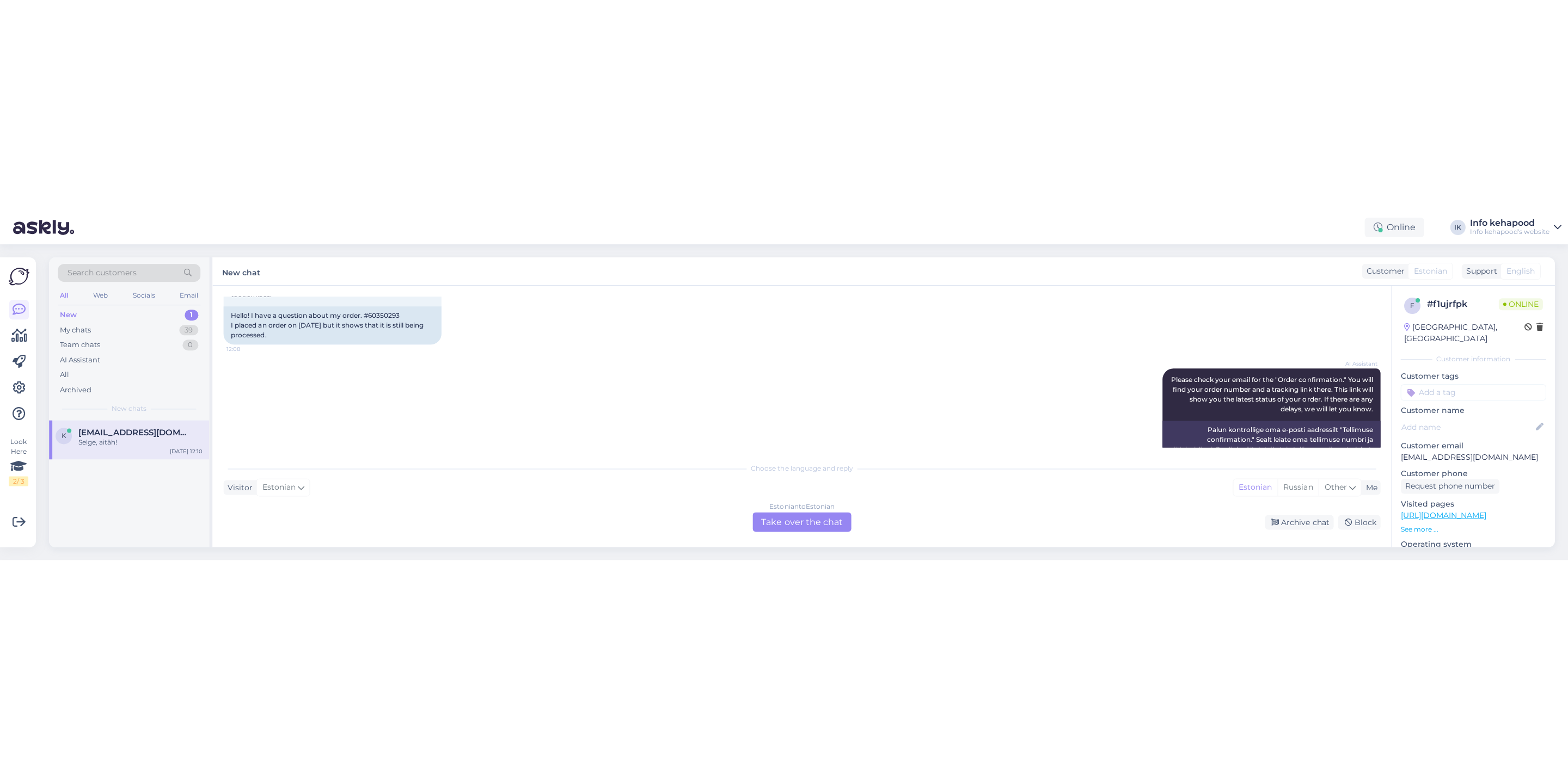
scroll to position [0, 0]
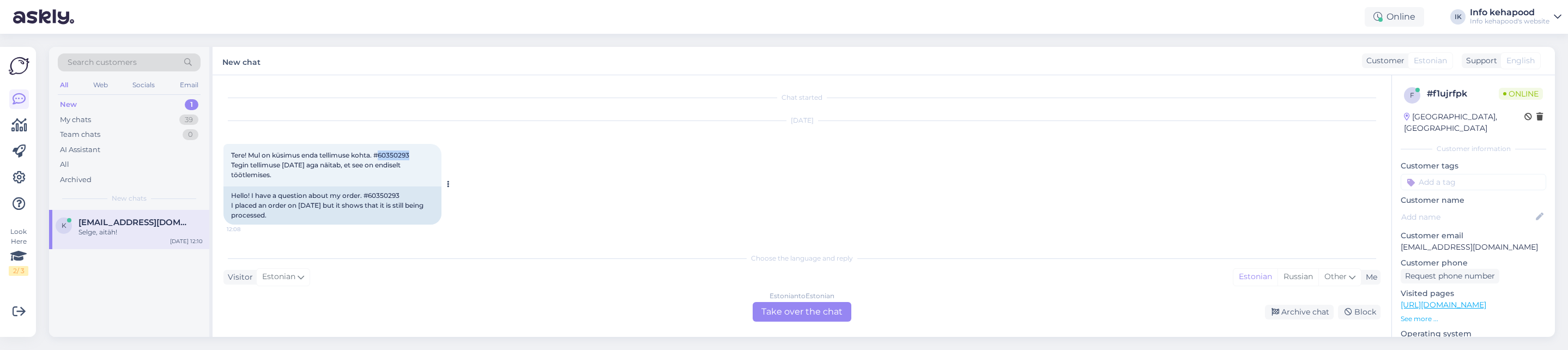
drag, startPoint x: 379, startPoint y: 155, endPoint x: 412, endPoint y: 157, distance: 33.1
click at [409, 157] on span "Tere! Mul on küsimus enda tellimuse kohta. #60350293 Tegin tellimuse [DATE] aga…" at bounding box center [320, 164] width 178 height 28
copy span "60350293"
click at [792, 314] on div "Estonian to Estonian Take over the chat" at bounding box center [802, 312] width 98 height 19
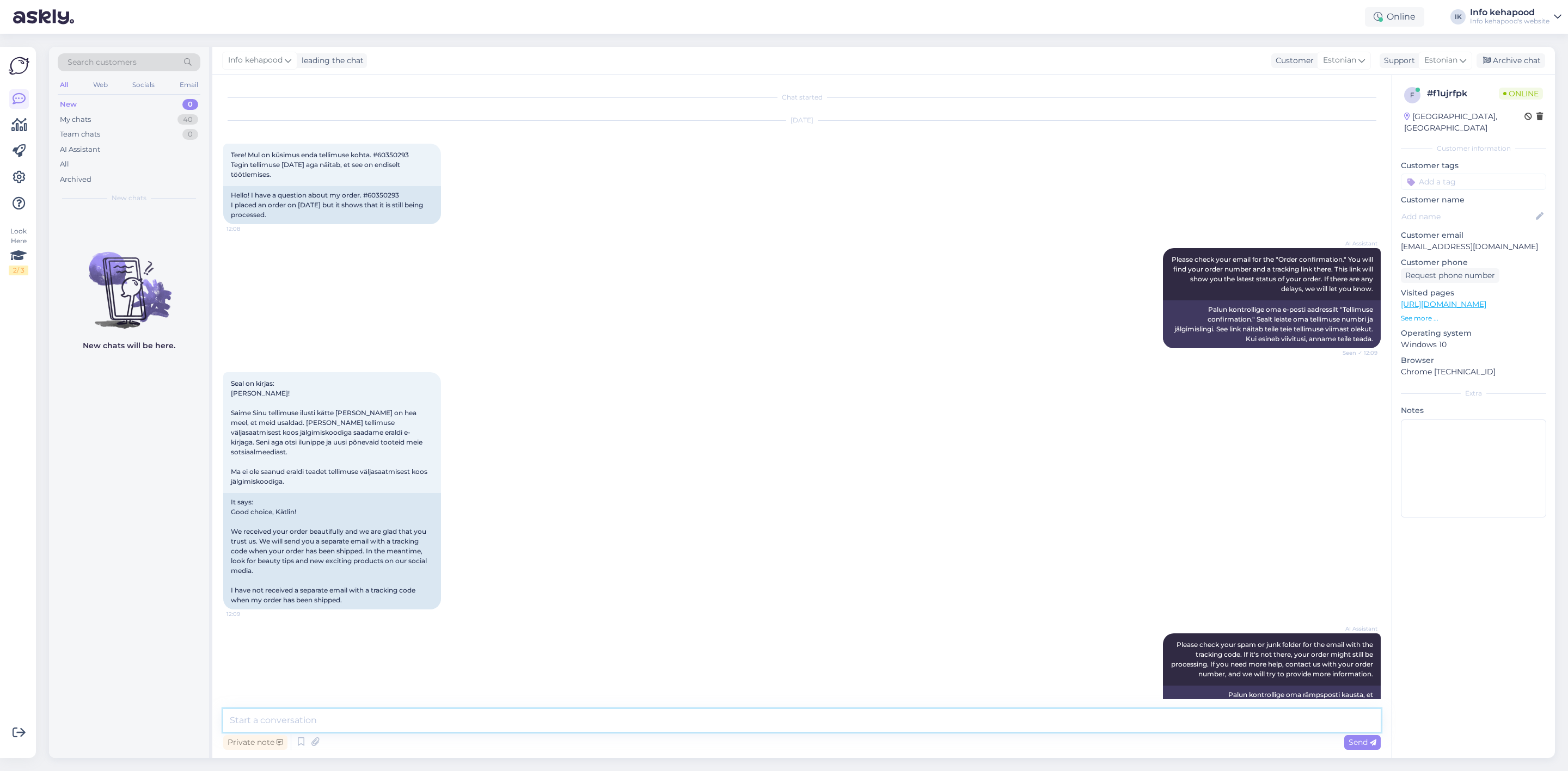
click at [564, 726] on textarea at bounding box center [802, 720] width 1157 height 23
click at [601, 651] on div "AI Assistant Please check your spam or junk folder for the email with the track…" at bounding box center [802, 688] width 1157 height 134
click at [577, 499] on div "Seal on kirjas: [PERSON_NAME]! Saime Sinu tellimuse ilusti kätte [PERSON_NAME] …" at bounding box center [802, 491] width 1157 height 261
click at [413, 708] on div "Chat started [DATE] Tere! Mul on küsimus enda tellimuse kohta. #60350293 Tegin …" at bounding box center [802, 416] width 1179 height 683
click at [416, 718] on textarea at bounding box center [802, 720] width 1157 height 23
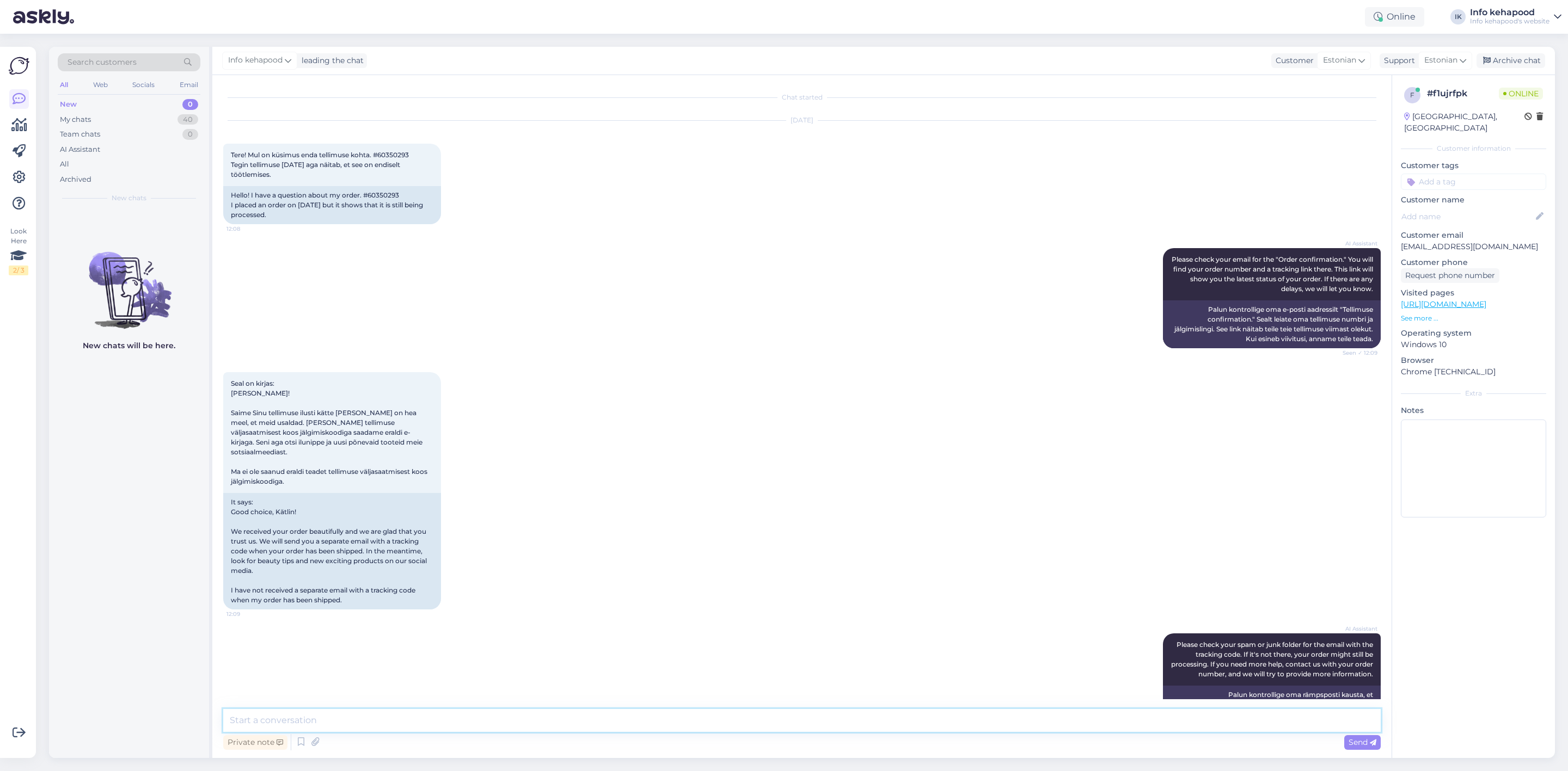
paste textarea "ere! Täname [PERSON_NAME] tellimuse eest ja vabandame ebamugavuse pärast. Hetke…"
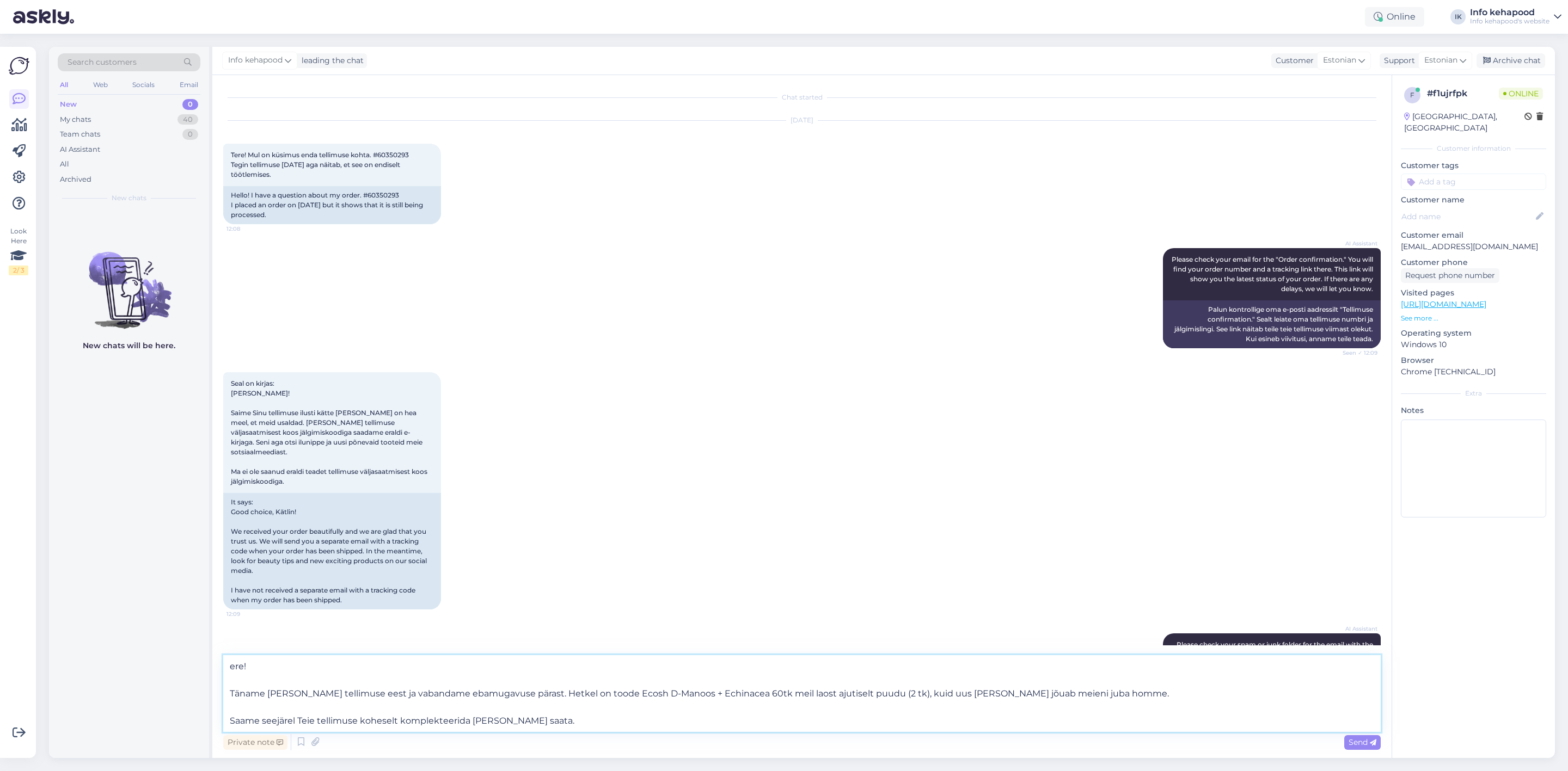
type textarea "ere! Täname [PERSON_NAME] tellimuse eest ja vabandame ebamugavuse pärast. Hetke…"
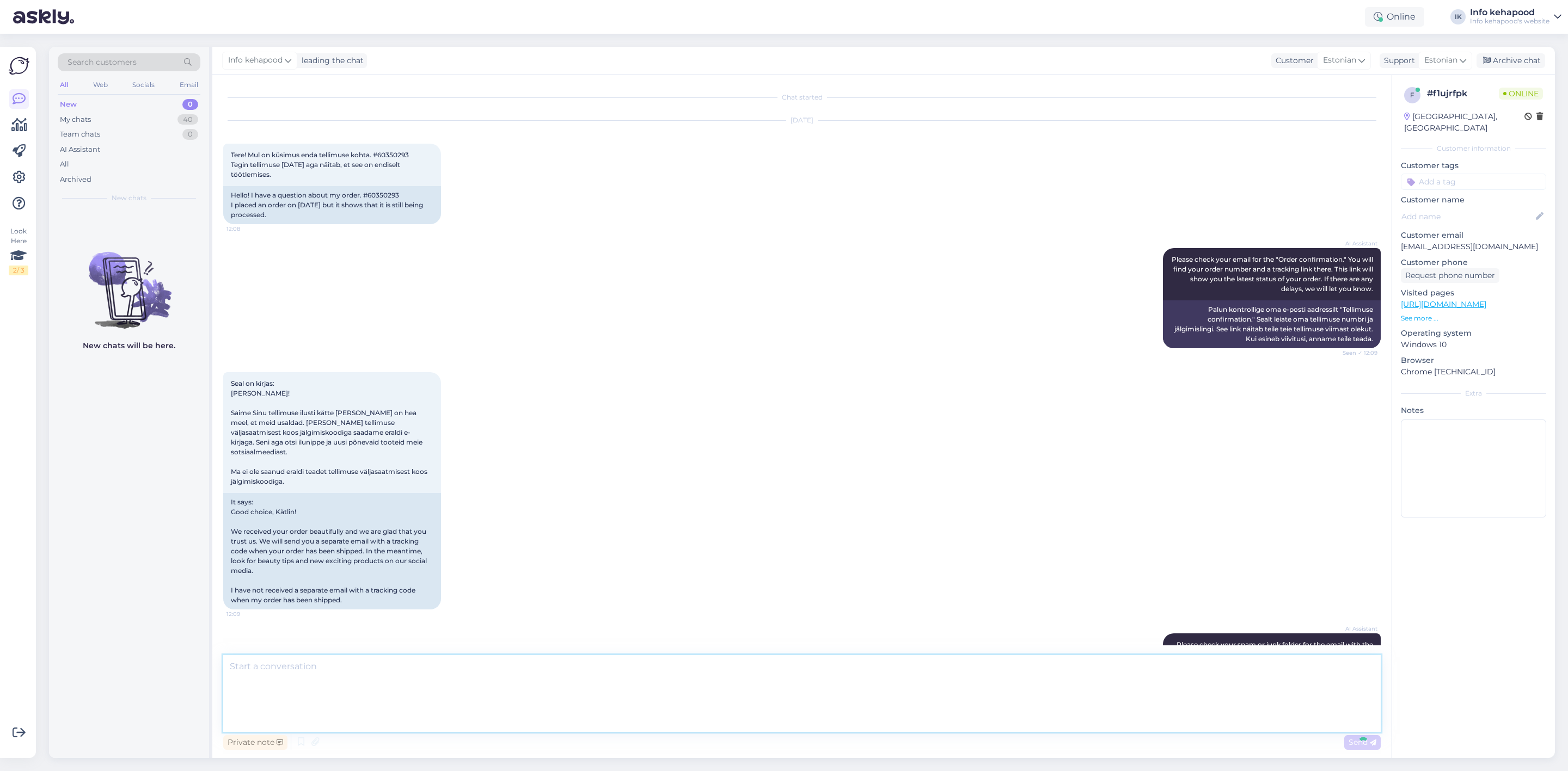
scroll to position [406, 0]
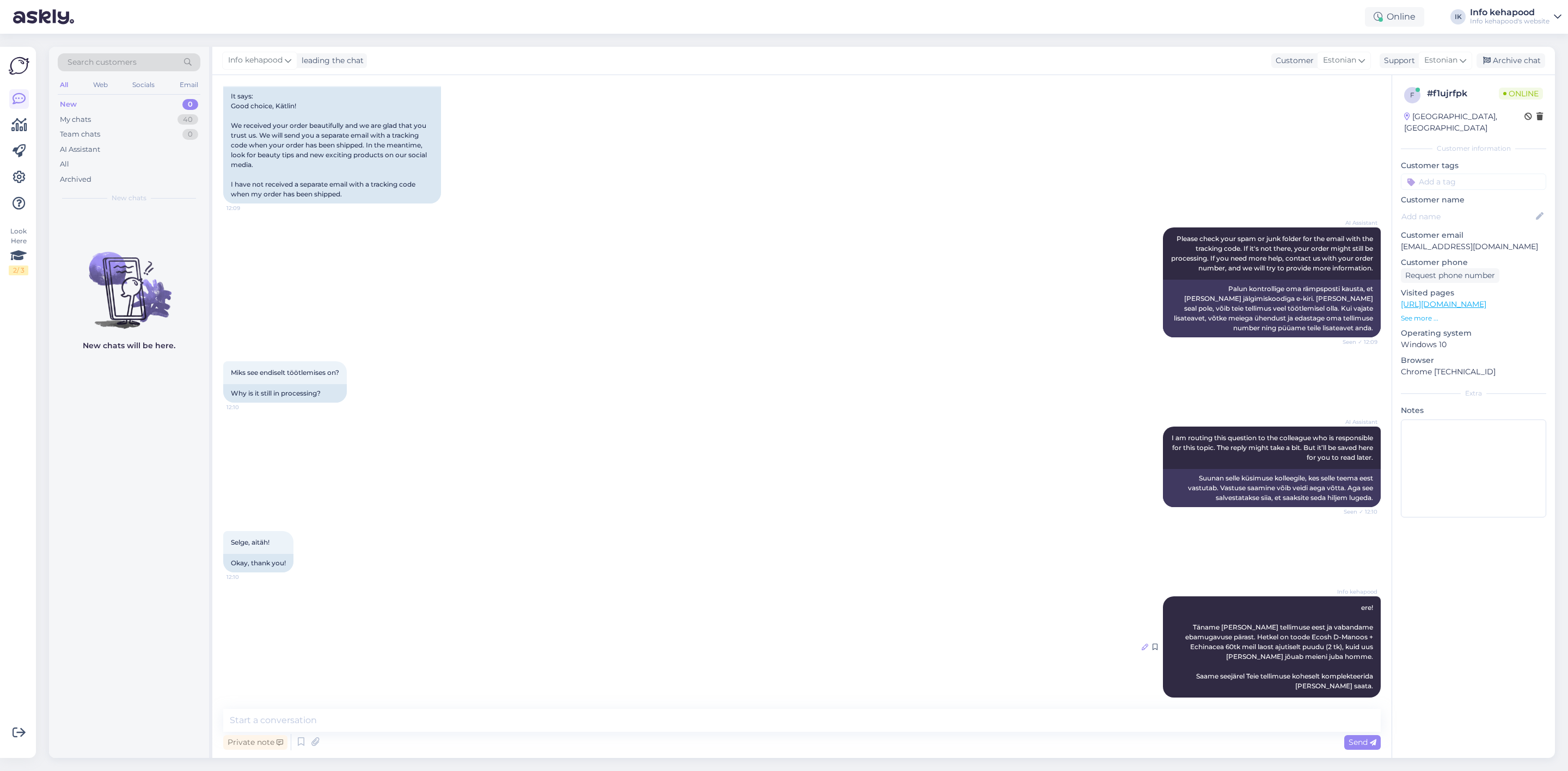
click at [1142, 644] on icon at bounding box center [1145, 647] width 6 height 6
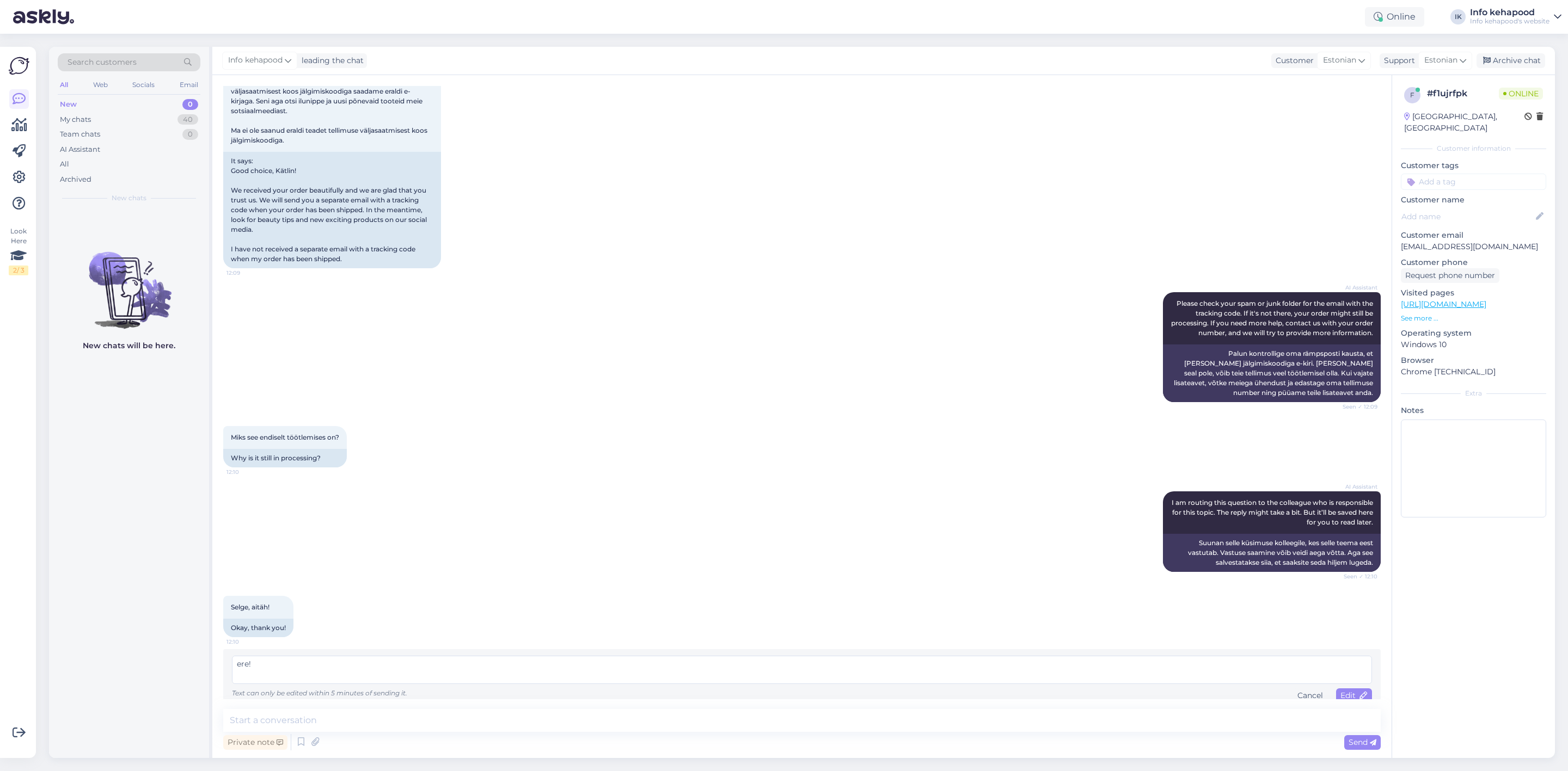
click at [237, 658] on textarea "ere! Täname [PERSON_NAME] tellimuse eest ja vabandame ebamugavuse pärast. Hetke…" at bounding box center [802, 670] width 1140 height 28
type textarea "Tere! Täname [PERSON_NAME] tellimuse eest ja vabandame ebamugavuse pärast. Hetk…"
click at [1340, 691] on span "Edit" at bounding box center [1354, 695] width 27 height 10
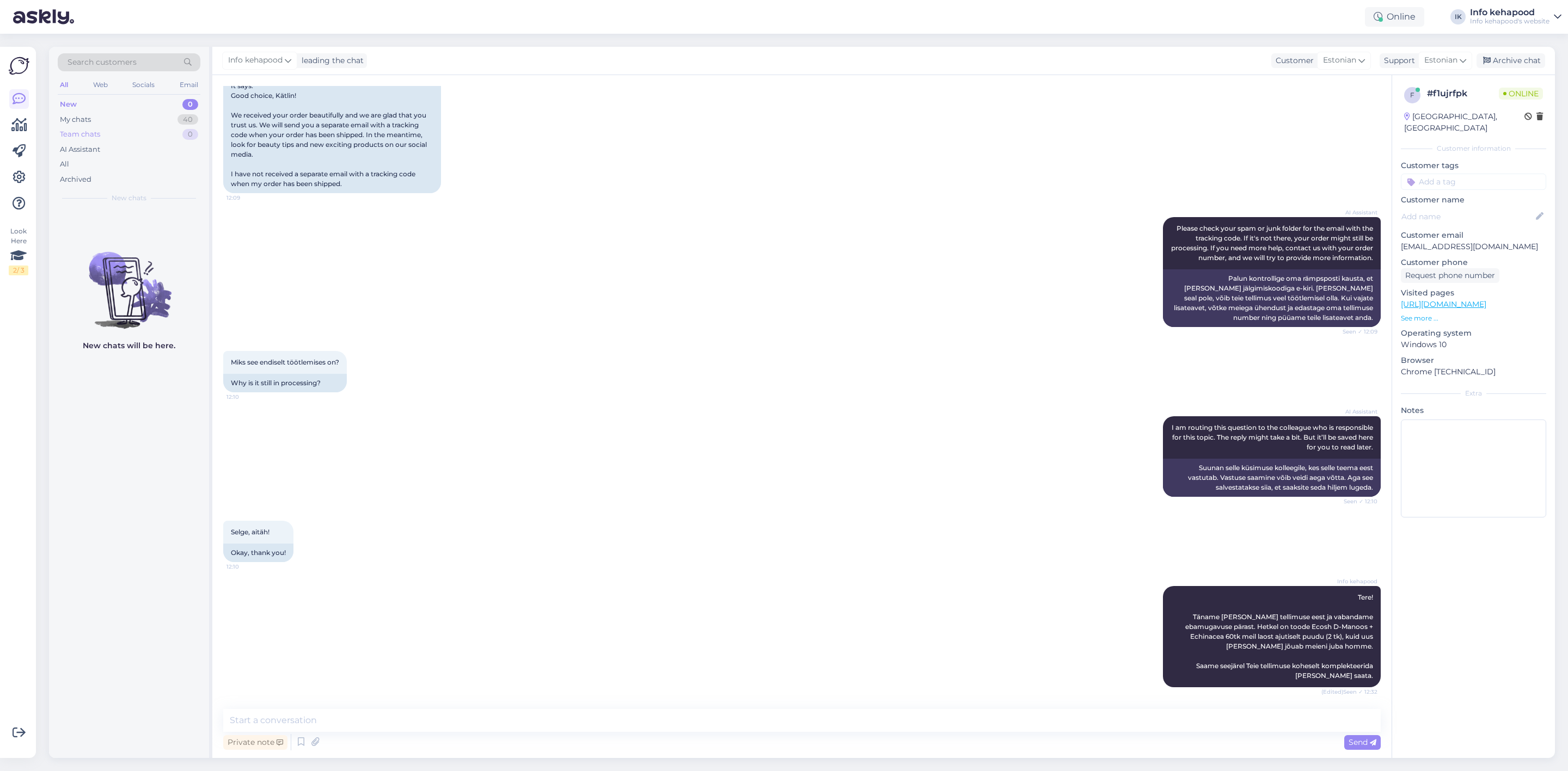
scroll to position [406, 0]
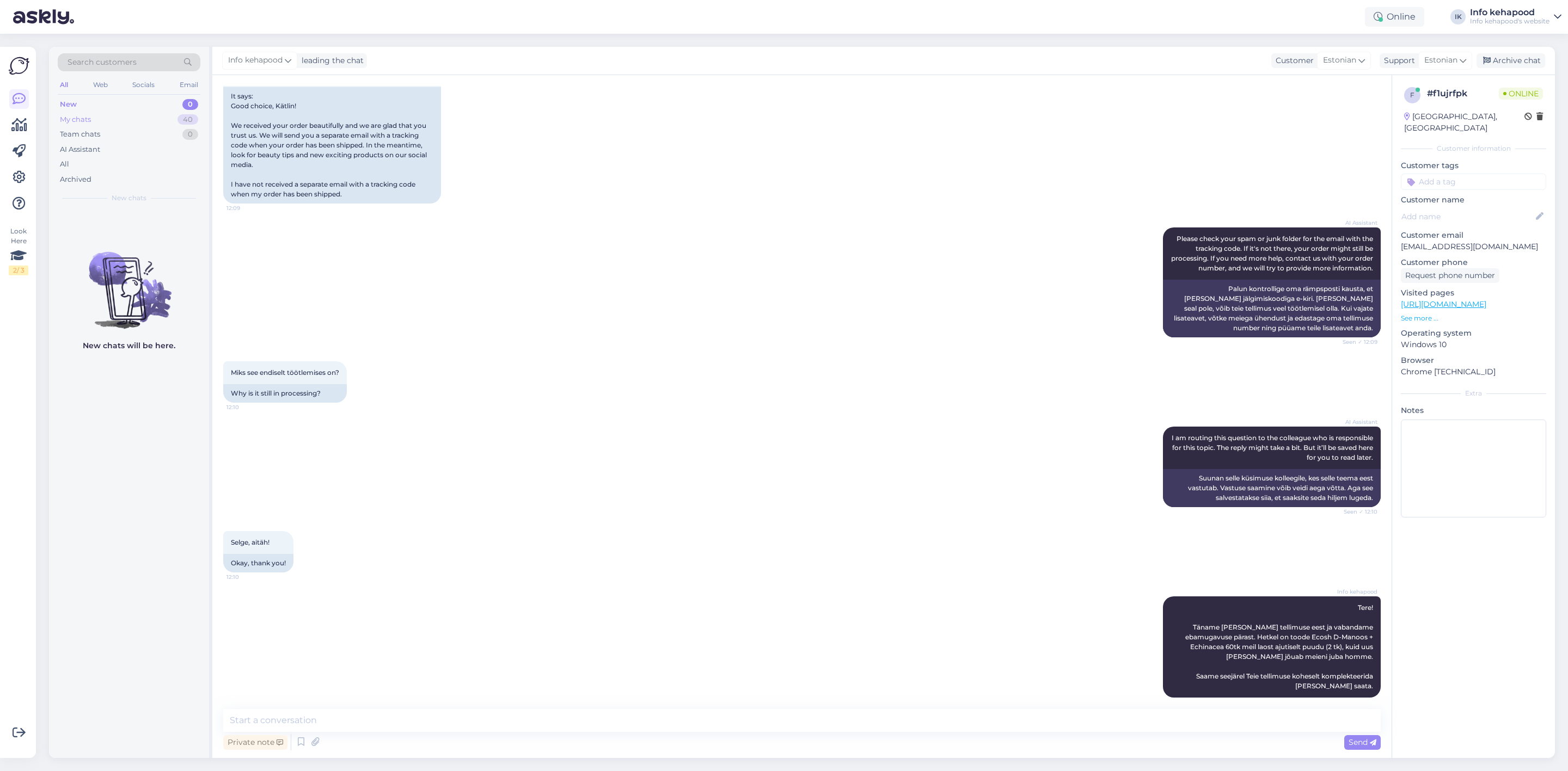
click at [98, 126] on div "My chats 40" at bounding box center [129, 120] width 143 height 16
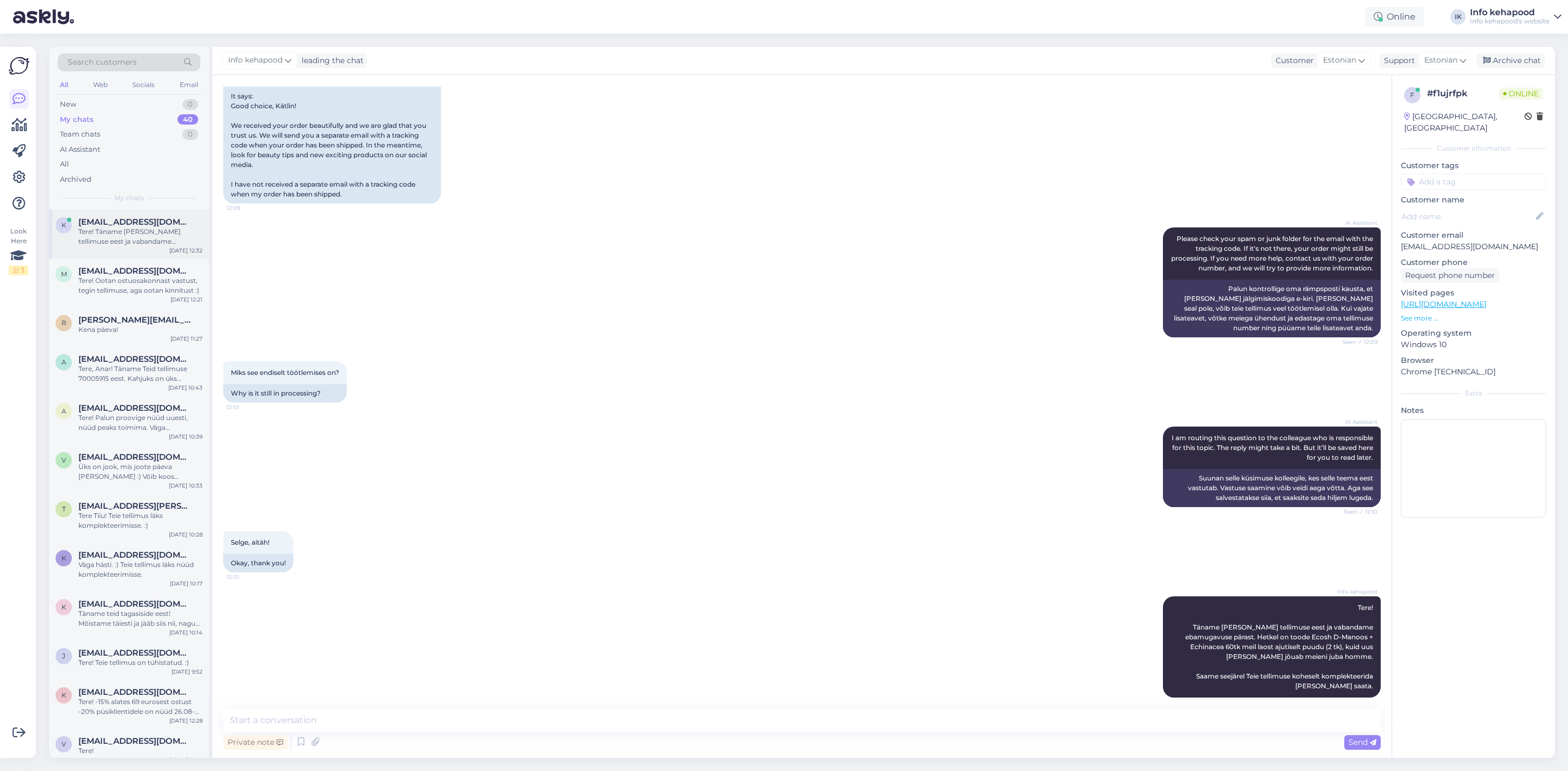
click at [105, 244] on div "Tere! Täname [PERSON_NAME] tellimuse eest ja vabandame ebamugavuse pärast. Hetk…" at bounding box center [140, 237] width 124 height 19
click at [120, 302] on div "m [EMAIL_ADDRESS][DOMAIN_NAME] Tere! Ootan ostuosakonnast vastust, tegin tellim…" at bounding box center [129, 283] width 160 height 49
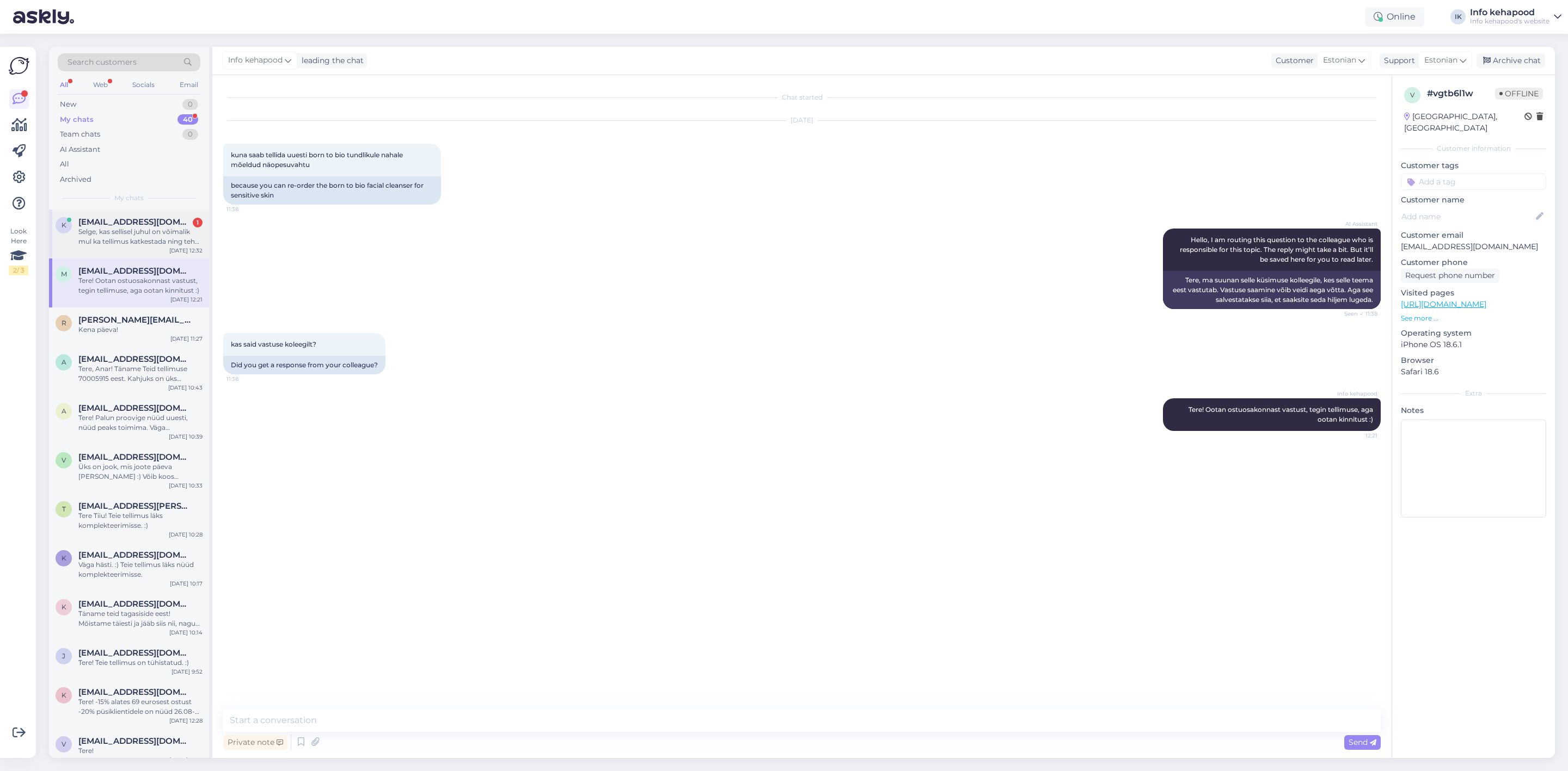
click at [131, 243] on div "Selge, kas sellisel juhul on võimalik mul ka tellimus katkestada ning teha sama…" at bounding box center [140, 237] width 124 height 19
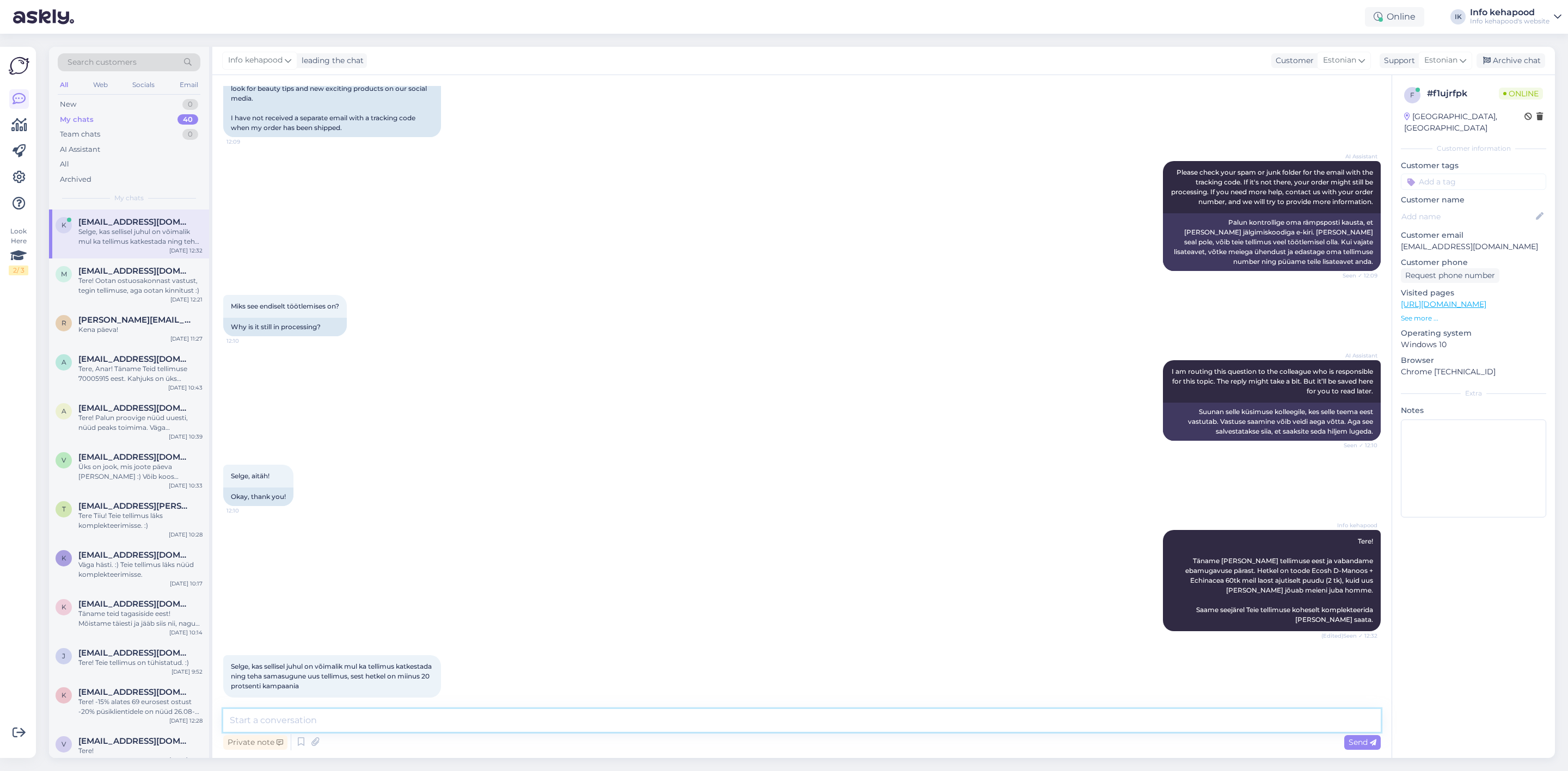
click at [451, 717] on textarea at bounding box center [802, 720] width 1157 height 23
click at [827, 460] on div "Selge, aitäh! 12:10 Okay, thank you!" at bounding box center [802, 485] width 1157 height 65
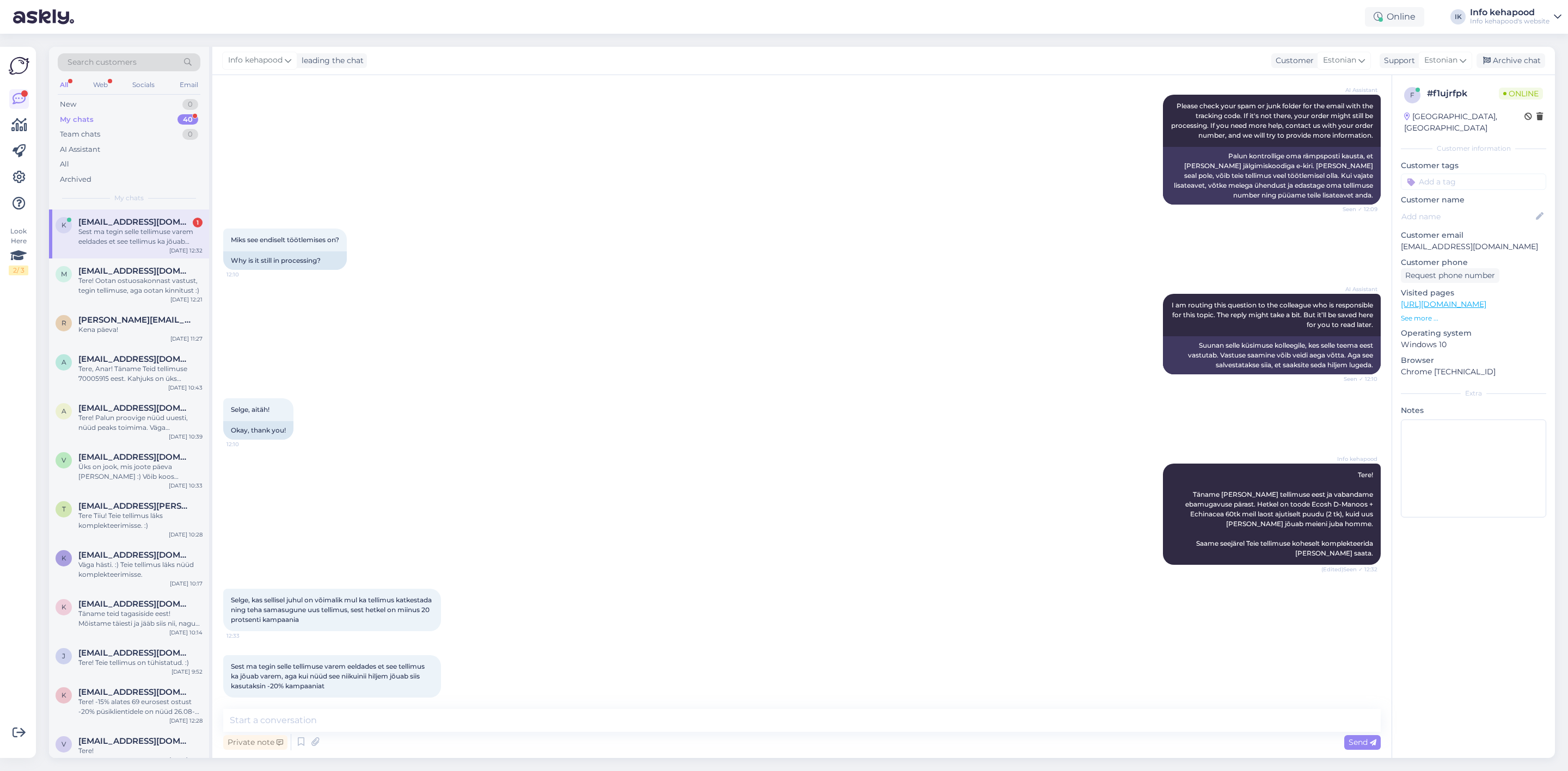
click at [436, 734] on div "Private note Send" at bounding box center [802, 743] width 1157 height 21
click at [433, 720] on textarea at bounding box center [802, 720] width 1157 height 23
type textarea "M"
click at [408, 386] on div "Selge, aitäh! 12:10 Okay, thank you!" at bounding box center [802, 419] width 1157 height 65
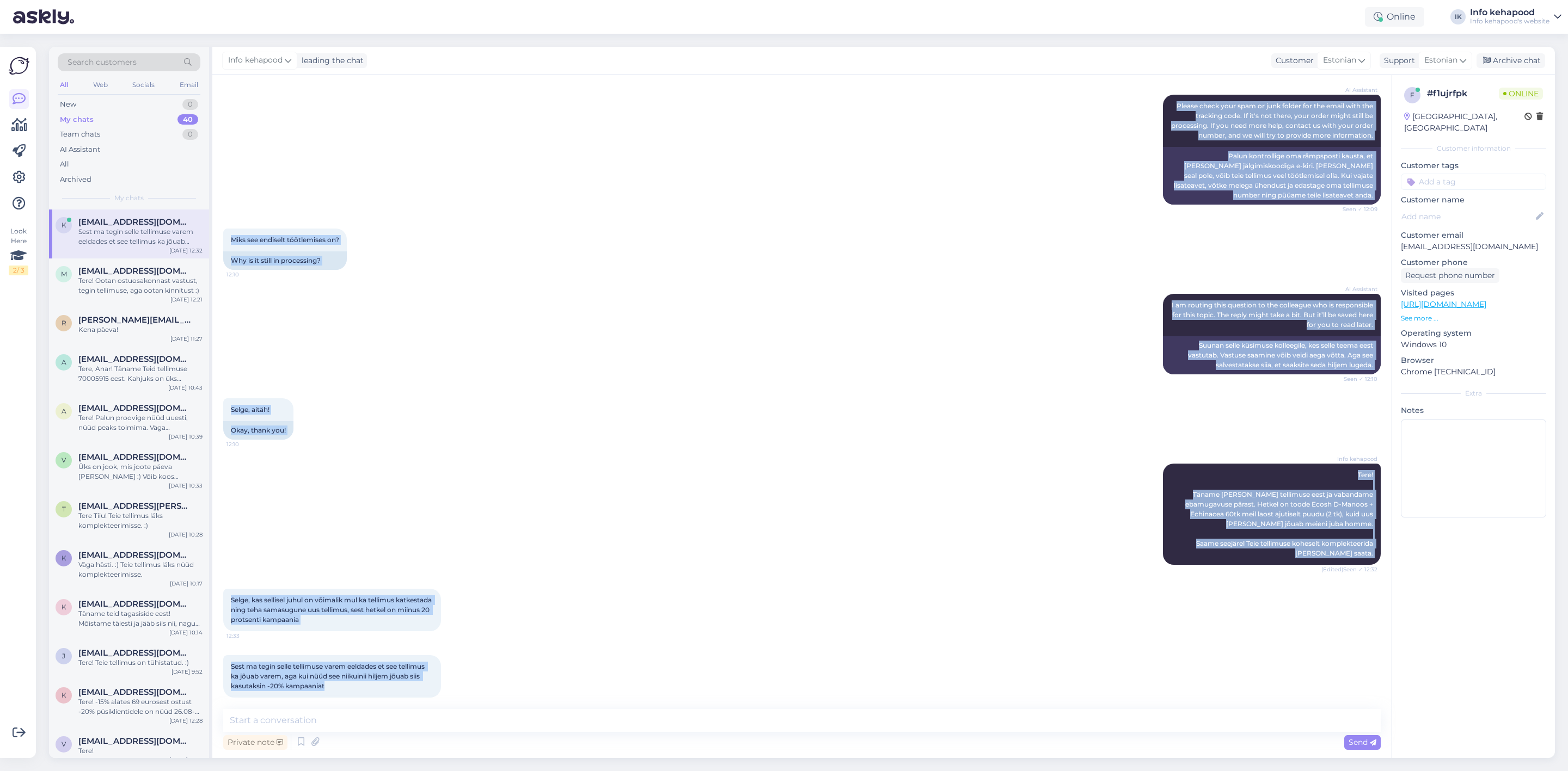
drag, startPoint x: 217, startPoint y: 52, endPoint x: 1353, endPoint y: 667, distance: 1291.8
click at [1353, 667] on div "Info kehapood leading the chat Customer Estonian Support Estonian Arabic Belaru…" at bounding box center [883, 402] width 1343 height 712
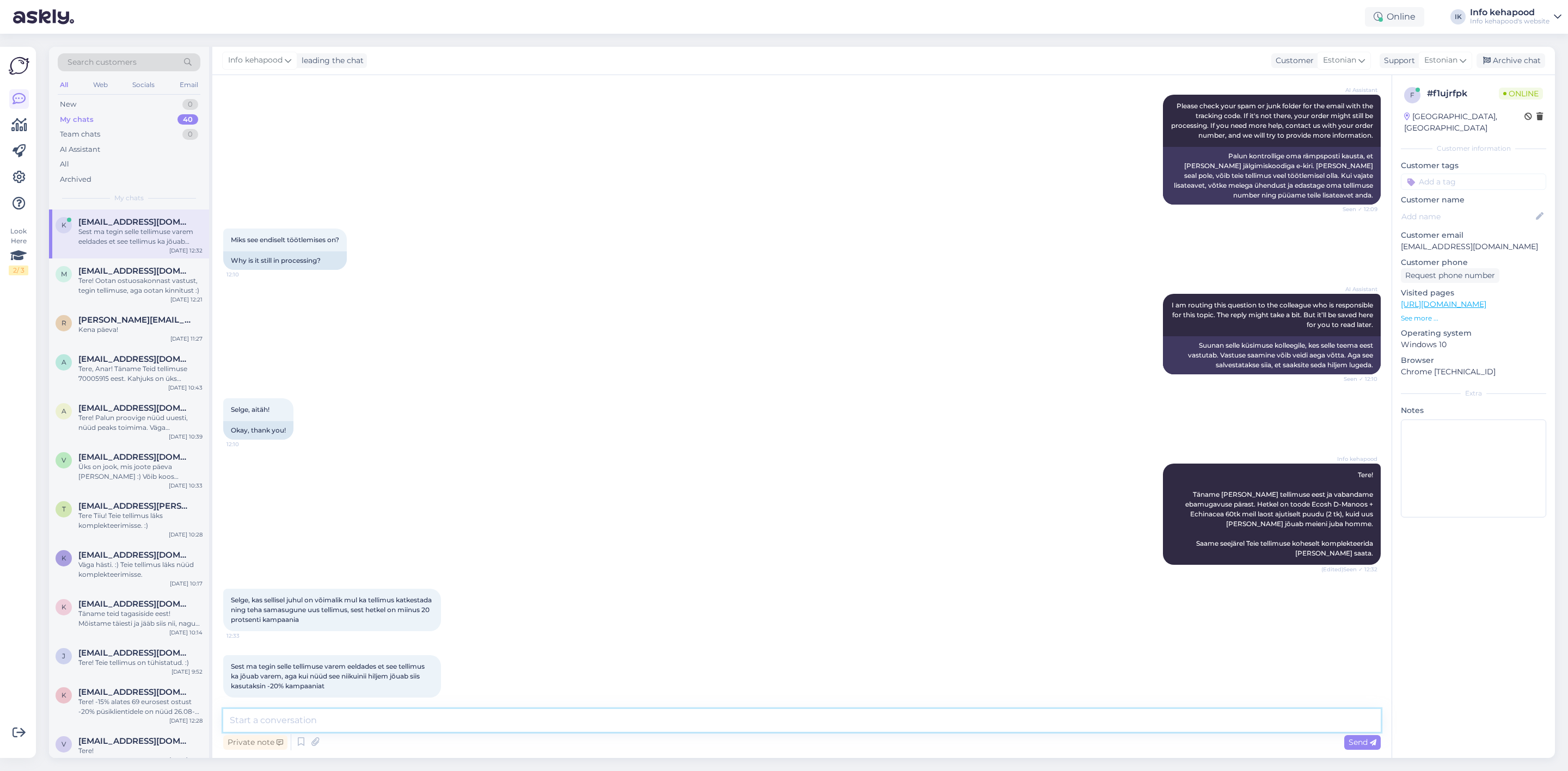
click at [549, 718] on textarea at bounding box center [802, 720] width 1157 height 23
paste textarea "Tere! [PERSON_NAME] [PERSON_NAME] soovi korral praeguse tellimuse kindlasti tüh…"
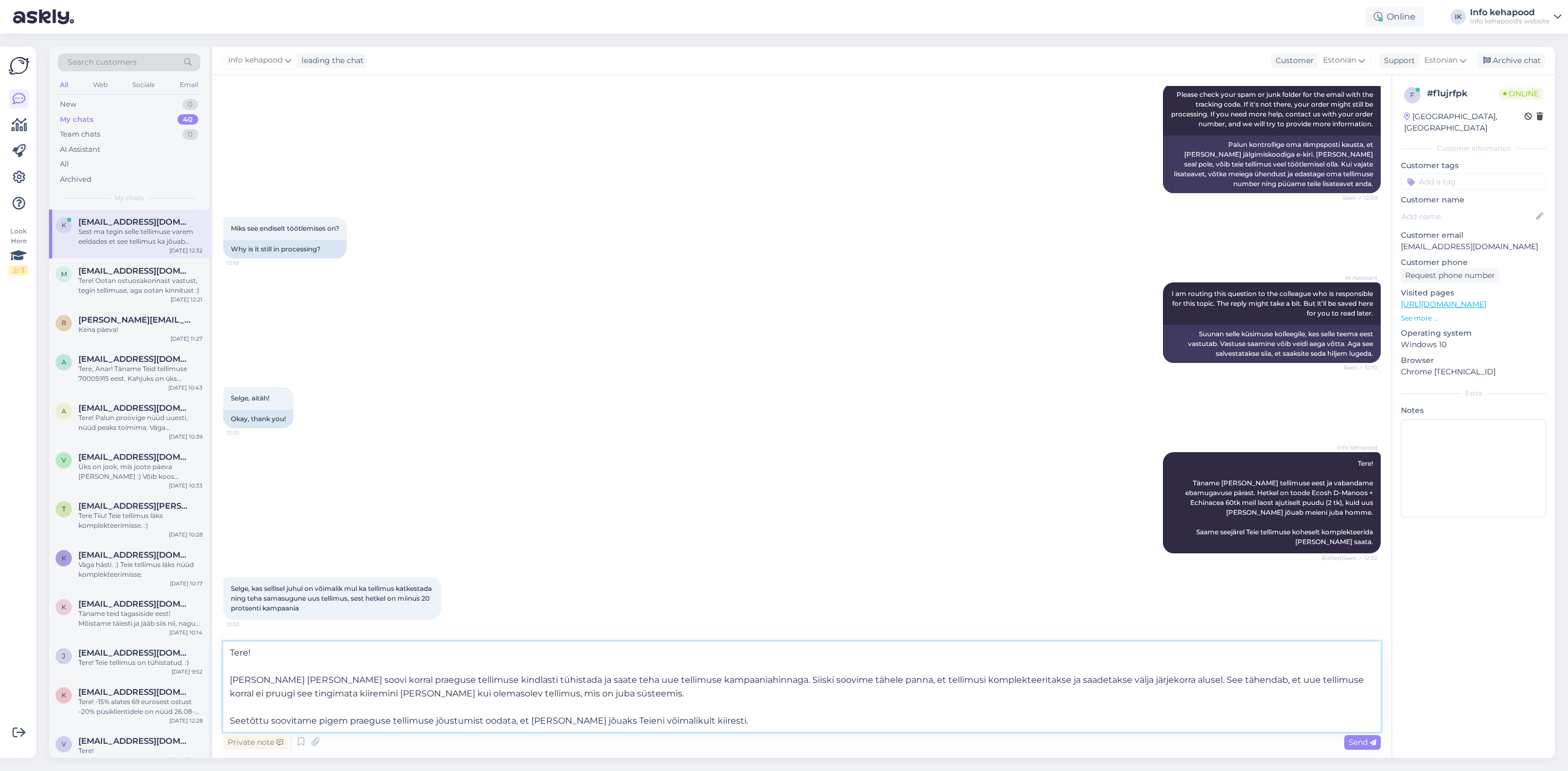
click at [230, 679] on textarea "Tere! [PERSON_NAME] [PERSON_NAME] soovi korral praeguse tellimuse kindlasti tüh…" at bounding box center [802, 687] width 1157 height 90
click at [627, 706] on textarea "[PERSON_NAME] [PERSON_NAME] soovi korral praeguse tellimuse kindlasti tühistada…" at bounding box center [802, 701] width 1157 height 63
drag, startPoint x: 456, startPoint y: 679, endPoint x: 422, endPoint y: 676, distance: 34.1
click at [422, 676] on textarea "[PERSON_NAME] [PERSON_NAME] soovi korral praeguse tellimuse kindlasti tühistada…" at bounding box center [802, 701] width 1157 height 63
click at [619, 712] on textarea "[PERSON_NAME] [PERSON_NAME] soovi korral praeguse tellimuse tühistada ja saate …" at bounding box center [802, 701] width 1157 height 63
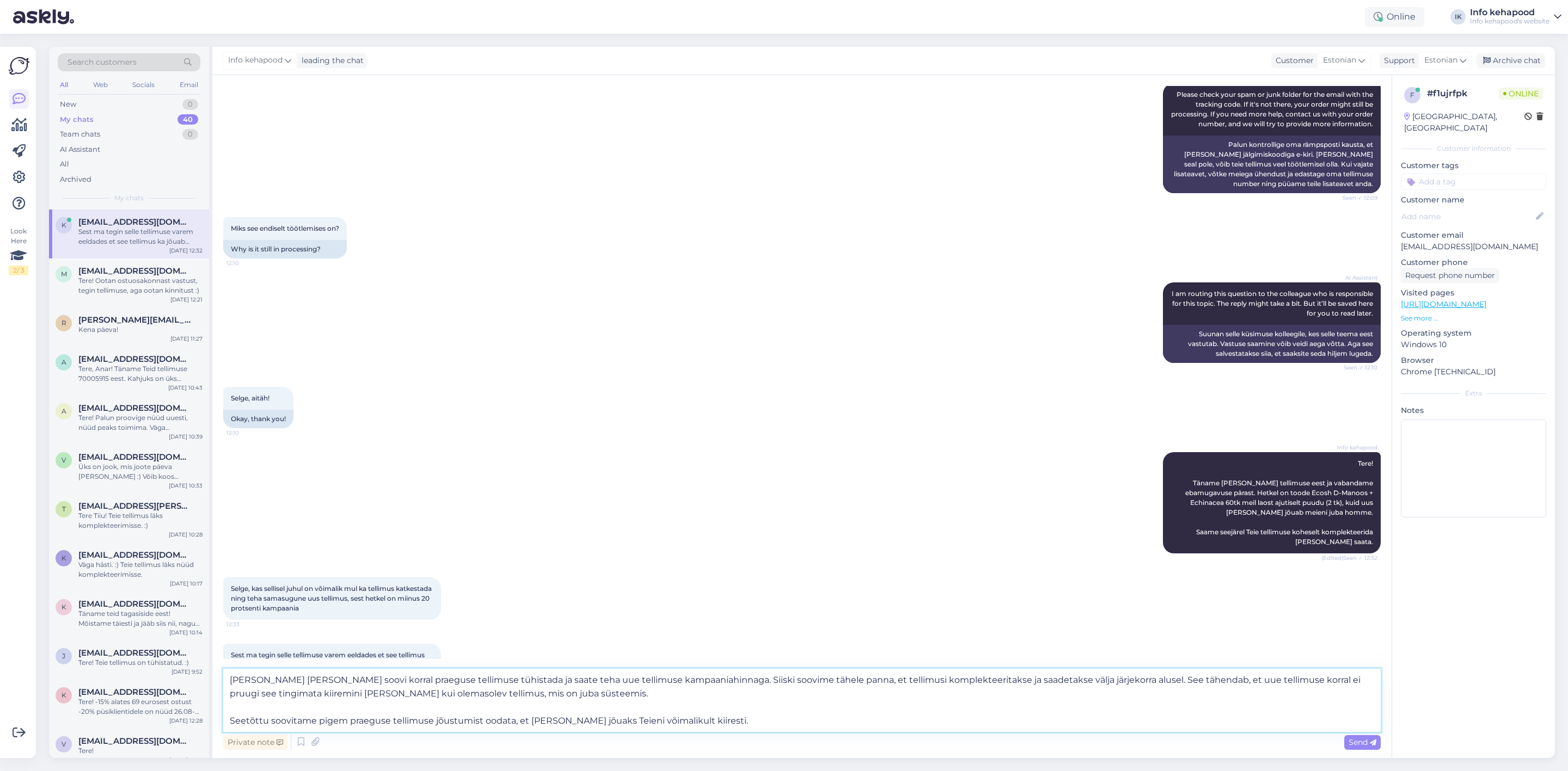
click at [736, 712] on textarea "[PERSON_NAME] [PERSON_NAME] soovi korral praeguse tellimuse tühistada ja saate …" at bounding box center [802, 701] width 1157 height 63
click at [703, 719] on textarea "[PERSON_NAME] [PERSON_NAME] soovi korral praeguse tellimuse tühistada ja saate …" at bounding box center [802, 701] width 1157 height 63
click at [552, 699] on textarea "[PERSON_NAME] [PERSON_NAME] soovi korral praeguse tellimuse tühistada ja saate …" at bounding box center [802, 701] width 1157 height 63
type textarea "[PERSON_NAME] [PERSON_NAME] soovi korral praeguse tellimuse tühistada ja saate …"
click at [1353, 736] on div "Send" at bounding box center [1362, 743] width 36 height 15
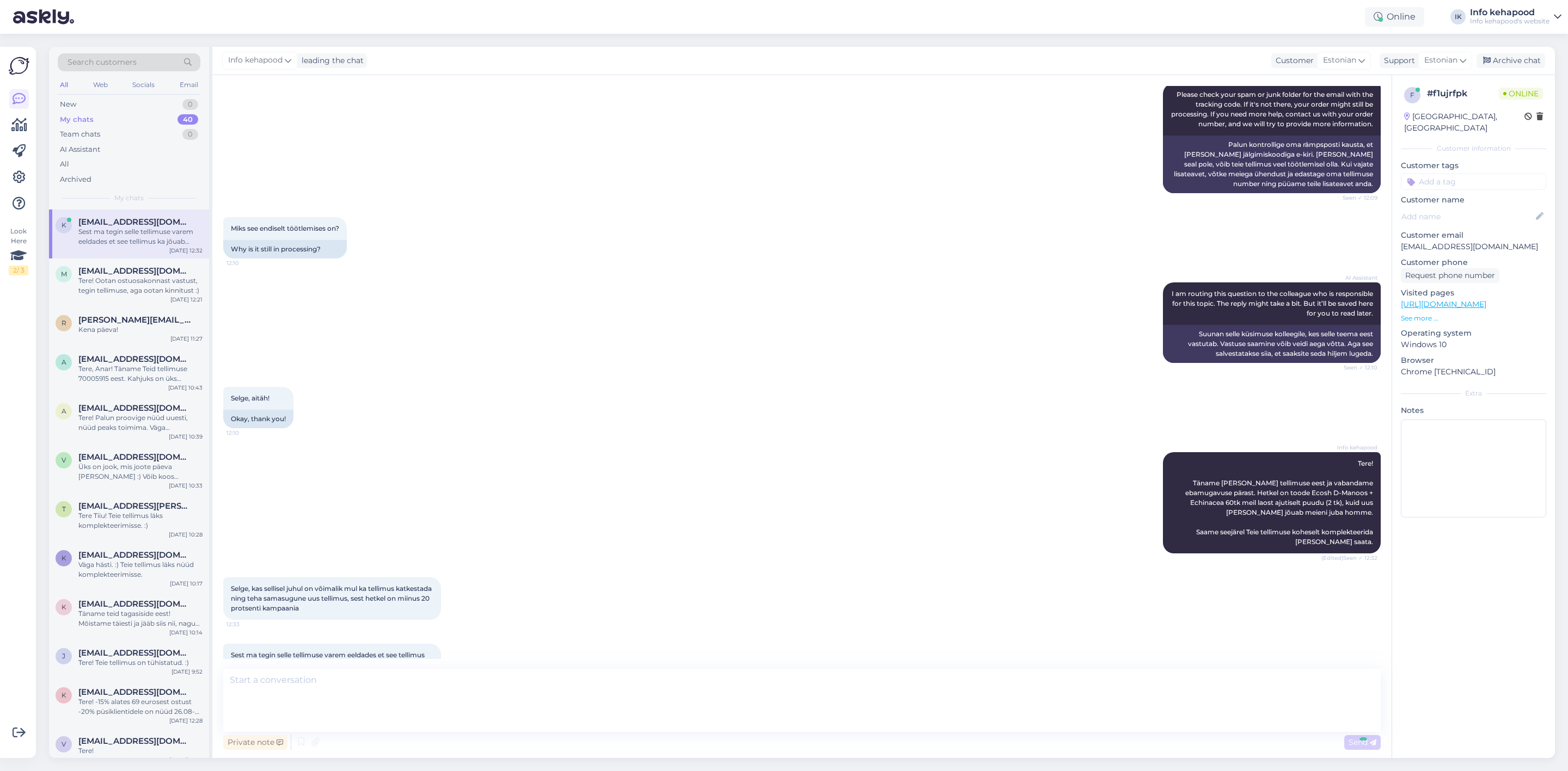
scroll to position [674, 0]
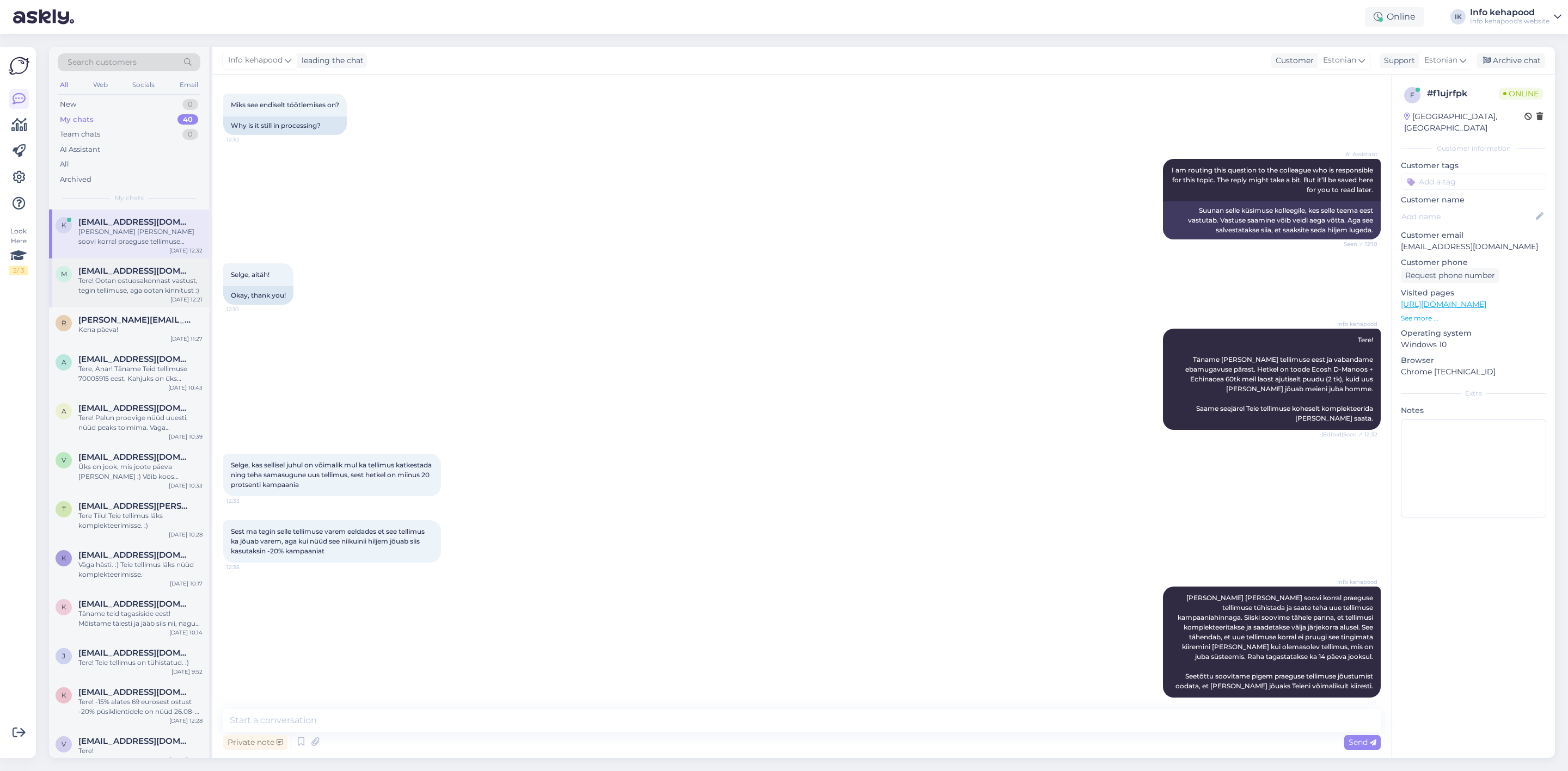
click at [111, 266] on span "[EMAIL_ADDRESS][DOMAIN_NAME]" at bounding box center [134, 271] width 113 height 10
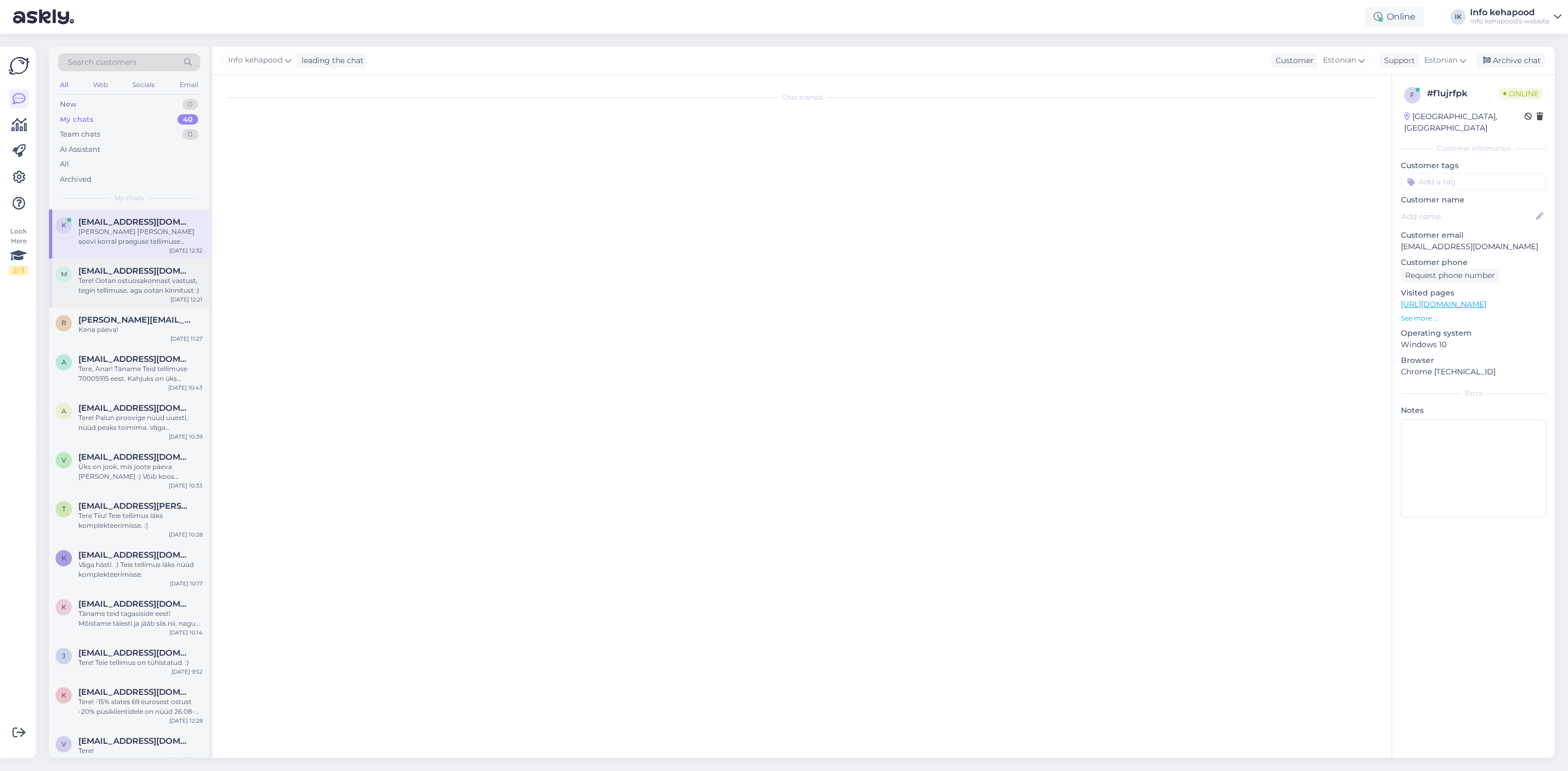
scroll to position [0, 0]
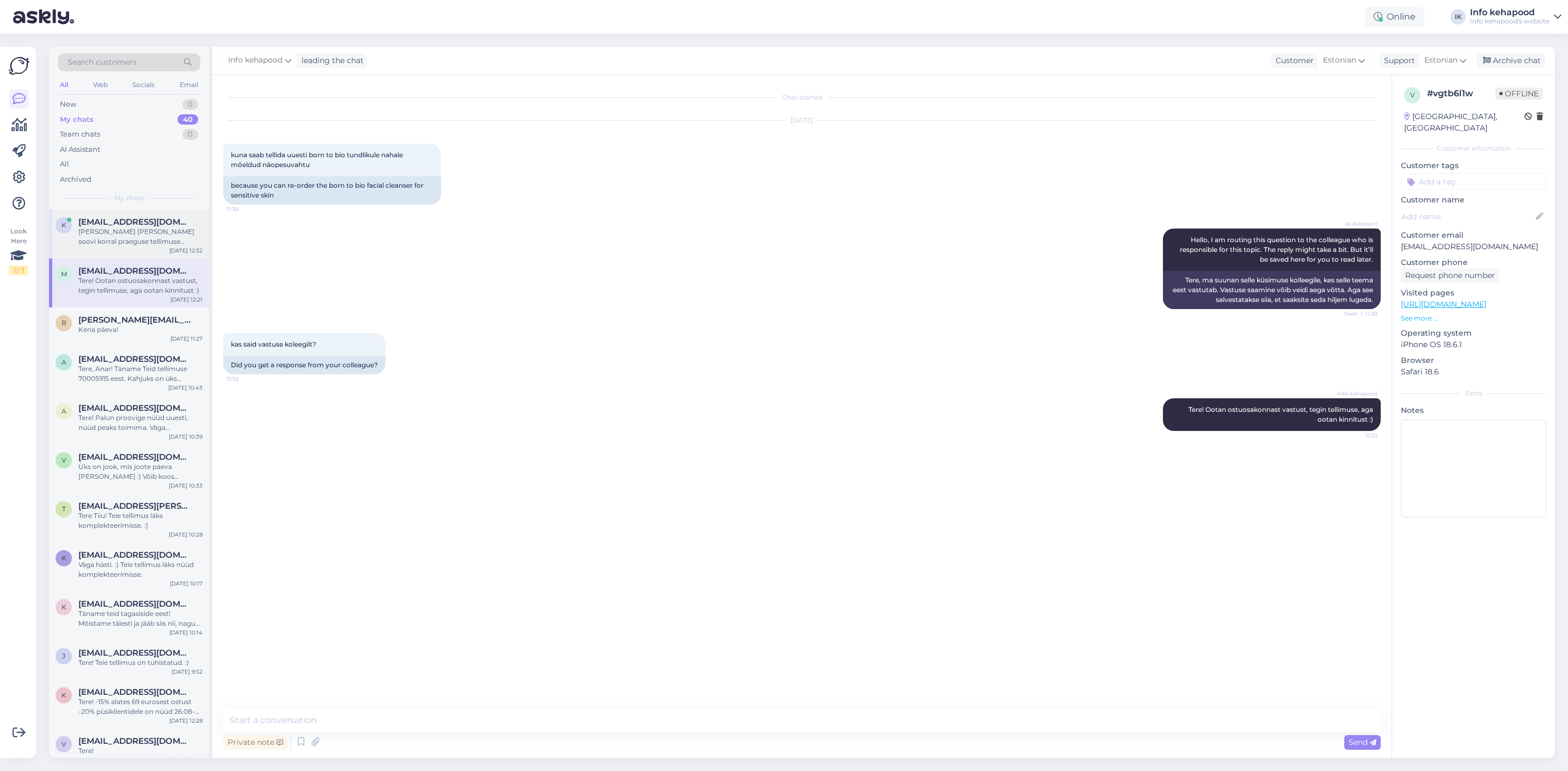
click at [116, 239] on div "[PERSON_NAME] [PERSON_NAME] soovi korral praeguse tellimuse tühistada ja saate …" at bounding box center [140, 237] width 124 height 19
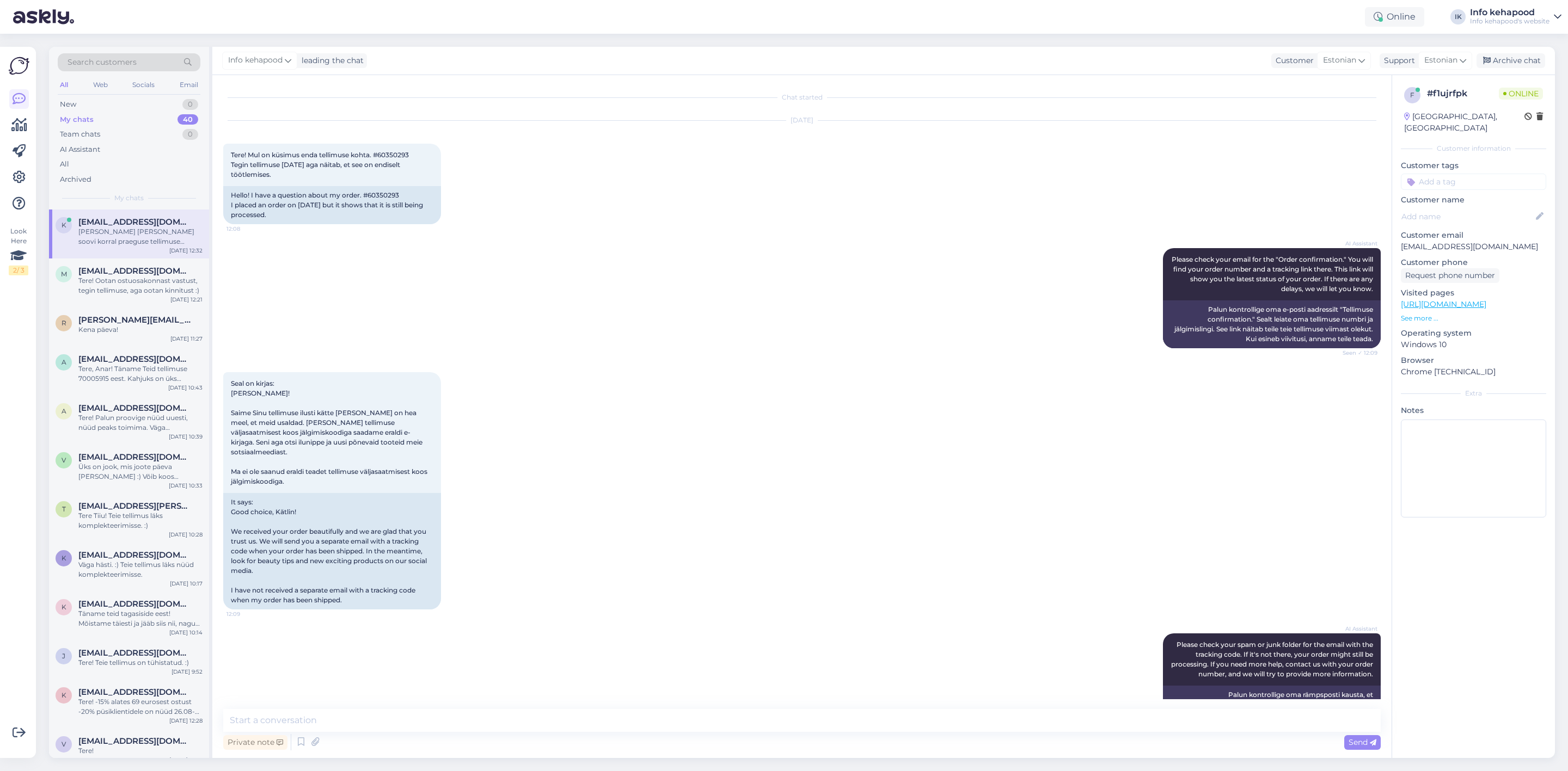
scroll to position [674, 0]
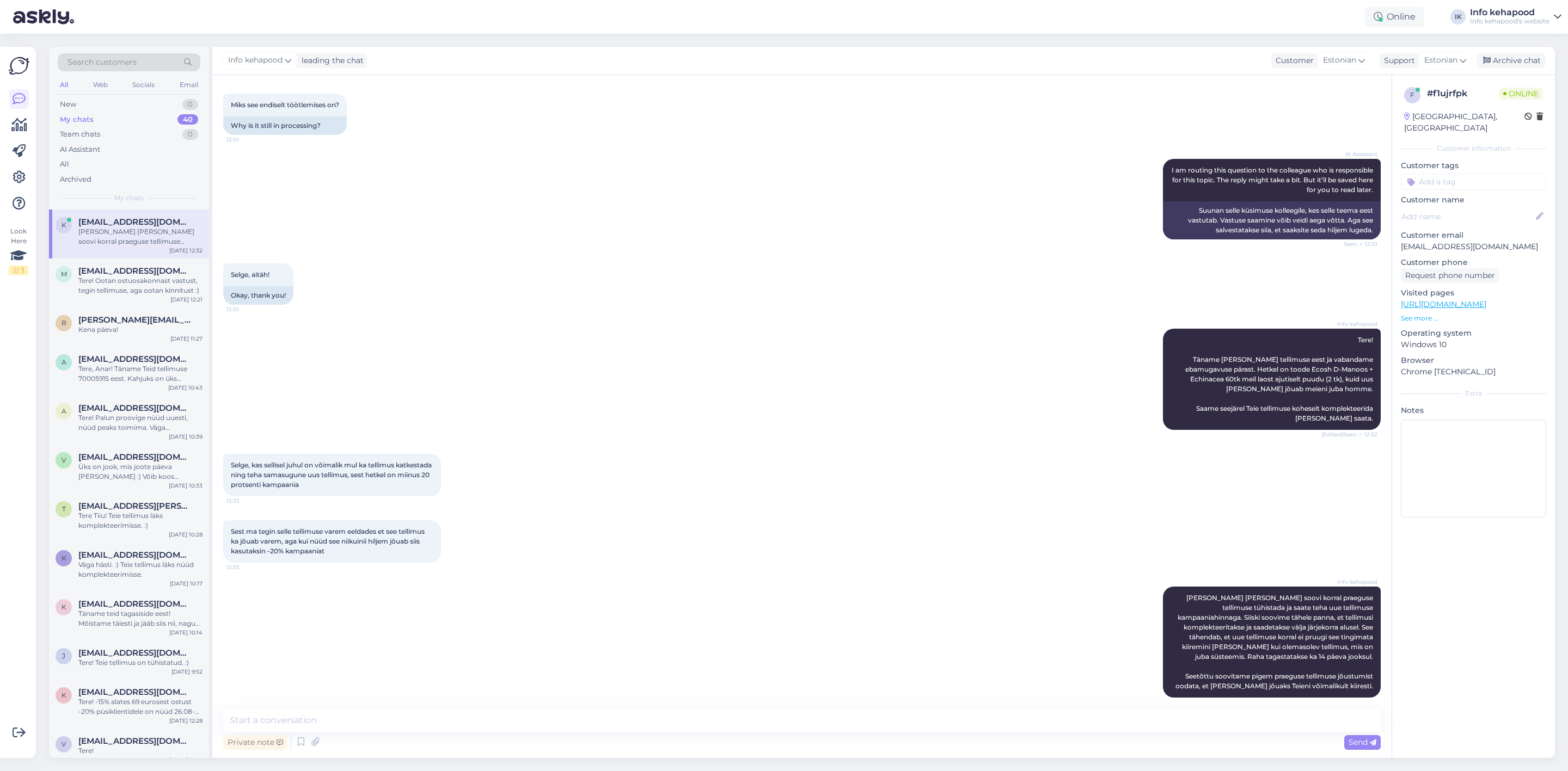
click at [450, 628] on div "Info kehapood Saame Teie soovi korral praeguse tellimuse tühistada ja saate teh…" at bounding box center [802, 642] width 1157 height 135
click at [1005, 731] on textarea at bounding box center [802, 720] width 1157 height 23
type textarea "[PERSON_NAME] andke teada, mis Te otsustate"
